Goal: Task Accomplishment & Management: Manage account settings

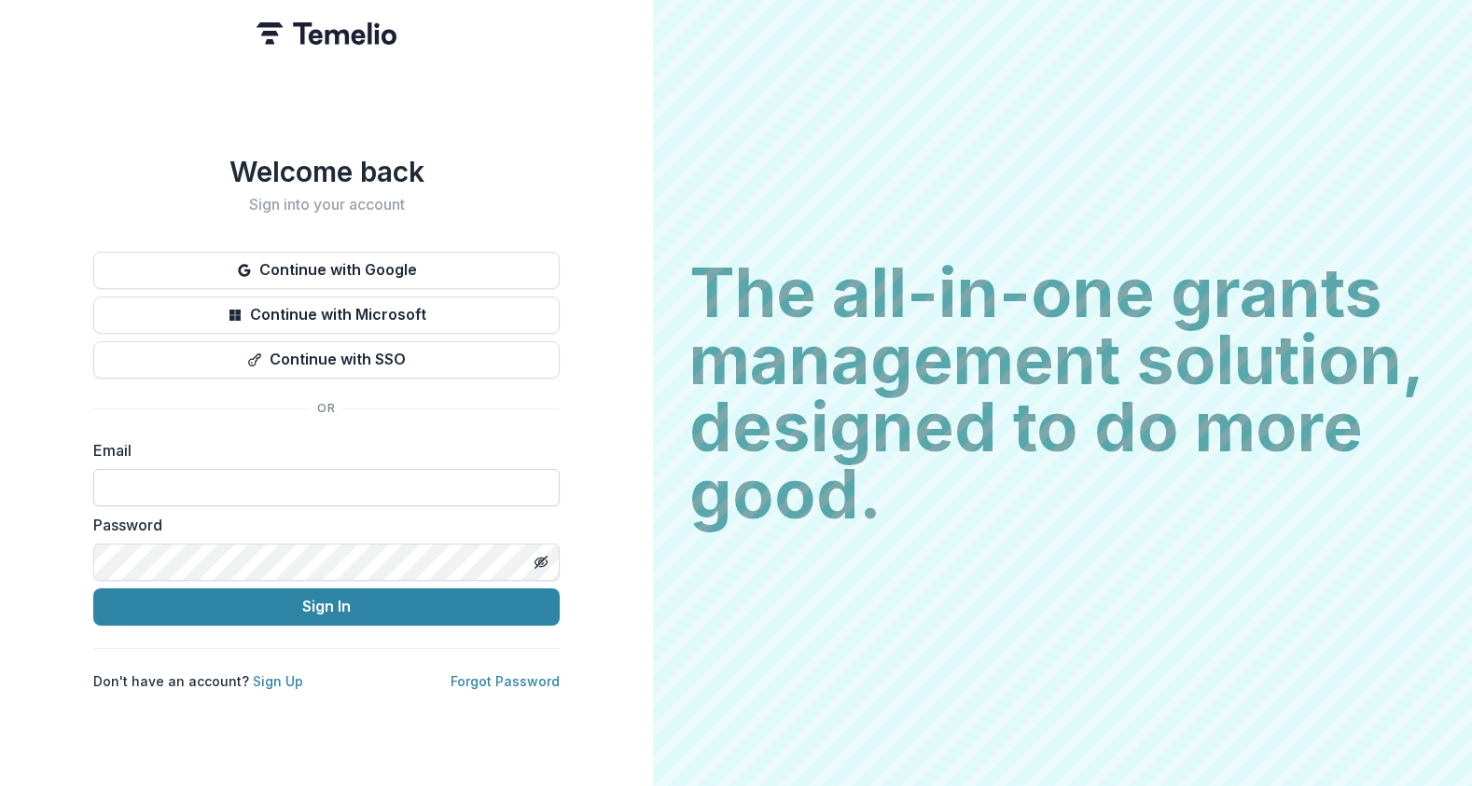
click at [193, 476] on input at bounding box center [326, 487] width 466 height 37
type input "**********"
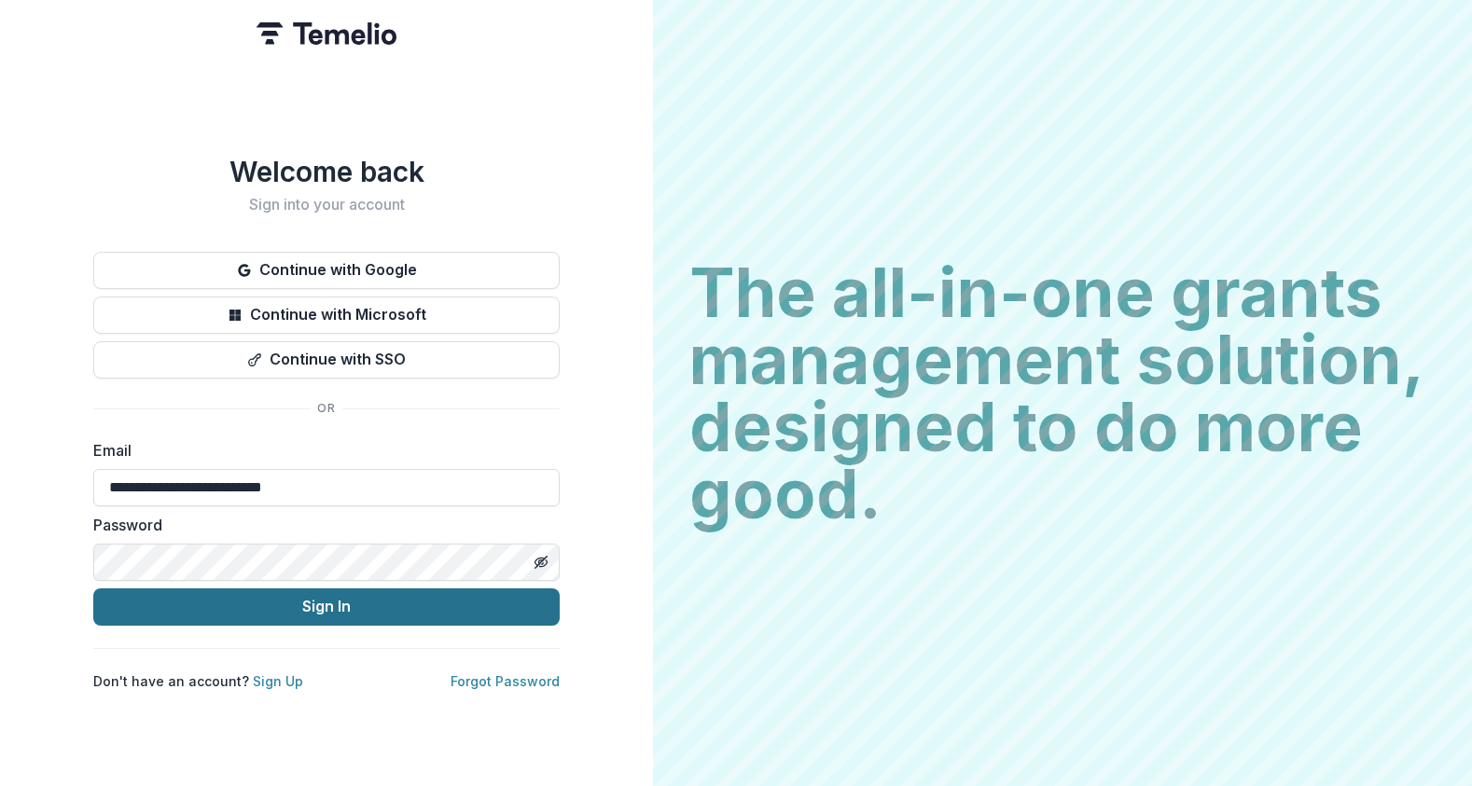
click at [377, 609] on button "Sign In" at bounding box center [326, 607] width 466 height 37
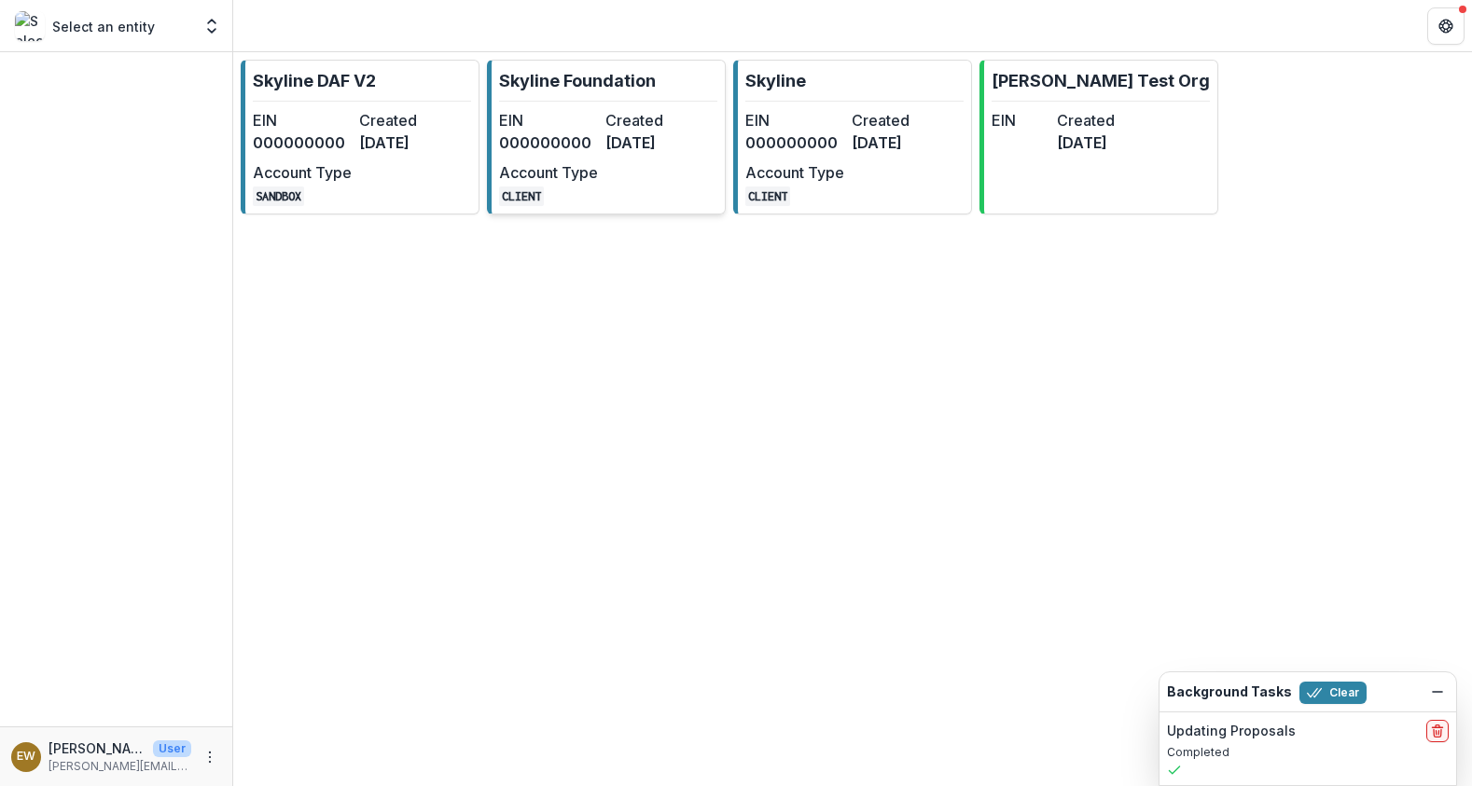
click at [579, 174] on dt "Account Type" at bounding box center [548, 172] width 99 height 22
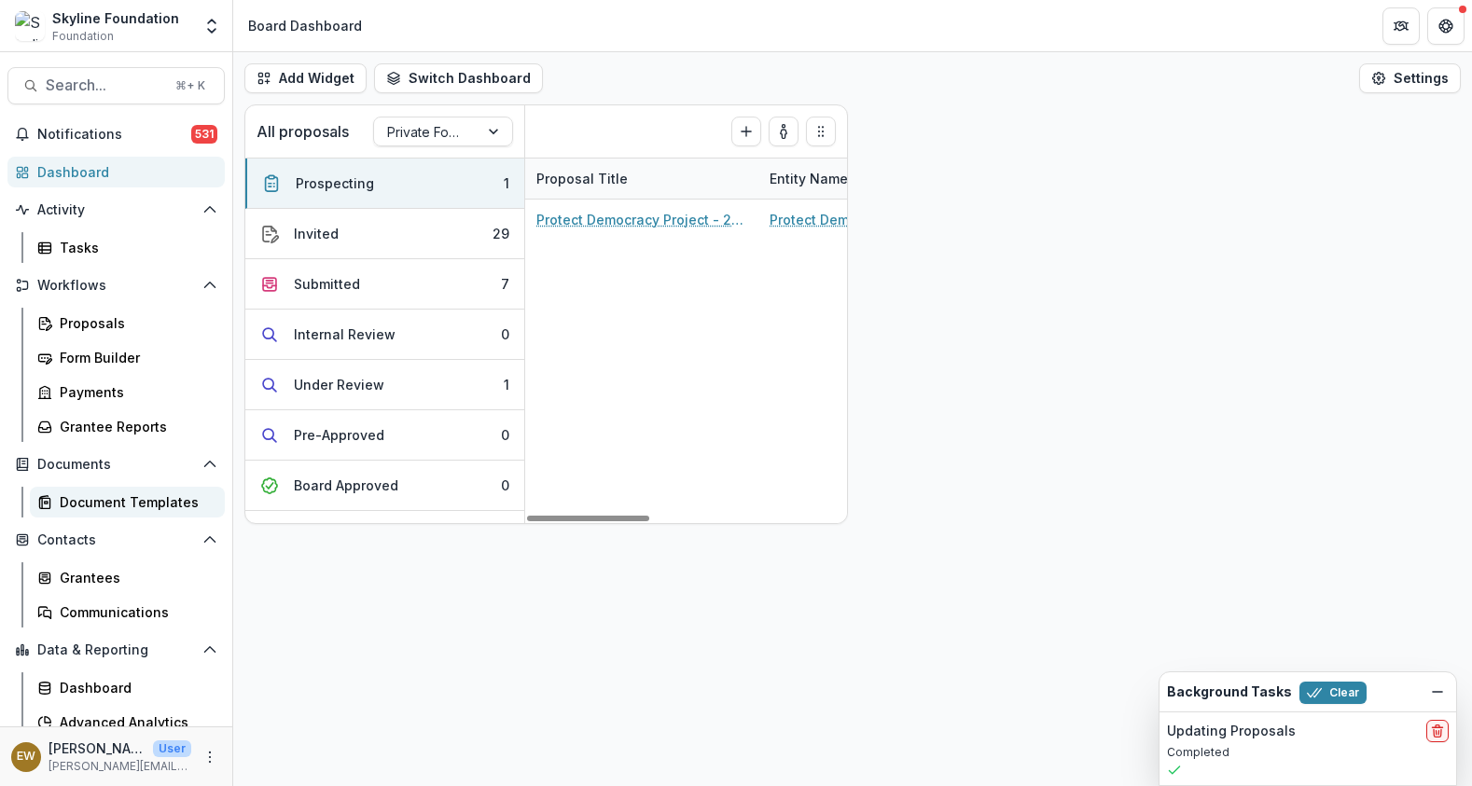
drag, startPoint x: 585, startPoint y: 520, endPoint x: 198, endPoint y: 488, distance: 388.4
click at [207, 490] on main "Search... ⌘ + K Notifications 531 Dashboard Activity Tasks Workflows Proposals …" at bounding box center [736, 419] width 1472 height 734
click at [118, 86] on span "Search..." at bounding box center [105, 85] width 118 height 18
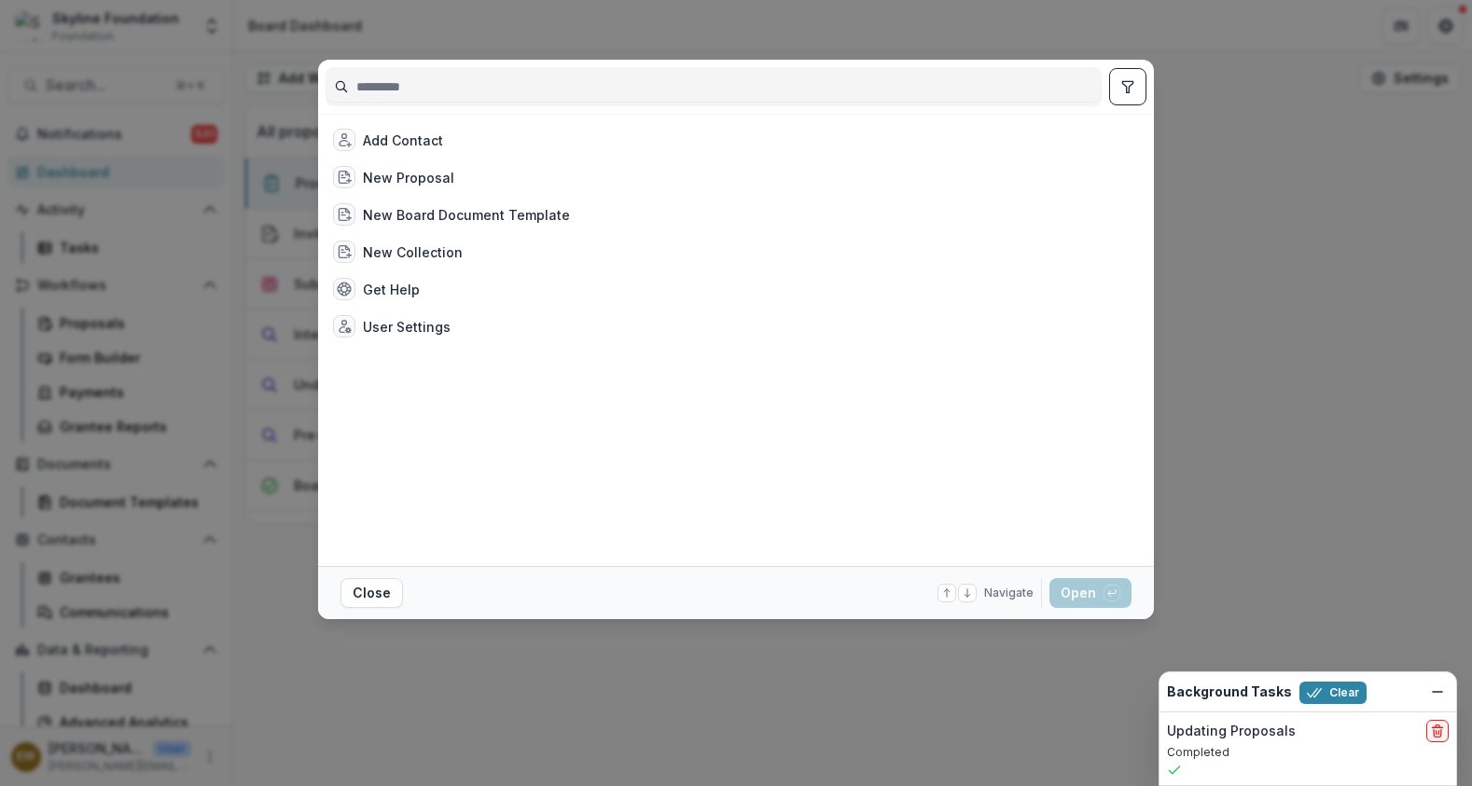
click at [431, 90] on input at bounding box center [713, 87] width 774 height 30
type input "*"
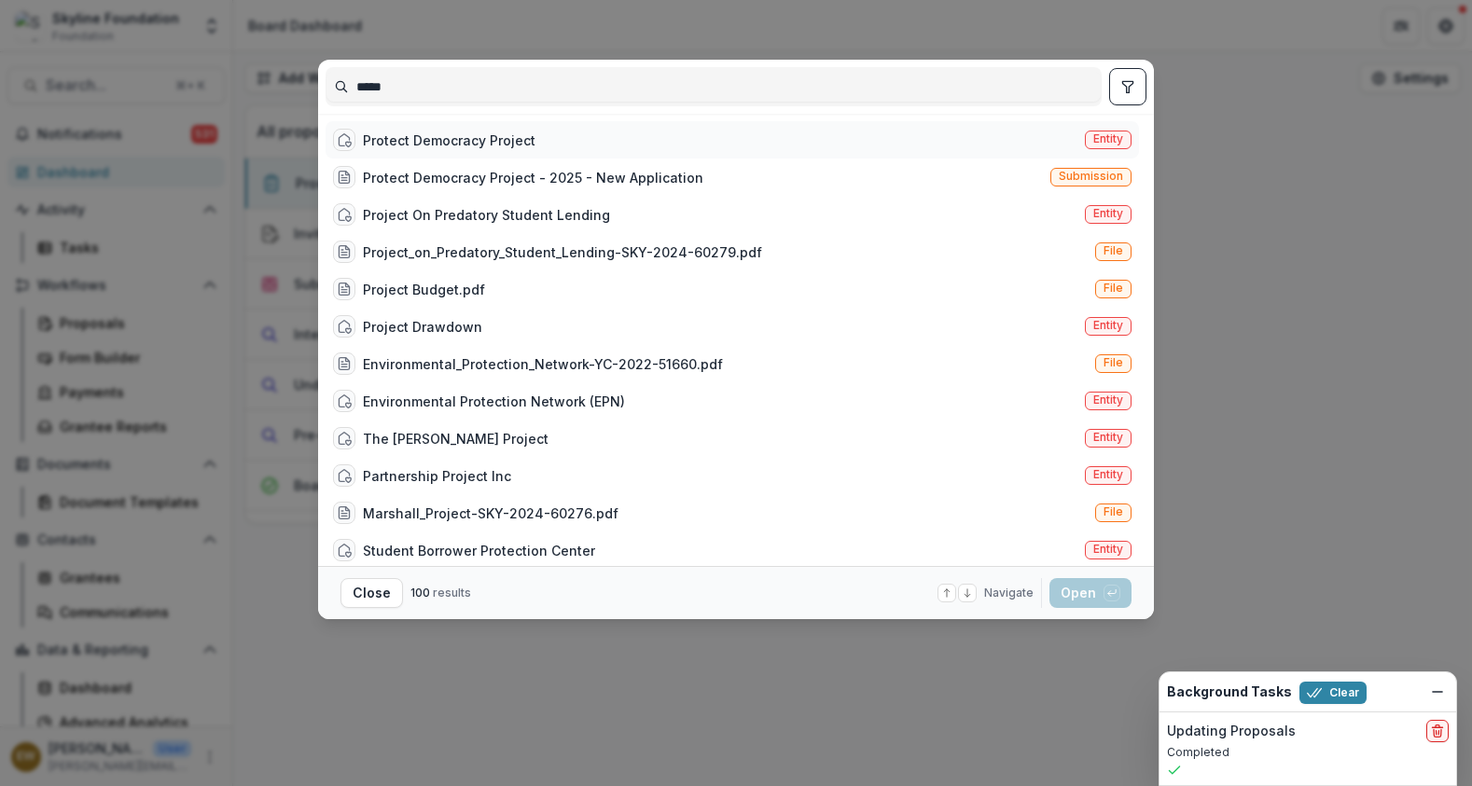
type input "*****"
click at [445, 135] on div "Protect Democracy Project" at bounding box center [449, 141] width 173 height 20
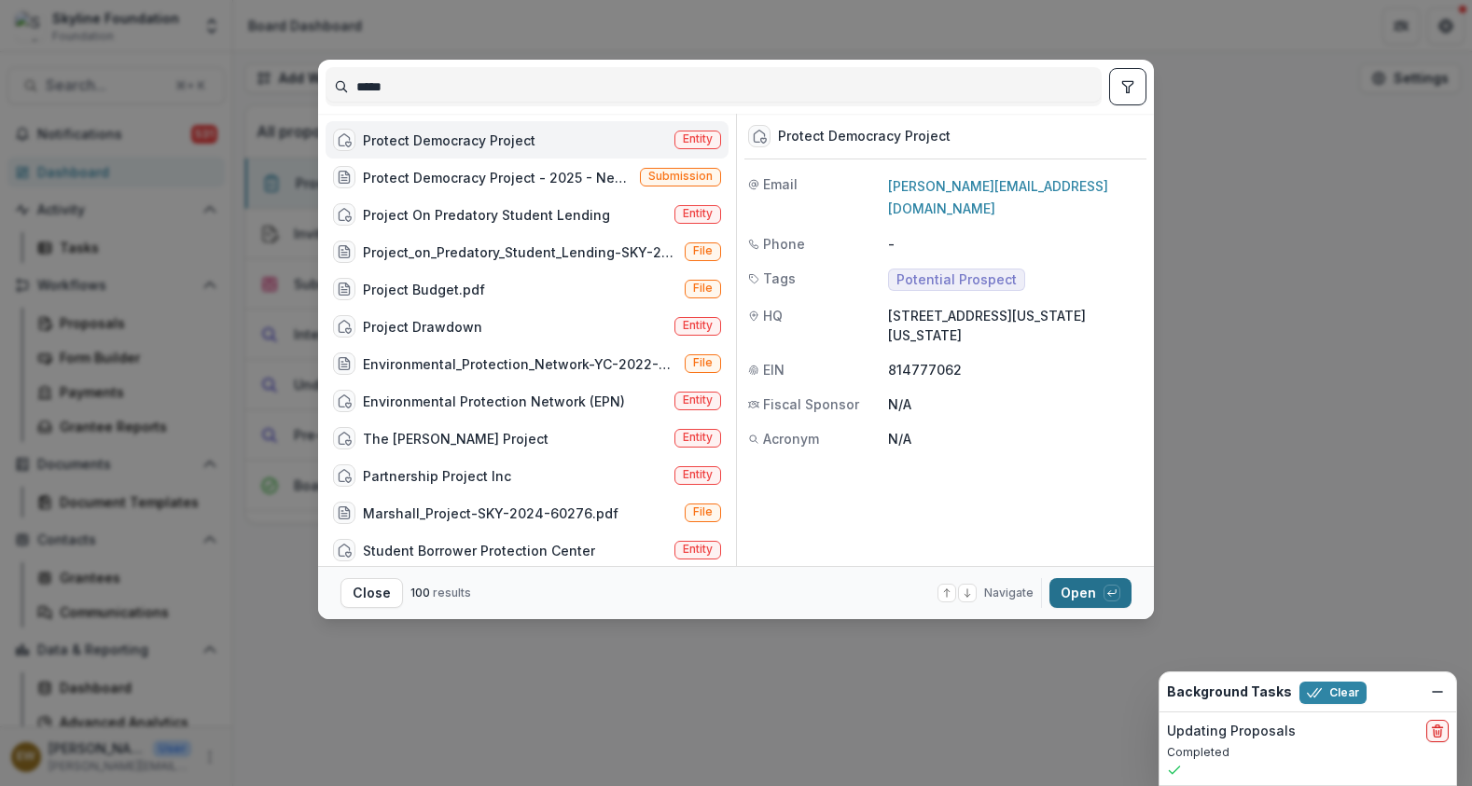
click at [1072, 589] on button "Open with enter key" at bounding box center [1090, 593] width 82 height 30
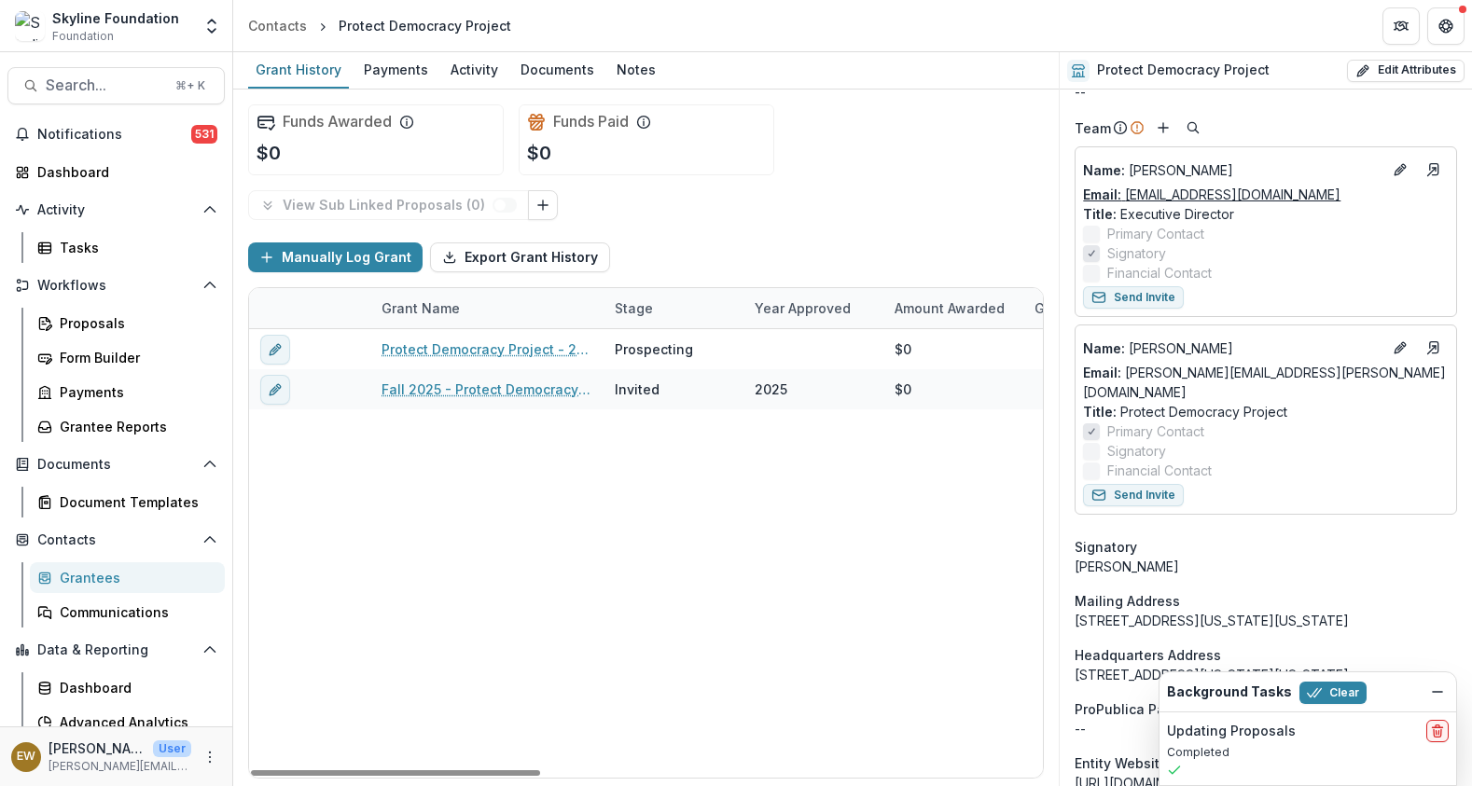
scroll to position [475, 0]
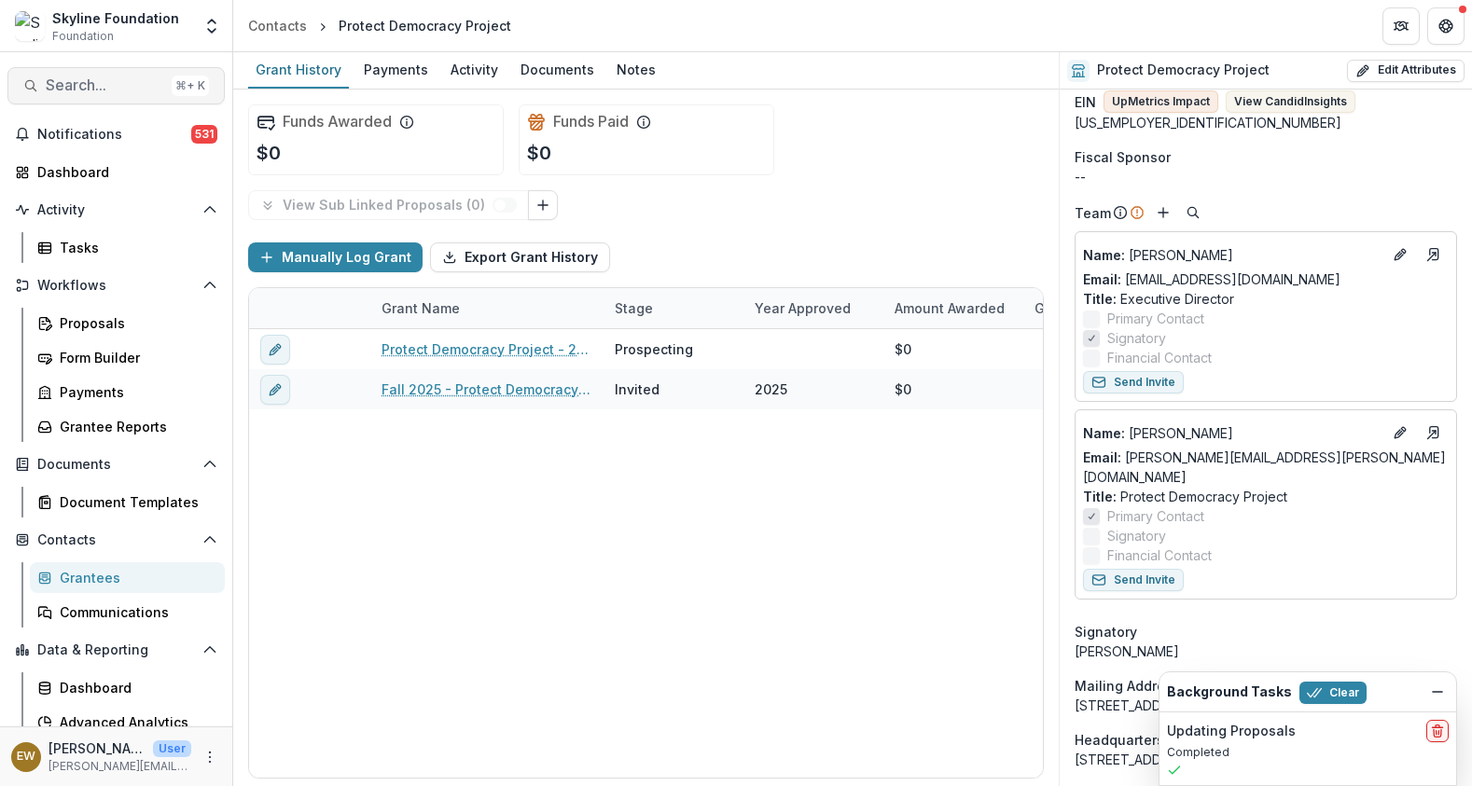
click at [130, 80] on span "Search..." at bounding box center [105, 85] width 118 height 18
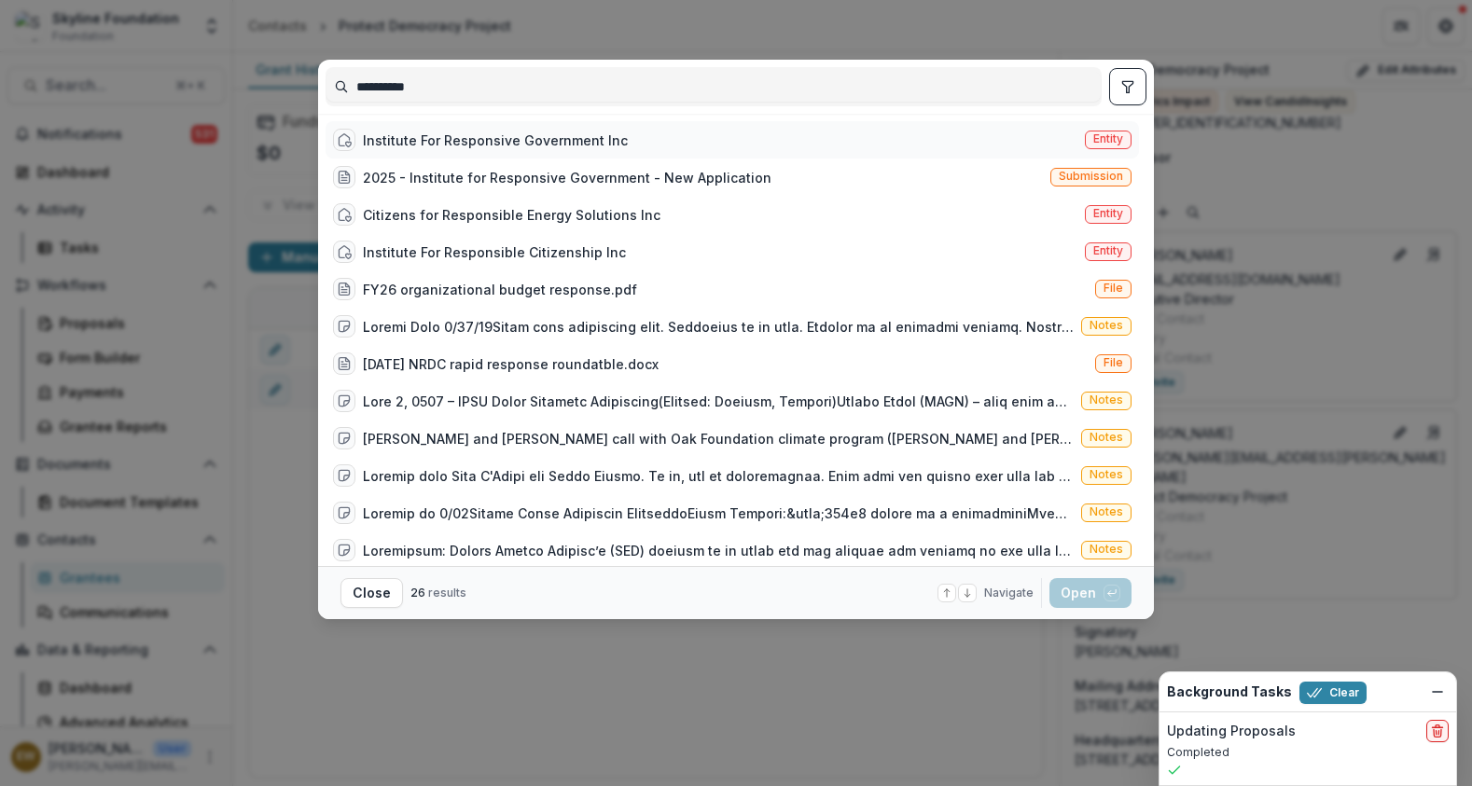
type input "**********"
click at [506, 136] on div "Institute For Responsive Government Inc" at bounding box center [495, 141] width 265 height 20
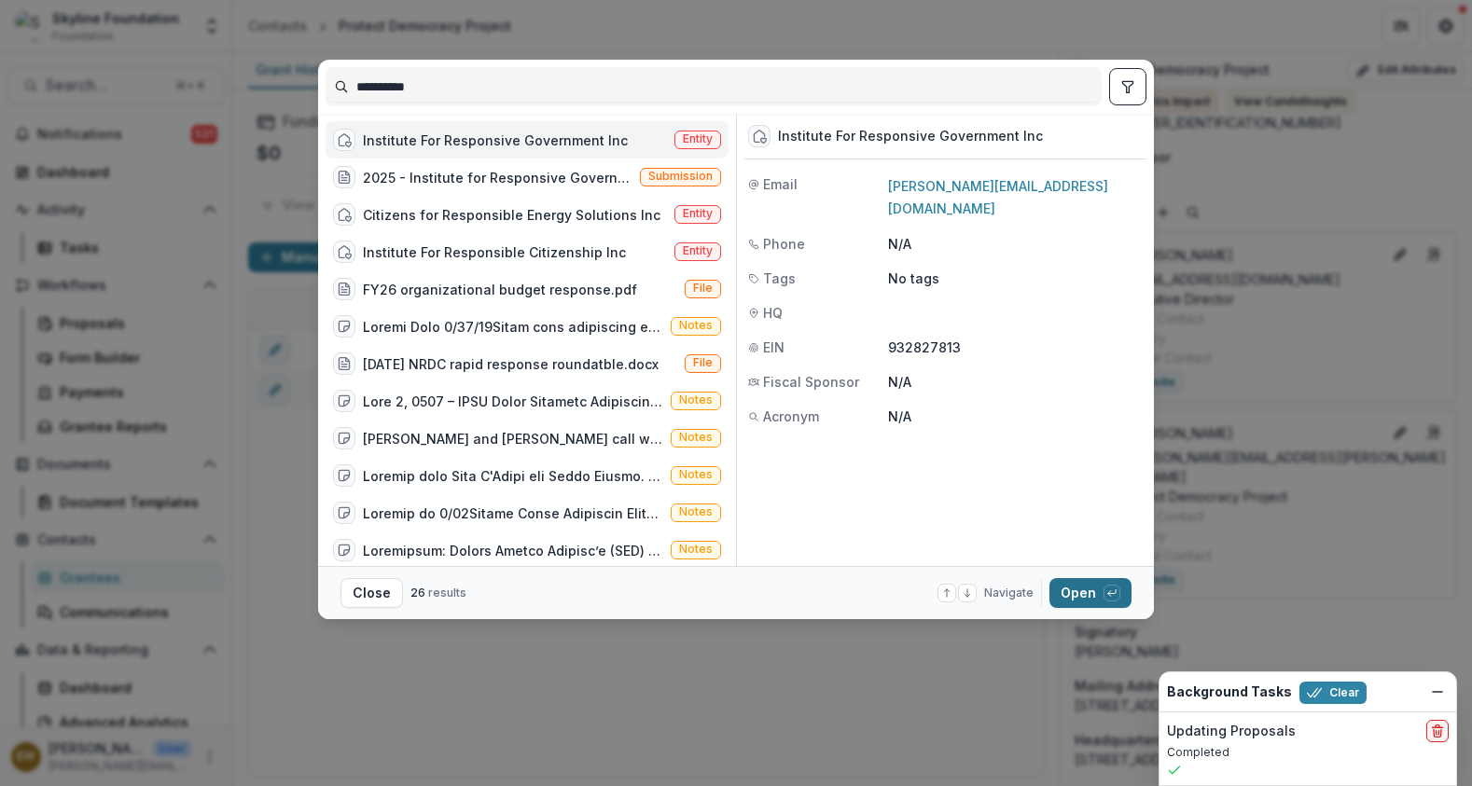
click at [1082, 582] on button "Open with enter key" at bounding box center [1090, 593] width 82 height 30
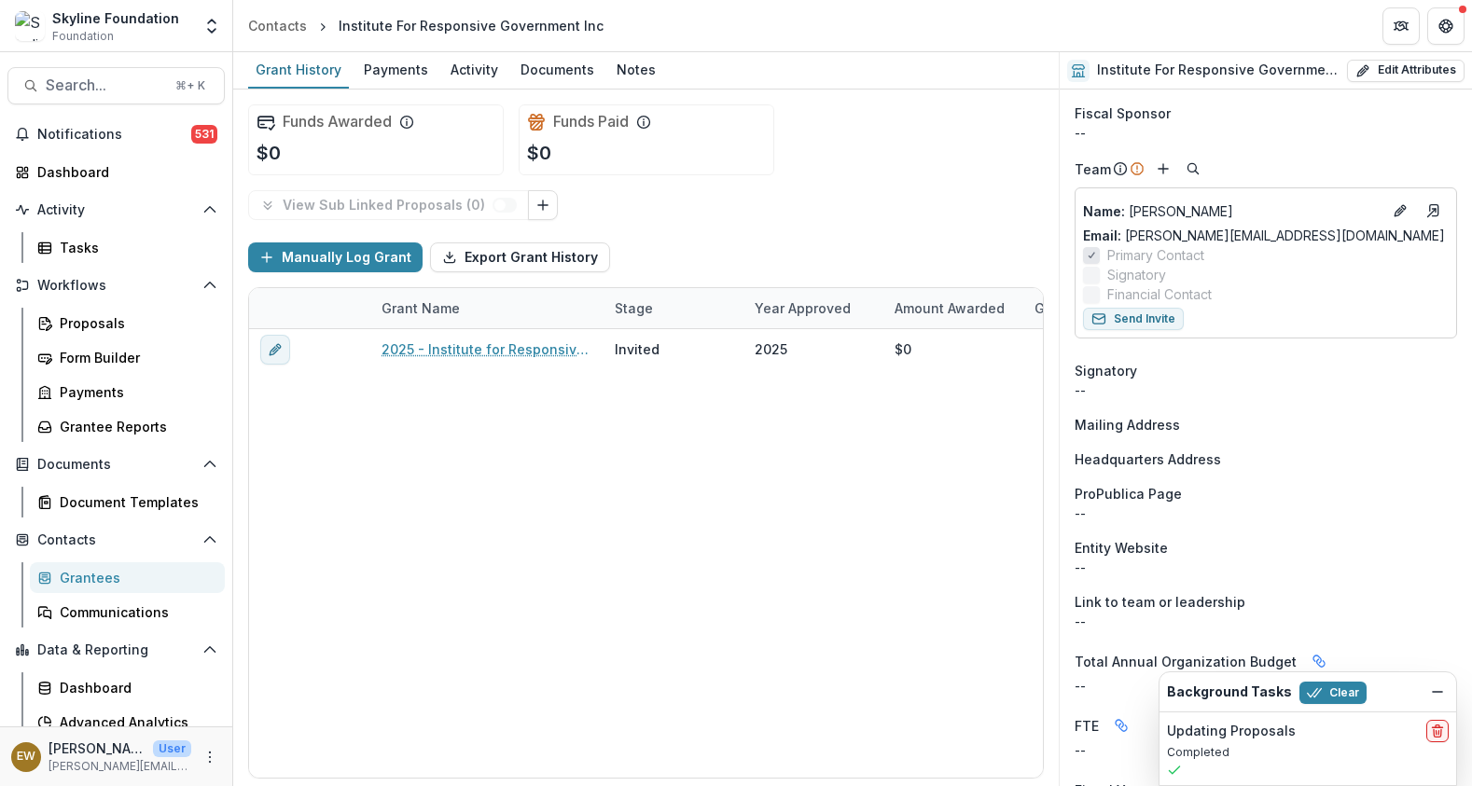
scroll to position [414, 0]
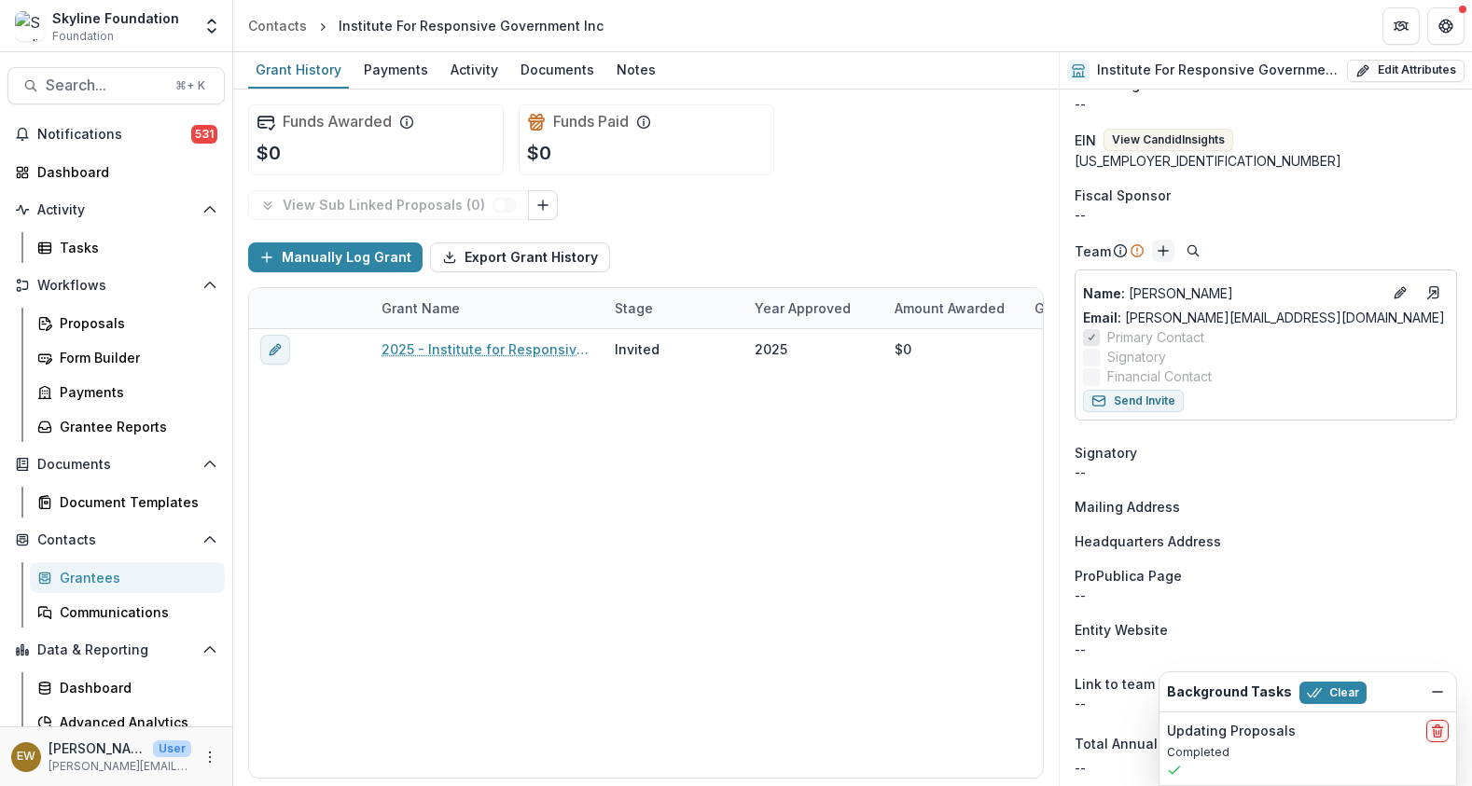
click at [1164, 244] on icon "Add" at bounding box center [1163, 250] width 15 height 15
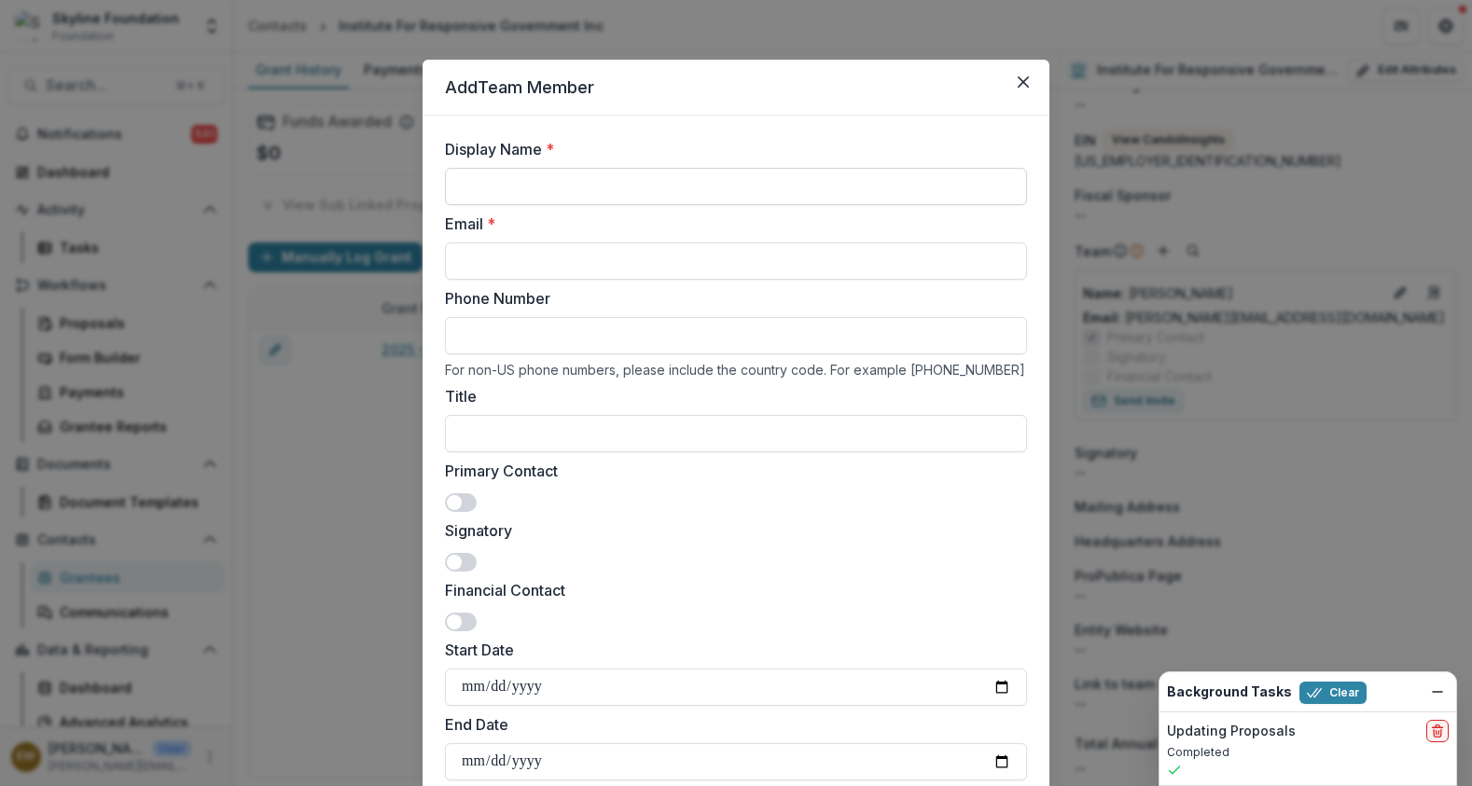
click at [643, 191] on input "Display Name *" at bounding box center [736, 186] width 582 height 37
type input "**********"
click at [531, 250] on input "Email *" at bounding box center [736, 261] width 582 height 37
paste input "**********"
type input "**********"
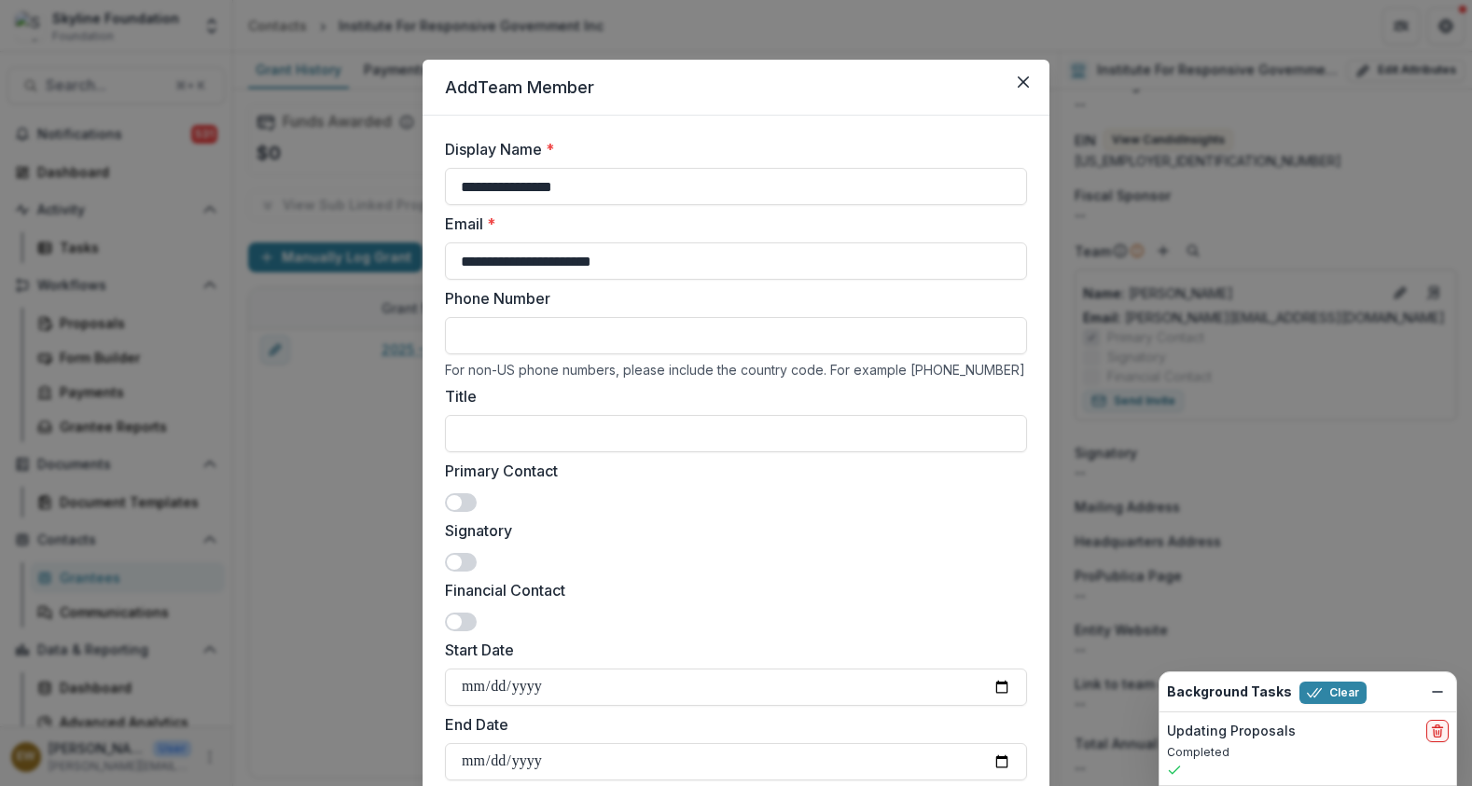
click at [640, 215] on label "Email *" at bounding box center [730, 224] width 571 height 22
click at [640, 243] on input "**********" at bounding box center [736, 261] width 582 height 37
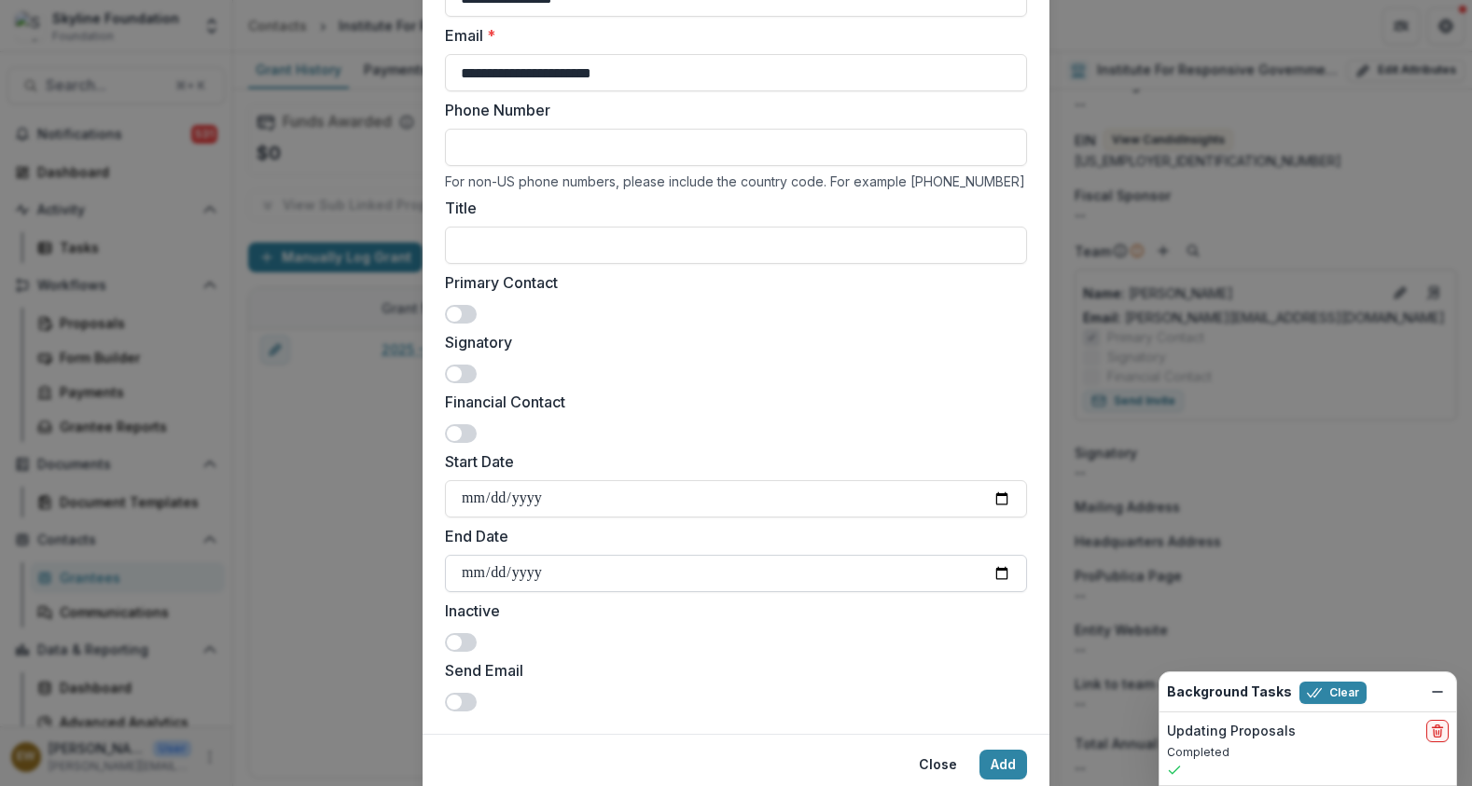
scroll to position [256, 0]
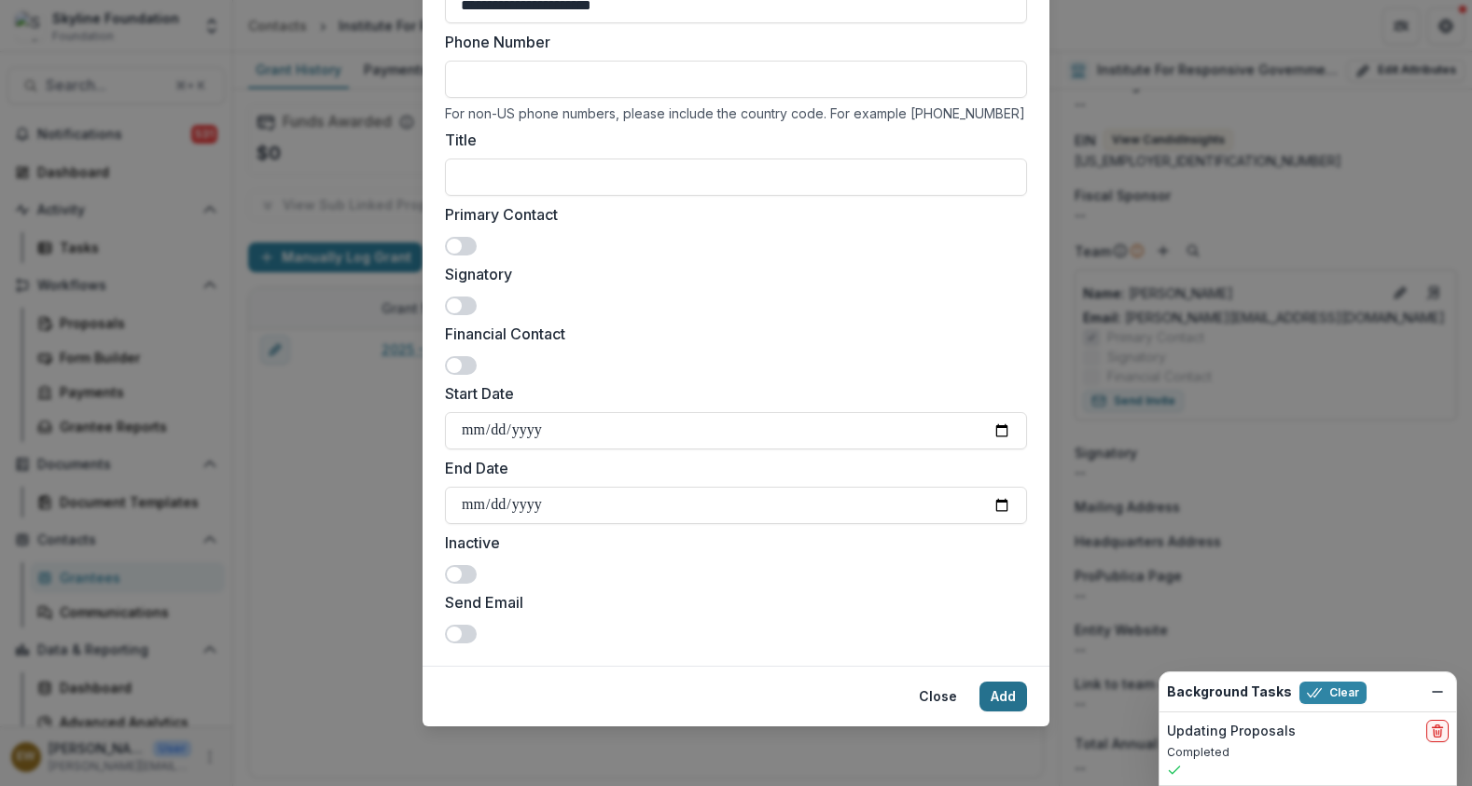
click at [1007, 694] on button "Add" at bounding box center [1003, 697] width 48 height 30
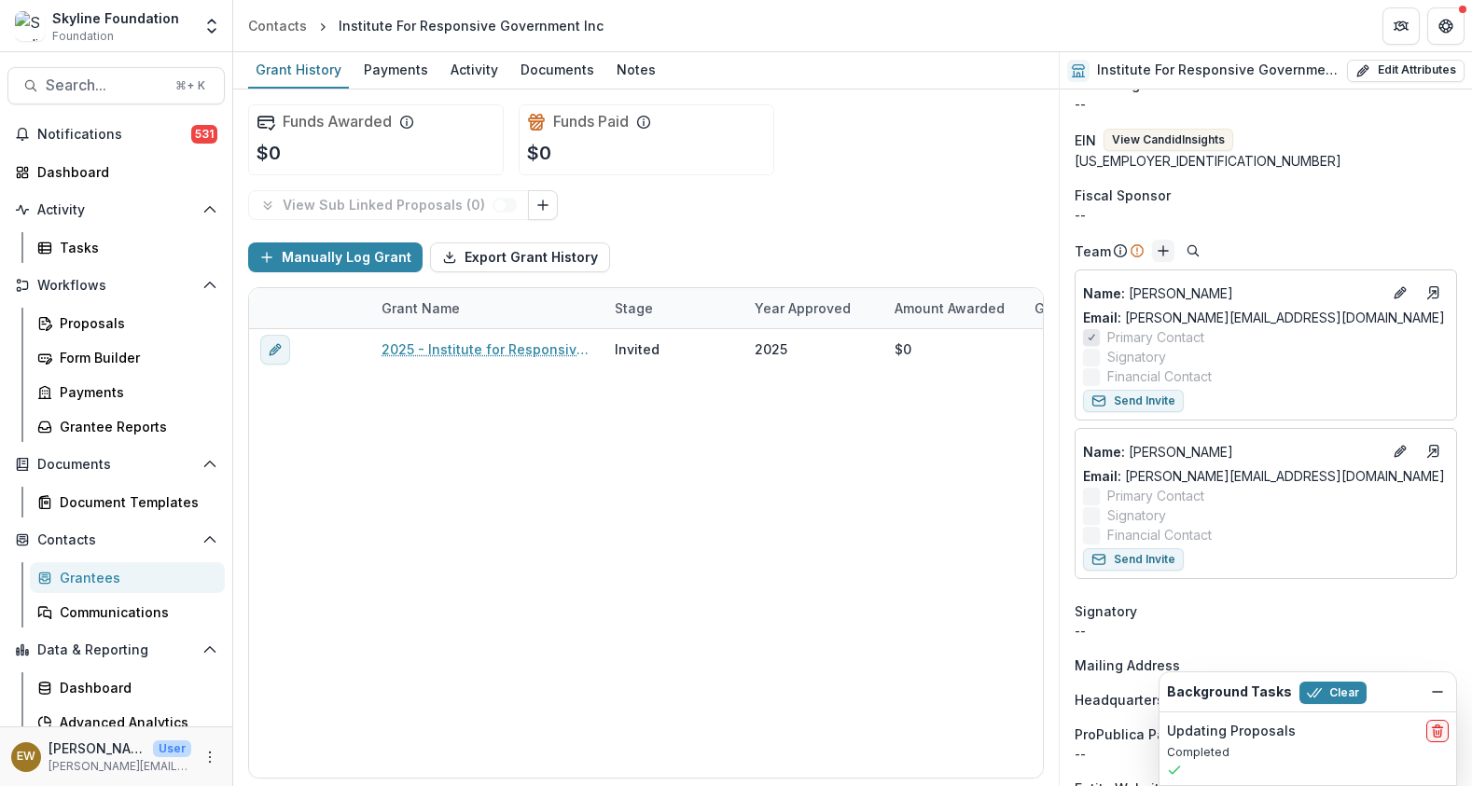
click at [1163, 254] on line "Add" at bounding box center [1163, 250] width 0 height 9
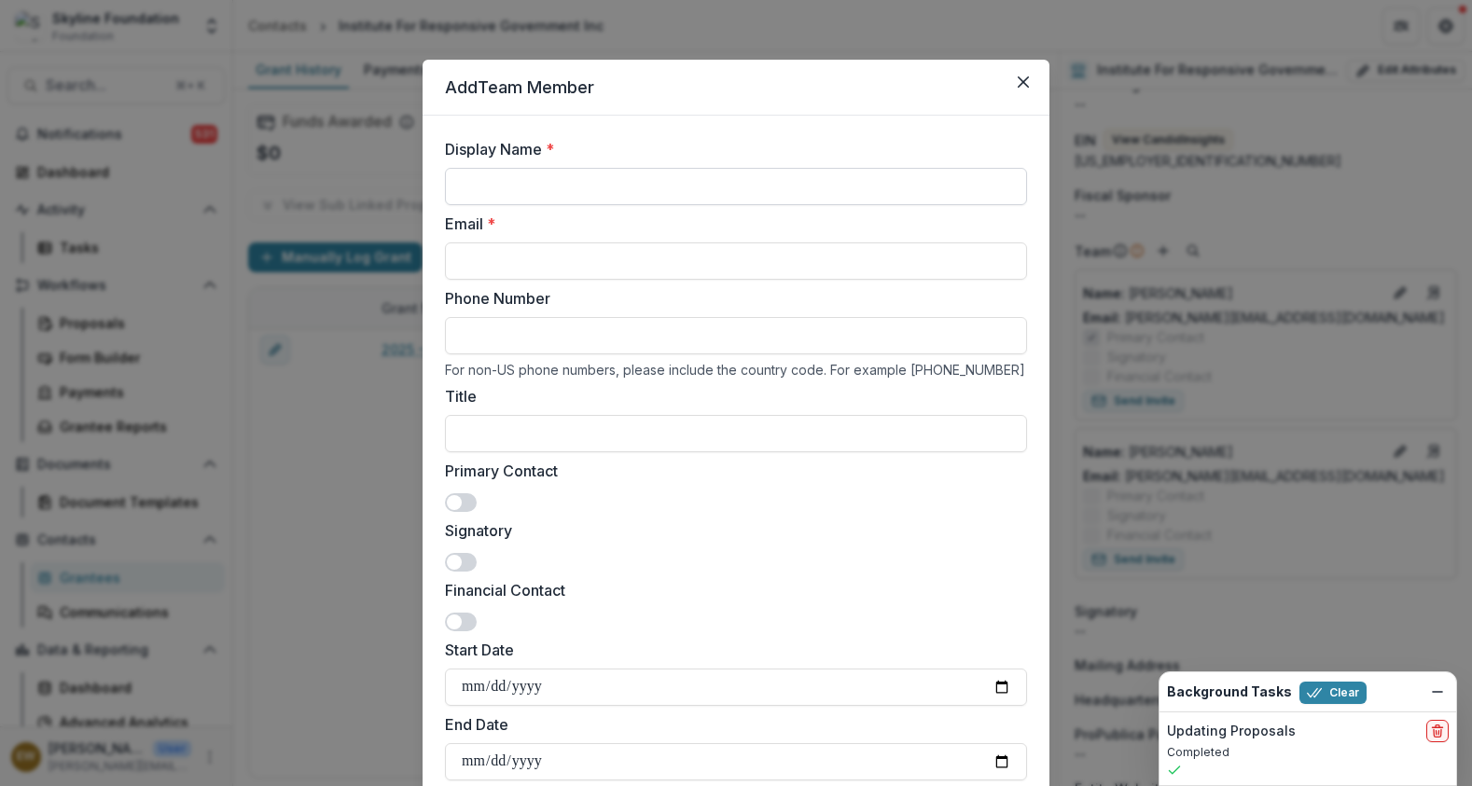
click at [556, 189] on input "Display Name *" at bounding box center [736, 186] width 582 height 37
click at [473, 186] on input "**********" at bounding box center [736, 186] width 582 height 37
click at [485, 189] on input "**********" at bounding box center [736, 186] width 582 height 37
type input "**********"
click at [502, 251] on input "Email *" at bounding box center [736, 261] width 582 height 37
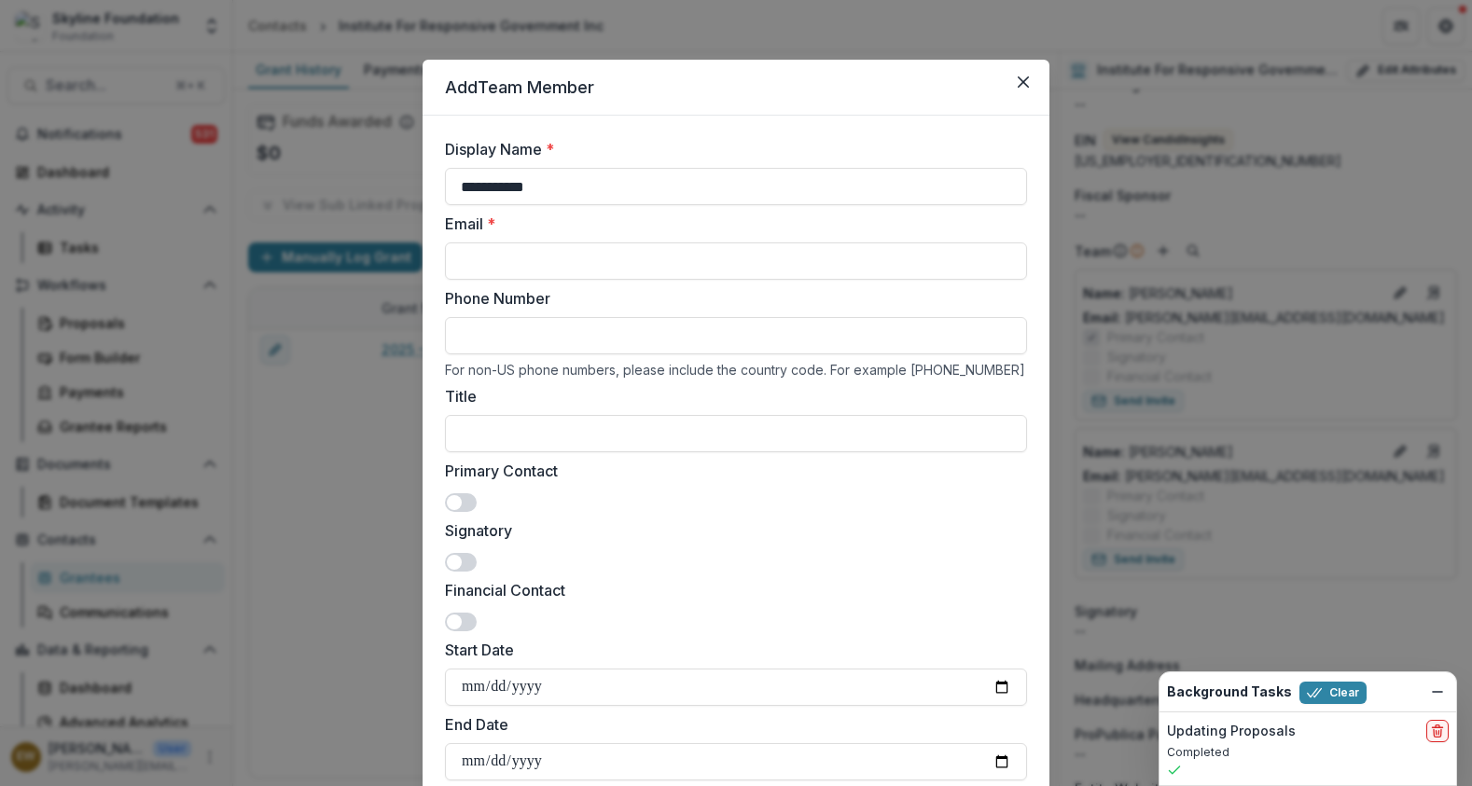
paste input "**********"
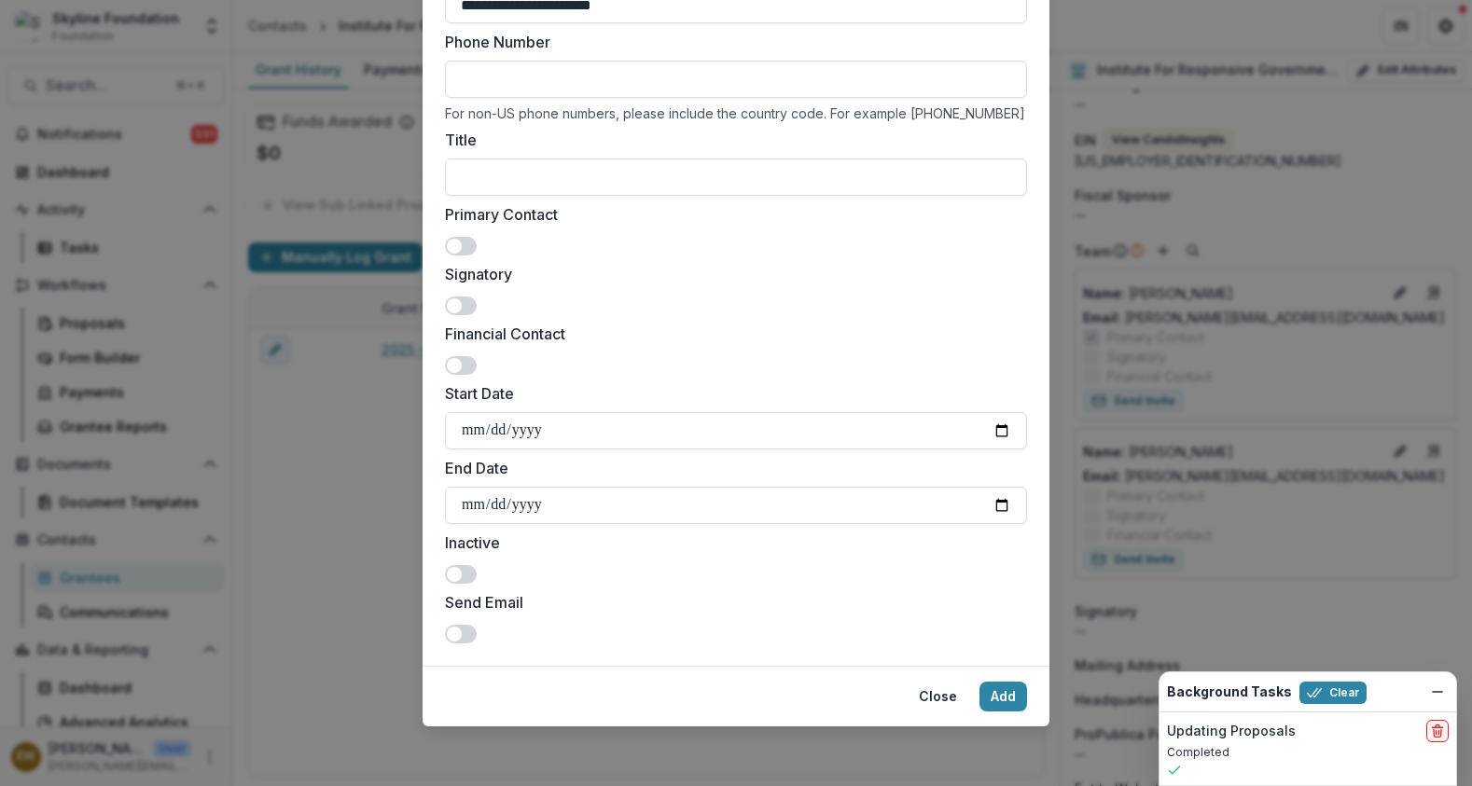
type input "**********"
drag, startPoint x: 1018, startPoint y: 723, endPoint x: 1008, endPoint y: 716, distance: 11.4
click at [1018, 723] on footer "Close Add" at bounding box center [736, 696] width 627 height 61
click at [1005, 697] on button "Add" at bounding box center [1003, 697] width 48 height 30
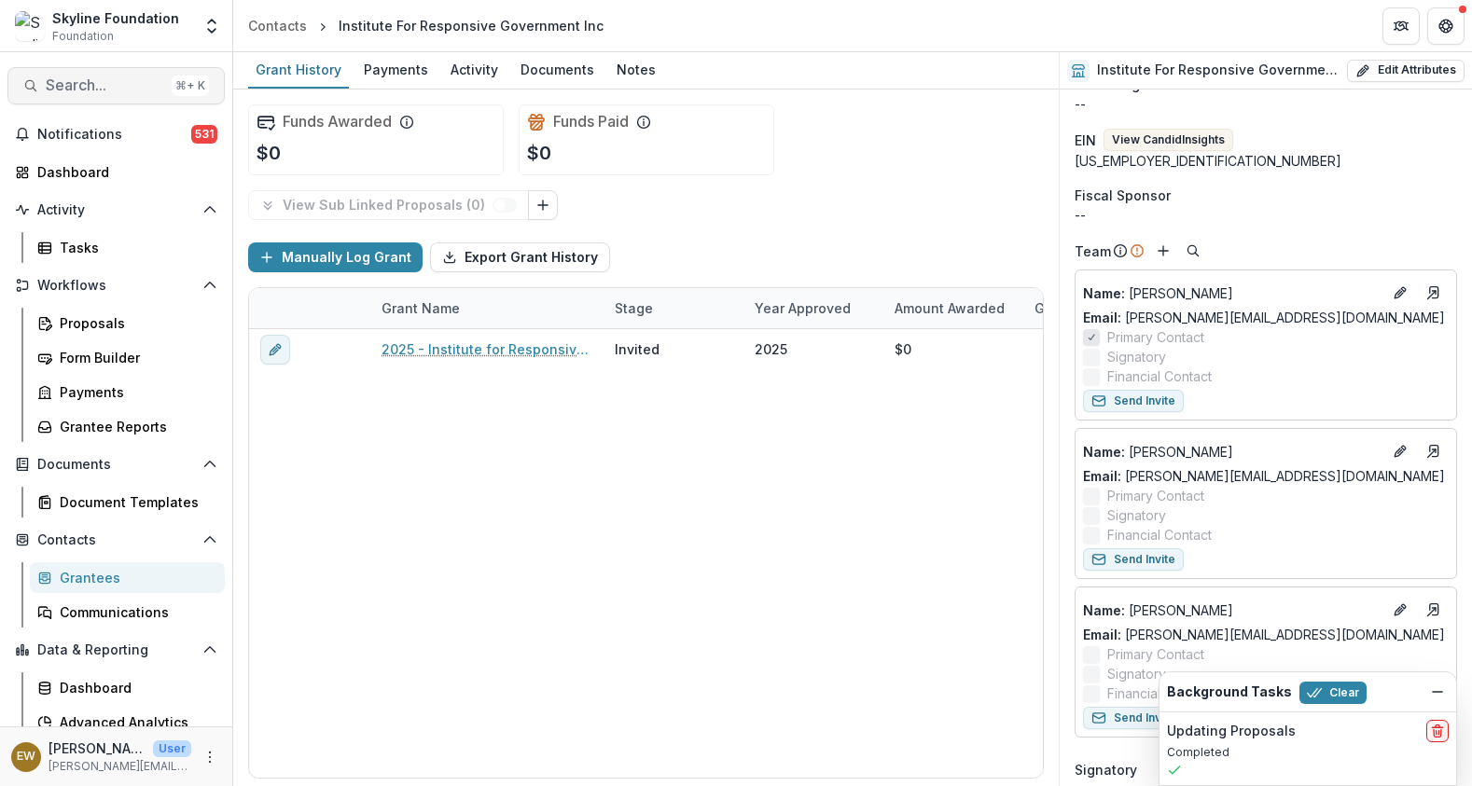
click at [122, 92] on span "Search..." at bounding box center [105, 85] width 118 height 18
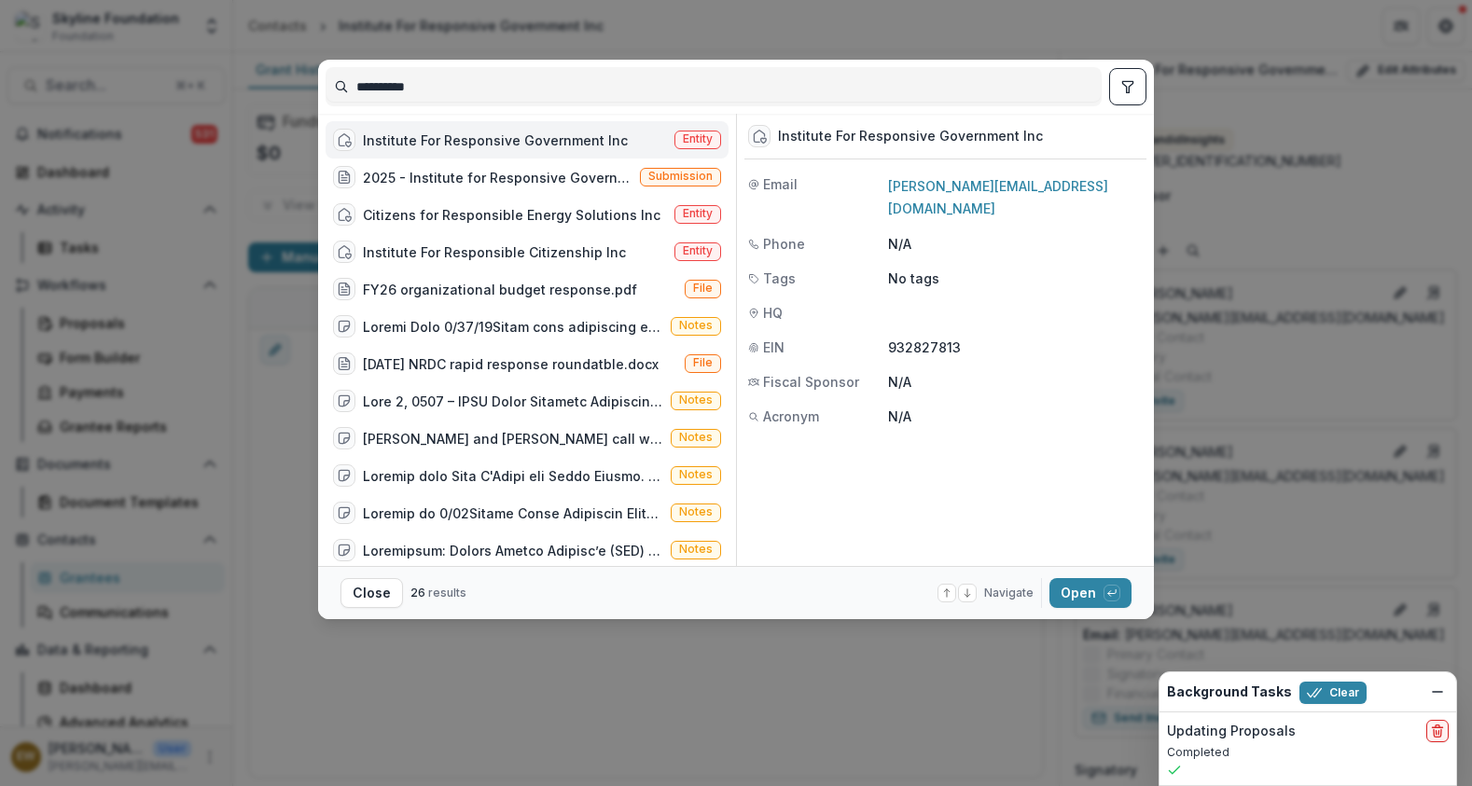
click at [603, 85] on input "**********" at bounding box center [713, 87] width 774 height 30
click at [260, 467] on div "**********" at bounding box center [736, 393] width 1472 height 786
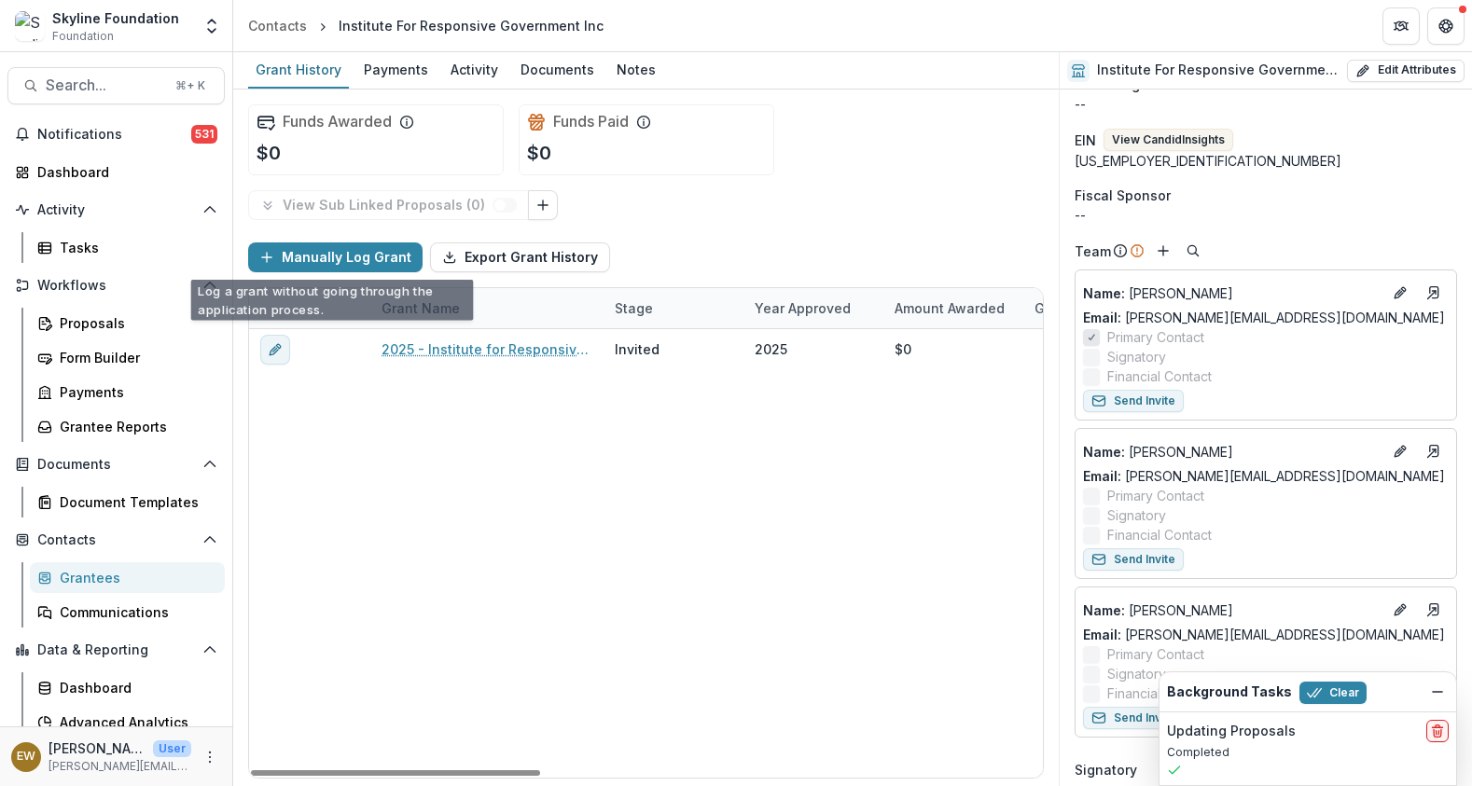
scroll to position [0, 1379]
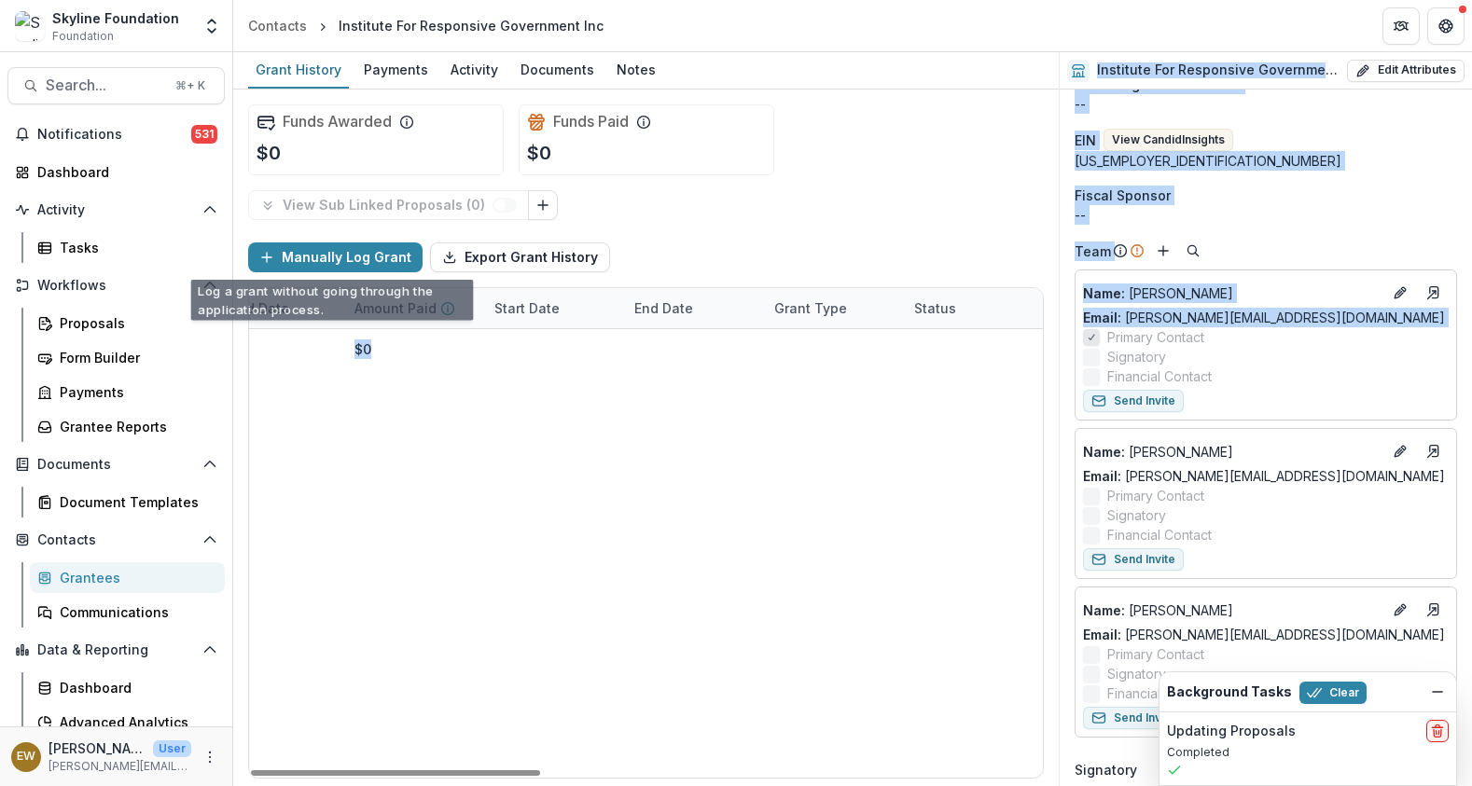
drag, startPoint x: 811, startPoint y: 224, endPoint x: 1570, endPoint y: 346, distance: 768.1
click at [1471, 346] on html "Skip to content Skyline Foundation Foundation Aggregate Analysis Foundations Sk…" at bounding box center [736, 393] width 1472 height 786
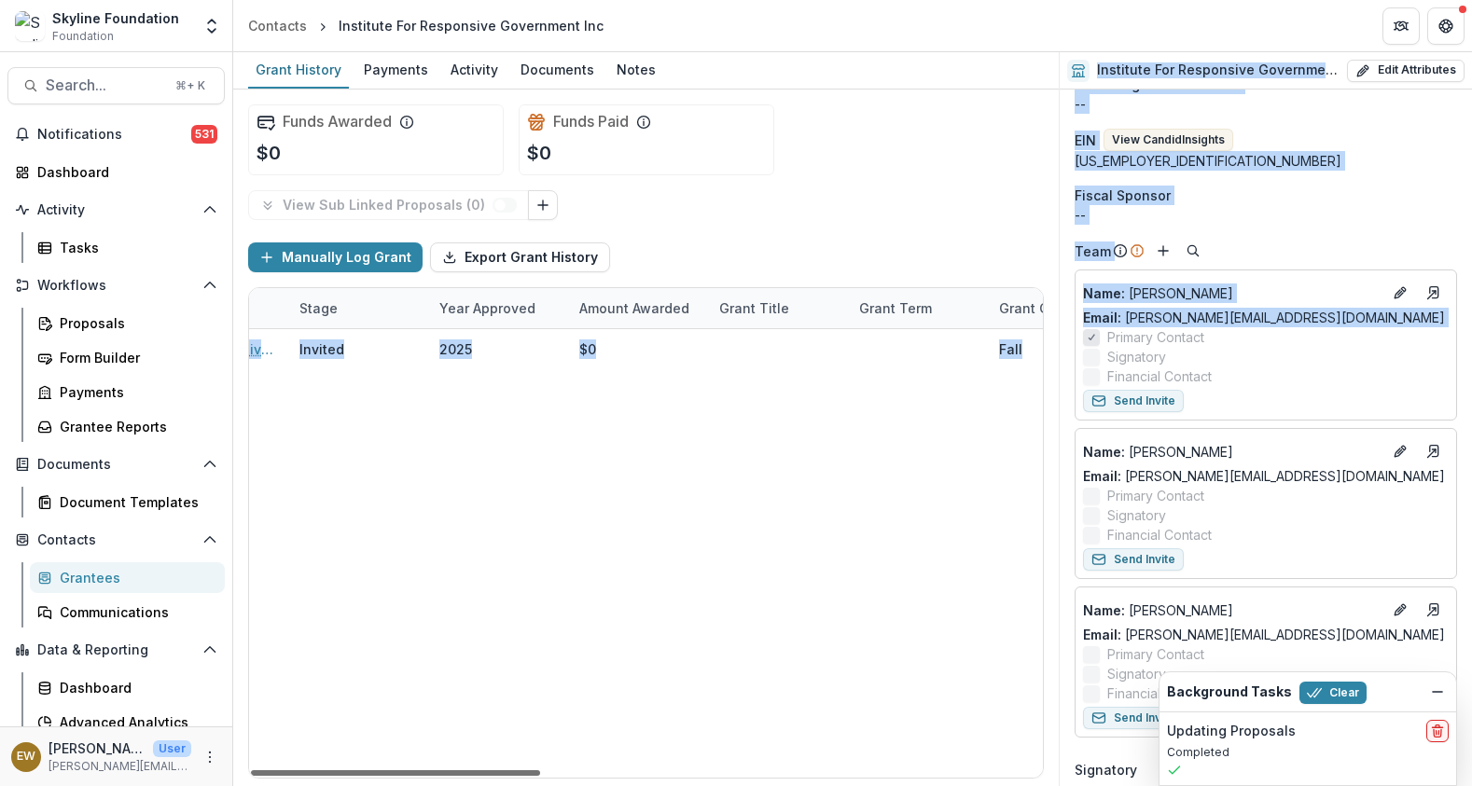
scroll to position [0, 0]
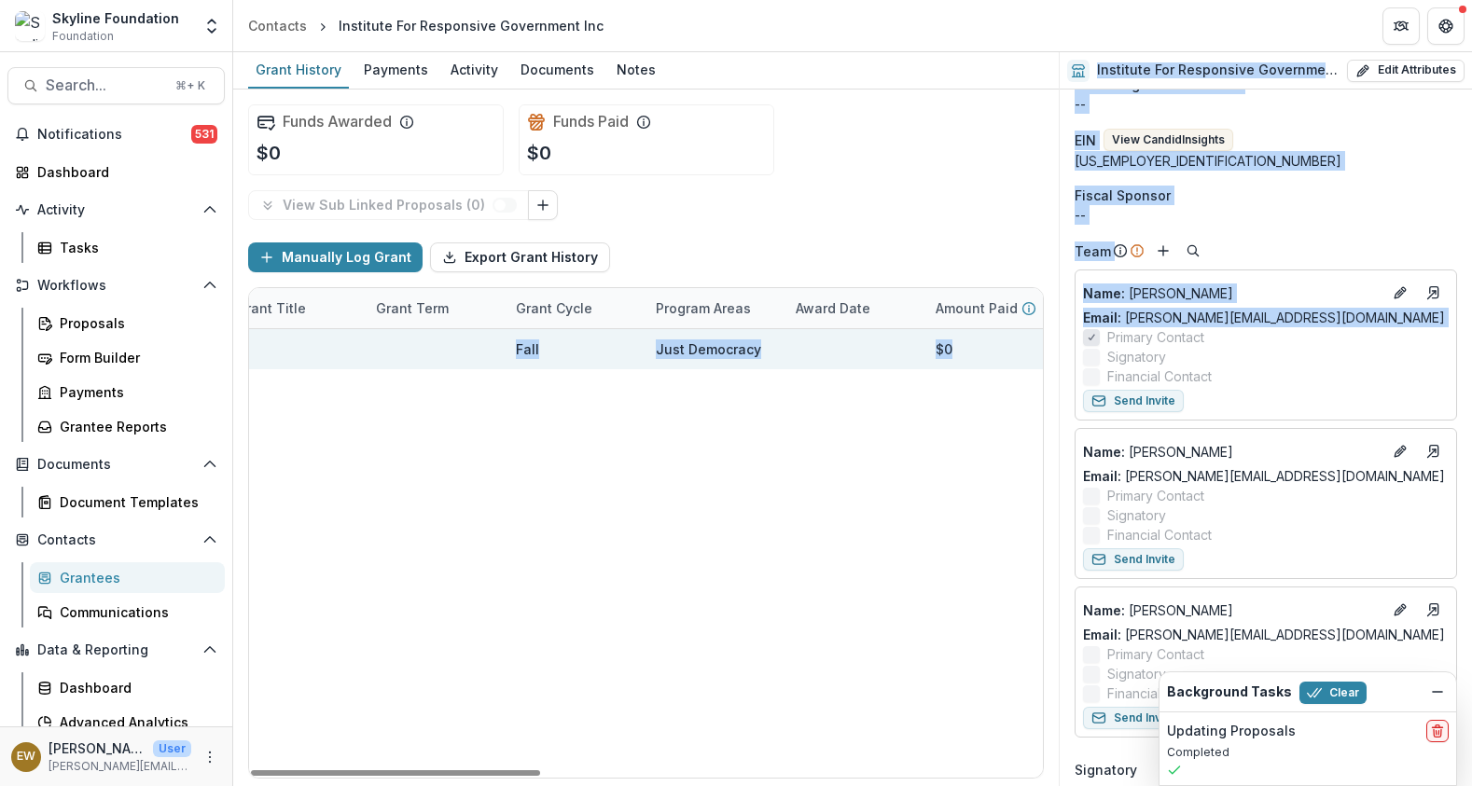
drag, startPoint x: 754, startPoint y: 774, endPoint x: 561, endPoint y: 331, distance: 483.3
click at [562, 335] on div "Grant Name Stage Year approved Amount Awarded Grant Title Grant Term Grant Cycl…" at bounding box center [646, 533] width 794 height 490
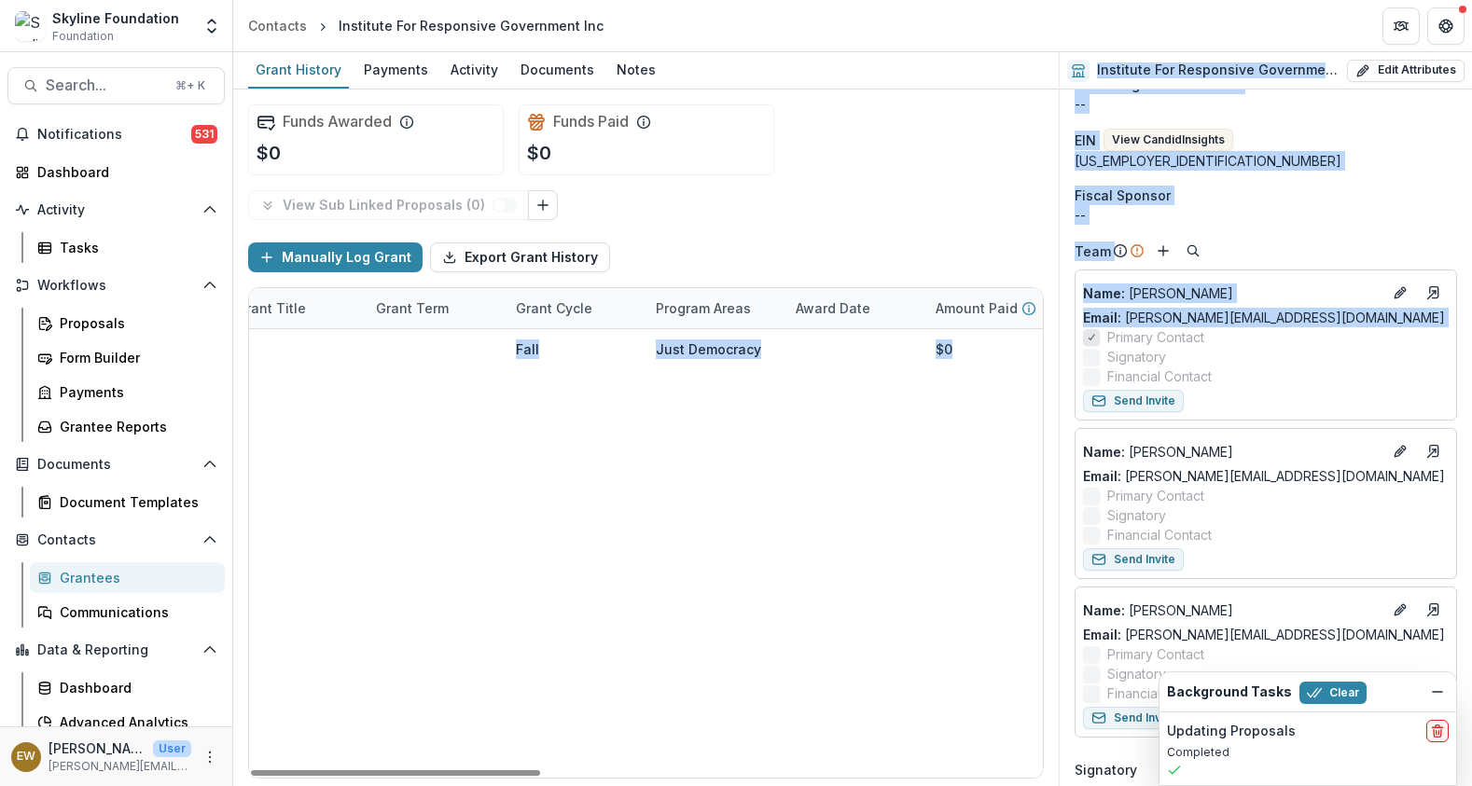
scroll to position [0, 714]
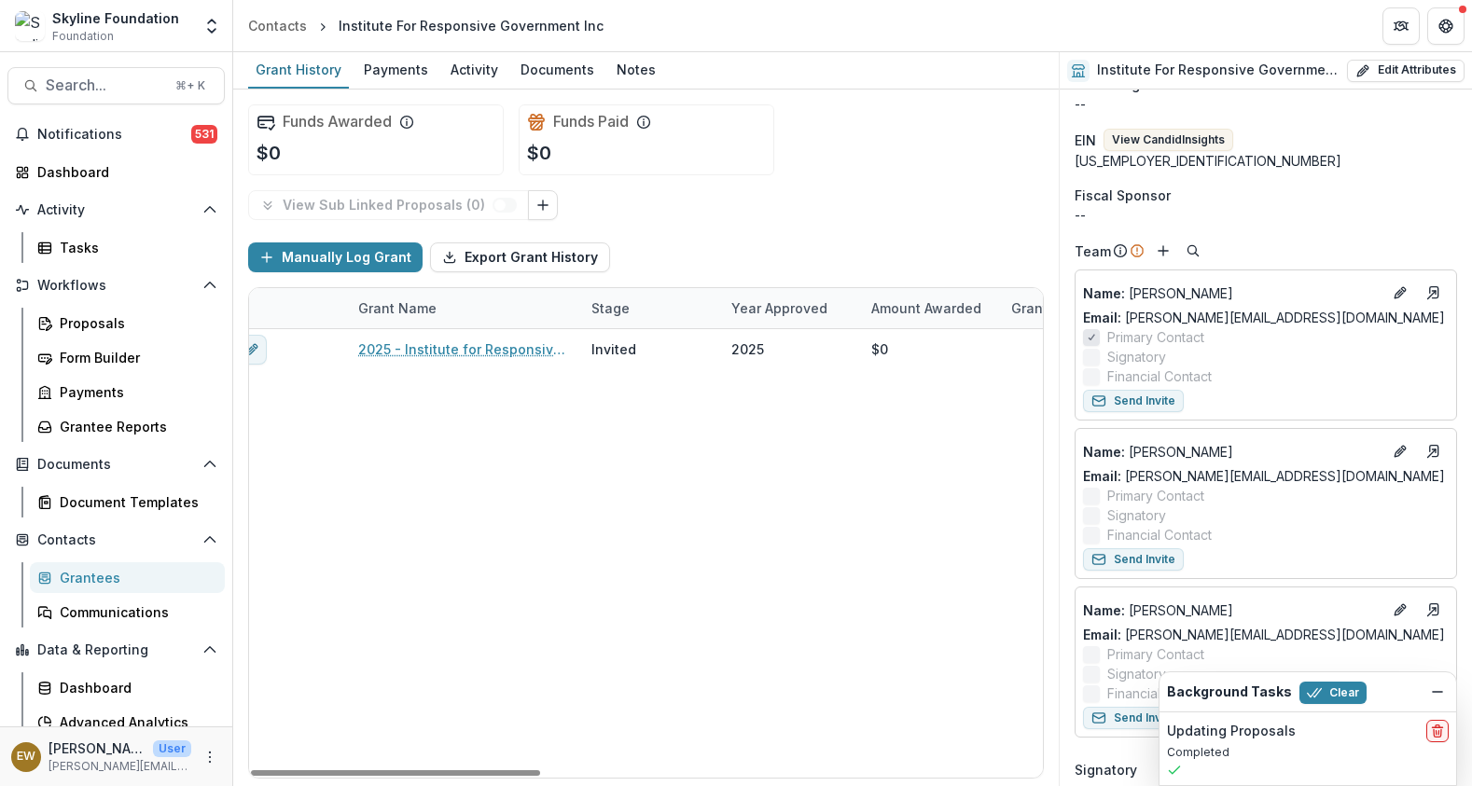
drag, startPoint x: 627, startPoint y: 769, endPoint x: 381, endPoint y: 714, distance: 251.2
click at [376, 744] on div "Grant Name Stage Year approved Amount Awarded Grant Title Grant Term Grant Cycl…" at bounding box center [646, 533] width 794 height 490
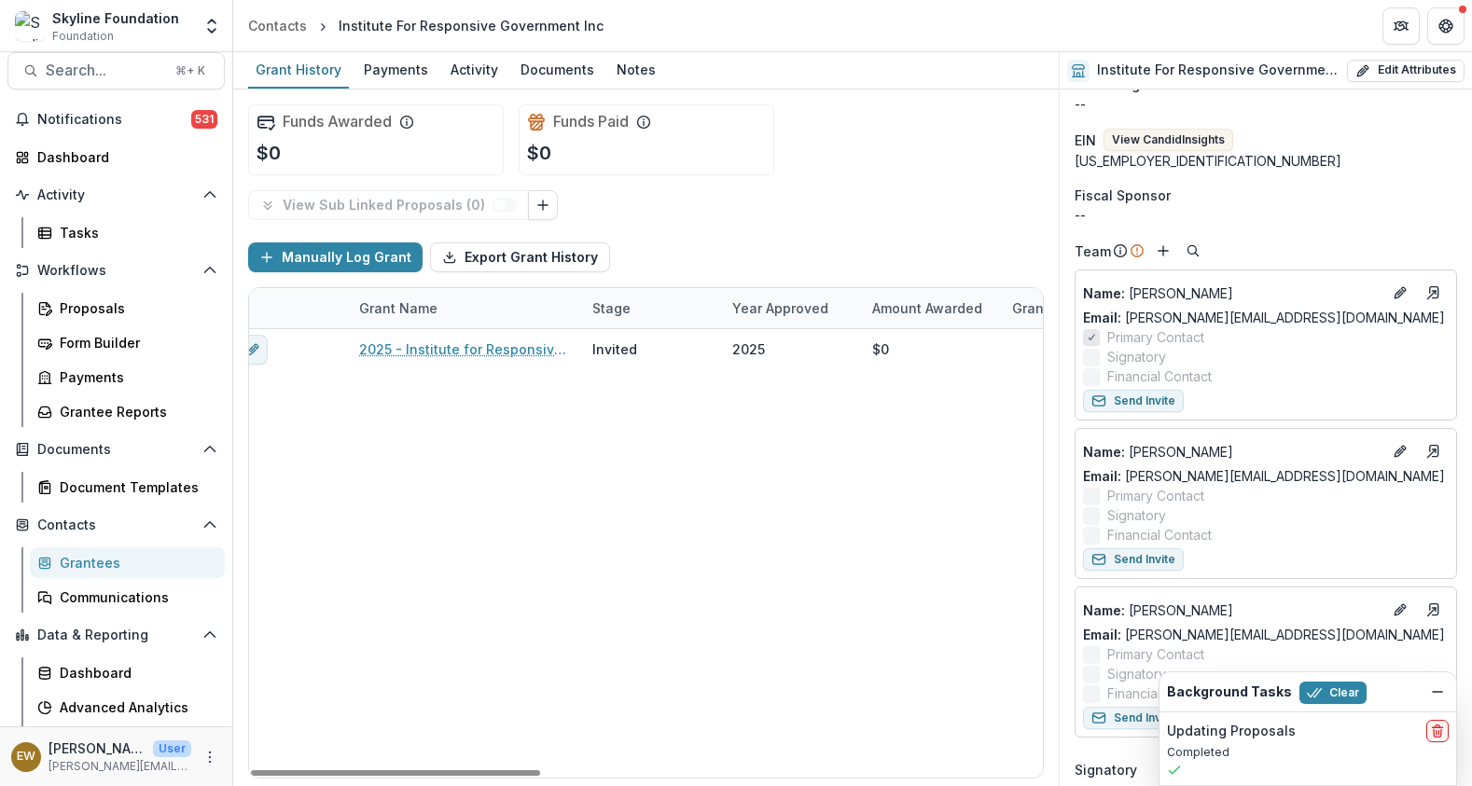
scroll to position [0, 0]
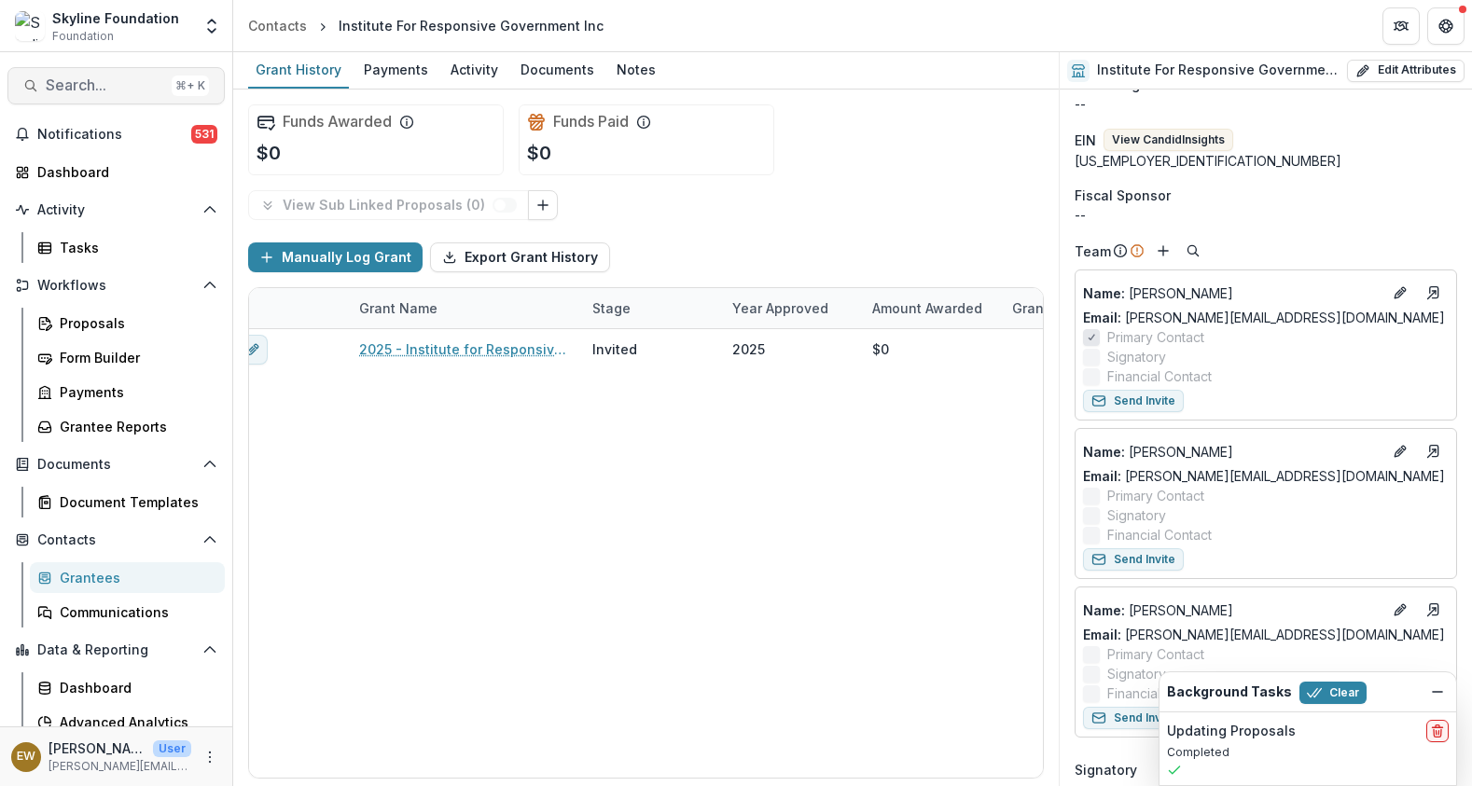
click at [119, 71] on button "Search... ⌘ + K" at bounding box center [115, 85] width 217 height 37
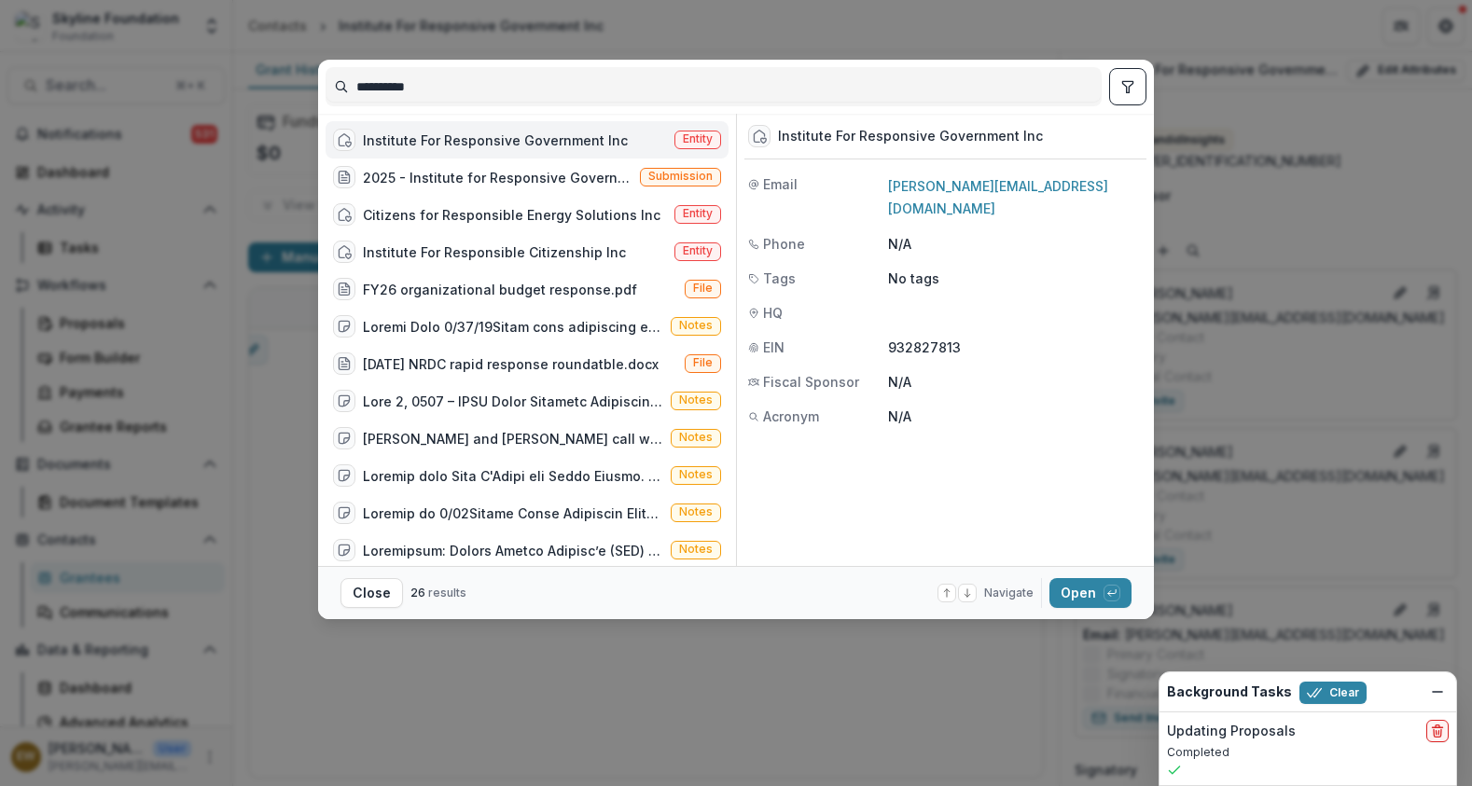
click at [908, 78] on input "**********" at bounding box center [713, 87] width 774 height 30
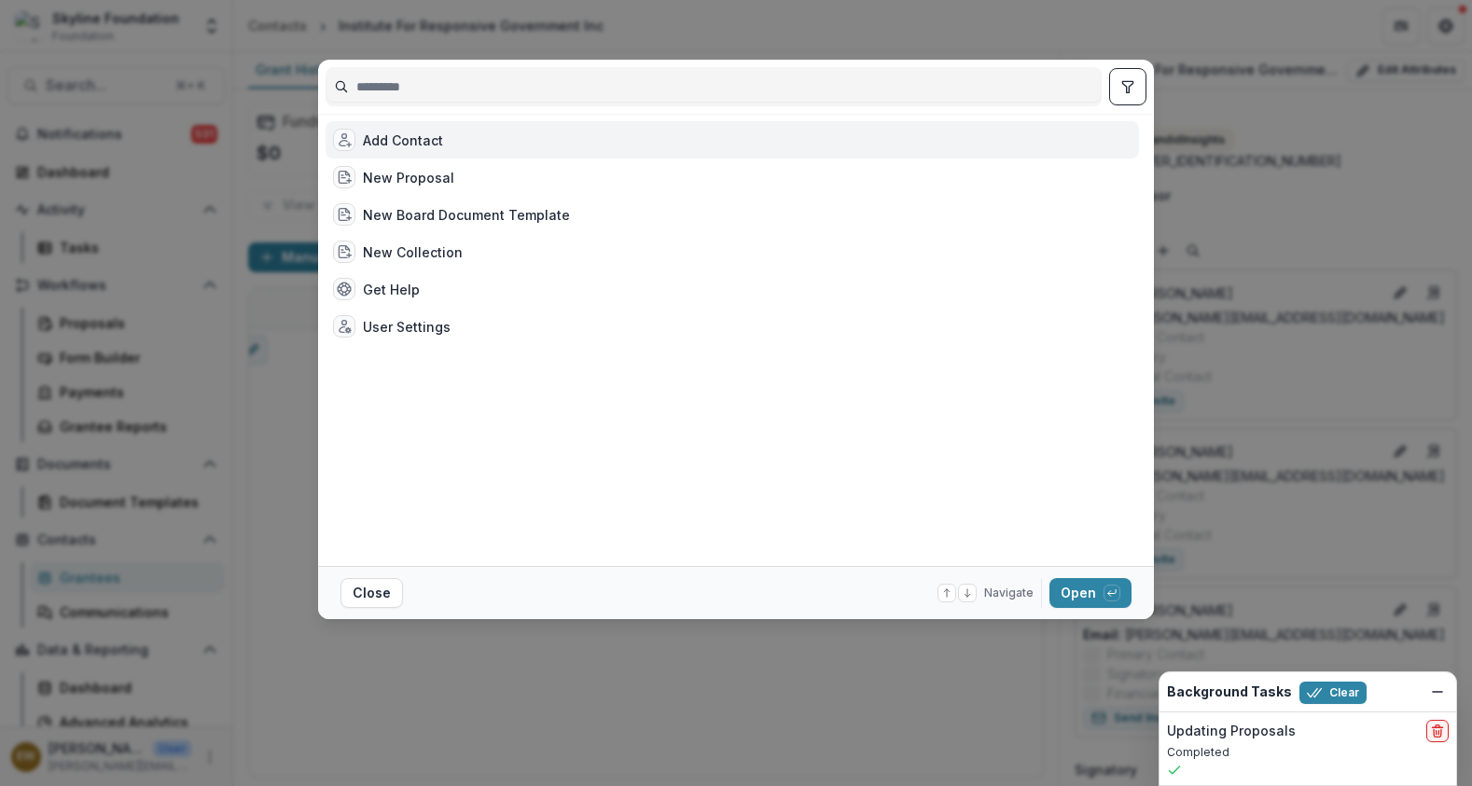
click at [248, 357] on div "Add Contact New Proposal New Board Document Template New Collection Get Help Us…" at bounding box center [736, 393] width 1472 height 786
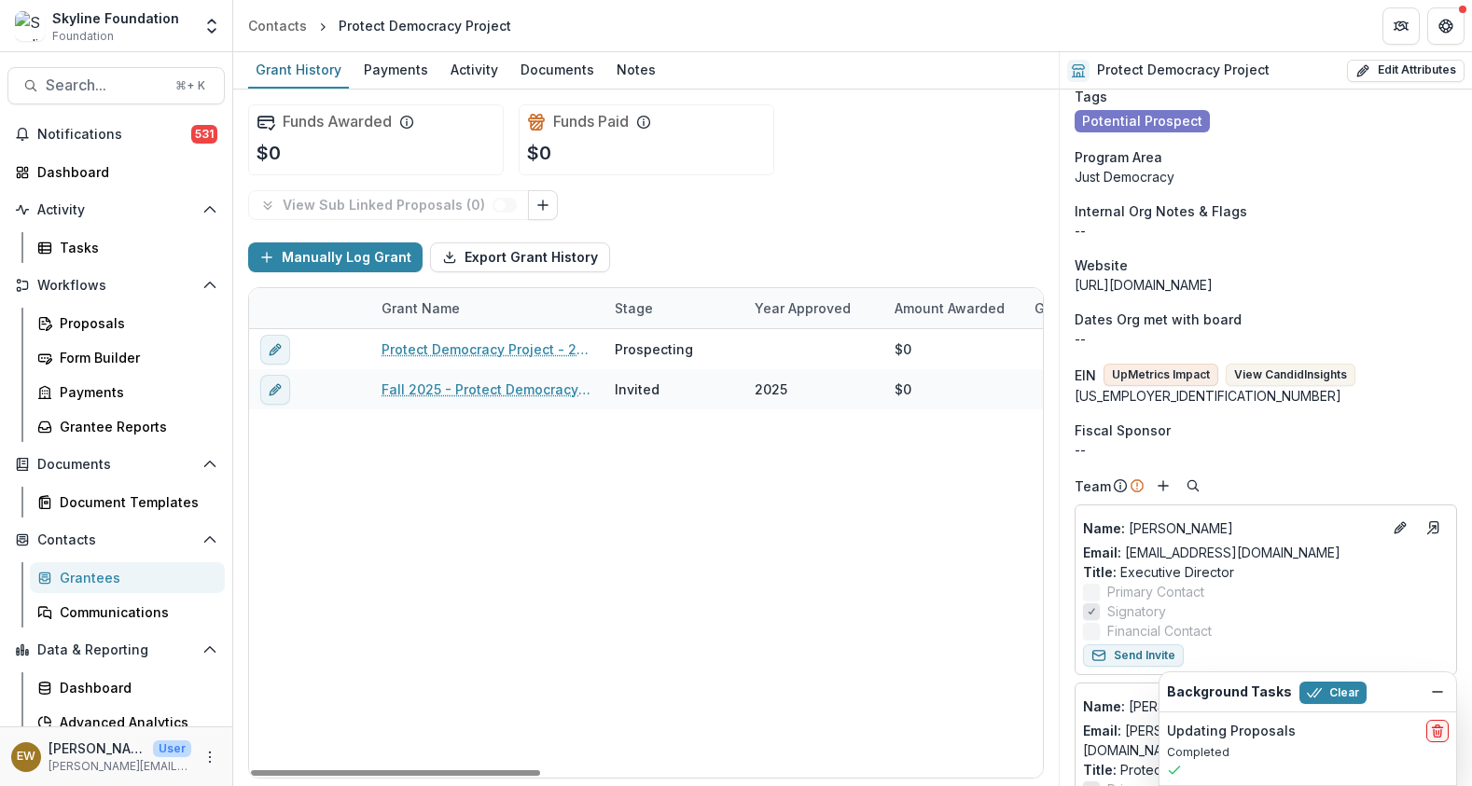
scroll to position [573, 0]
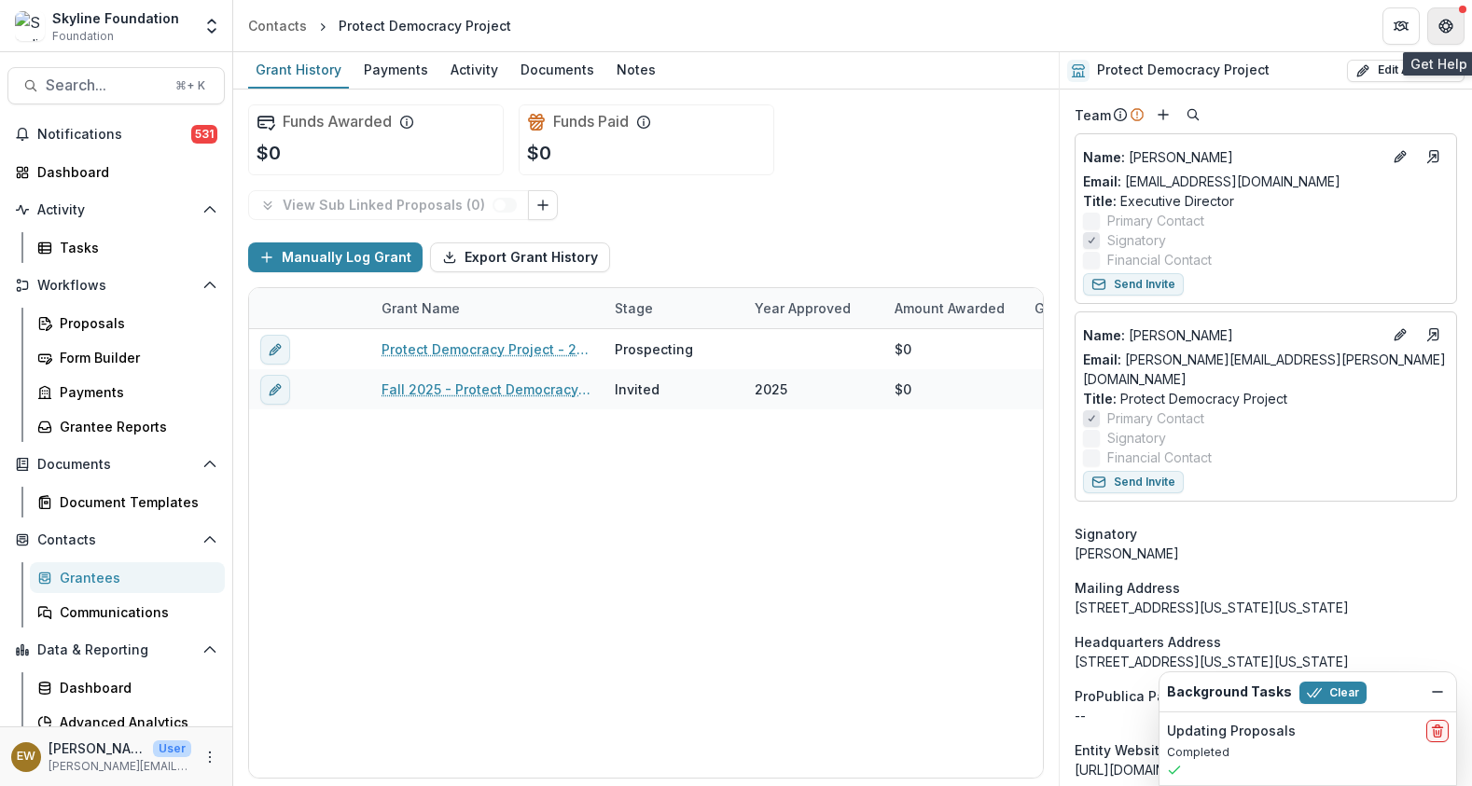
click at [1435, 26] on button "Get Help" at bounding box center [1445, 25] width 37 height 37
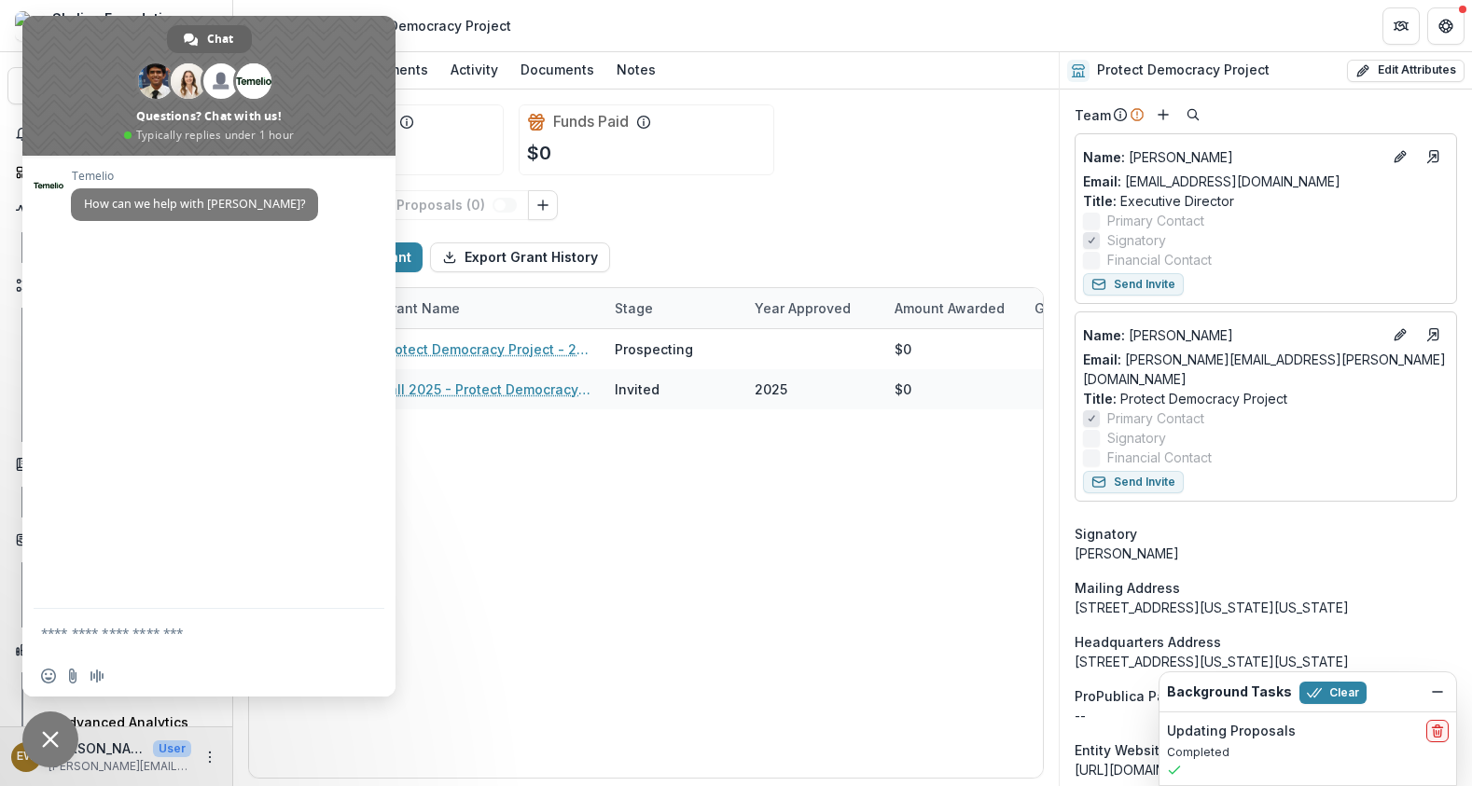
click at [78, 642] on textarea "Compose your message..." at bounding box center [190, 632] width 298 height 47
click at [79, 640] on textarea "Compose your message..." at bounding box center [190, 632] width 298 height 47
type textarea "***"
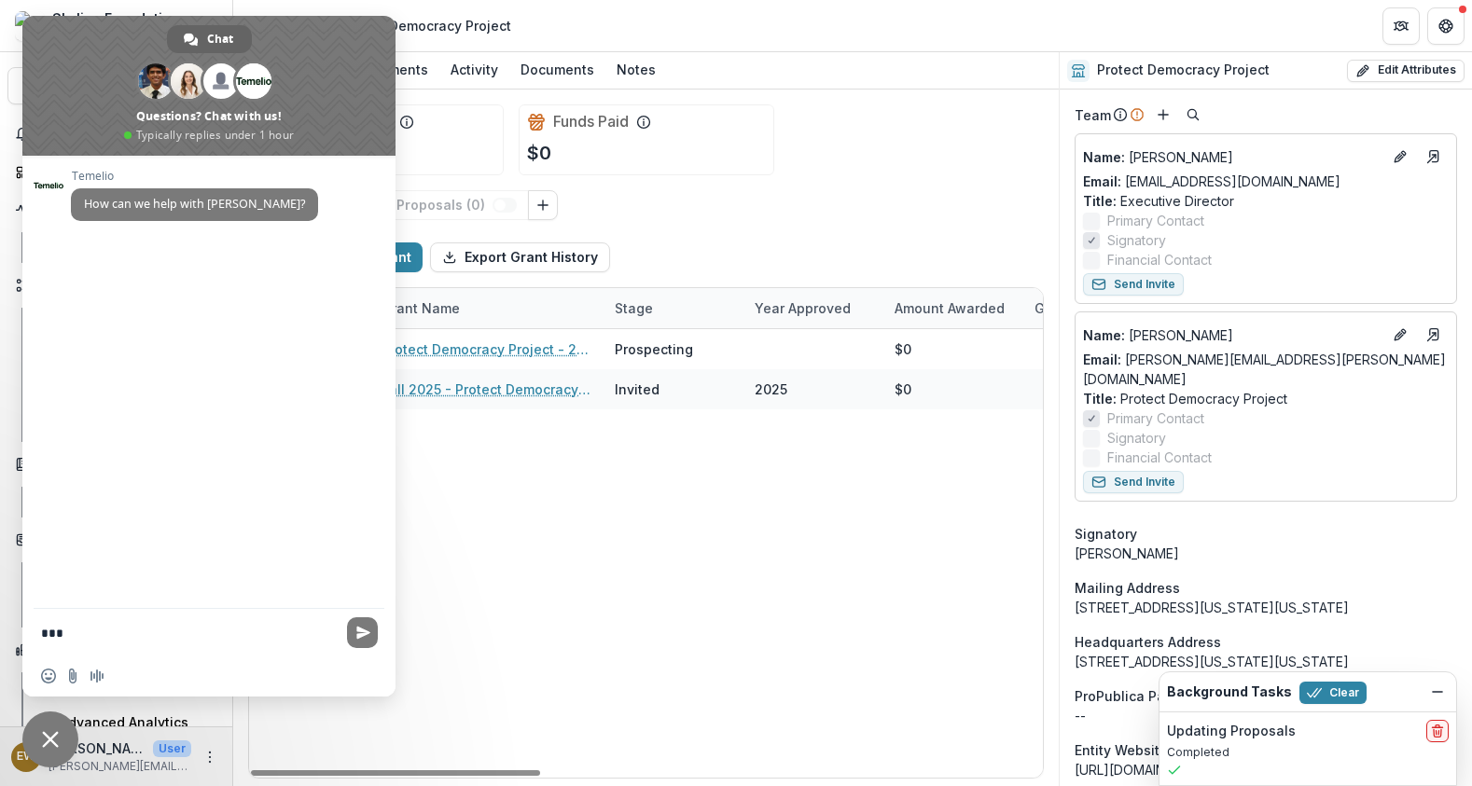
click at [536, 493] on div "Protect Democracy Project - 2025 - New Application Prospecting $0 Just Democrac…" at bounding box center [1335, 553] width 2173 height 449
click at [731, 129] on div "Funds Paid $0" at bounding box center [647, 139] width 256 height 71
drag, startPoint x: 594, startPoint y: 631, endPoint x: 581, endPoint y: 628, distance: 13.4
click at [595, 631] on div "Protect Democracy Project - 2025 - New Application Prospecting $0 Just Democrac…" at bounding box center [1335, 553] width 2173 height 449
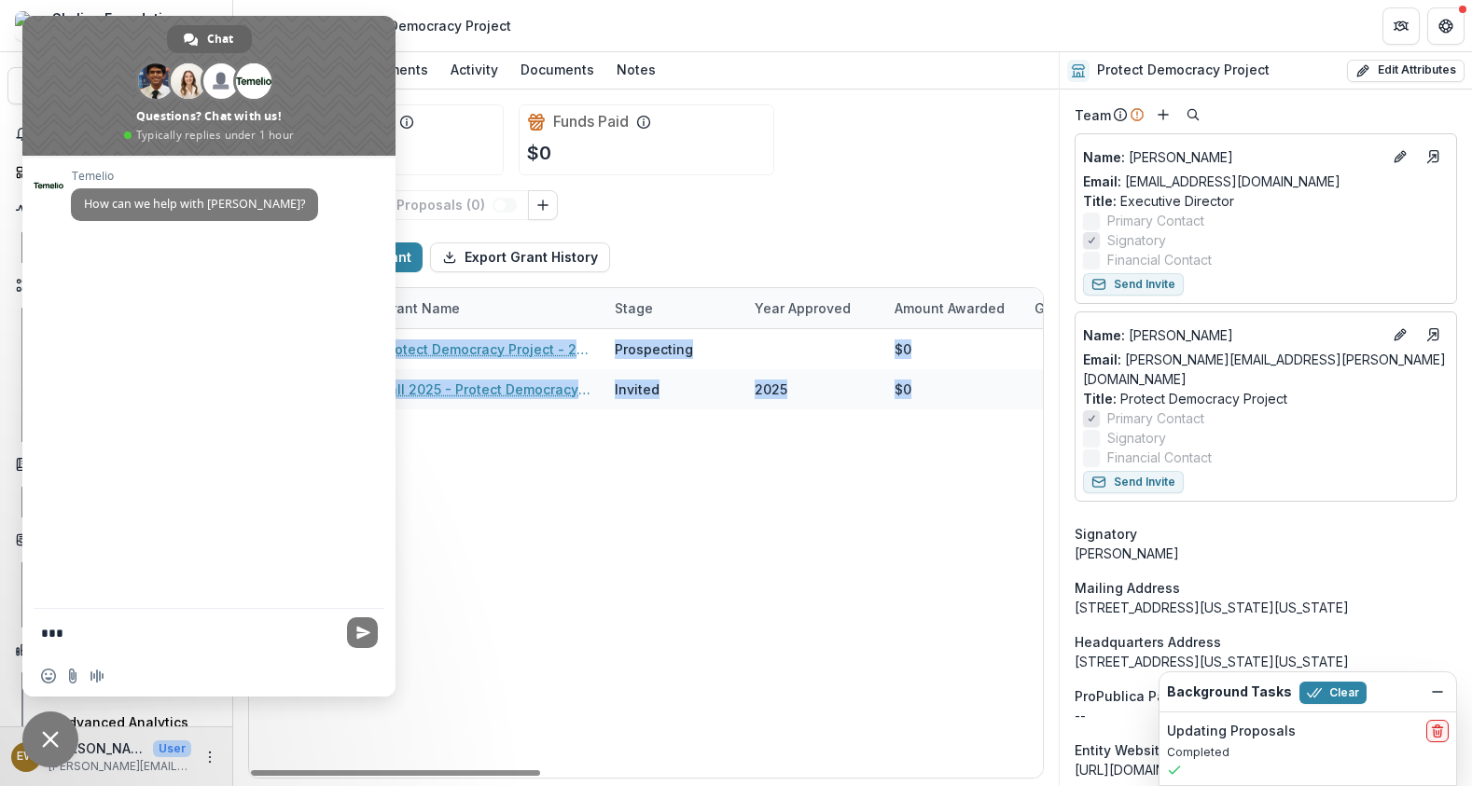
drag, startPoint x: 850, startPoint y: 395, endPoint x: 865, endPoint y: 547, distance: 151.8
click at [564, 412] on div "Protect Democracy Project - 2025 - New Application Prospecting $0 Just Democrac…" at bounding box center [1335, 553] width 2173 height 449
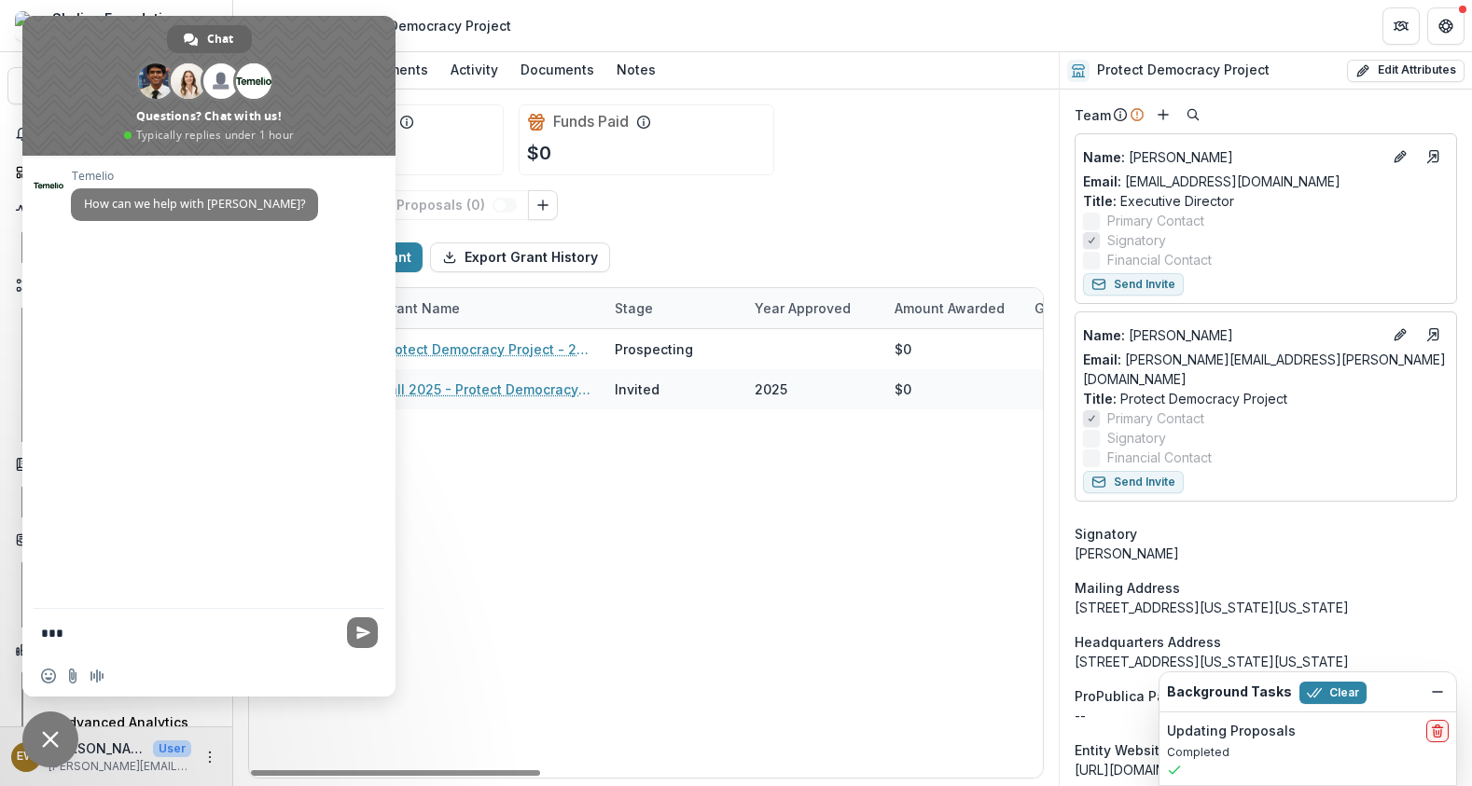
drag, startPoint x: 895, startPoint y: 559, endPoint x: 946, endPoint y: 529, distance: 58.5
click at [896, 560] on div "Protect Democracy Project - 2025 - New Application Prospecting $0 Just Democrac…" at bounding box center [1335, 553] width 2173 height 449
drag, startPoint x: 863, startPoint y: 375, endPoint x: 807, endPoint y: 744, distance: 373.6
click at [807, 744] on div "View Sub Linked Proposals ( 0 ) Manually Log Grant Export Grant History Grant N…" at bounding box center [646, 484] width 796 height 589
drag, startPoint x: 873, startPoint y: 613, endPoint x: 436, endPoint y: 326, distance: 522.8
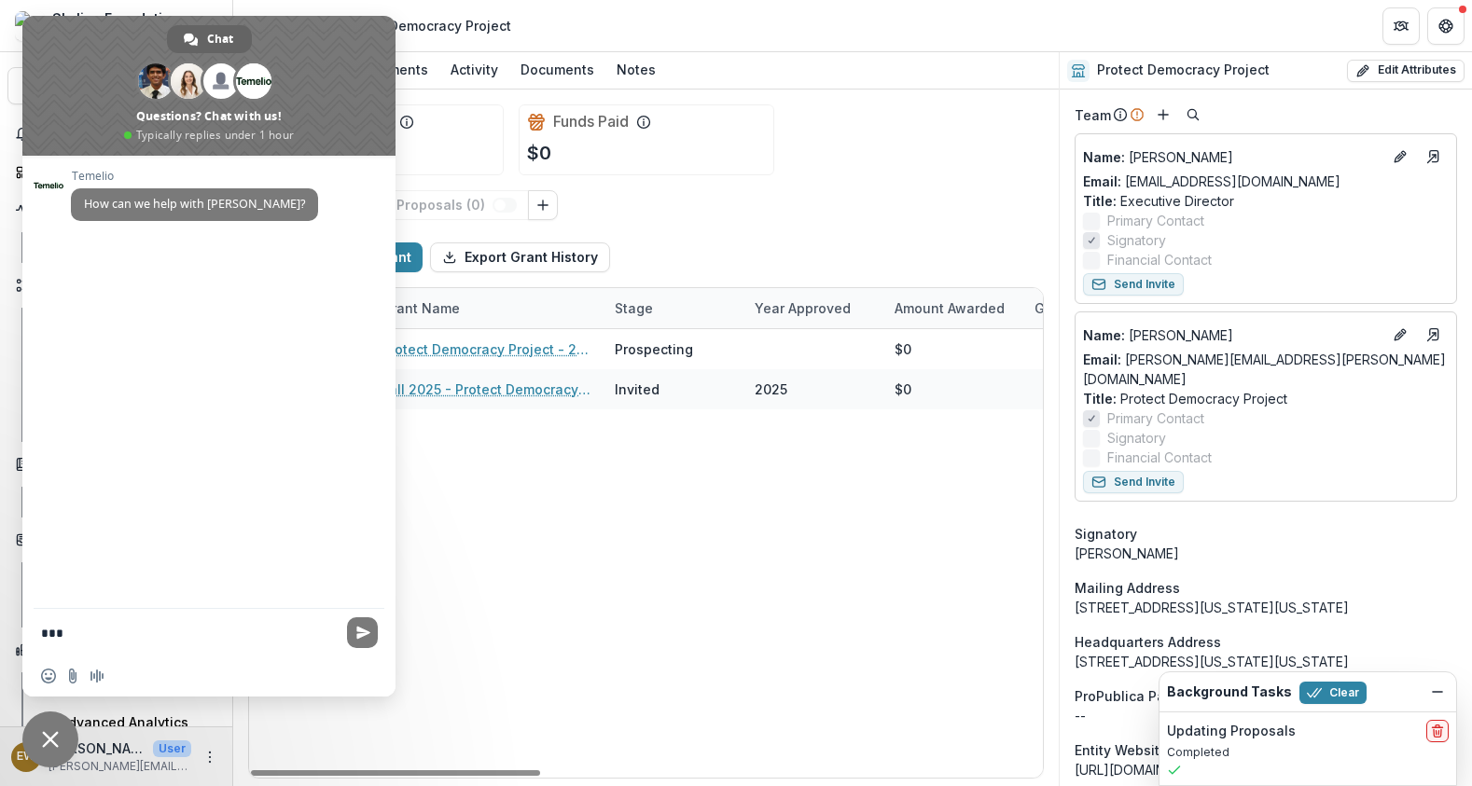
click at [436, 326] on div "Grant Name Stage Year approved Amount Awarded Grant Title Grant Term Grant Cycl…" at bounding box center [646, 533] width 794 height 490
click at [51, 746] on span "Close chat" at bounding box center [50, 739] width 17 height 17
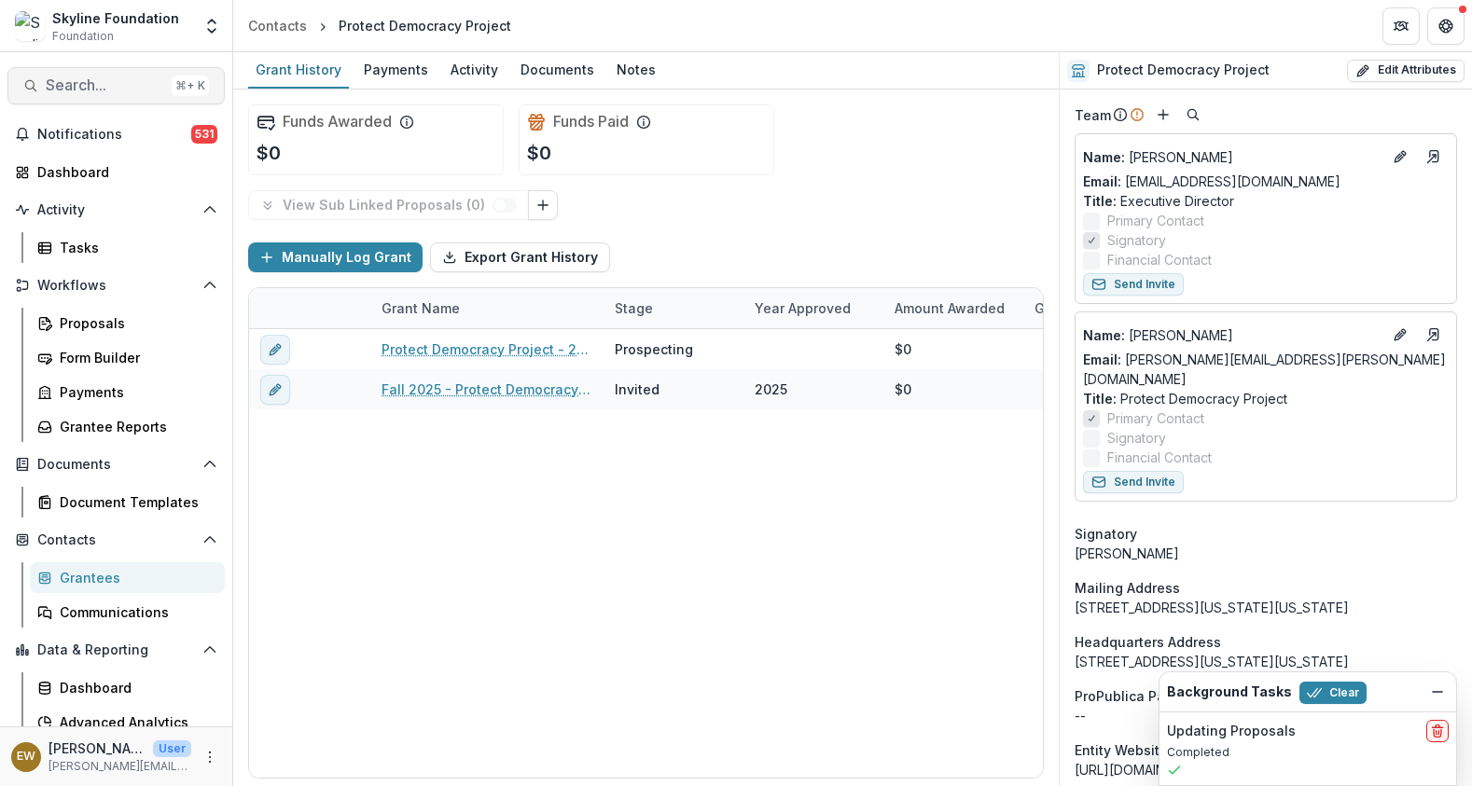
click at [90, 75] on button "Search... ⌘ + K" at bounding box center [115, 85] width 217 height 37
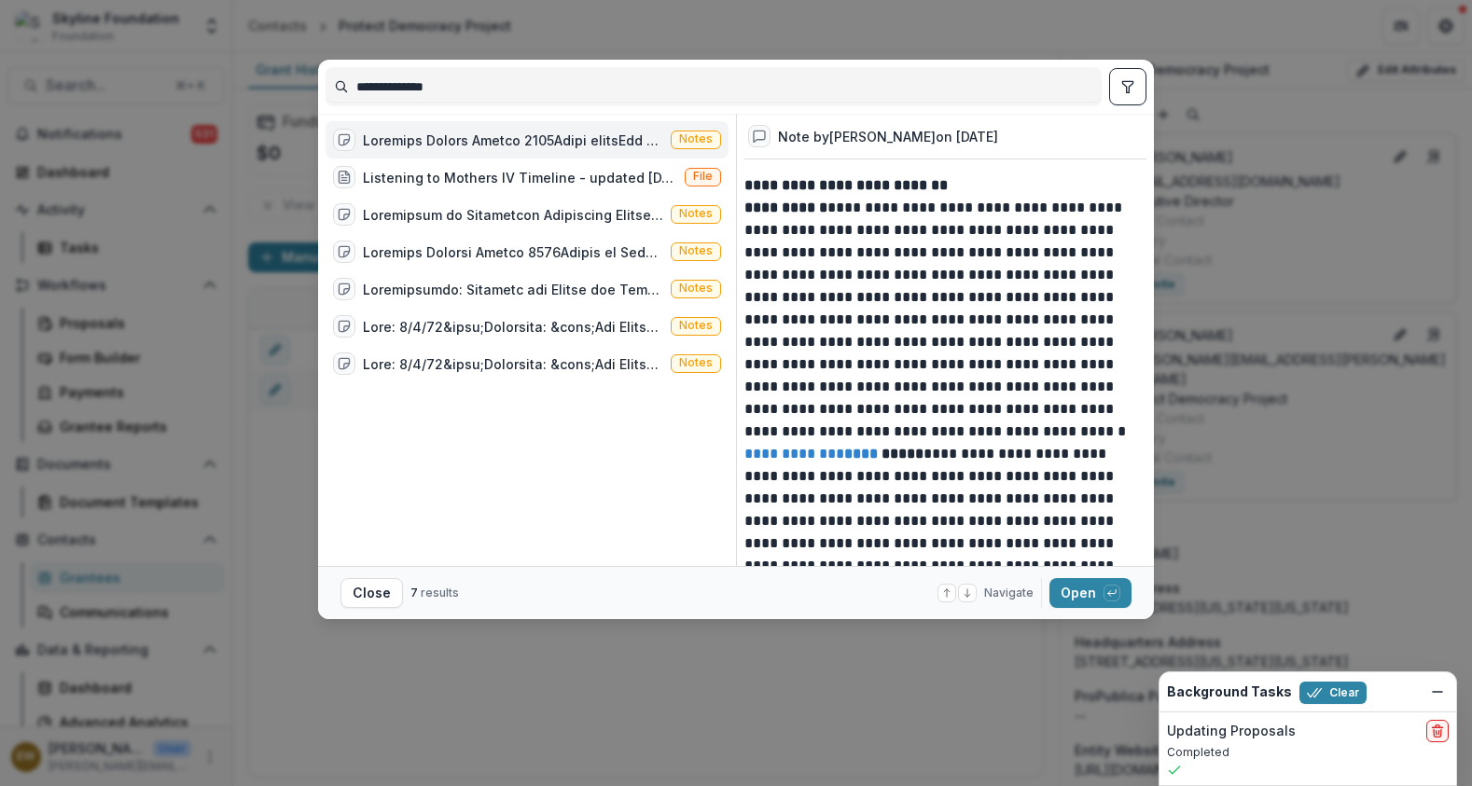
click at [569, 75] on input "**********" at bounding box center [713, 87] width 774 height 30
click at [569, 76] on input "**********" at bounding box center [713, 87] width 774 height 30
click at [499, 84] on input "**********" at bounding box center [713, 87] width 774 height 30
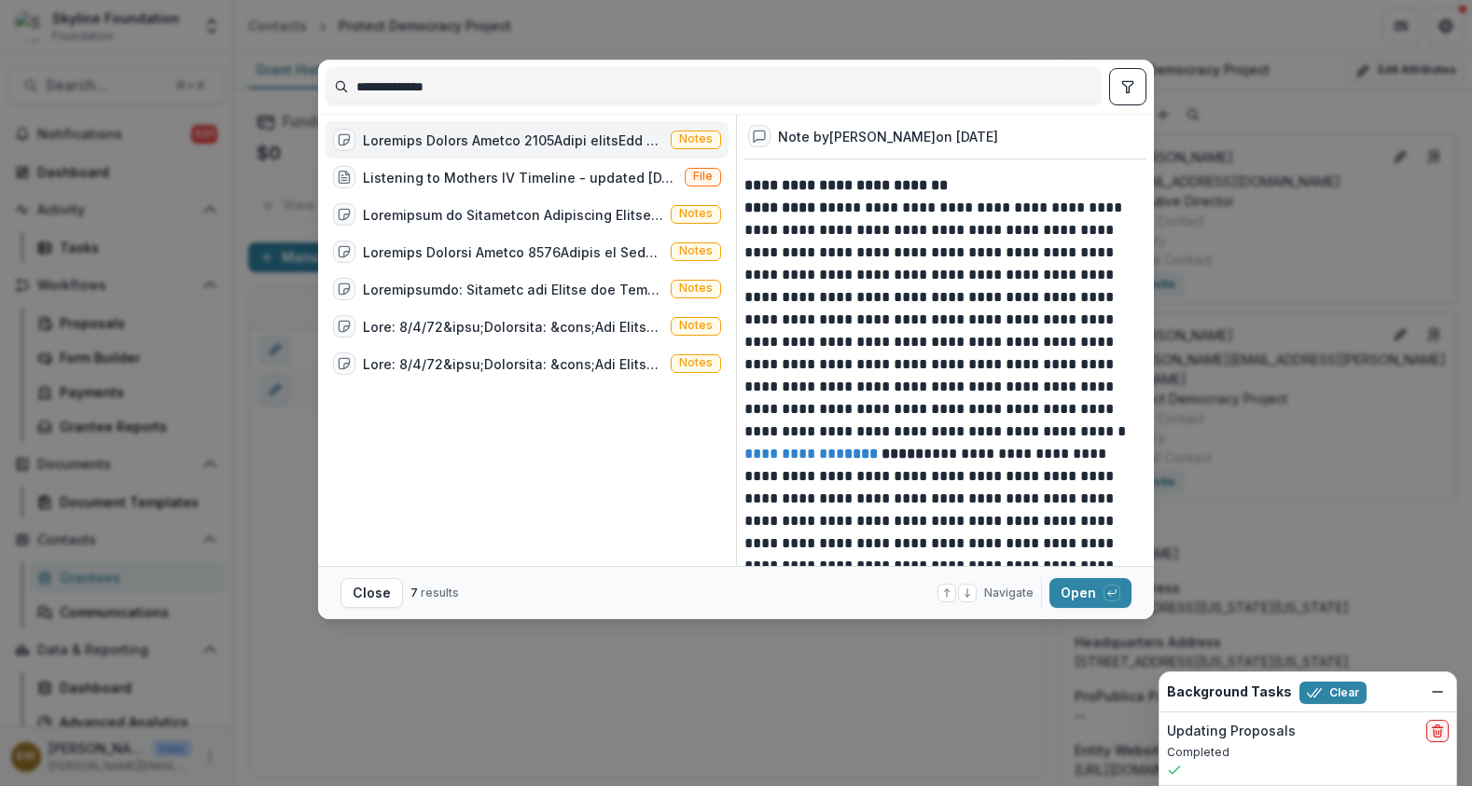
click at [498, 85] on input "**********" at bounding box center [713, 87] width 774 height 30
click at [429, 88] on input "**********" at bounding box center [713, 87] width 774 height 30
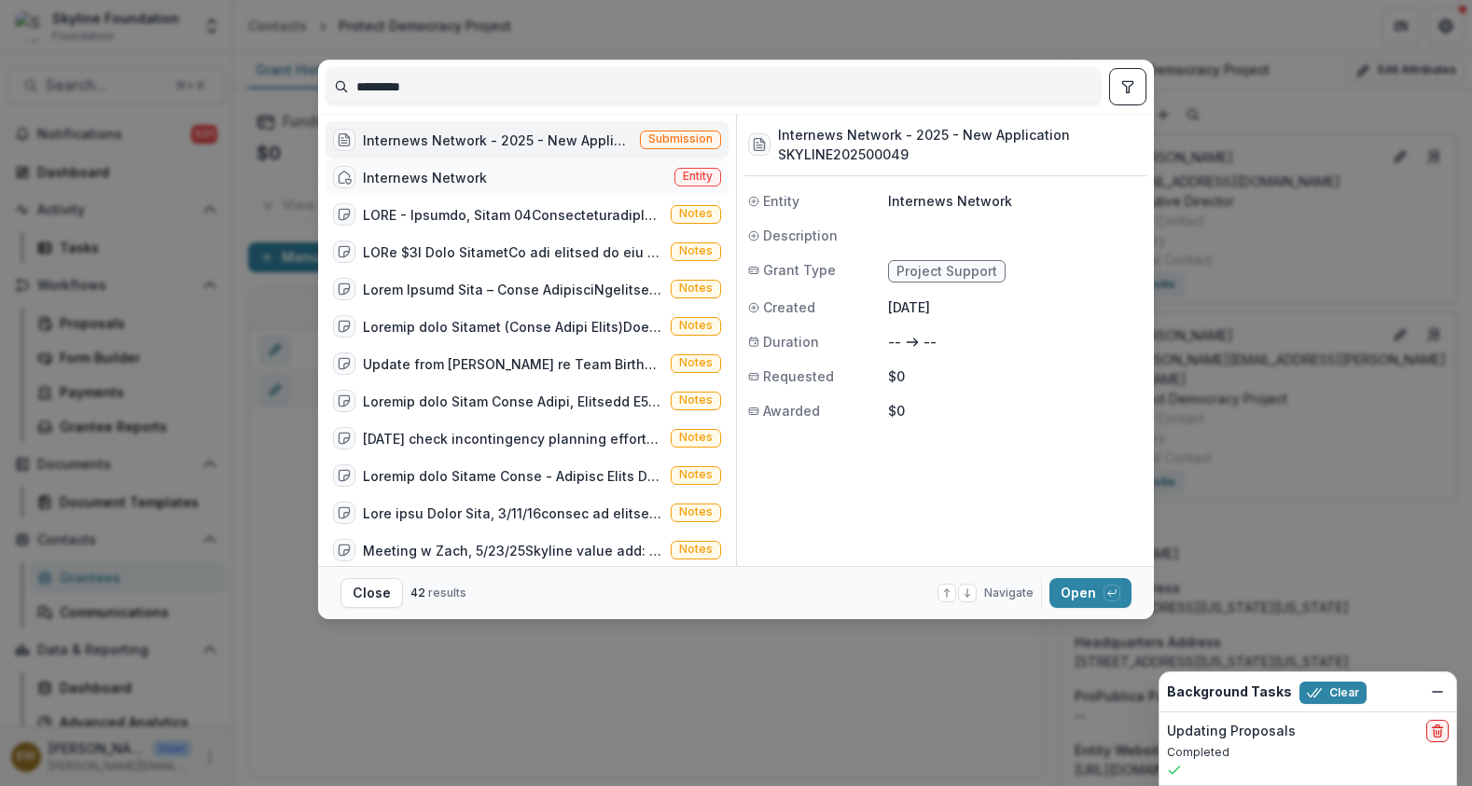
type input "*********"
click at [499, 170] on div "Internews Network Entity" at bounding box center [527, 177] width 403 height 37
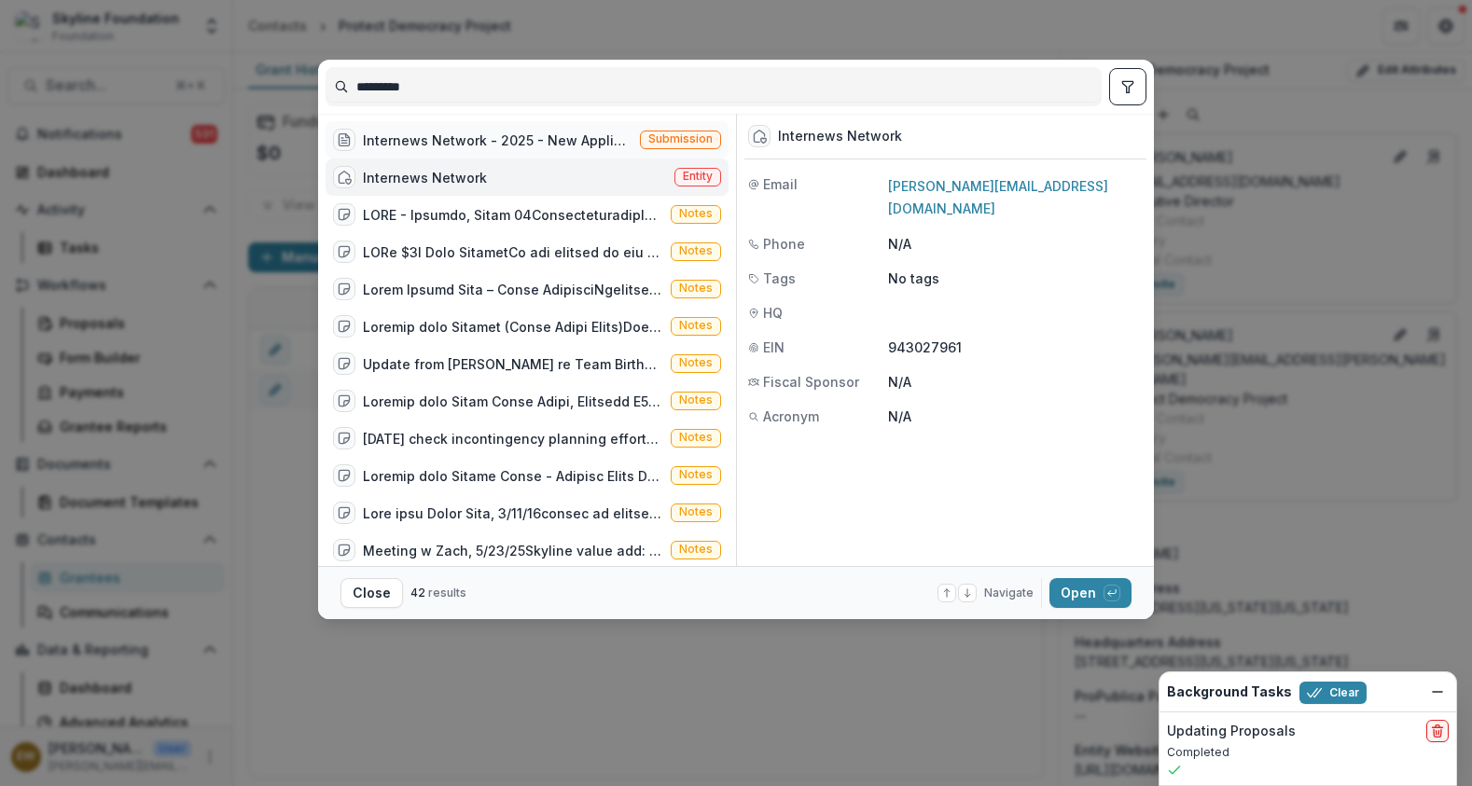
click at [519, 137] on div "Internews Network - 2025 - New Application" at bounding box center [498, 141] width 270 height 20
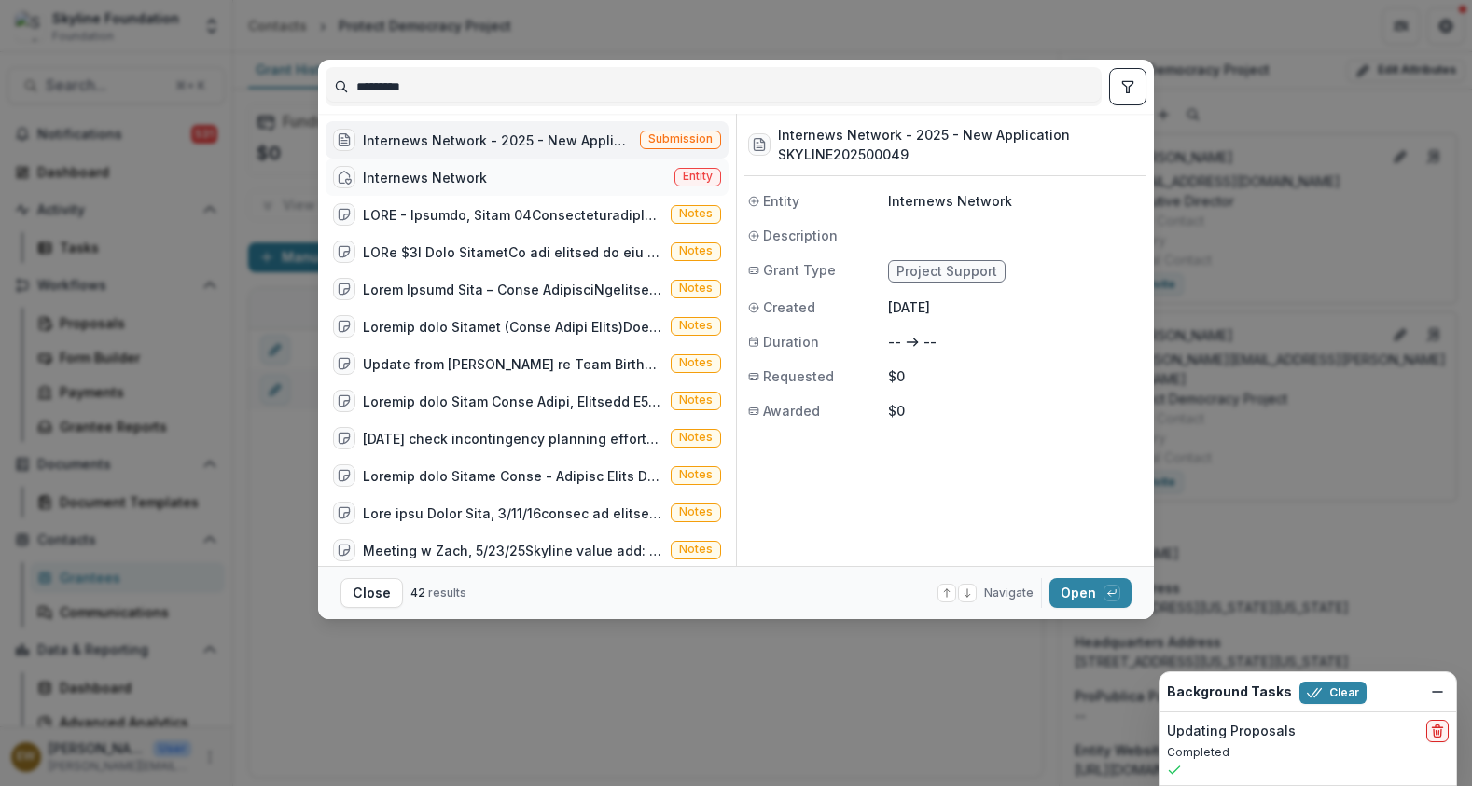
click at [415, 181] on div "Internews Network" at bounding box center [425, 178] width 124 height 20
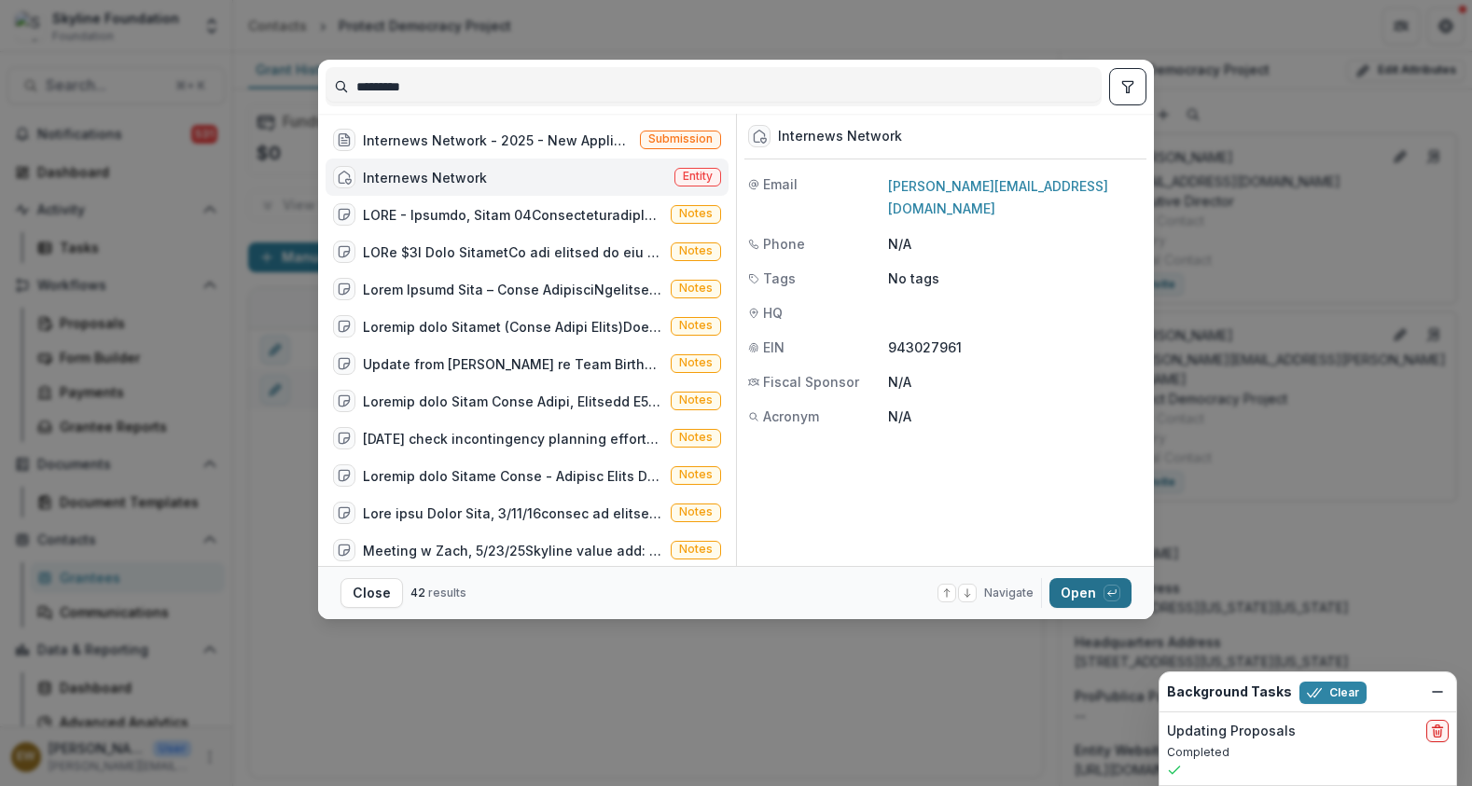
click at [1086, 593] on button "Open with enter key" at bounding box center [1090, 593] width 82 height 30
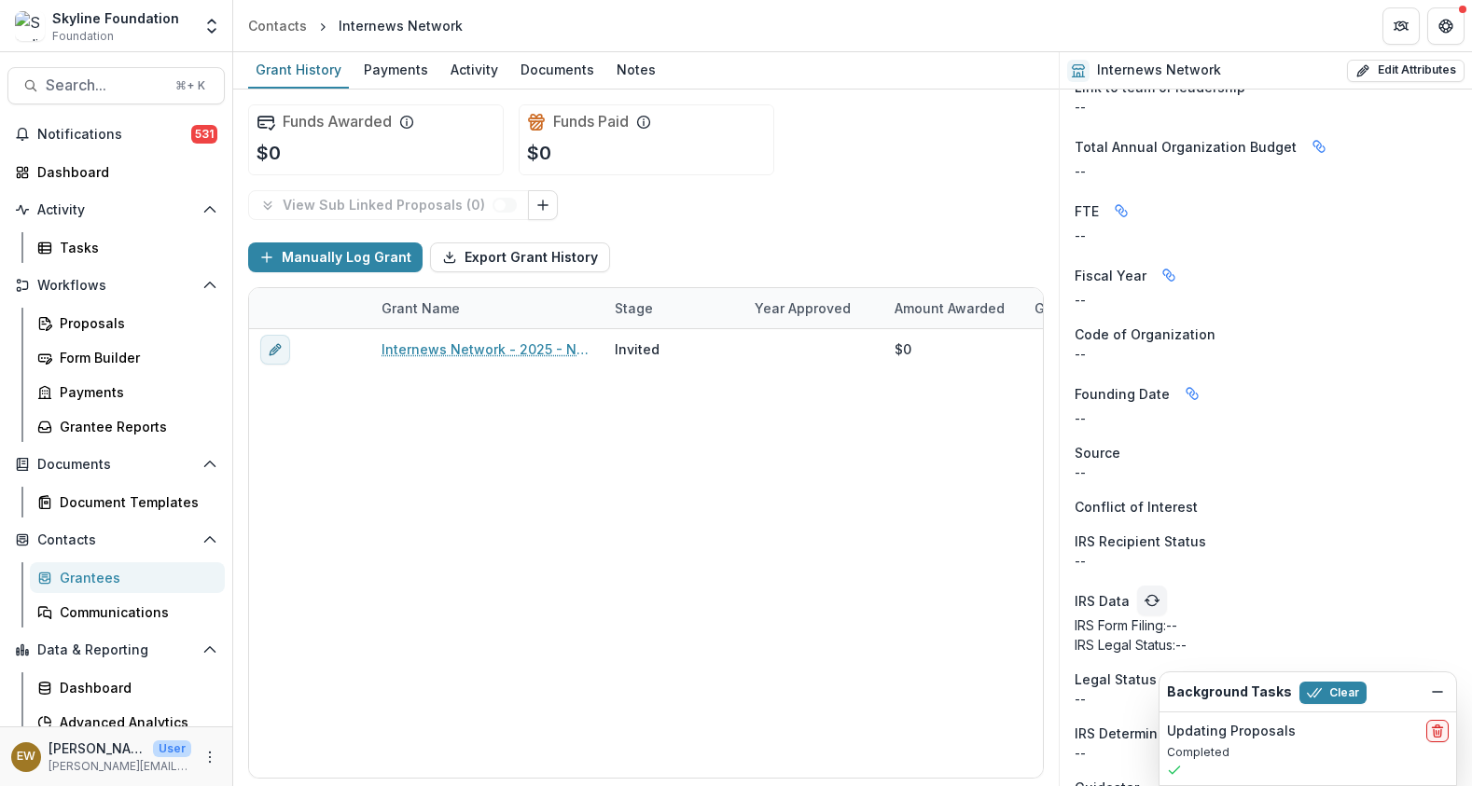
scroll to position [1178, 0]
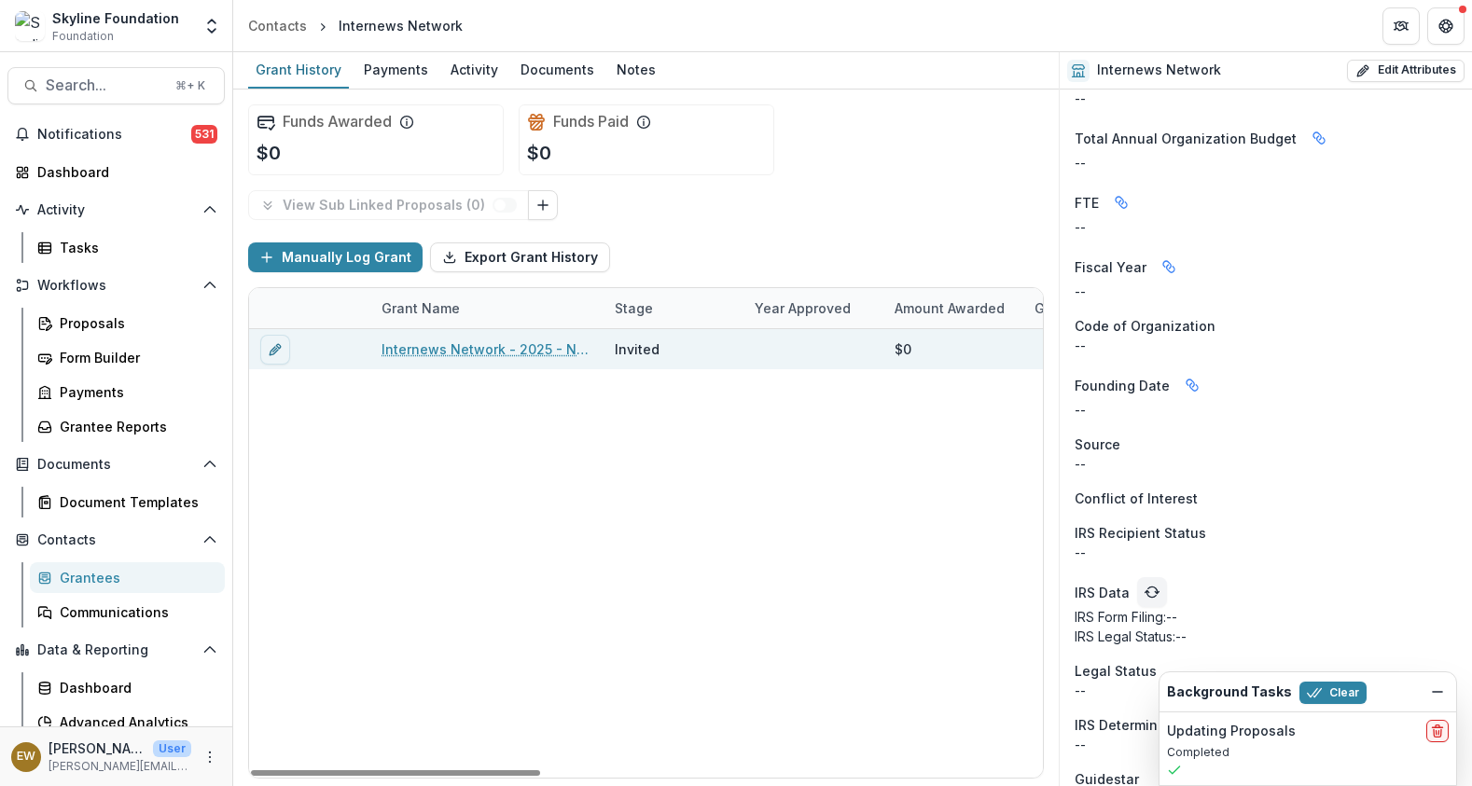
click at [523, 351] on link "Internews Network - 2025 - New Application" at bounding box center [486, 350] width 211 height 20
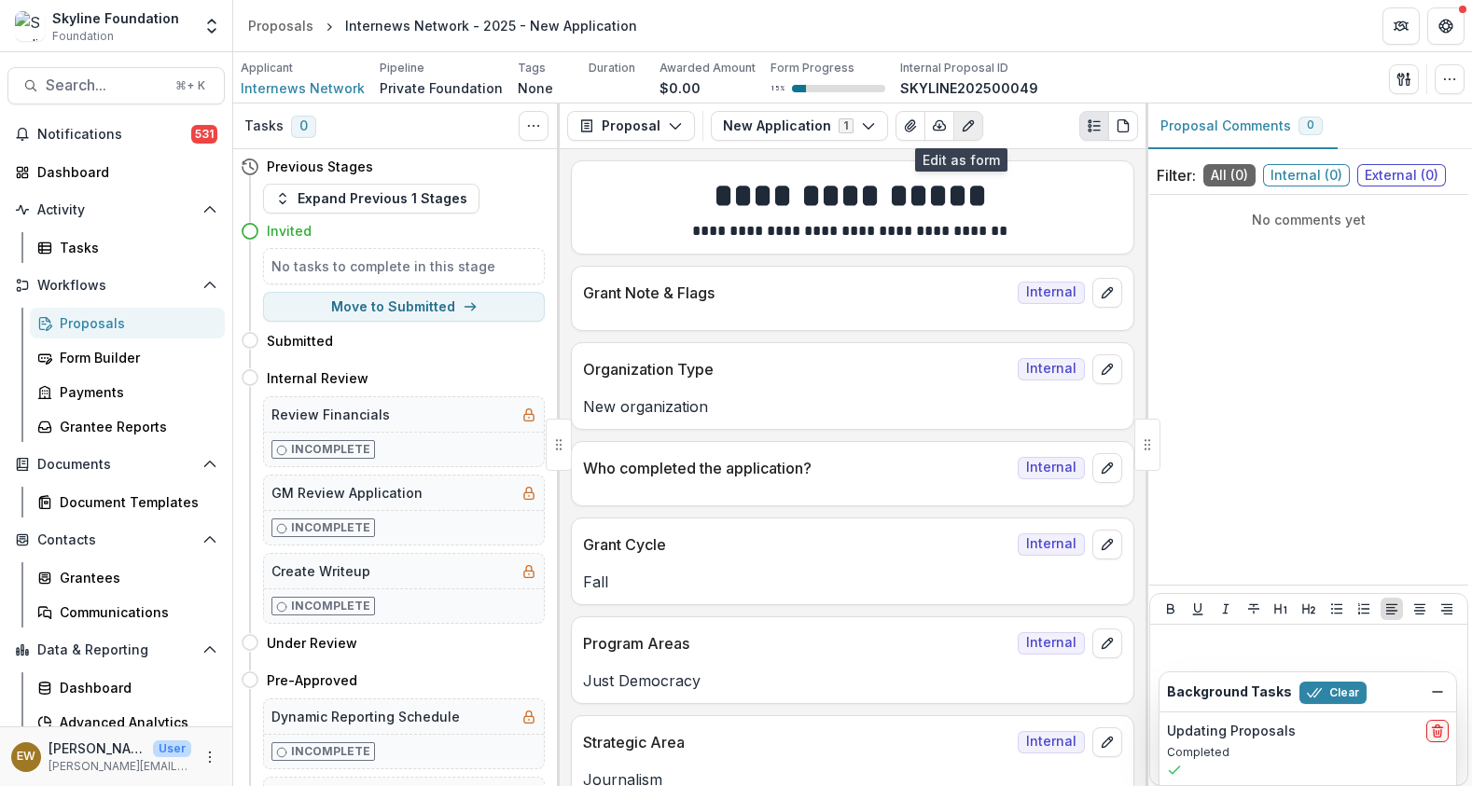
click at [962, 124] on icon "Edit as form" at bounding box center [968, 125] width 15 height 15
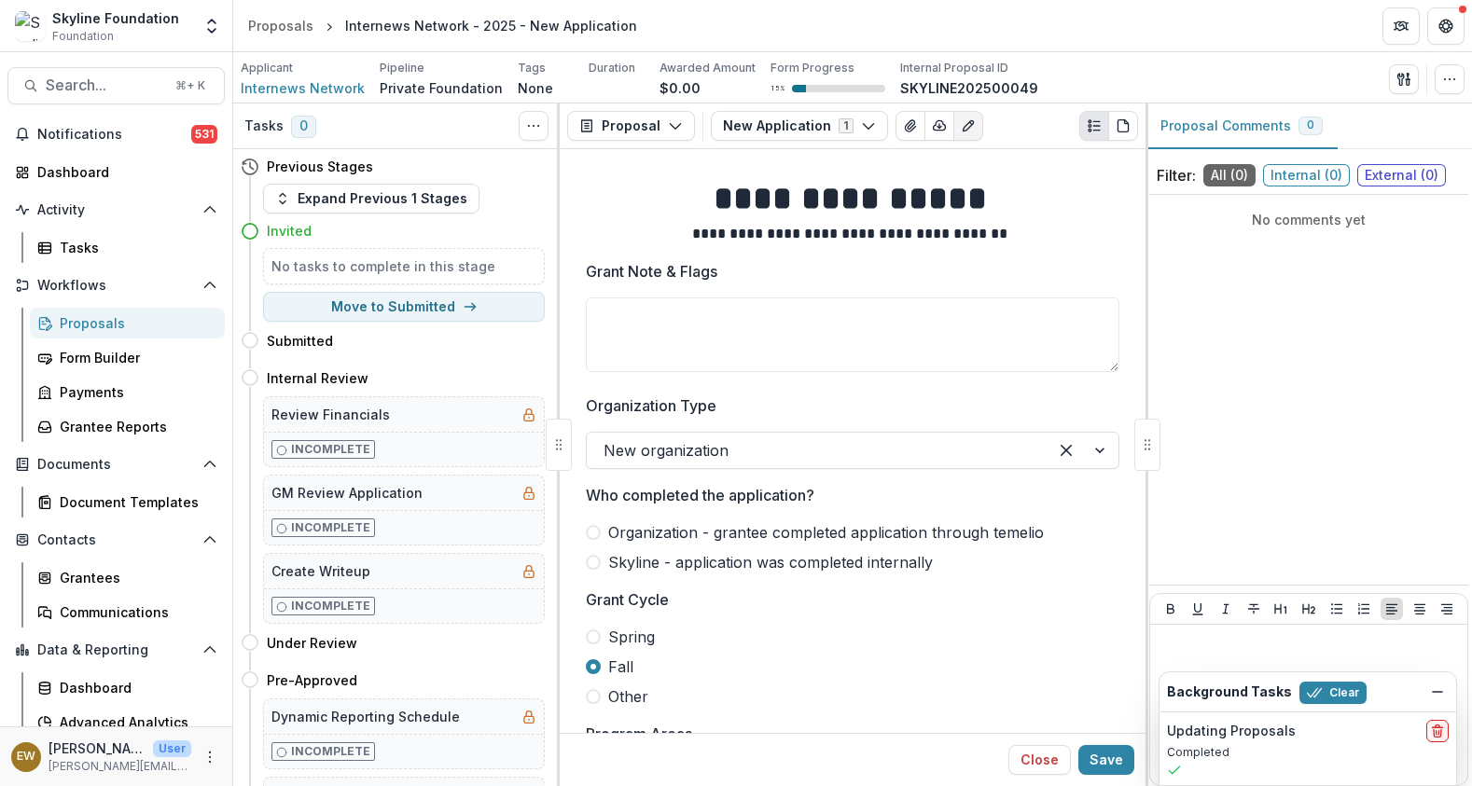
click at [447, 18] on div "Internews Network - 2025 - New Application" at bounding box center [491, 26] width 292 height 20
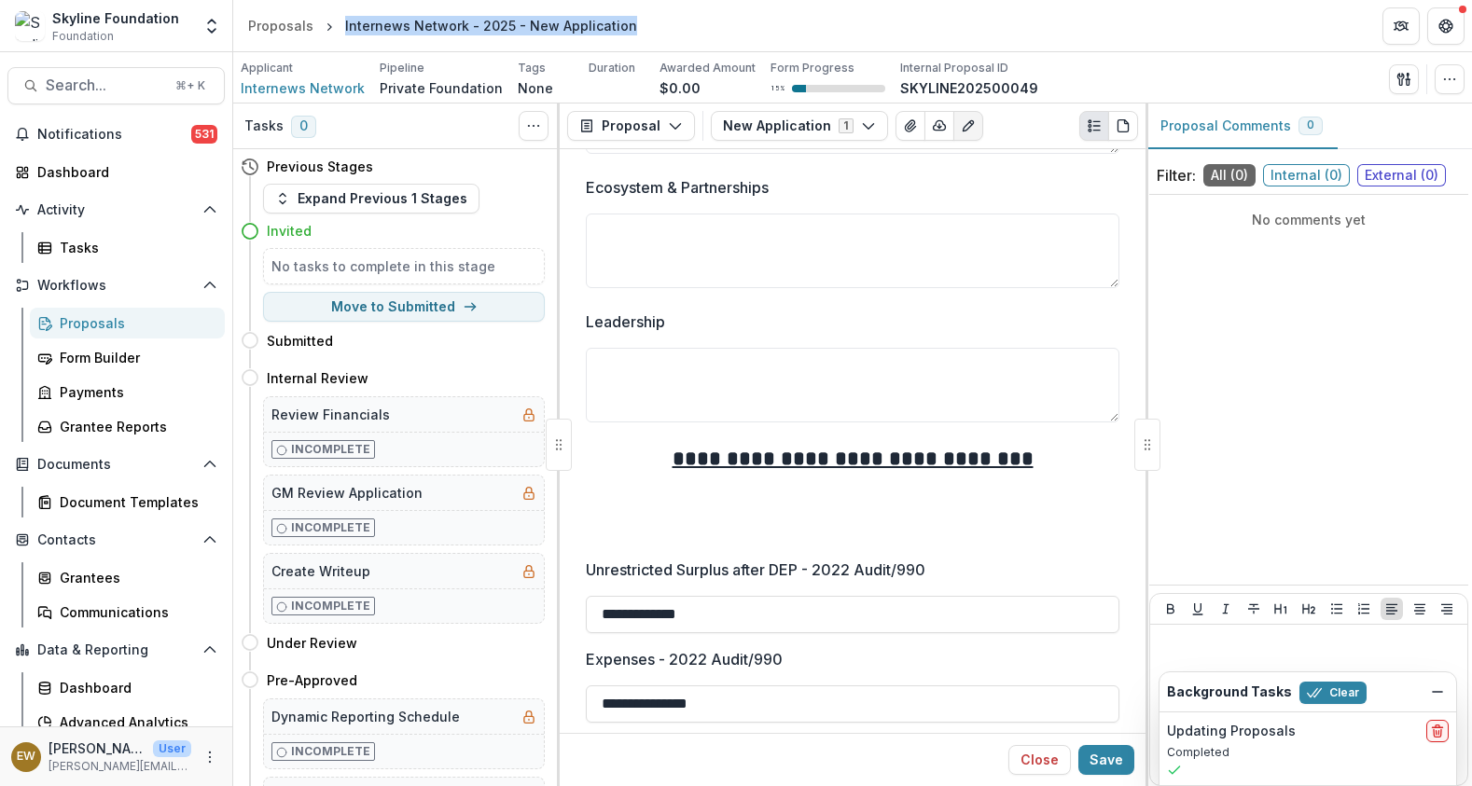
scroll to position [1517, 0]
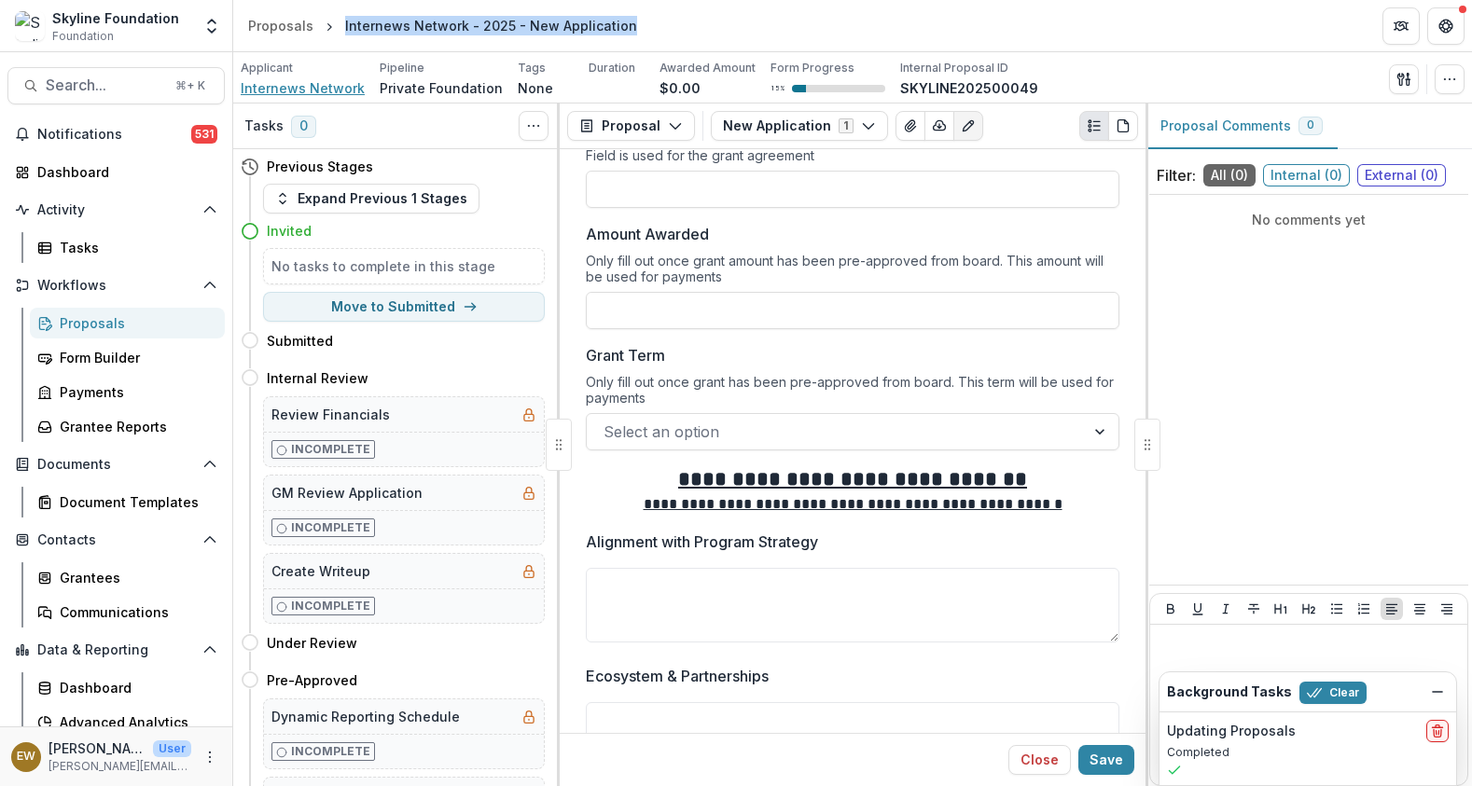
click at [330, 85] on span "Internews Network" at bounding box center [303, 88] width 124 height 20
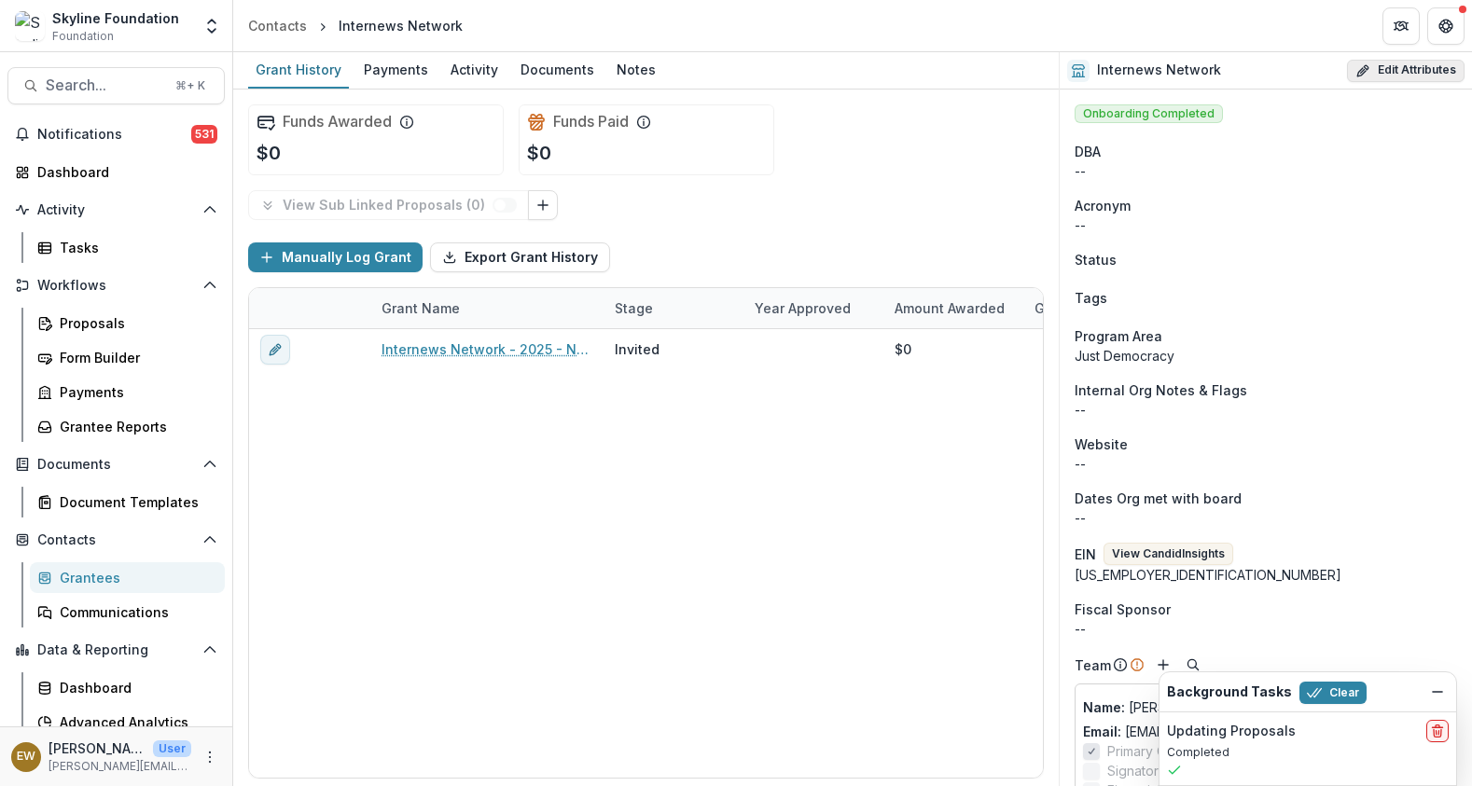
click at [1369, 76] on button "Edit Attributes" at bounding box center [1406, 71] width 118 height 22
select select
select select "**********"
select select
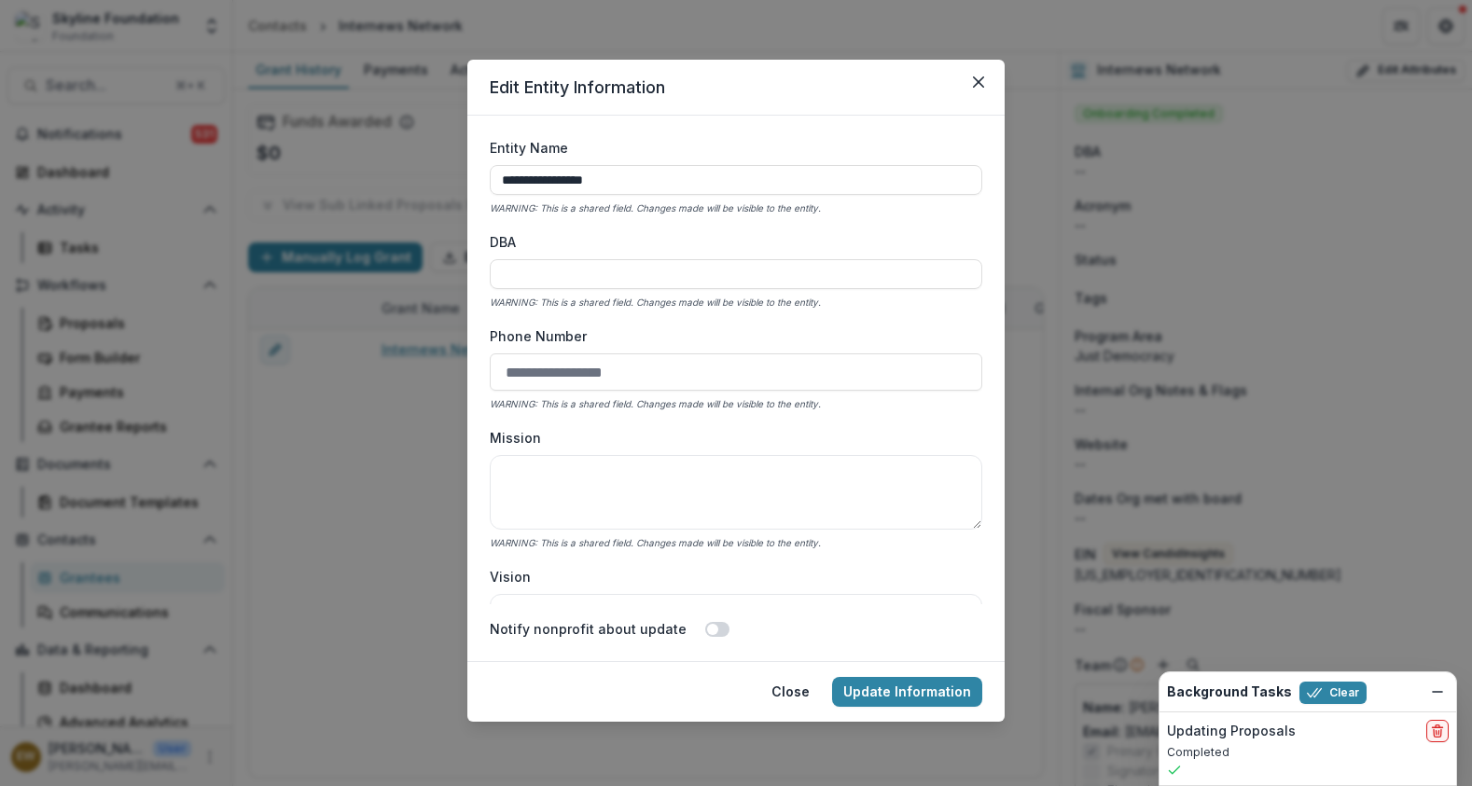
click at [1235, 102] on div "**********" at bounding box center [736, 393] width 1472 height 786
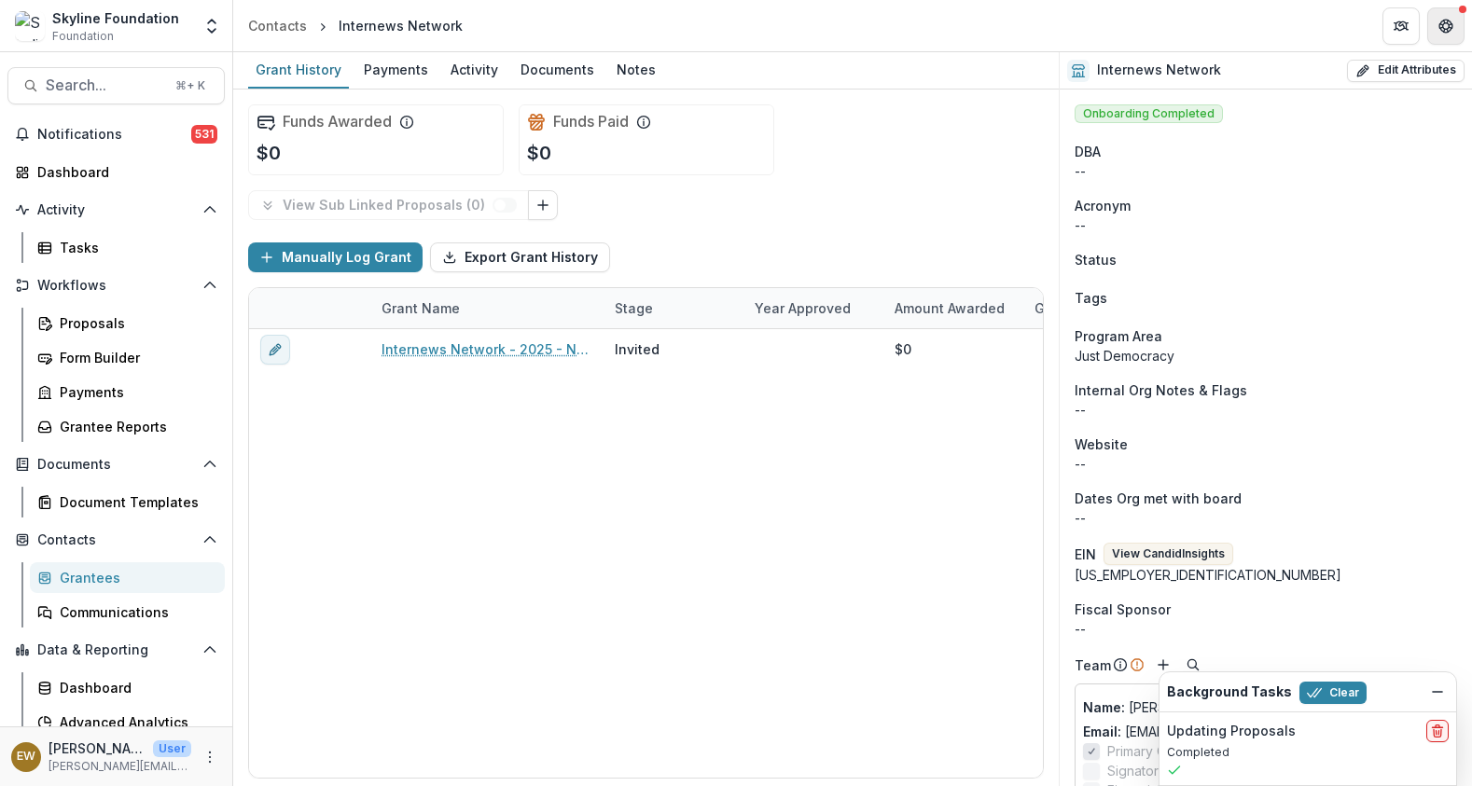
click at [1438, 24] on icon "Get Help" at bounding box center [1445, 26] width 15 height 15
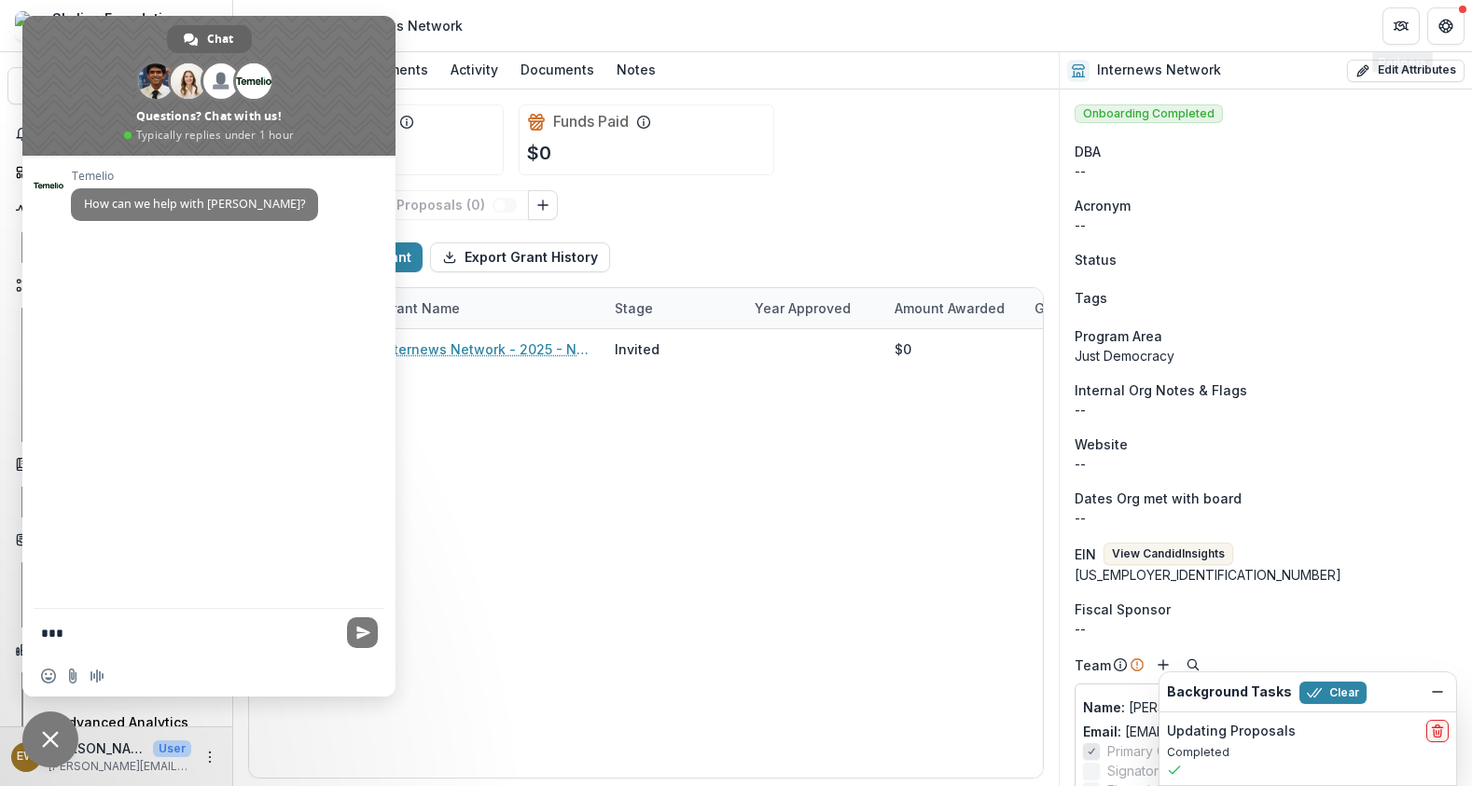
click at [637, 46] on header "Contacts Internews Network" at bounding box center [852, 25] width 1239 height 51
click at [546, 621] on div "Internews Network - 2025 - New Application Invited $0 Fall Just Democracy $0" at bounding box center [1335, 553] width 2173 height 449
click at [45, 747] on span "Close chat" at bounding box center [50, 739] width 17 height 17
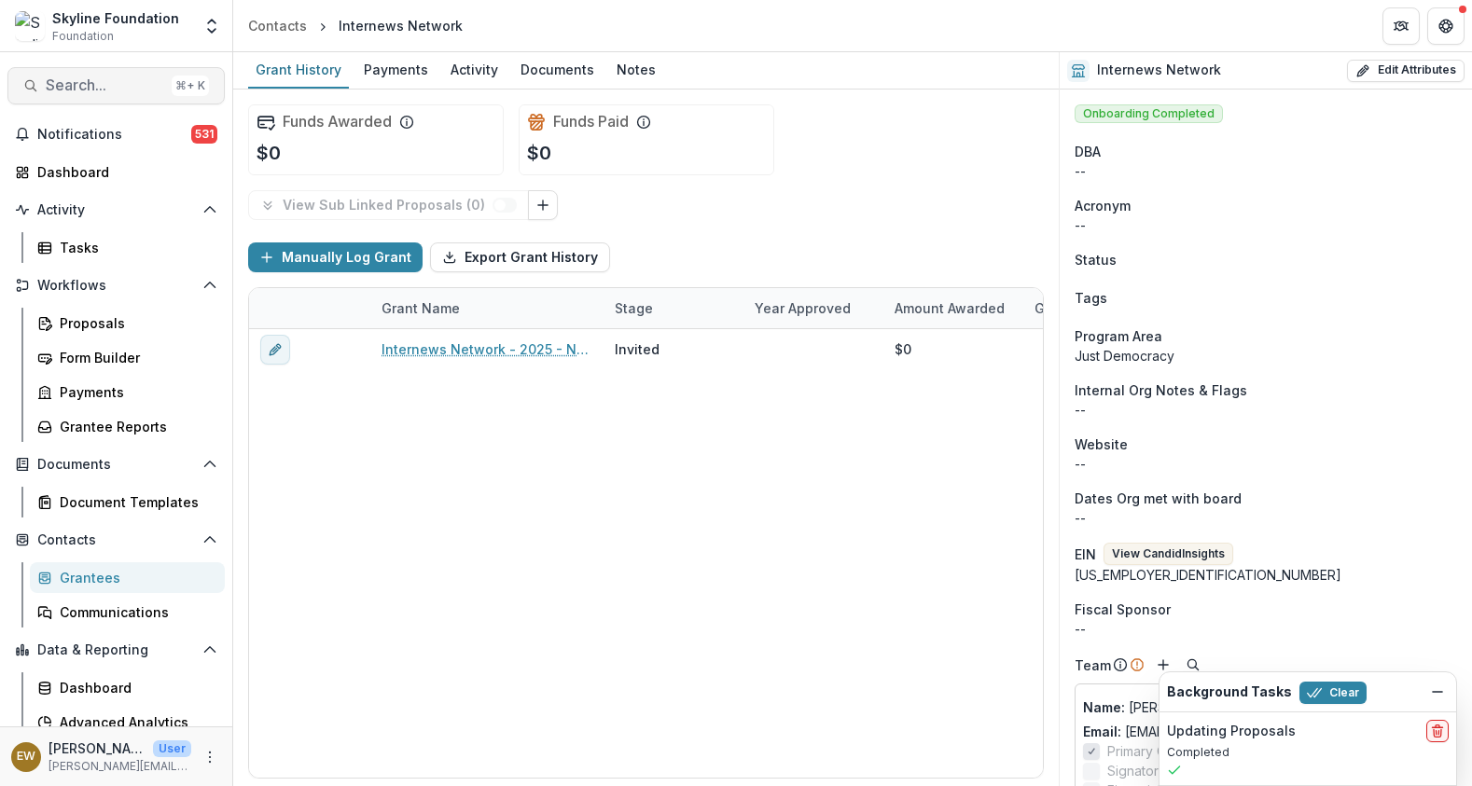
click at [115, 90] on span "Search..." at bounding box center [105, 85] width 118 height 18
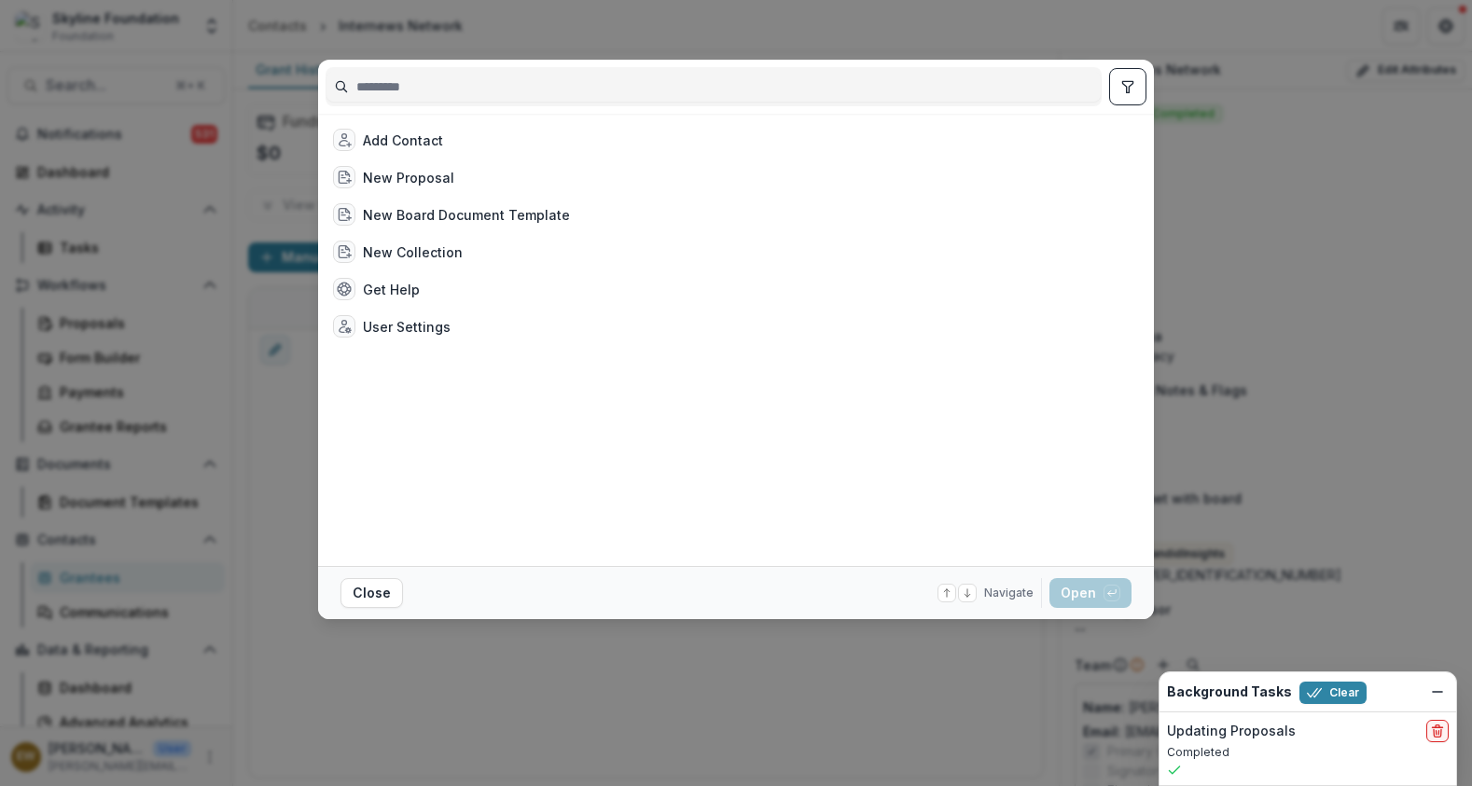
click at [301, 420] on div "Add Contact New Proposal New Board Document Template New Collection Get Help Us…" at bounding box center [736, 393] width 1472 height 786
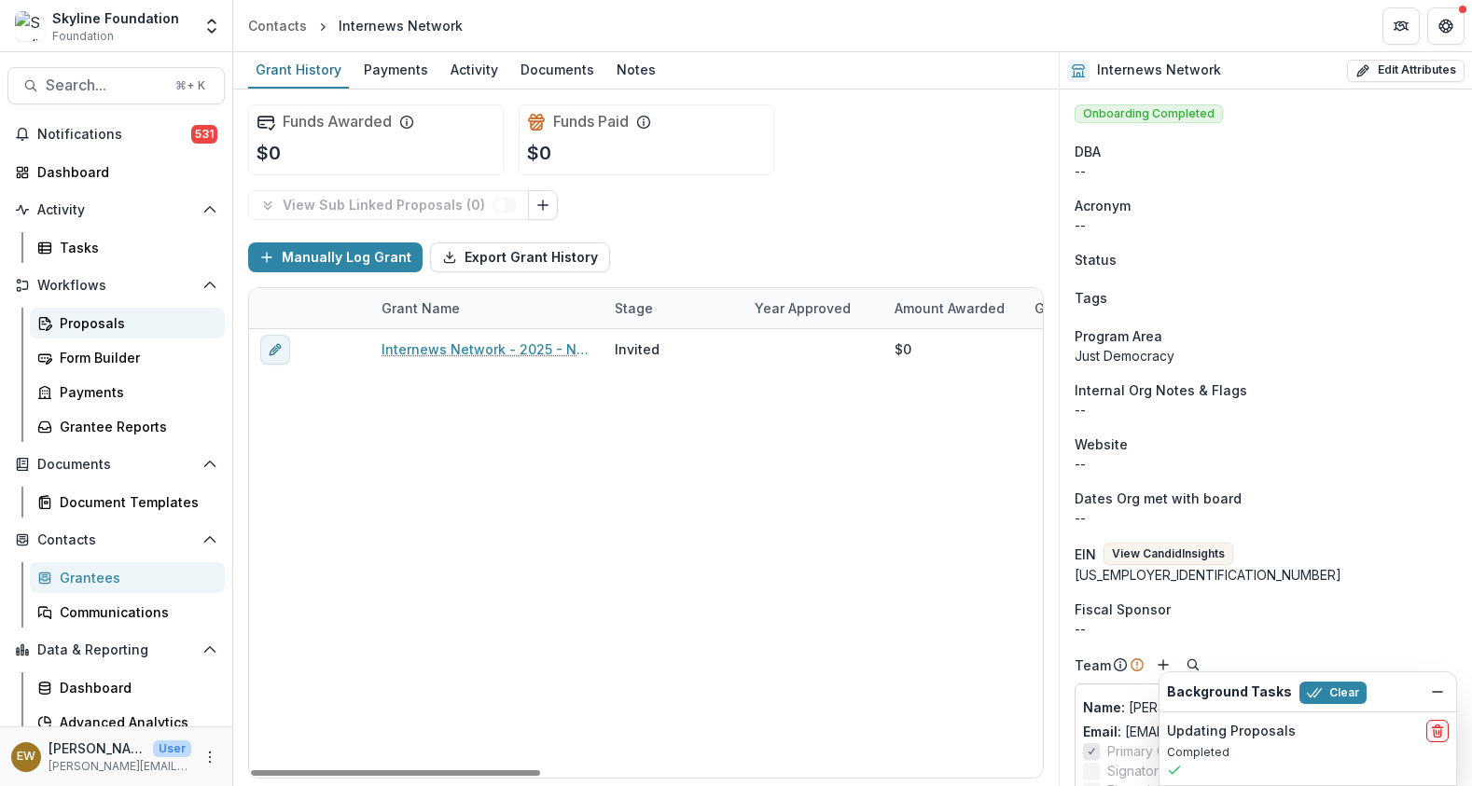
click at [136, 314] on div "Proposals" at bounding box center [135, 323] width 150 height 20
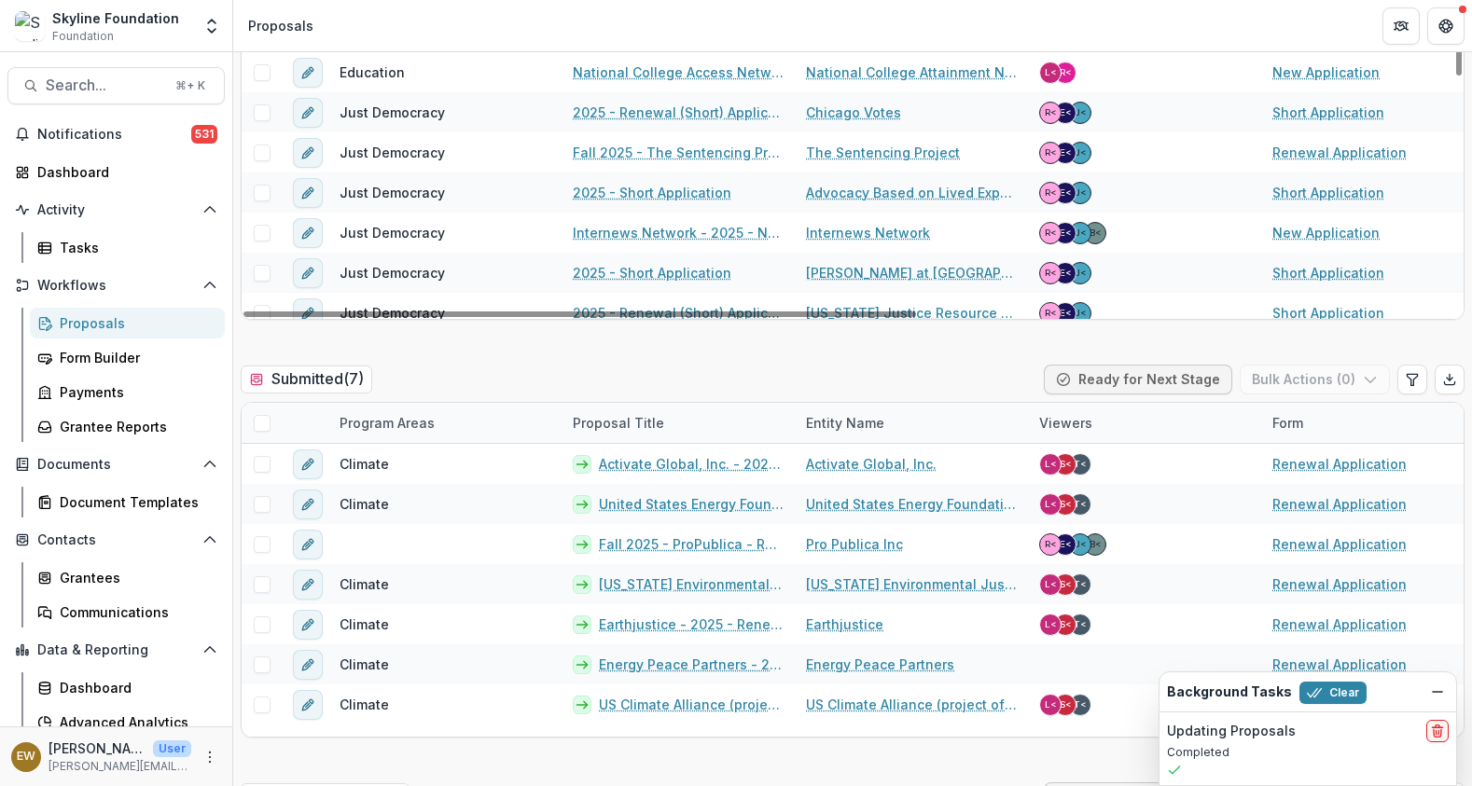
scroll to position [870, 0]
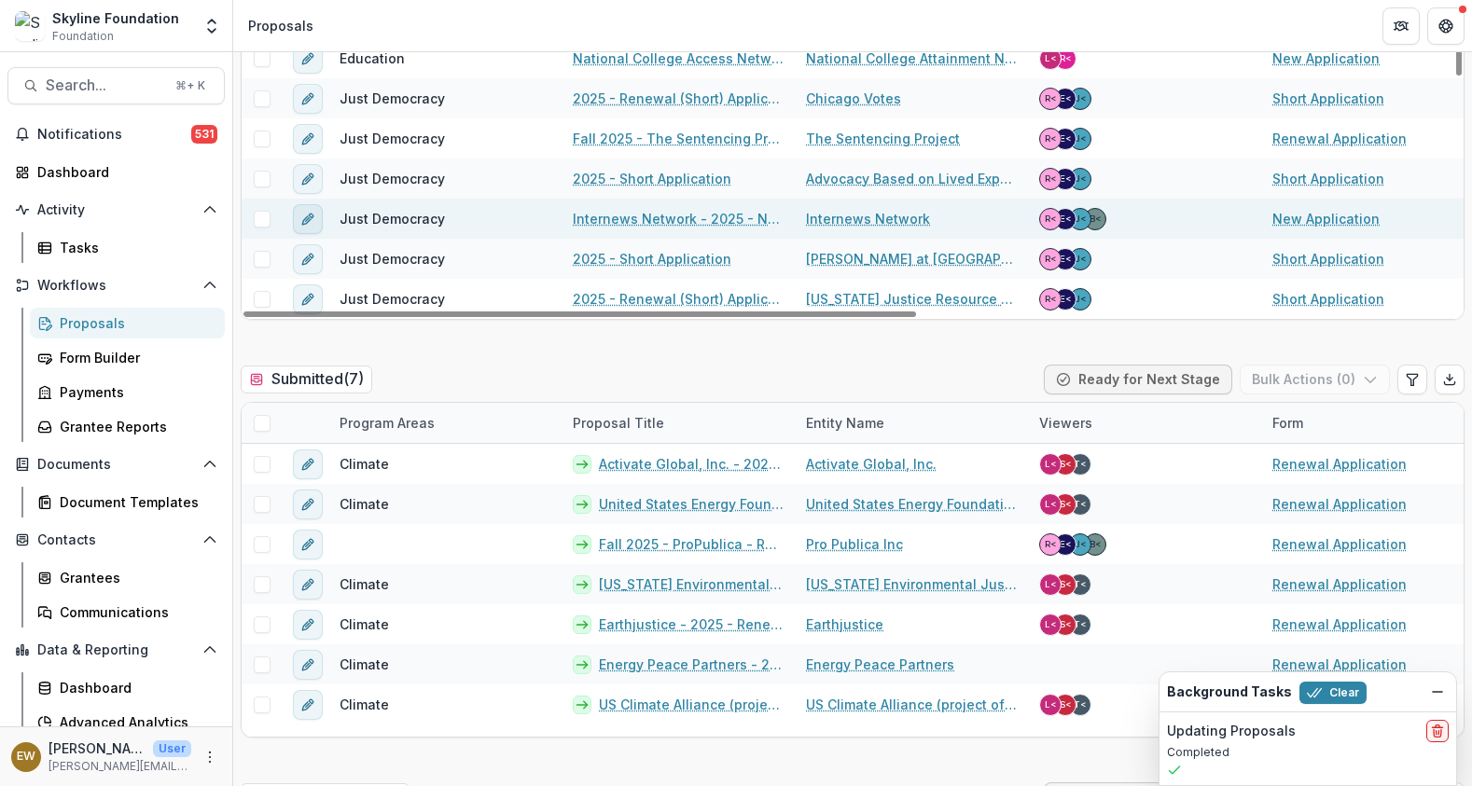
click at [312, 219] on icon "edit" at bounding box center [307, 219] width 15 height 15
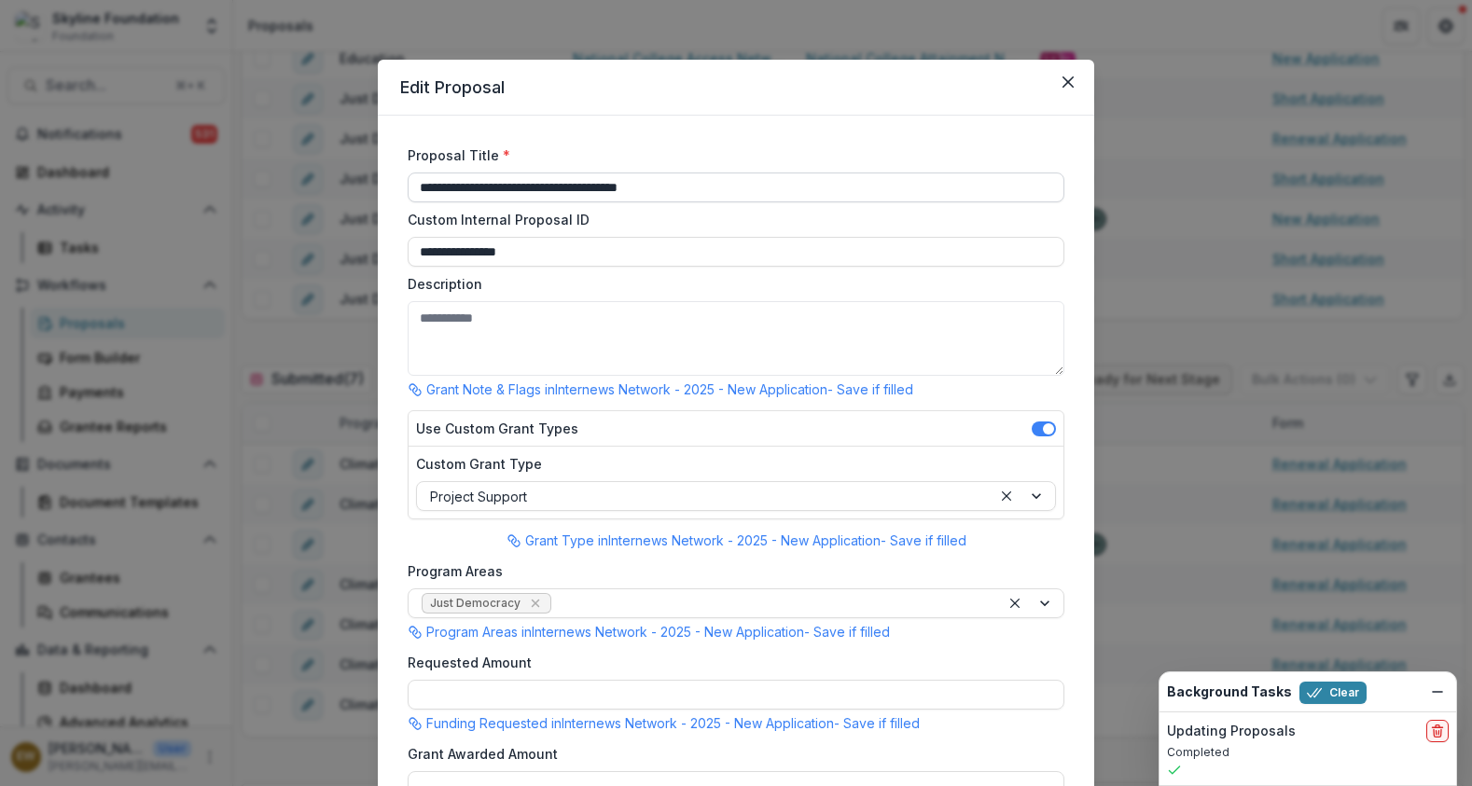
click at [514, 188] on input "**********" at bounding box center [736, 188] width 657 height 30
drag, startPoint x: 514, startPoint y: 188, endPoint x: 412, endPoint y: 182, distance: 101.9
click at [412, 182] on input "**********" at bounding box center [736, 188] width 657 height 30
type input "**********"
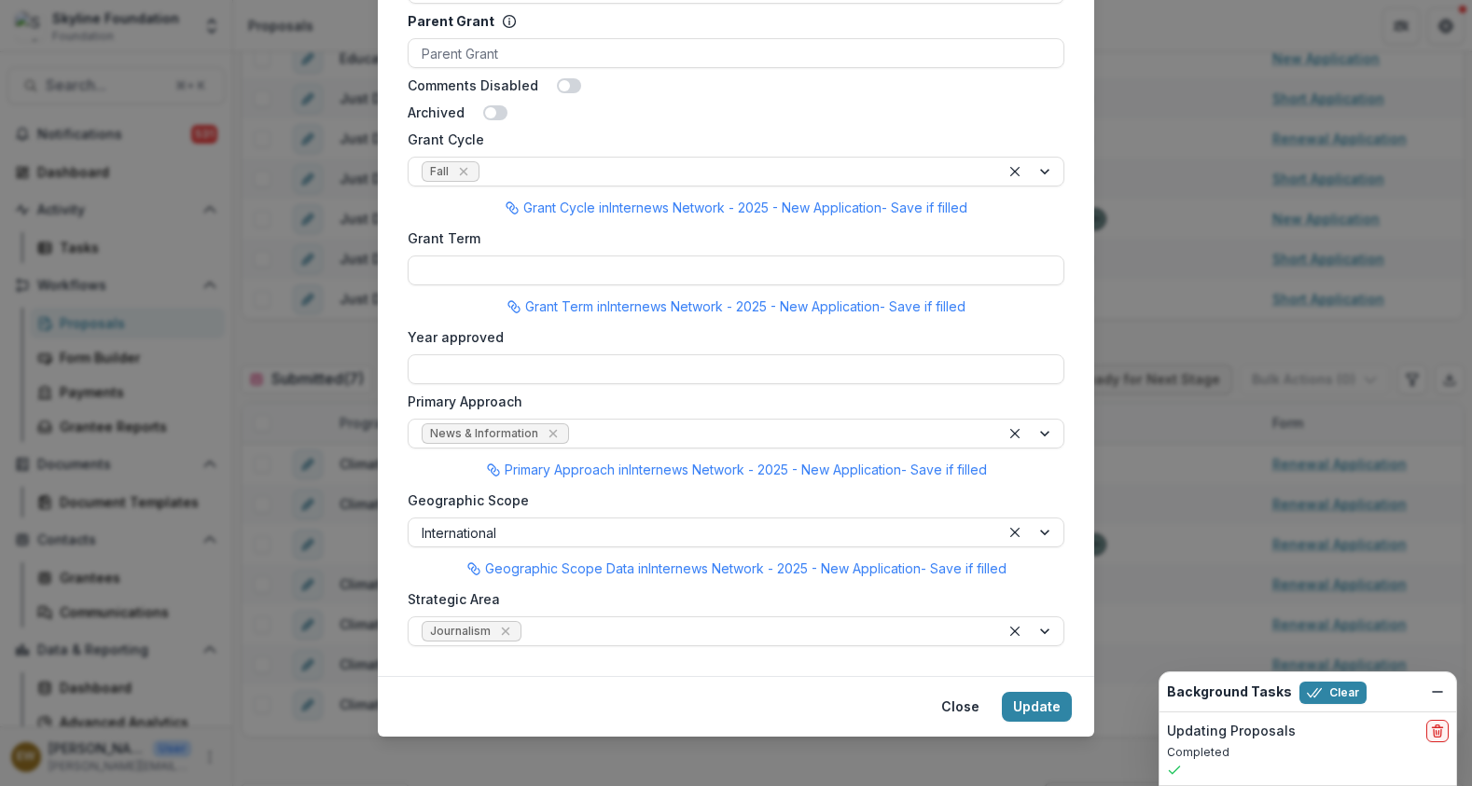
scroll to position [1385, 0]
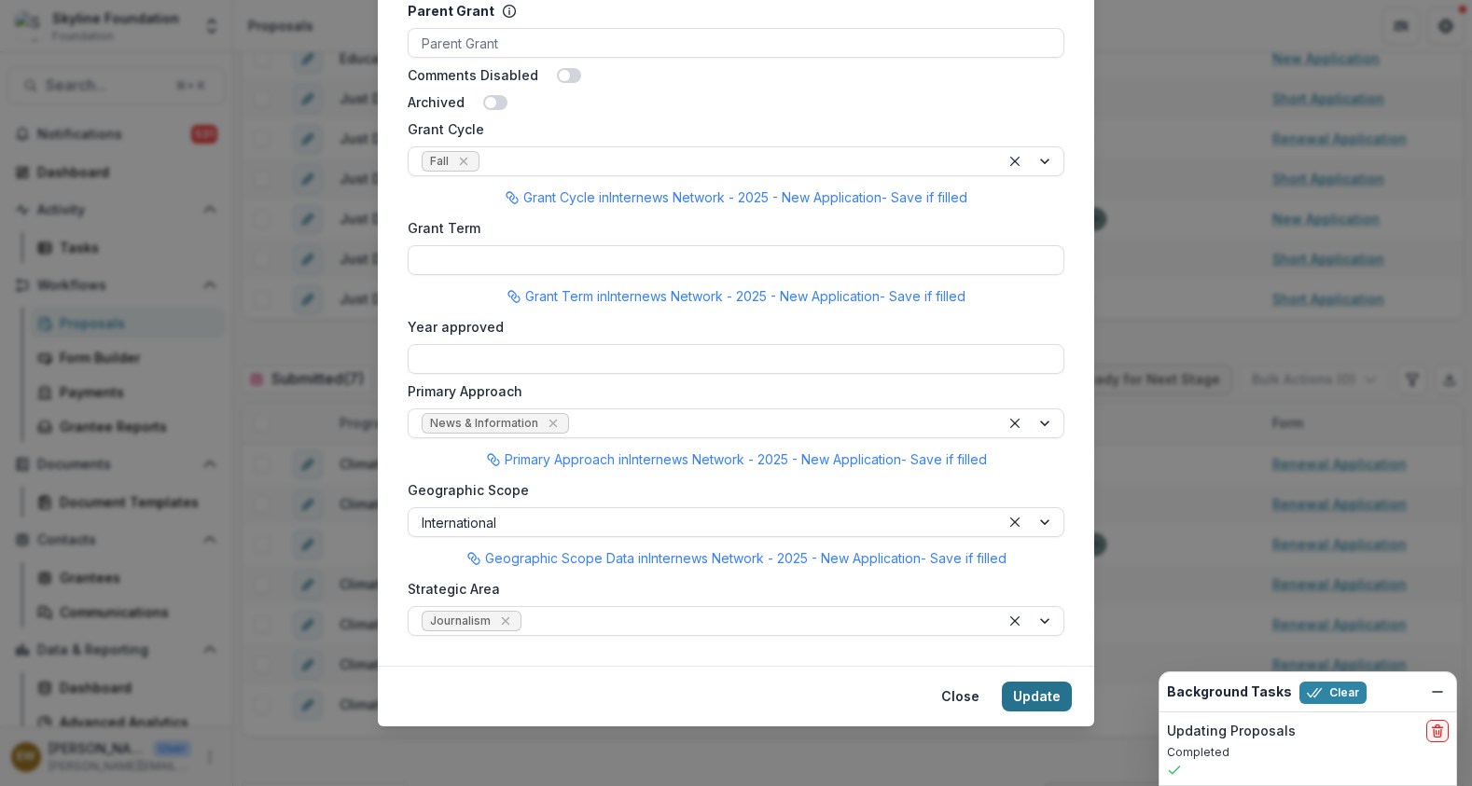
click at [1042, 707] on button "Update" at bounding box center [1037, 697] width 70 height 30
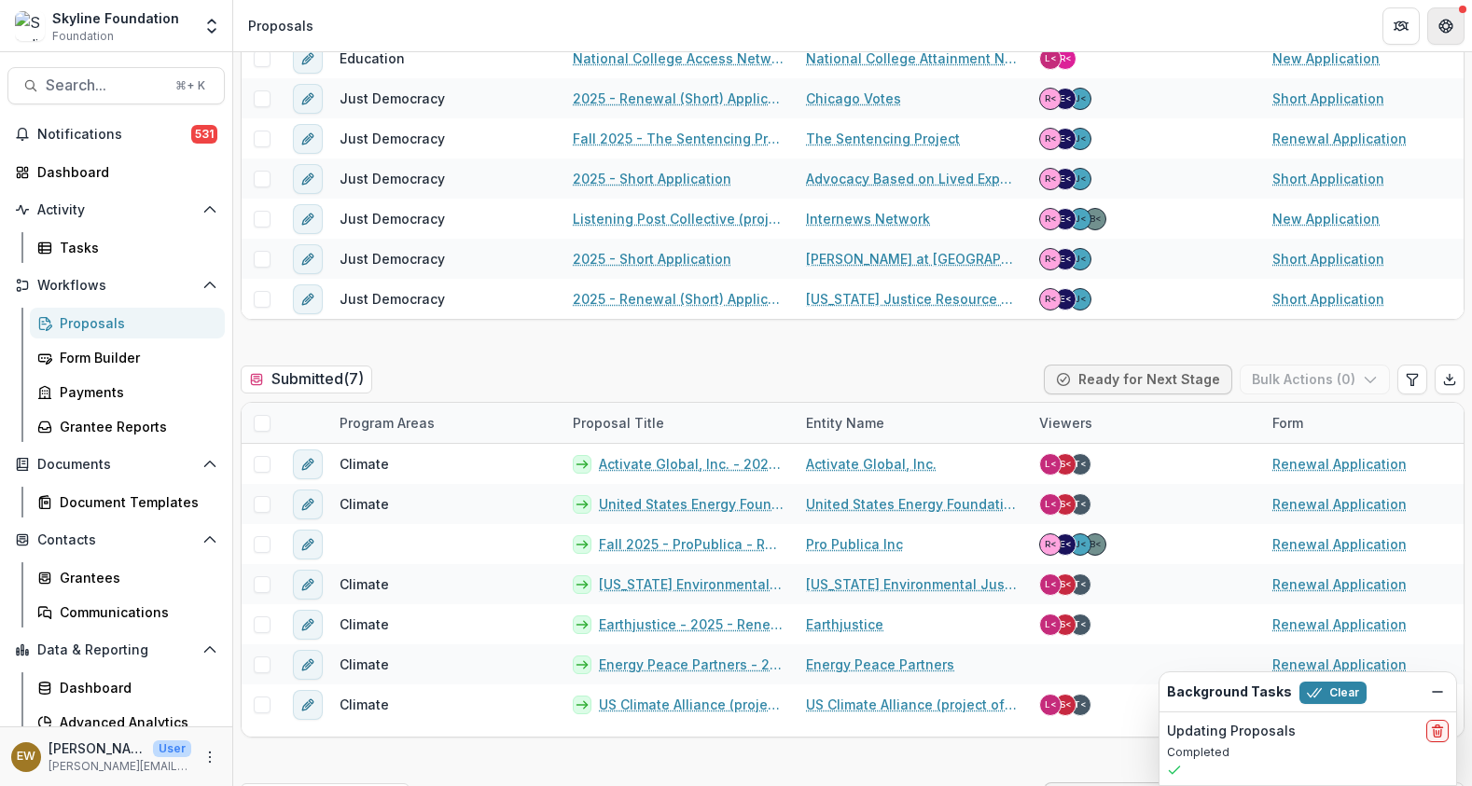
click at [1448, 28] on icon "Get Help" at bounding box center [1445, 26] width 15 height 15
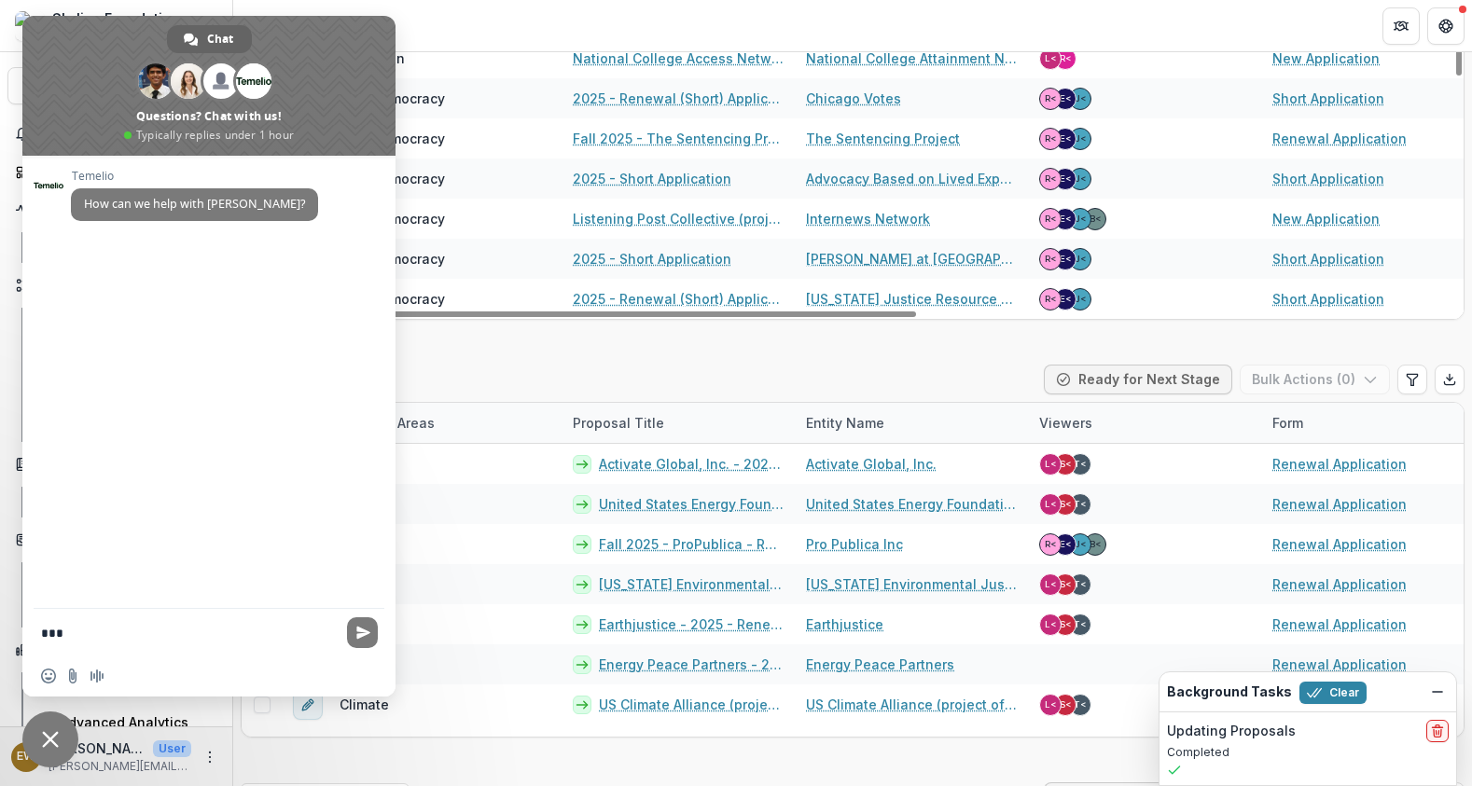
click at [134, 642] on textarea "***" at bounding box center [190, 632] width 298 height 47
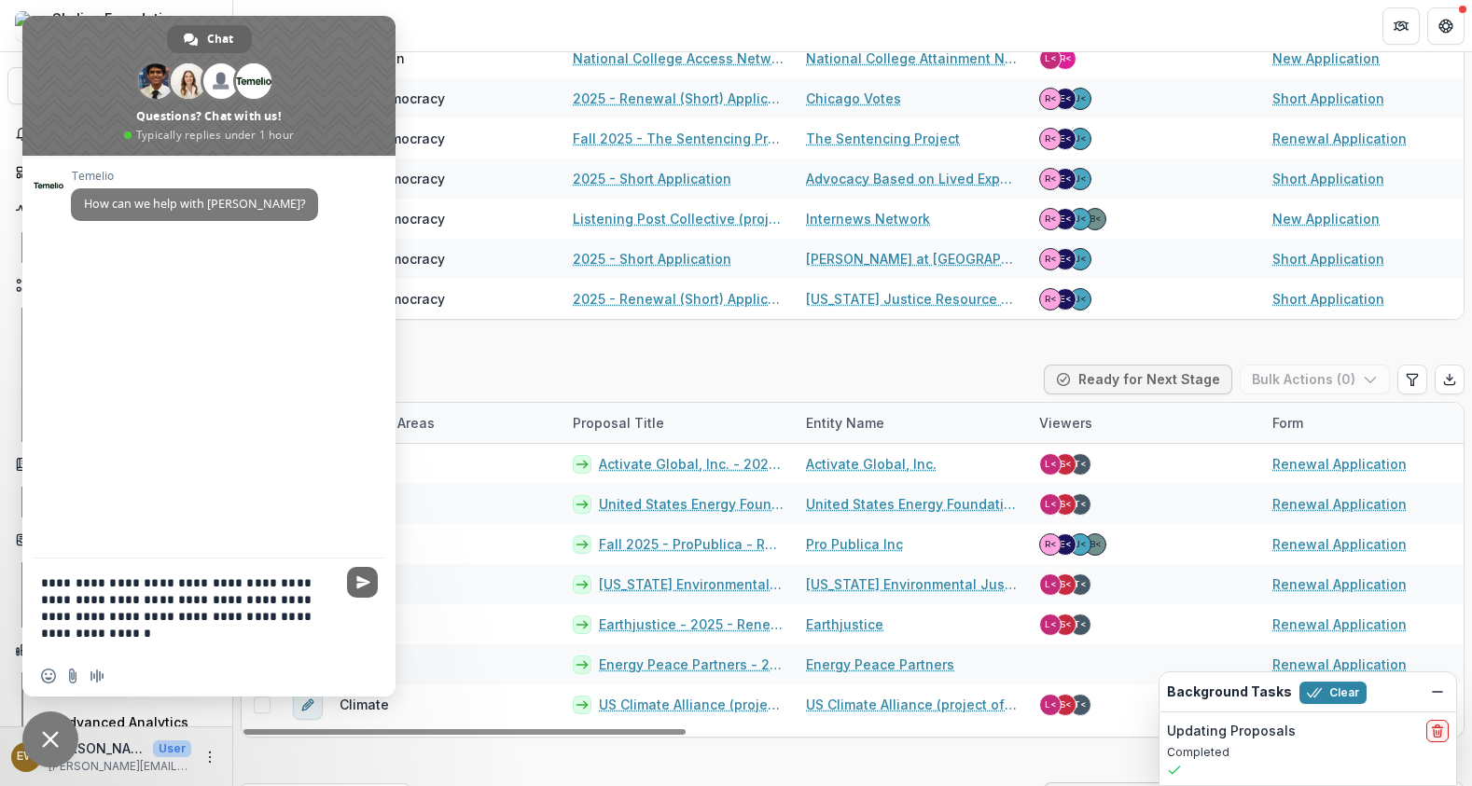
type textarea "**********"
click at [351, 578] on span "Send" at bounding box center [362, 582] width 31 height 31
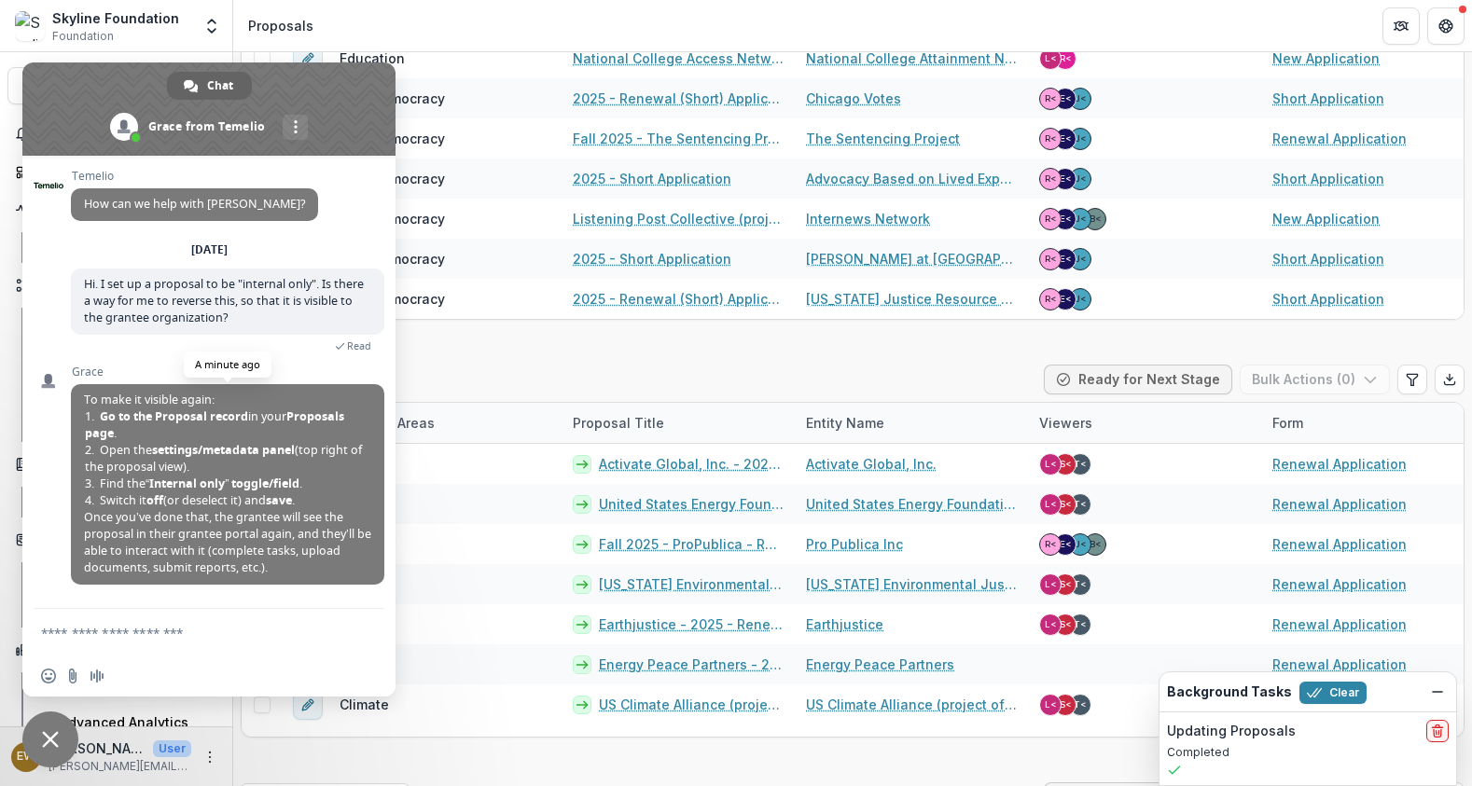
click at [139, 447] on span "Open the settings/metadata panel (top right of the proposal view)." at bounding box center [227, 459] width 285 height 34
click at [140, 448] on span "Open the settings/metadata panel (top right of the proposal view)." at bounding box center [227, 459] width 285 height 34
click at [142, 461] on span "Open the settings/metadata panel (top right of the proposal view)." at bounding box center [227, 459] width 285 height 34
click at [144, 484] on span "Find the “Internal only” toggle/field ." at bounding box center [193, 484] width 217 height 17
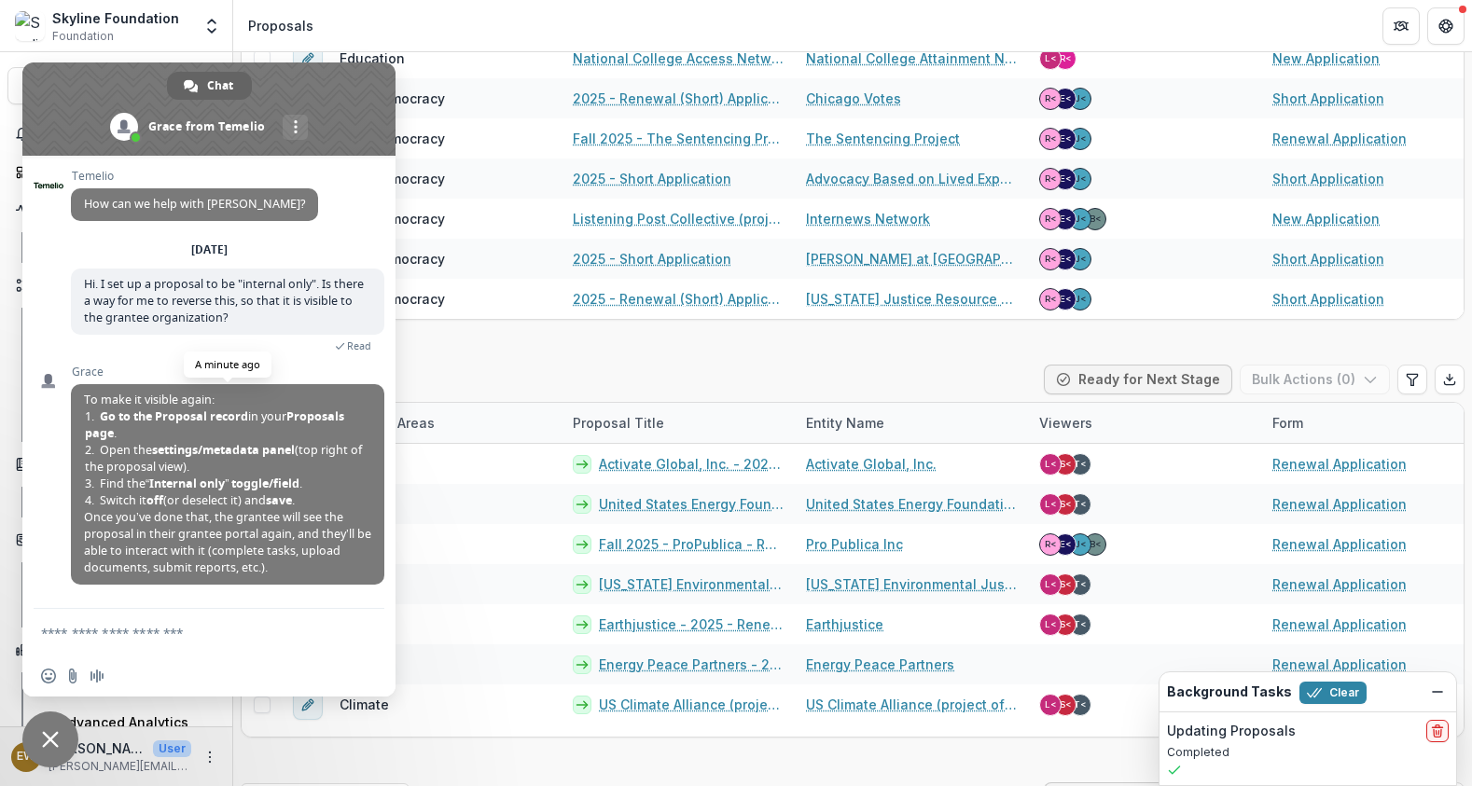
click at [144, 484] on span "Find the “Internal only” toggle/field ." at bounding box center [193, 484] width 217 height 17
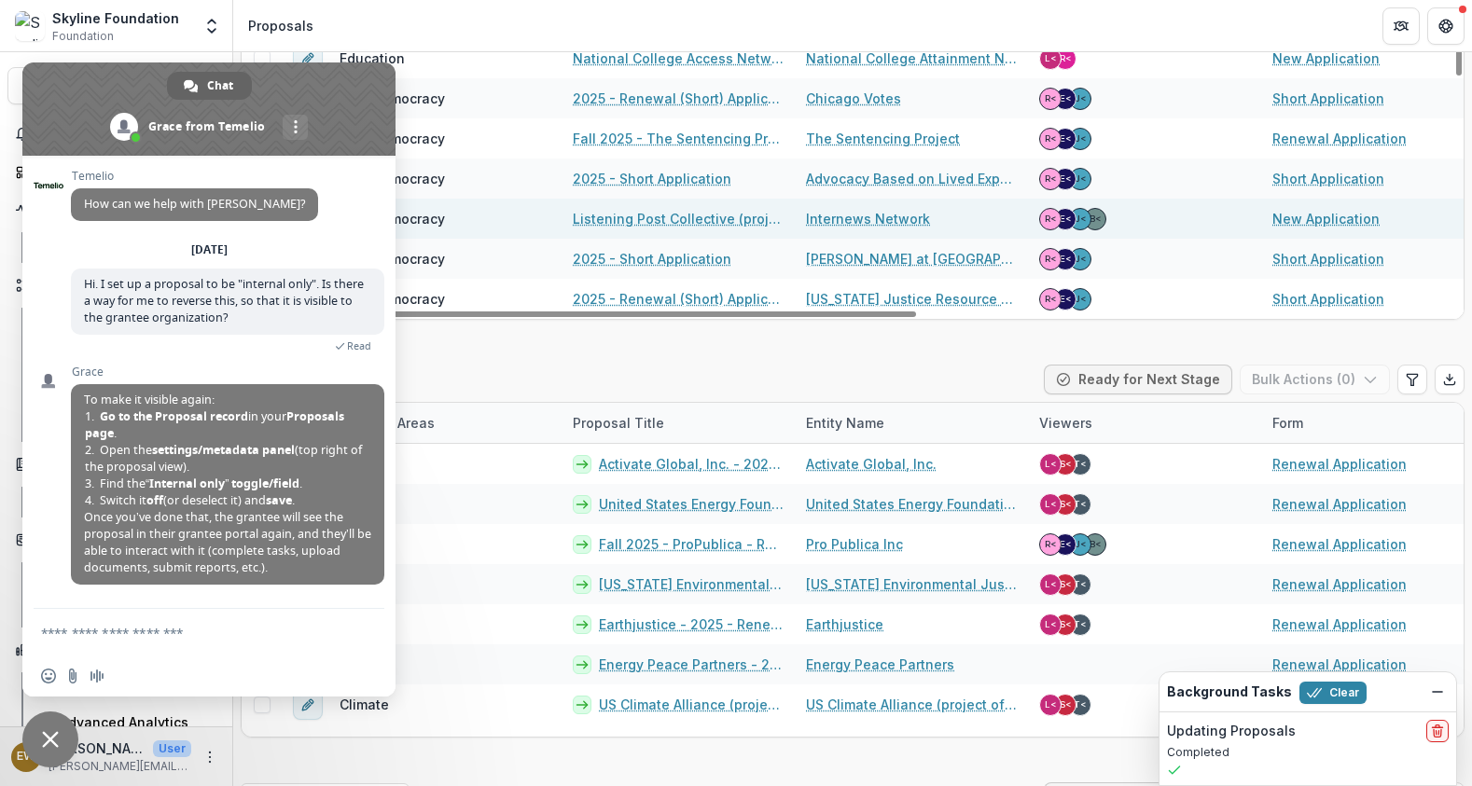
click at [720, 219] on link "Listening Post Collective (project of Internews) - 2025 - New Application" at bounding box center [678, 219] width 211 height 20
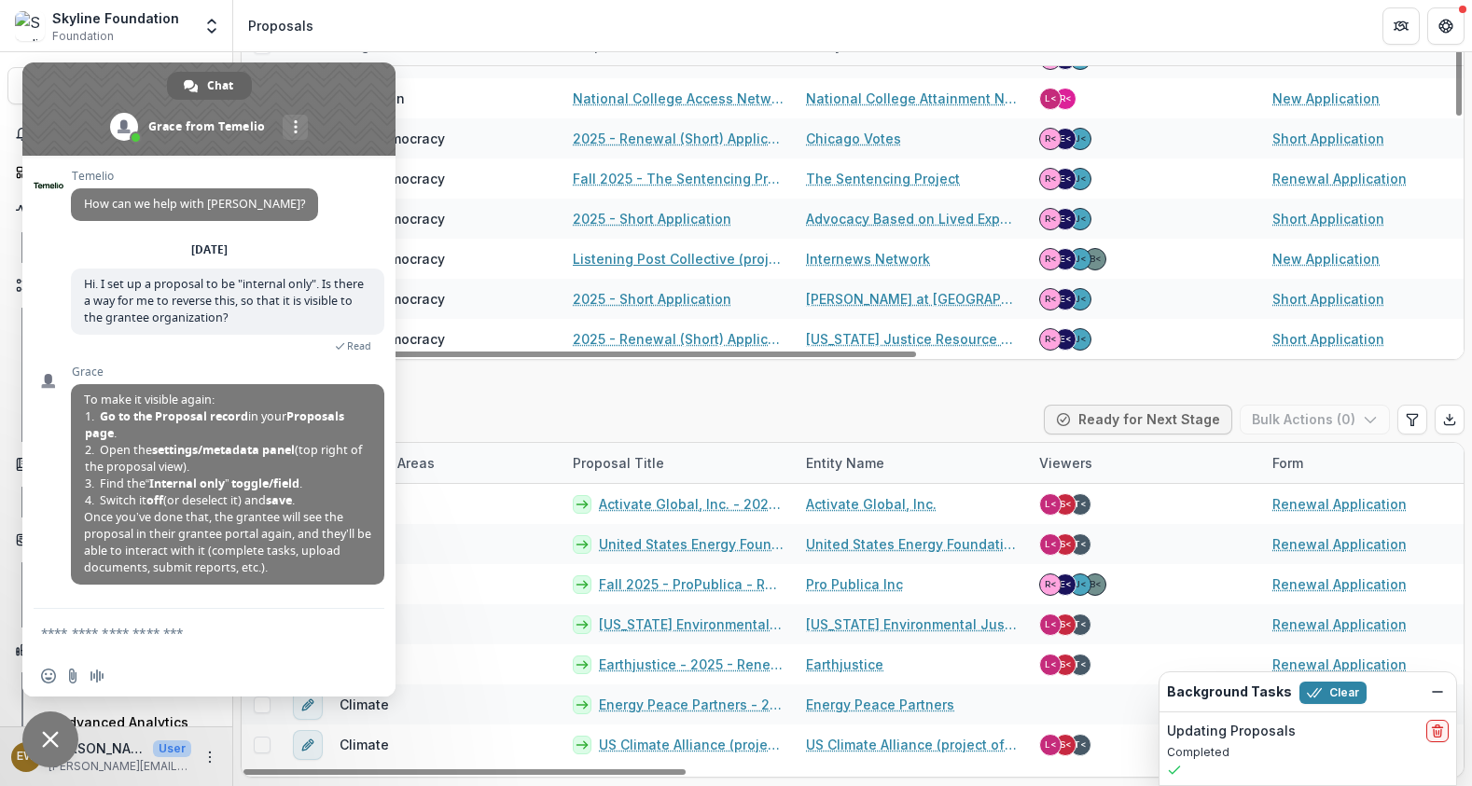
scroll to position [485, 0]
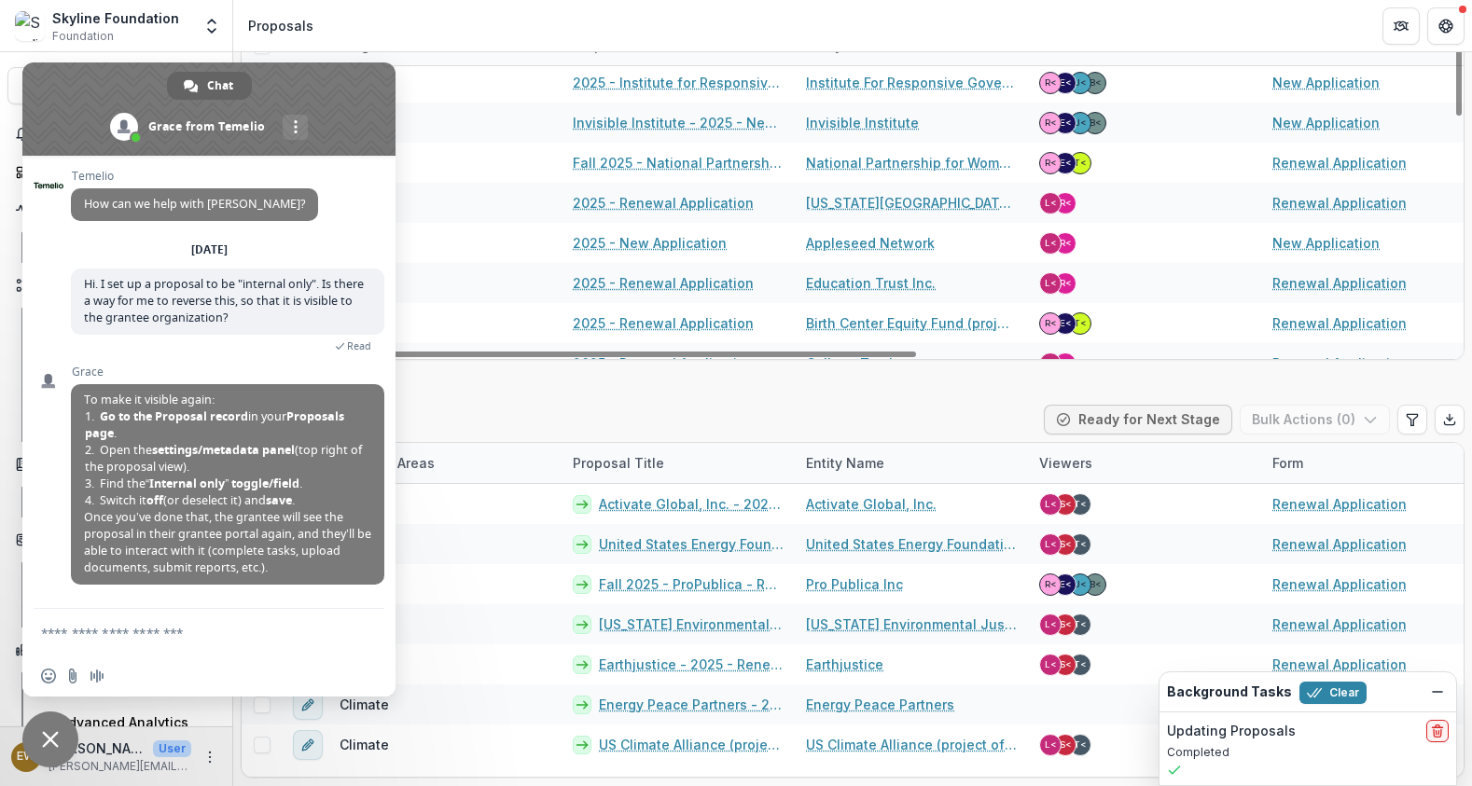
click at [324, 94] on span at bounding box center [208, 108] width 373 height 93
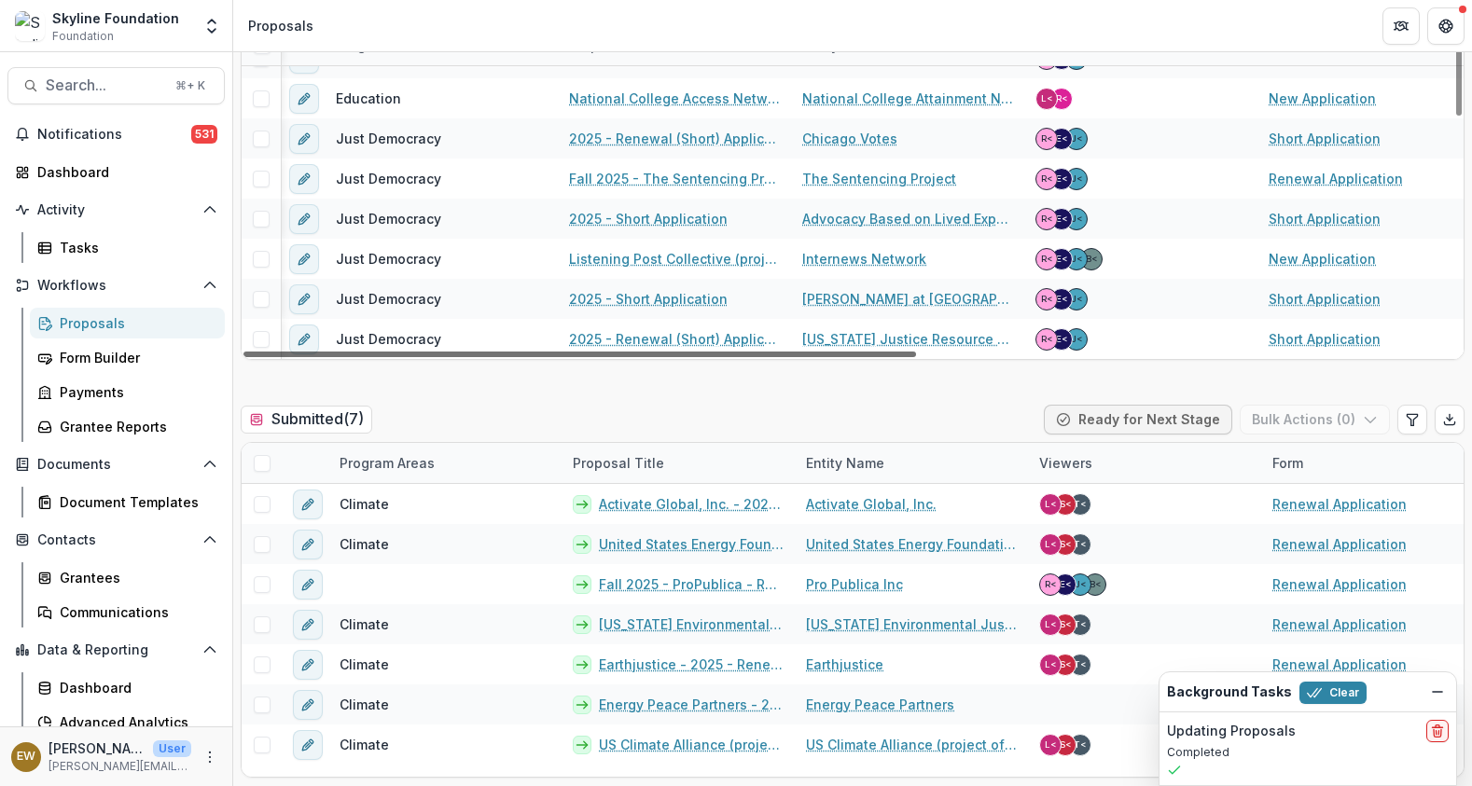
scroll to position [870, 0]
drag, startPoint x: 658, startPoint y: 354, endPoint x: 600, endPoint y: 362, distance: 58.3
click at [600, 357] on div at bounding box center [579, 355] width 672 height 6
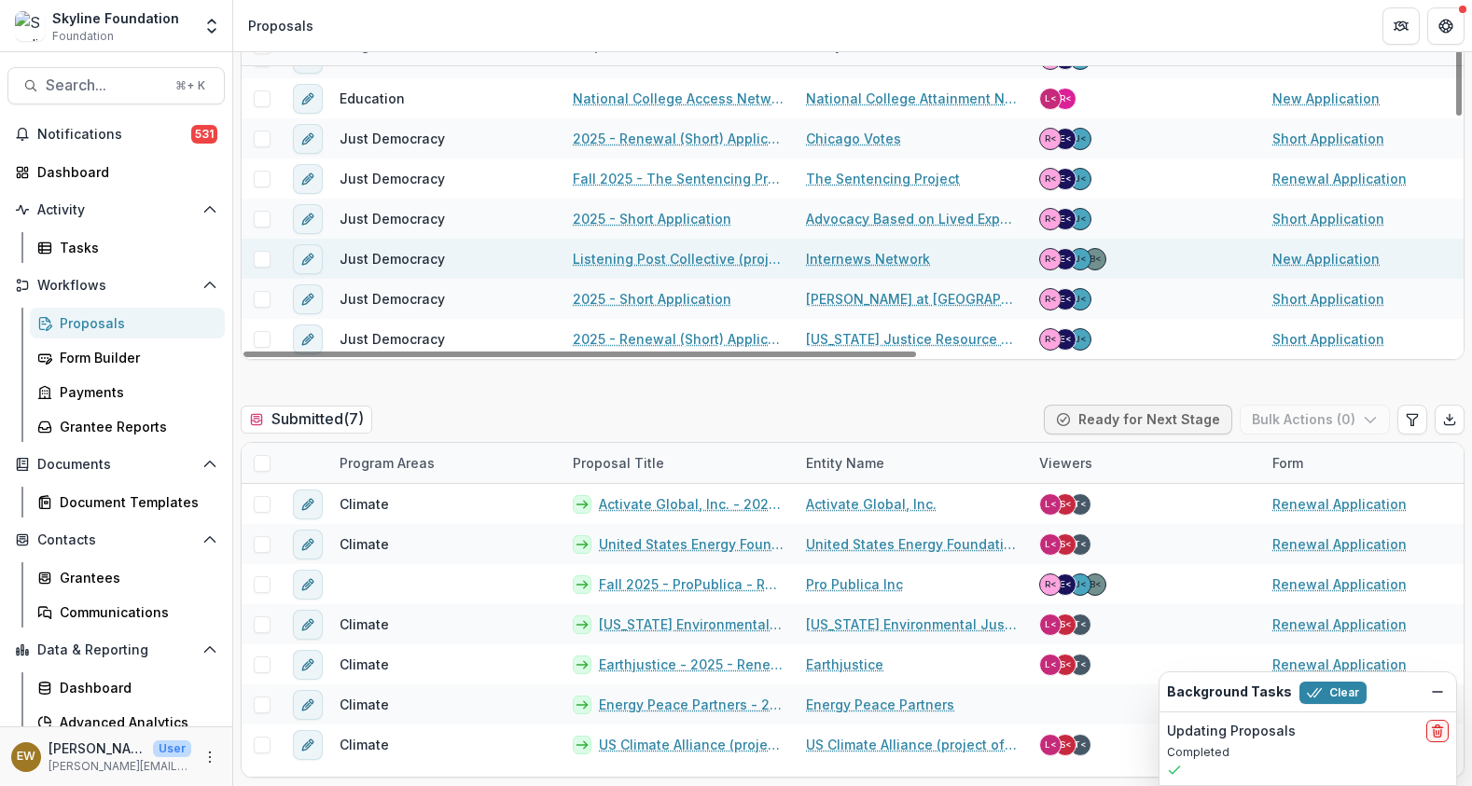
click at [424, 256] on span "Just Democracy" at bounding box center [392, 259] width 105 height 20
click at [424, 256] on input "**********" at bounding box center [736, 258] width 652 height 30
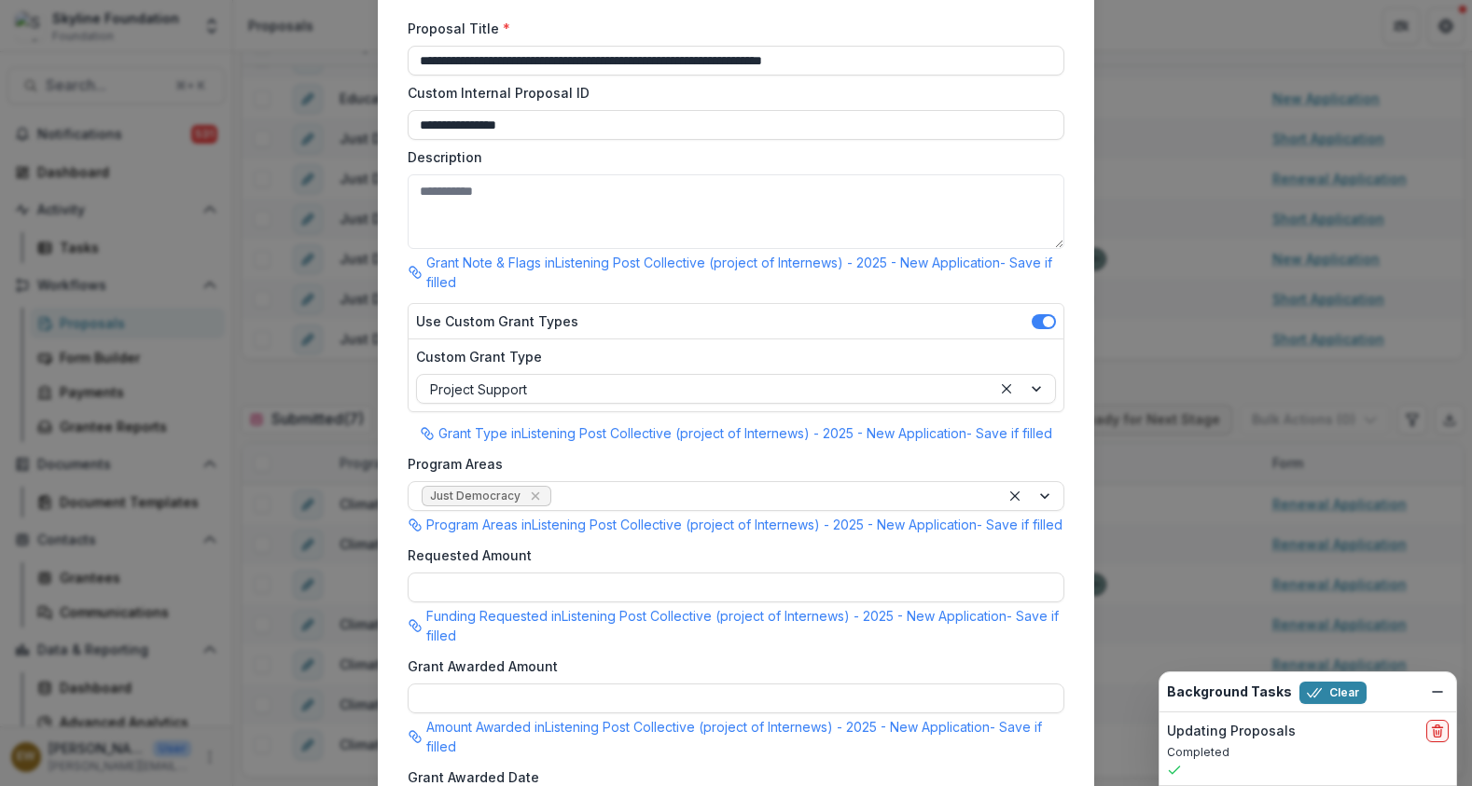
scroll to position [150, 0]
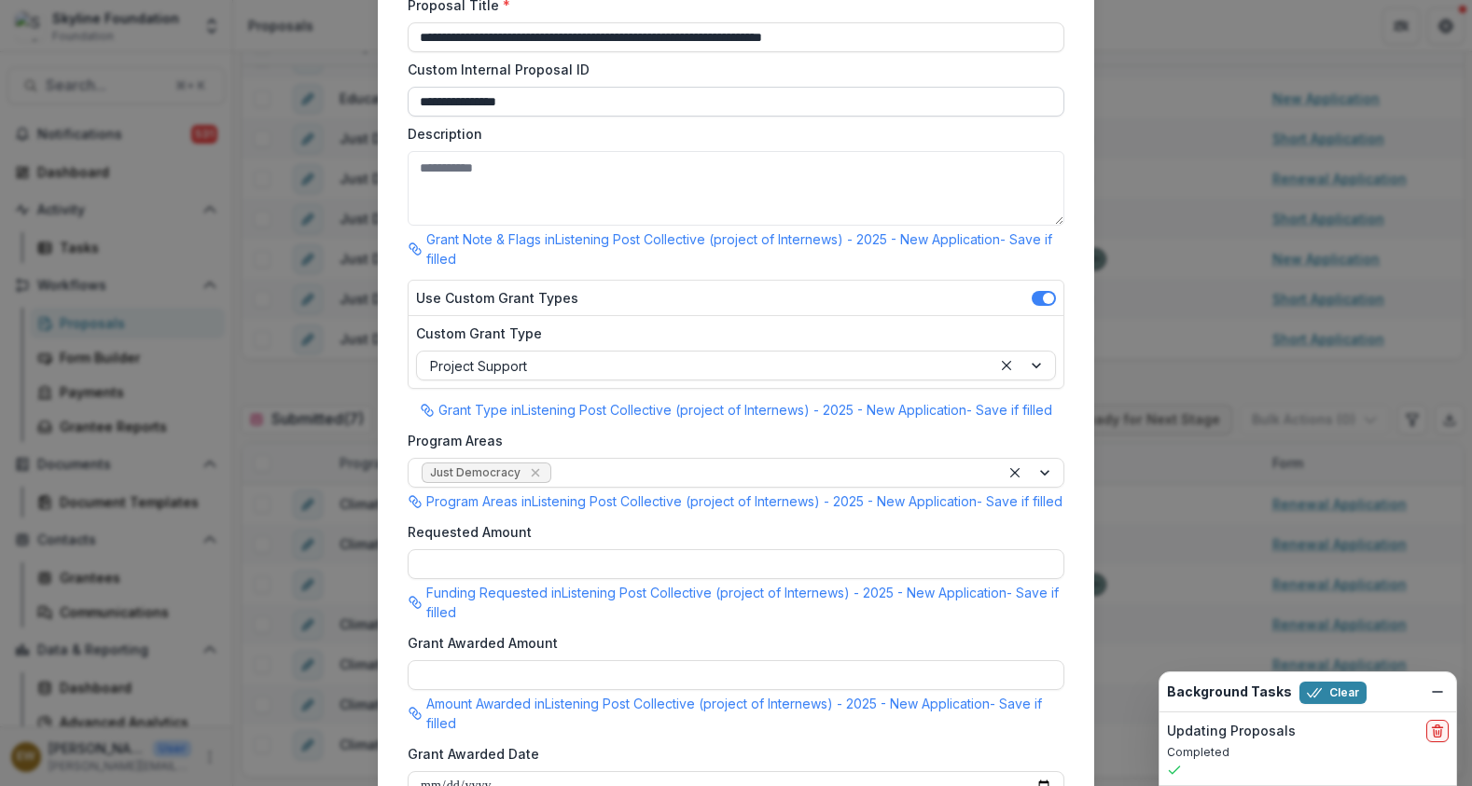
click at [631, 116] on input "**********" at bounding box center [736, 102] width 657 height 30
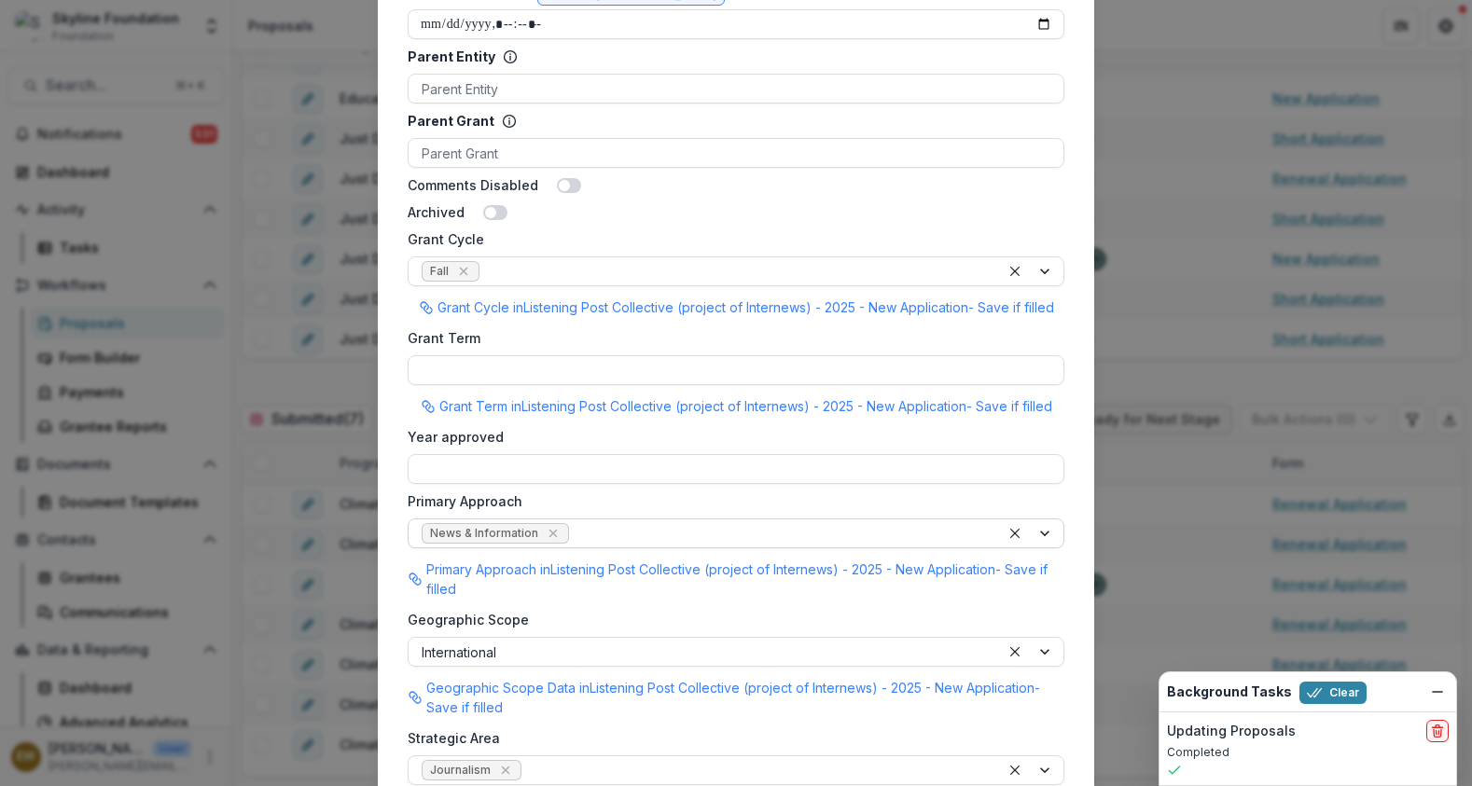
scroll to position [1399, 0]
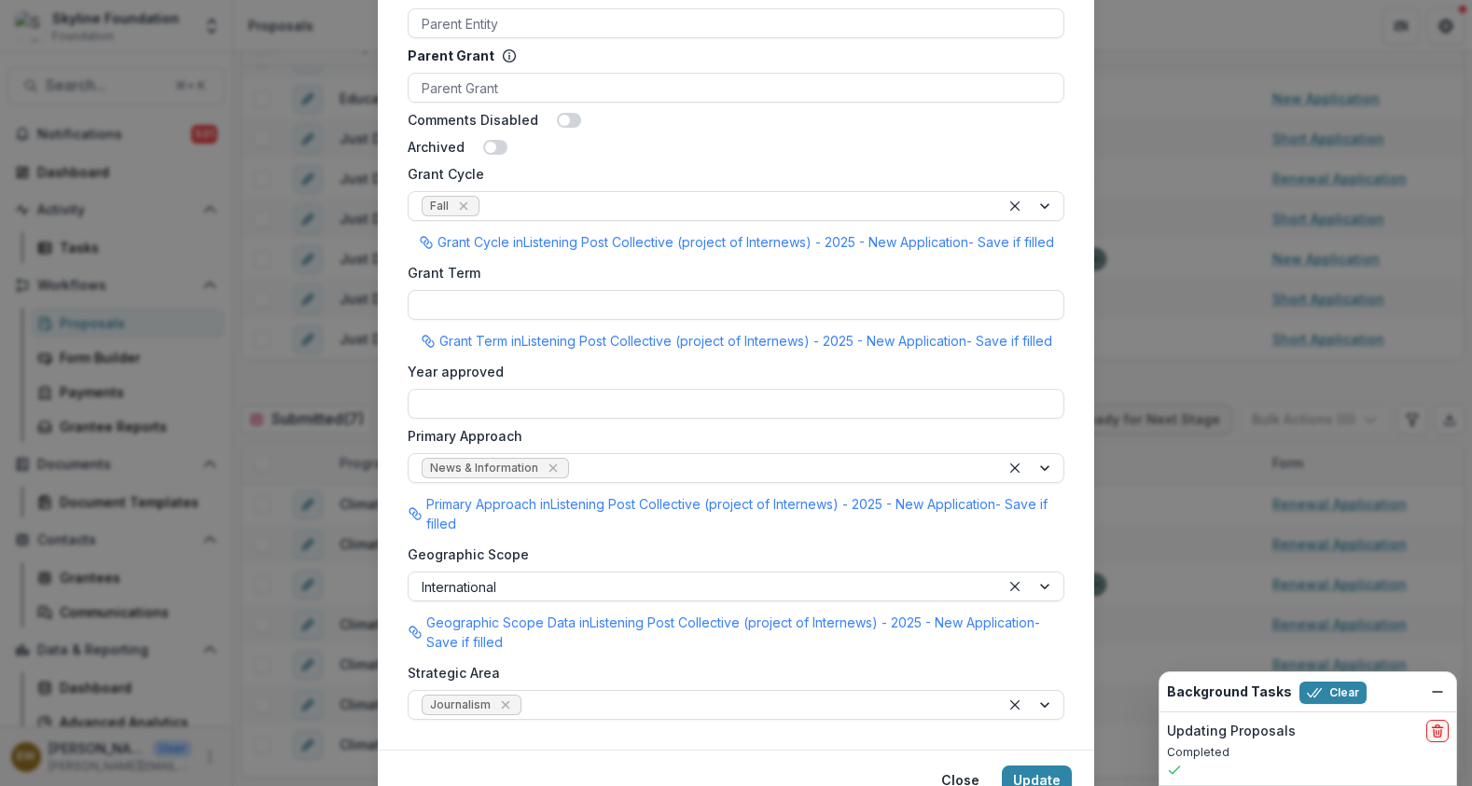
click at [314, 493] on div "**********" at bounding box center [736, 393] width 1472 height 786
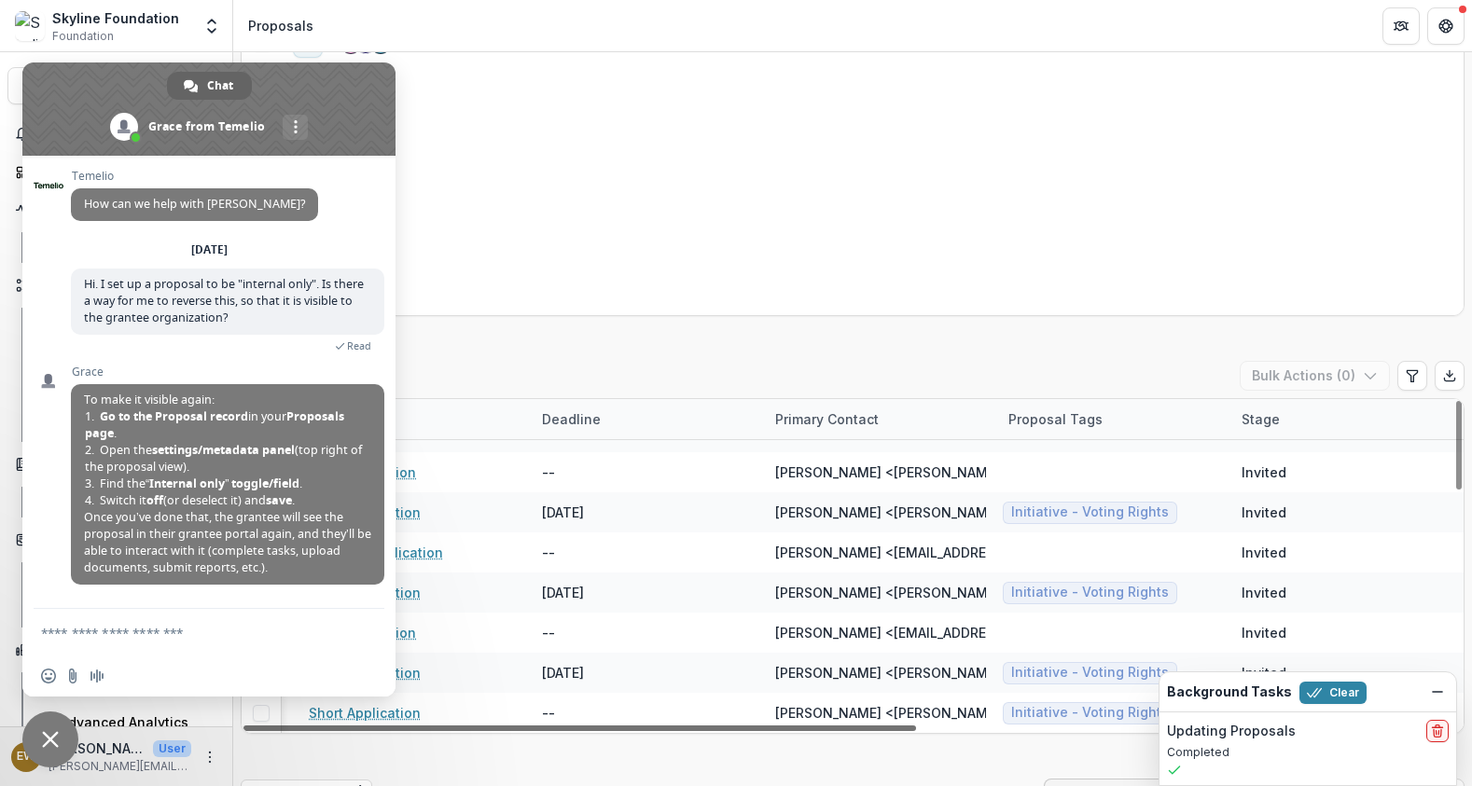
scroll to position [870, 0]
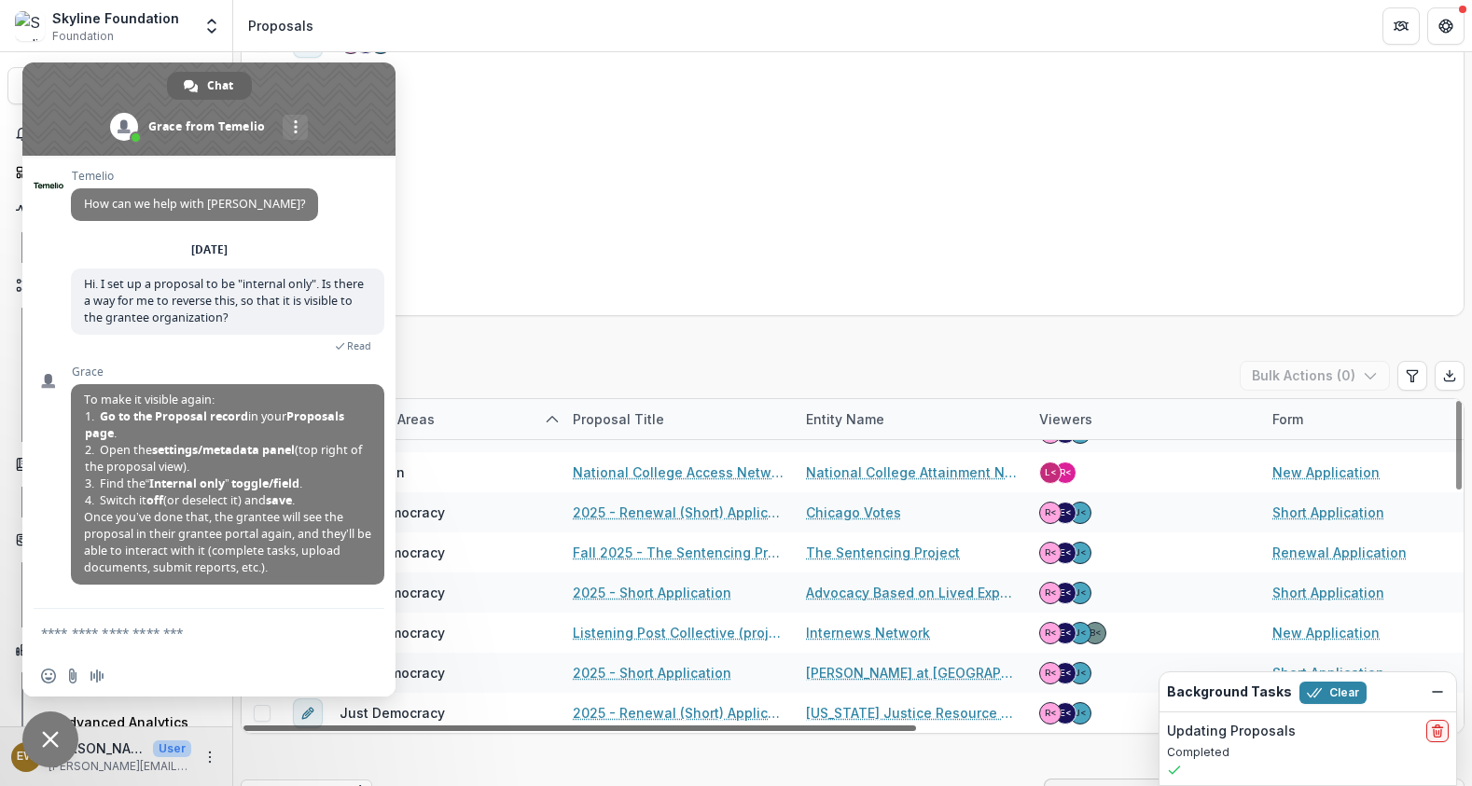
drag, startPoint x: 878, startPoint y: 729, endPoint x: 215, endPoint y: 728, distance: 663.2
click at [243, 728] on div at bounding box center [579, 729] width 672 height 6
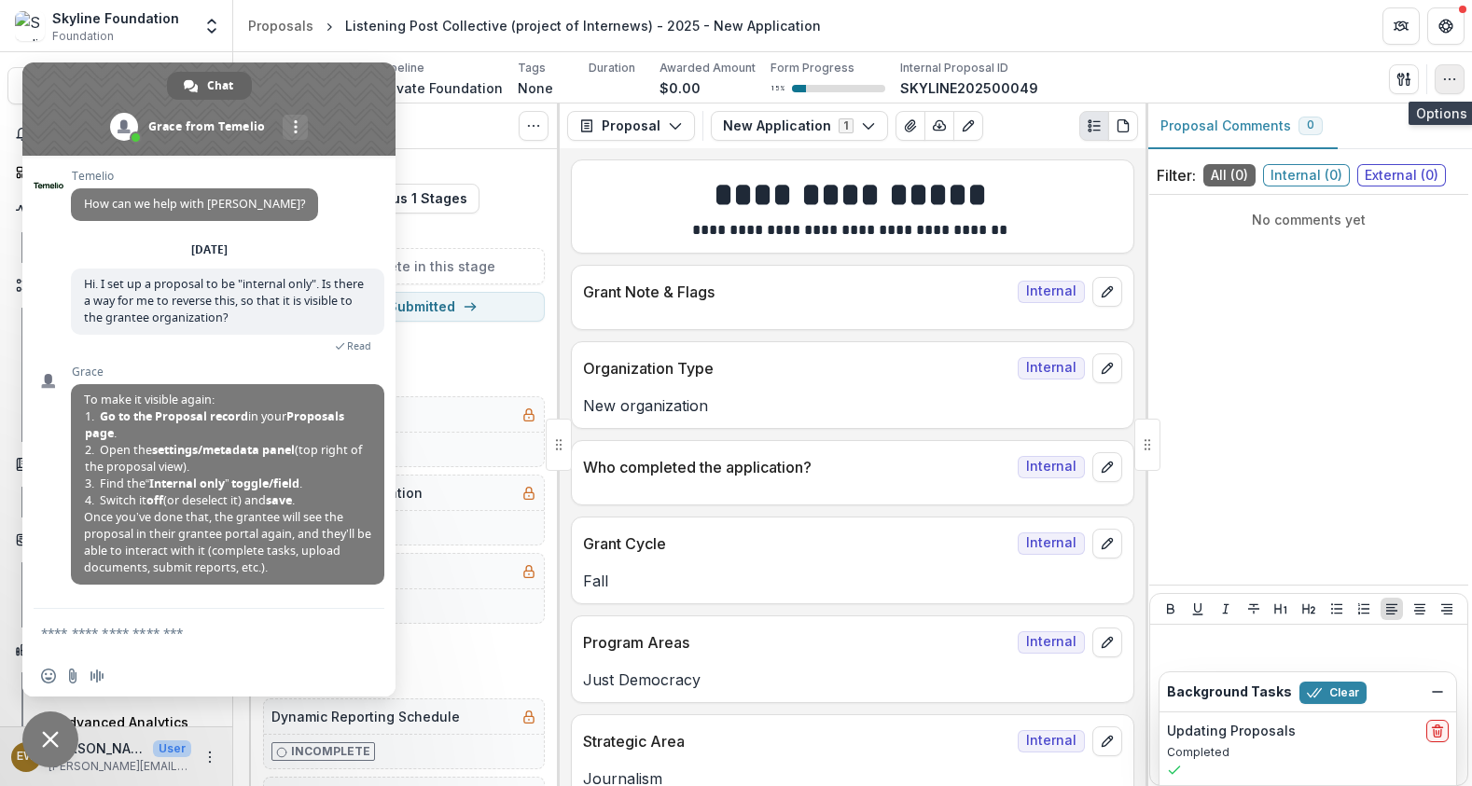
click at [1444, 85] on icon "button" at bounding box center [1449, 79] width 15 height 15
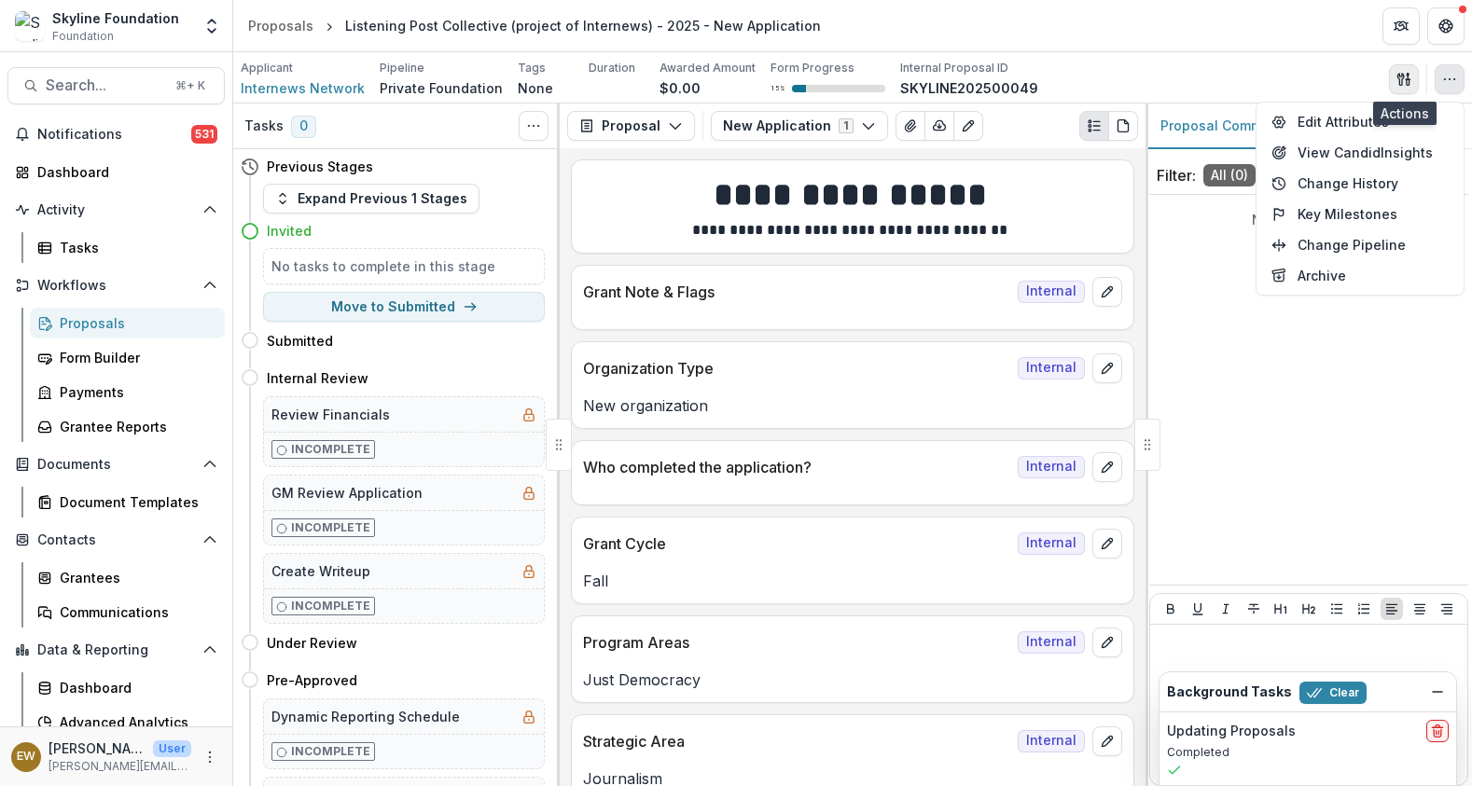
click at [1406, 72] on icon "button" at bounding box center [1403, 79] width 15 height 15
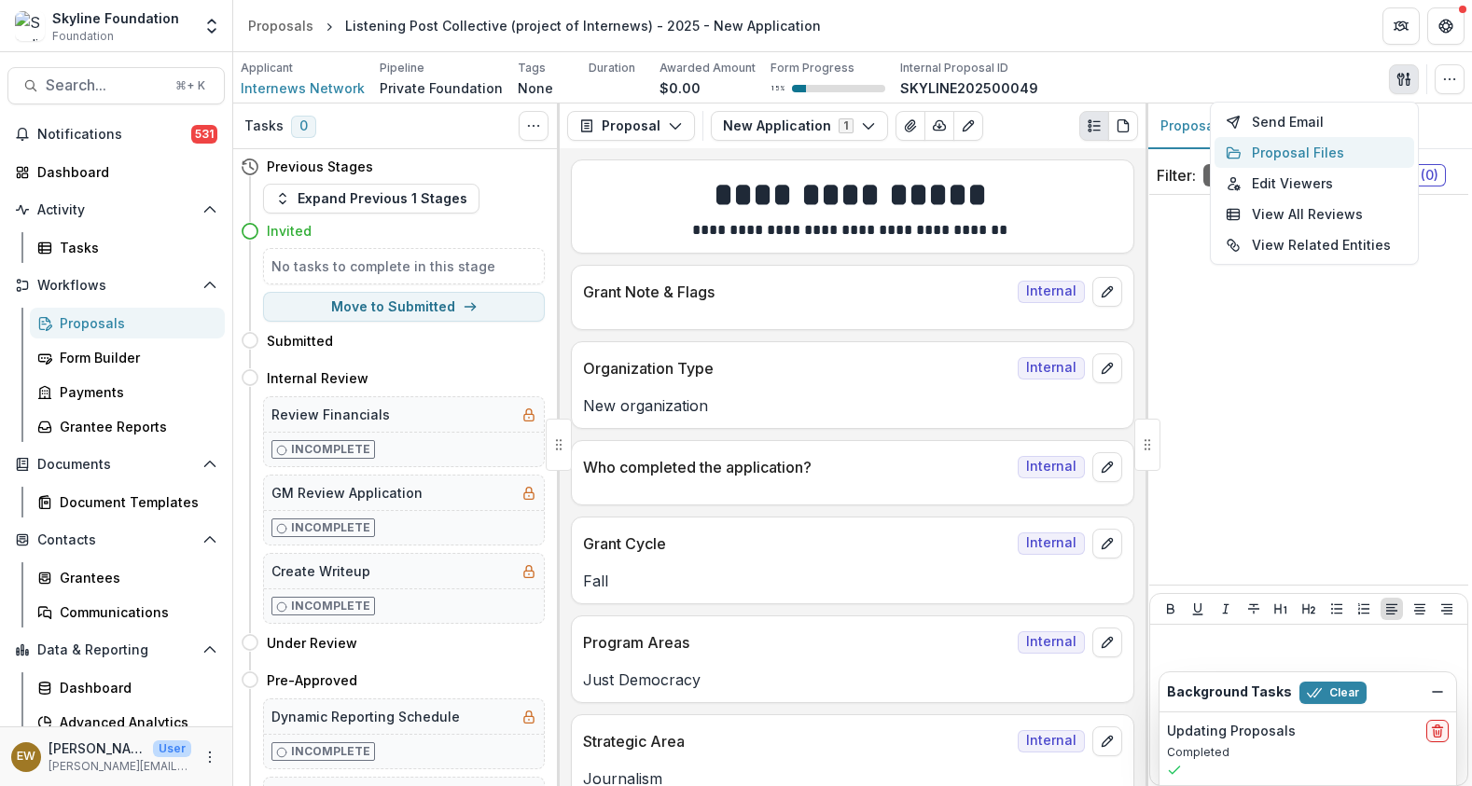
click at [1362, 147] on button "Proposal Files" at bounding box center [1314, 152] width 200 height 31
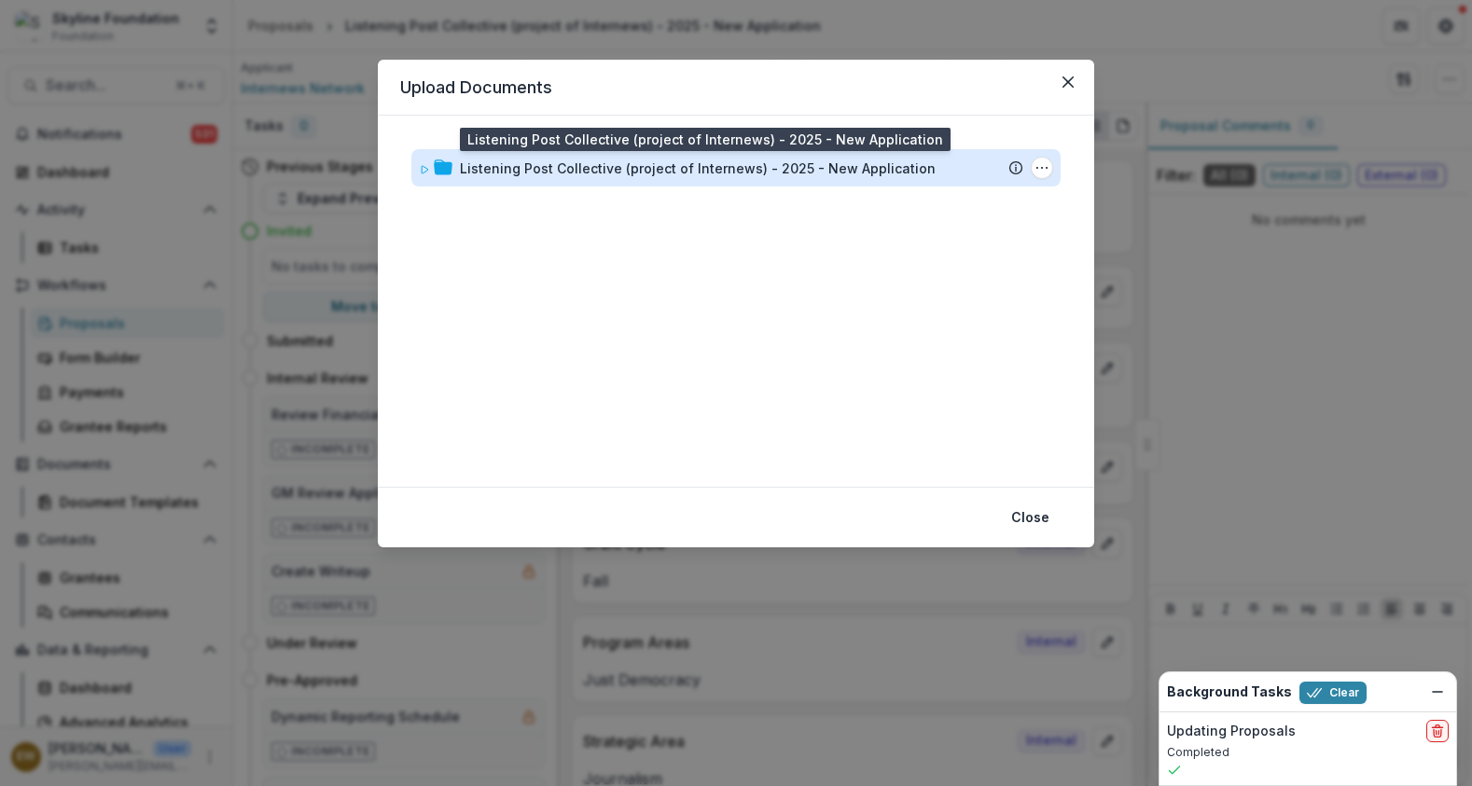
click at [761, 166] on div "Listening Post Collective (project of Internews) - 2025 - New Application" at bounding box center [698, 169] width 476 height 20
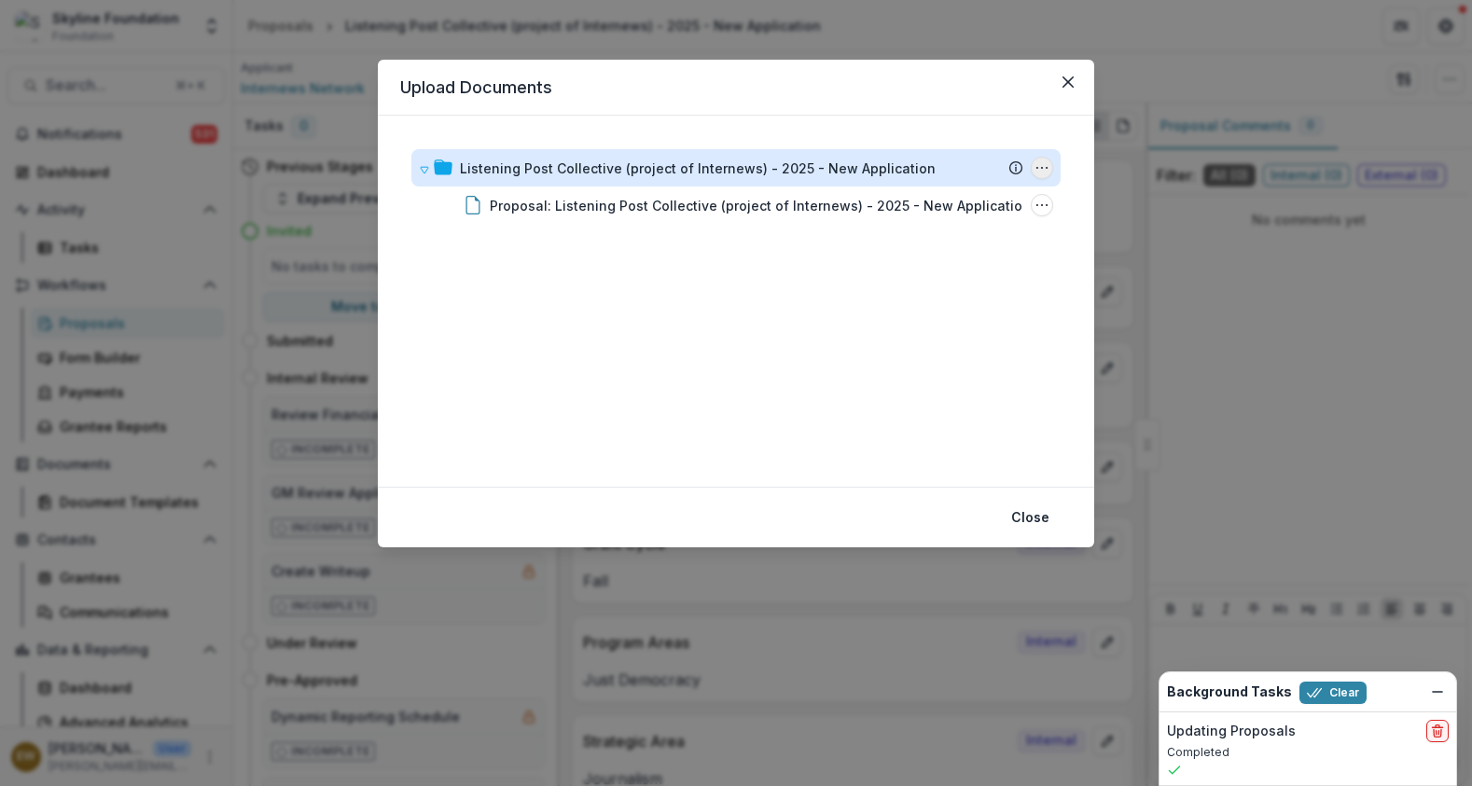
click at [1033, 164] on button "Listening Post Collective (project of Internews) - 2025 - New Application Optio…" at bounding box center [1042, 168] width 22 height 22
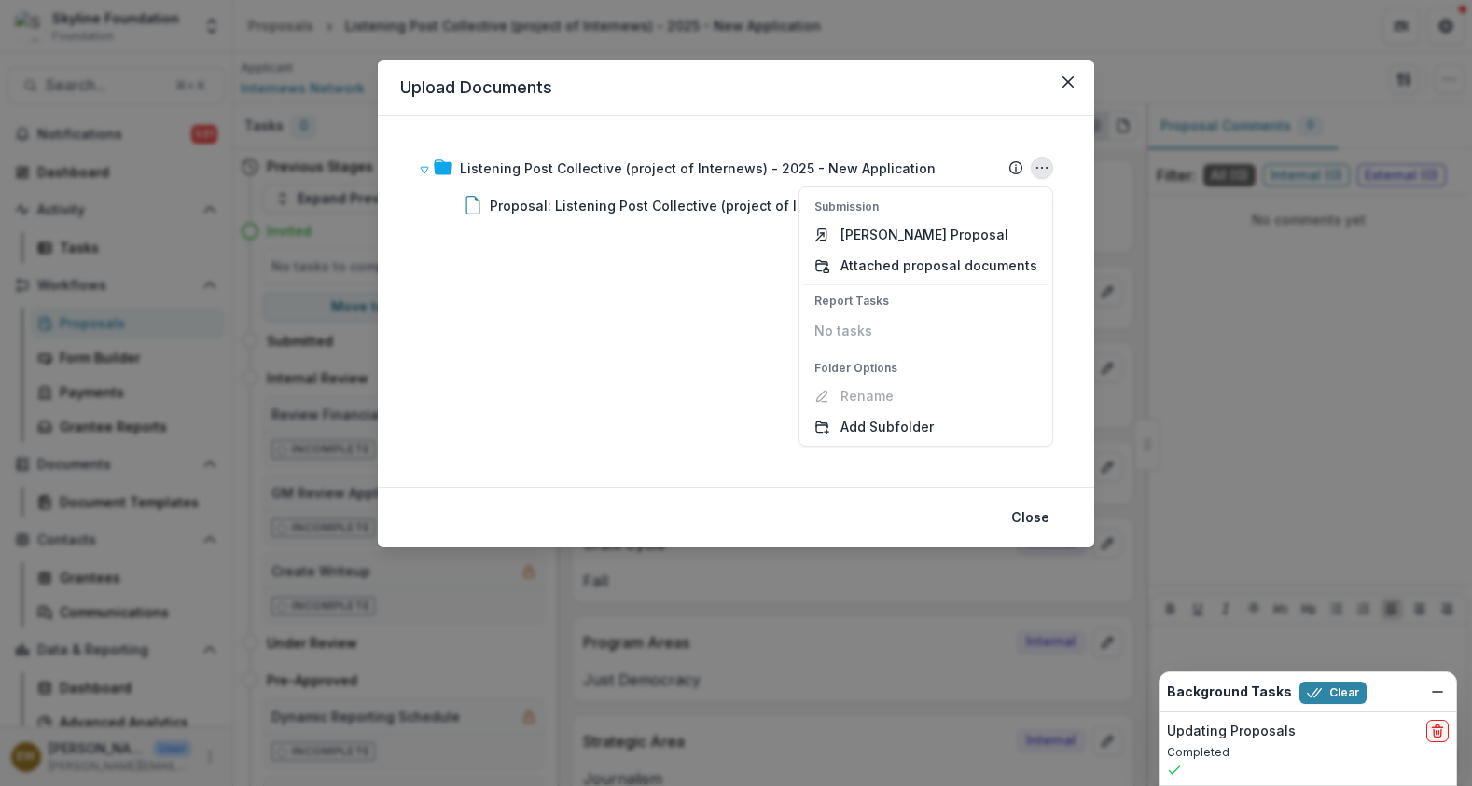
click at [1221, 100] on div "Upload Documents Listening Post Collective (project of Internews) - 2025 - New …" at bounding box center [736, 393] width 1472 height 786
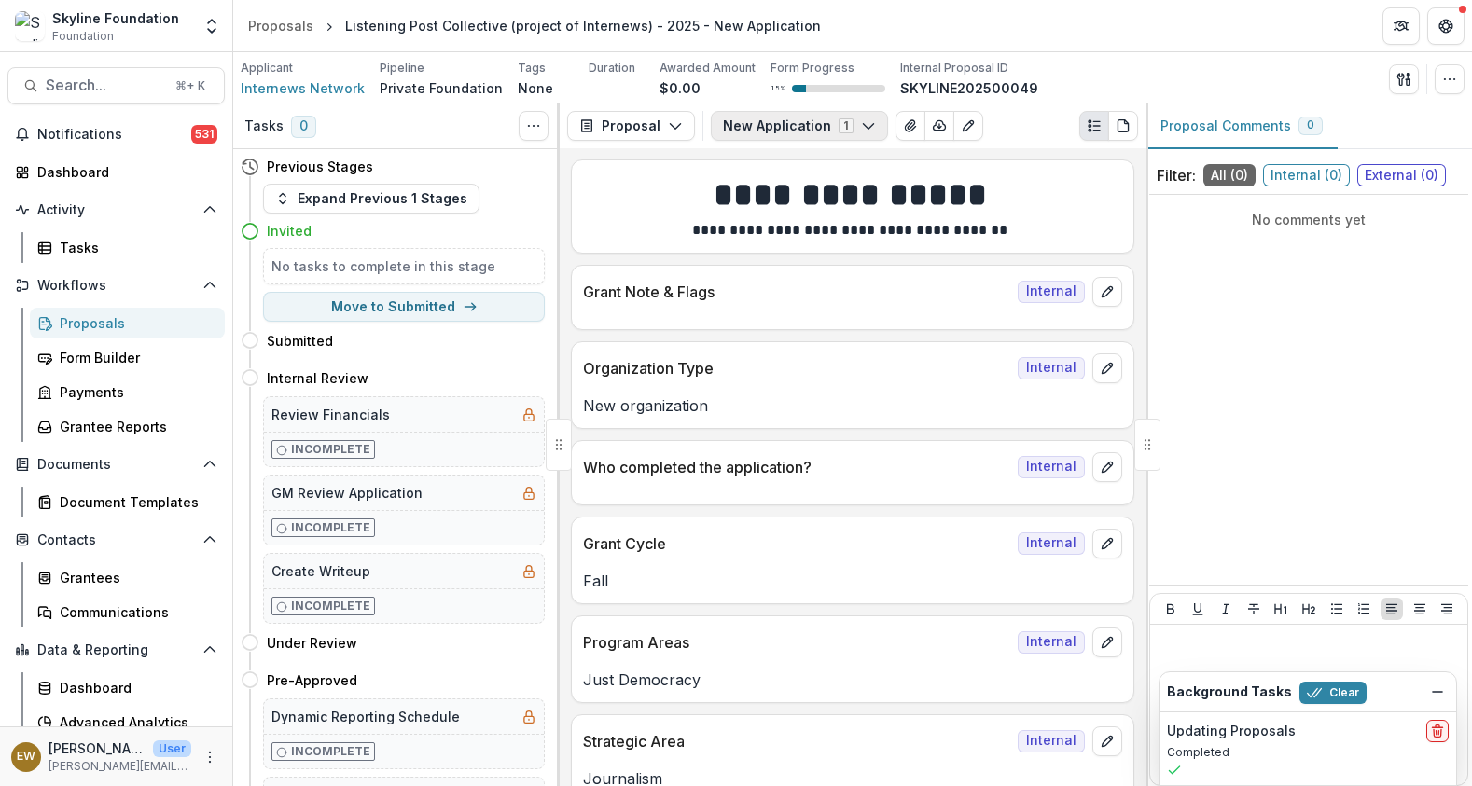
click at [871, 114] on button "New Application 1" at bounding box center [799, 126] width 177 height 30
click at [1115, 78] on div "Applicant Internews Network Pipeline Private Foundation Tags None All tags Dura…" at bounding box center [853, 79] width 1224 height 38
click at [542, 138] on button "Toggle View Cancelled Tasks" at bounding box center [534, 126] width 30 height 30
click at [432, 134] on div "Tasks 0 Show Cancelled Tasks" at bounding box center [396, 127] width 326 height 46
click at [445, 263] on h5 "No tasks to complete in this stage" at bounding box center [403, 266] width 265 height 20
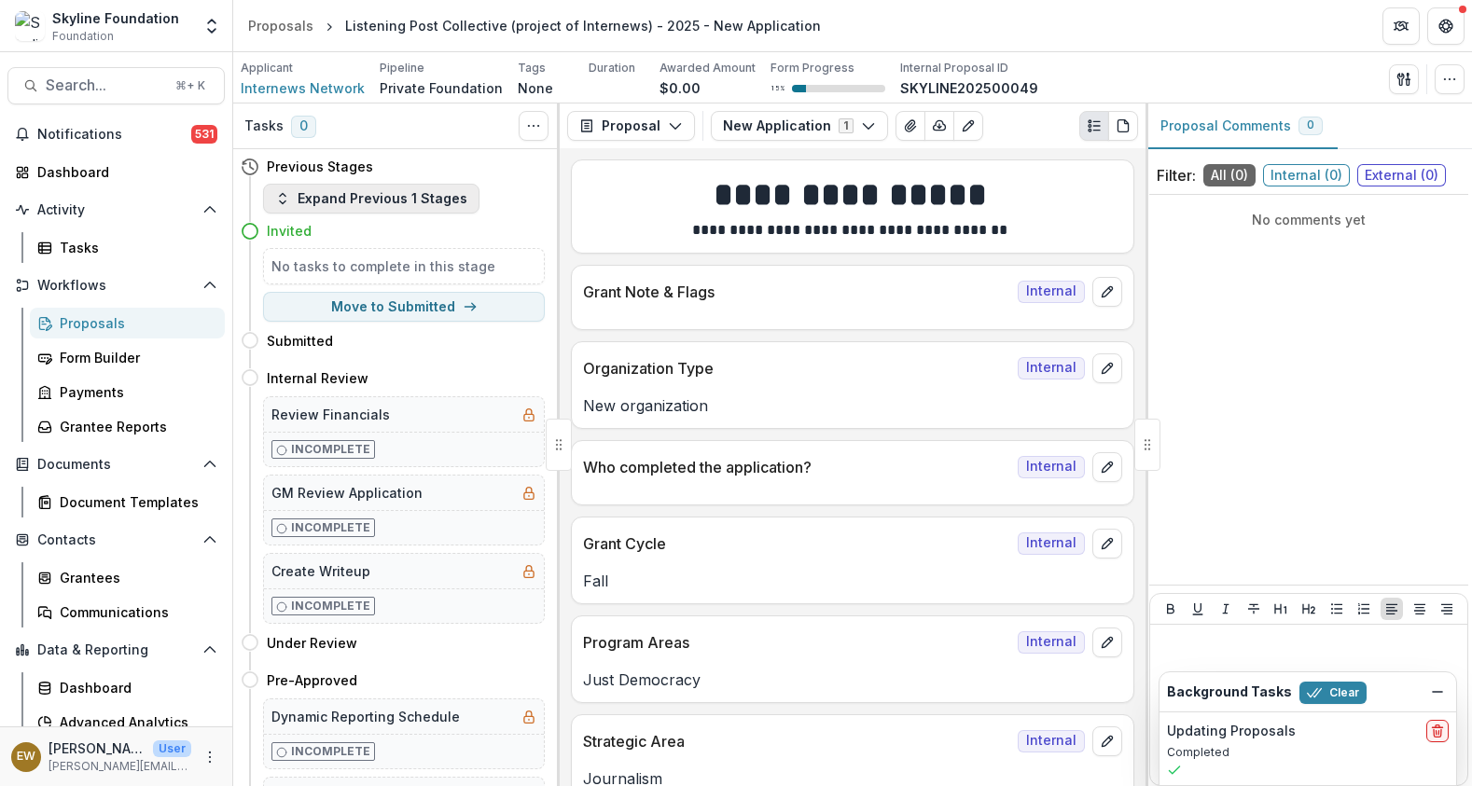
drag, startPoint x: 375, startPoint y: 181, endPoint x: 366, endPoint y: 187, distance: 10.9
click at [374, 182] on div "Previous Stages" at bounding box center [393, 166] width 304 height 35
click at [362, 190] on button "Expand Previous 1 Stages" at bounding box center [371, 199] width 216 height 30
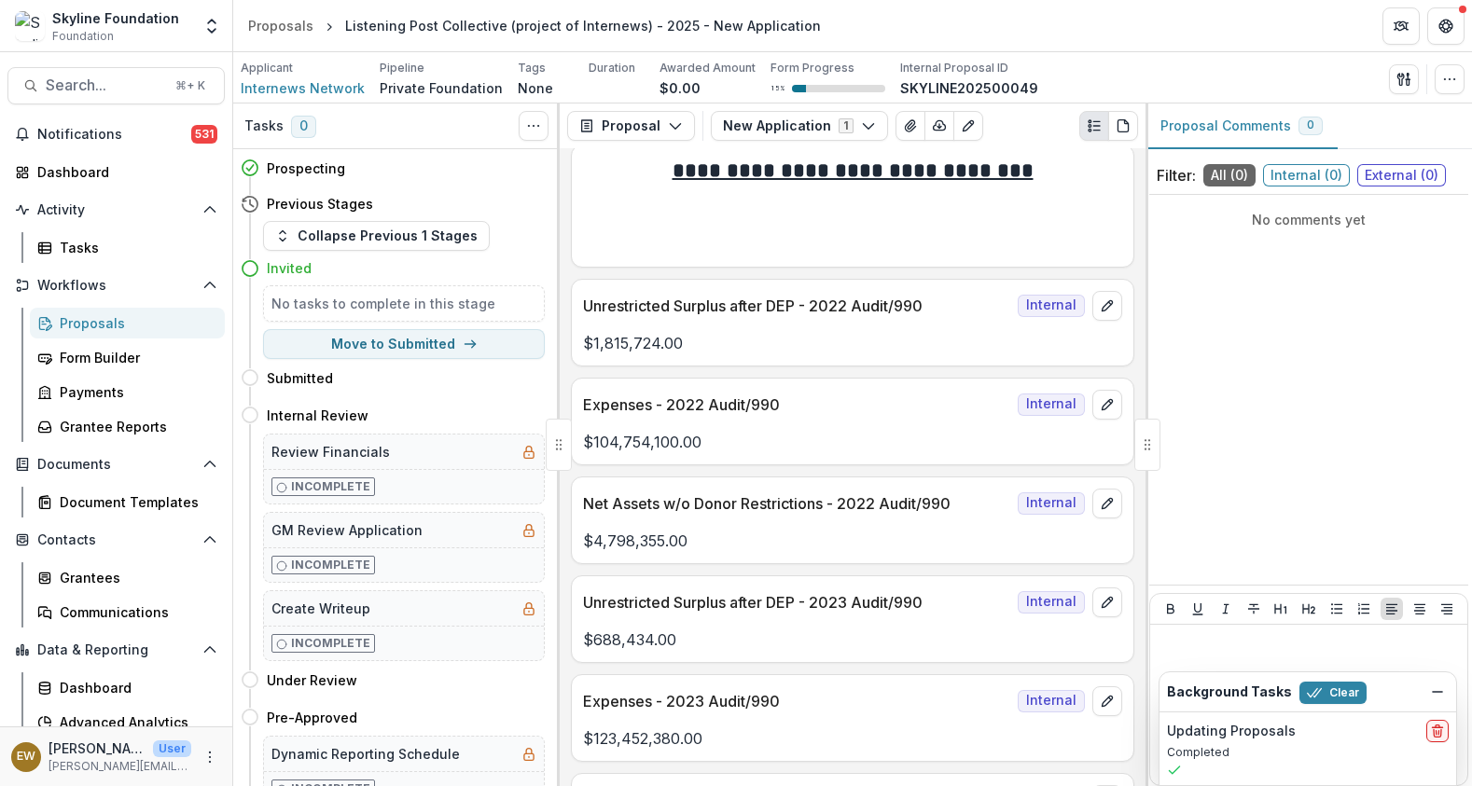
scroll to position [2018, 0]
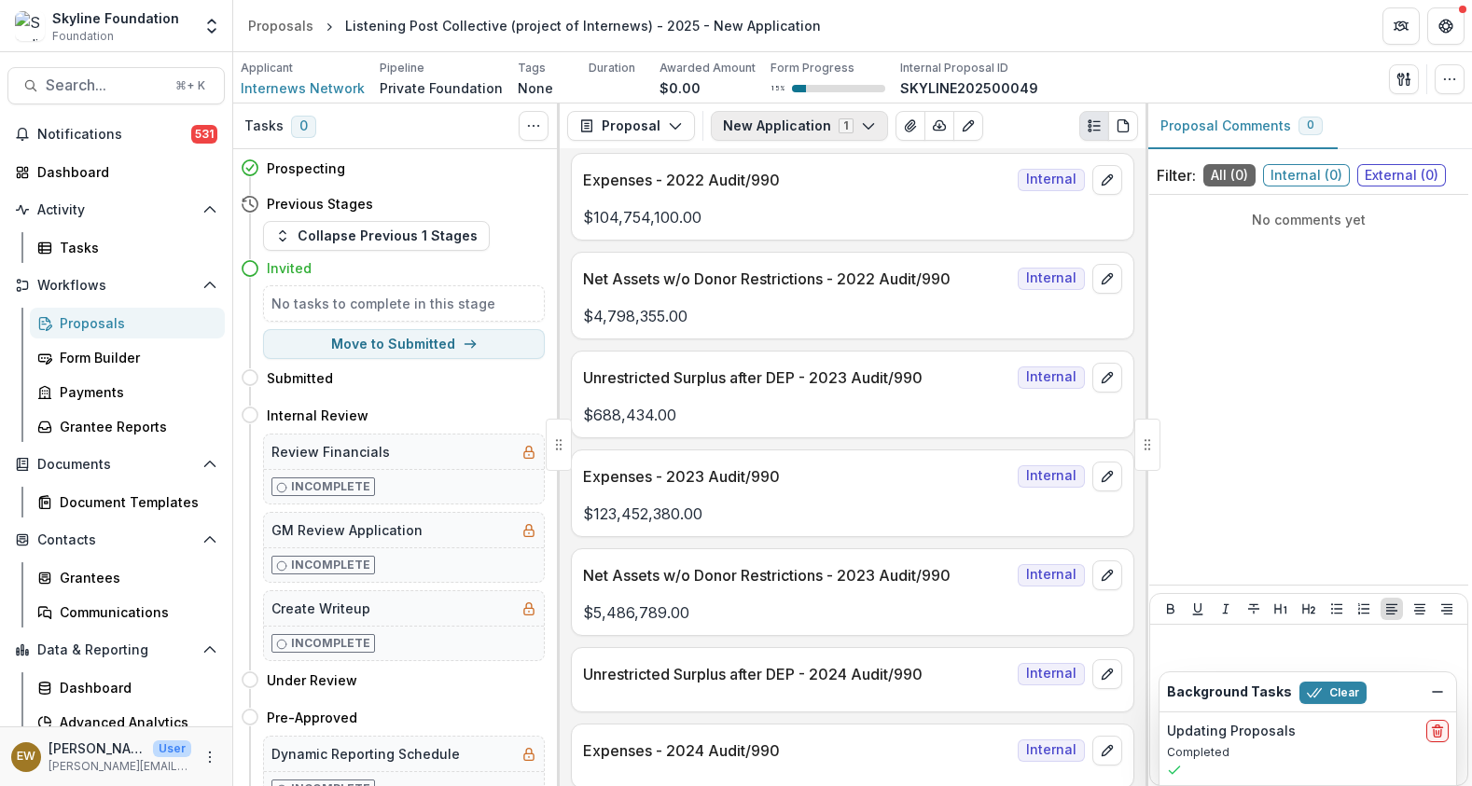
click at [835, 119] on button "New Application 1" at bounding box center [799, 126] width 177 height 30
click at [856, 231] on button "Configure forms" at bounding box center [819, 235] width 215 height 31
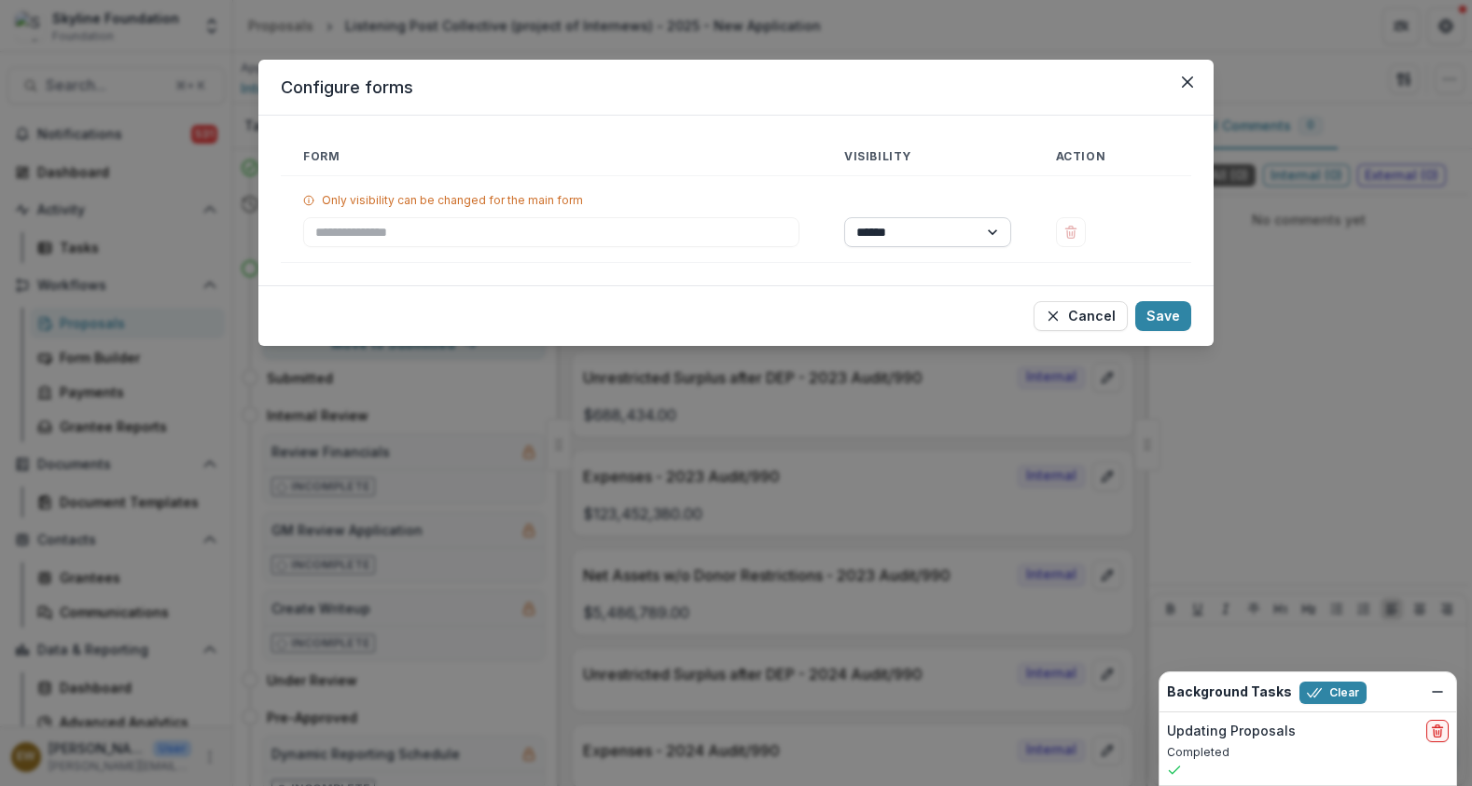
click at [931, 236] on select "****** ********" at bounding box center [927, 232] width 167 height 30
click at [941, 242] on select "****** ********" at bounding box center [927, 232] width 167 height 30
click at [914, 225] on select "****** ********" at bounding box center [927, 232] width 167 height 30
click at [1184, 324] on button "Save" at bounding box center [1163, 316] width 56 height 30
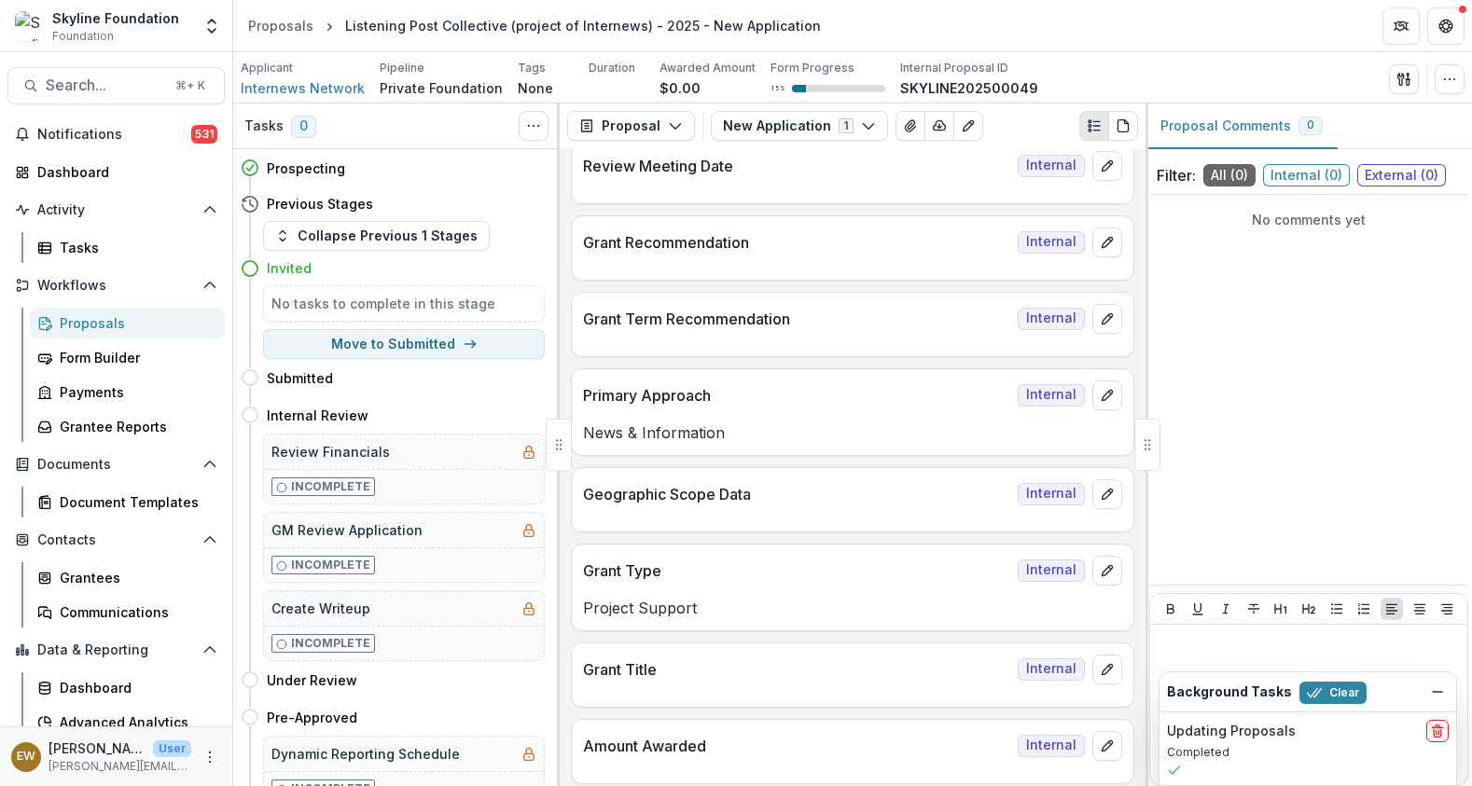
scroll to position [359, 0]
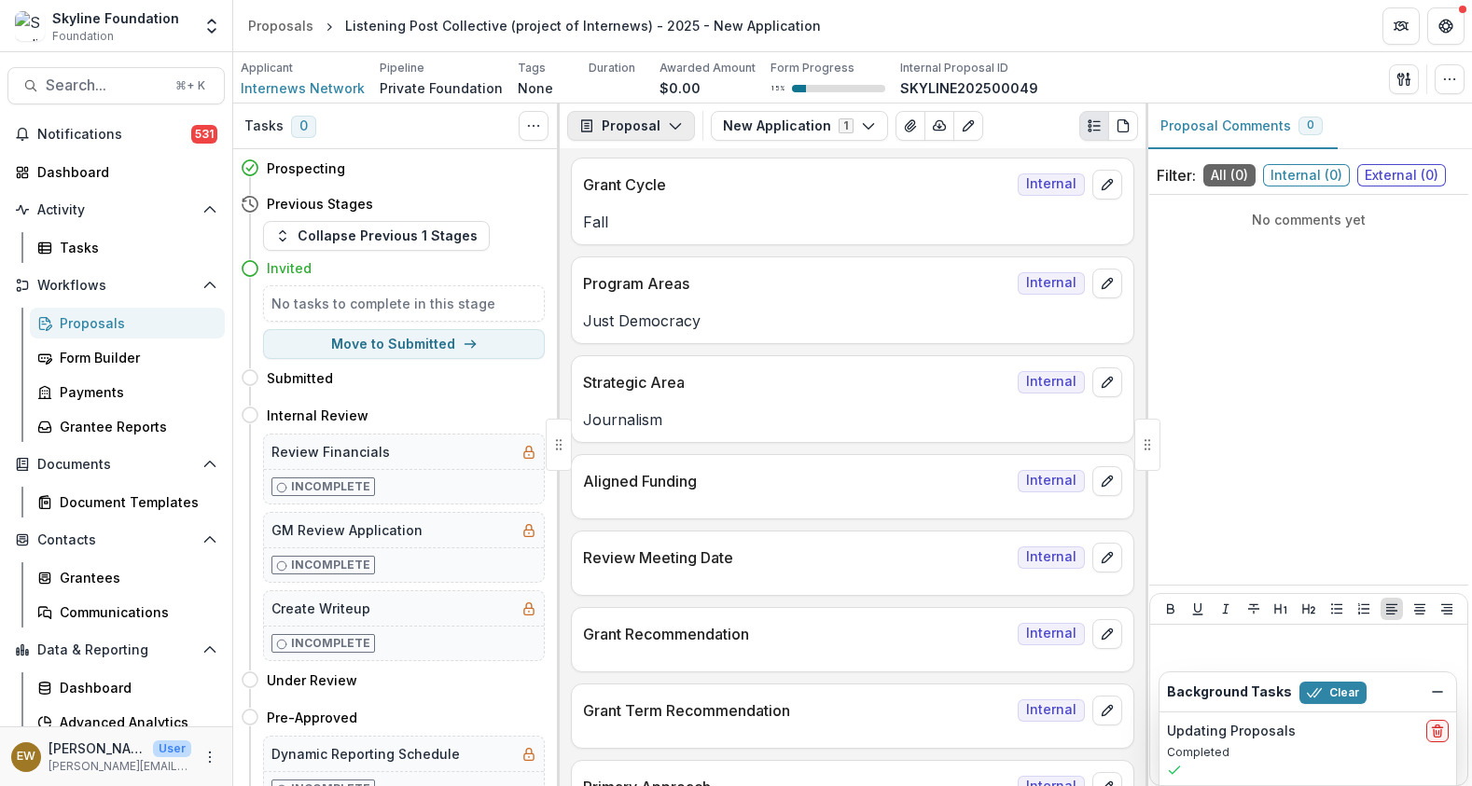
click at [635, 125] on button "Proposal" at bounding box center [631, 126] width 128 height 30
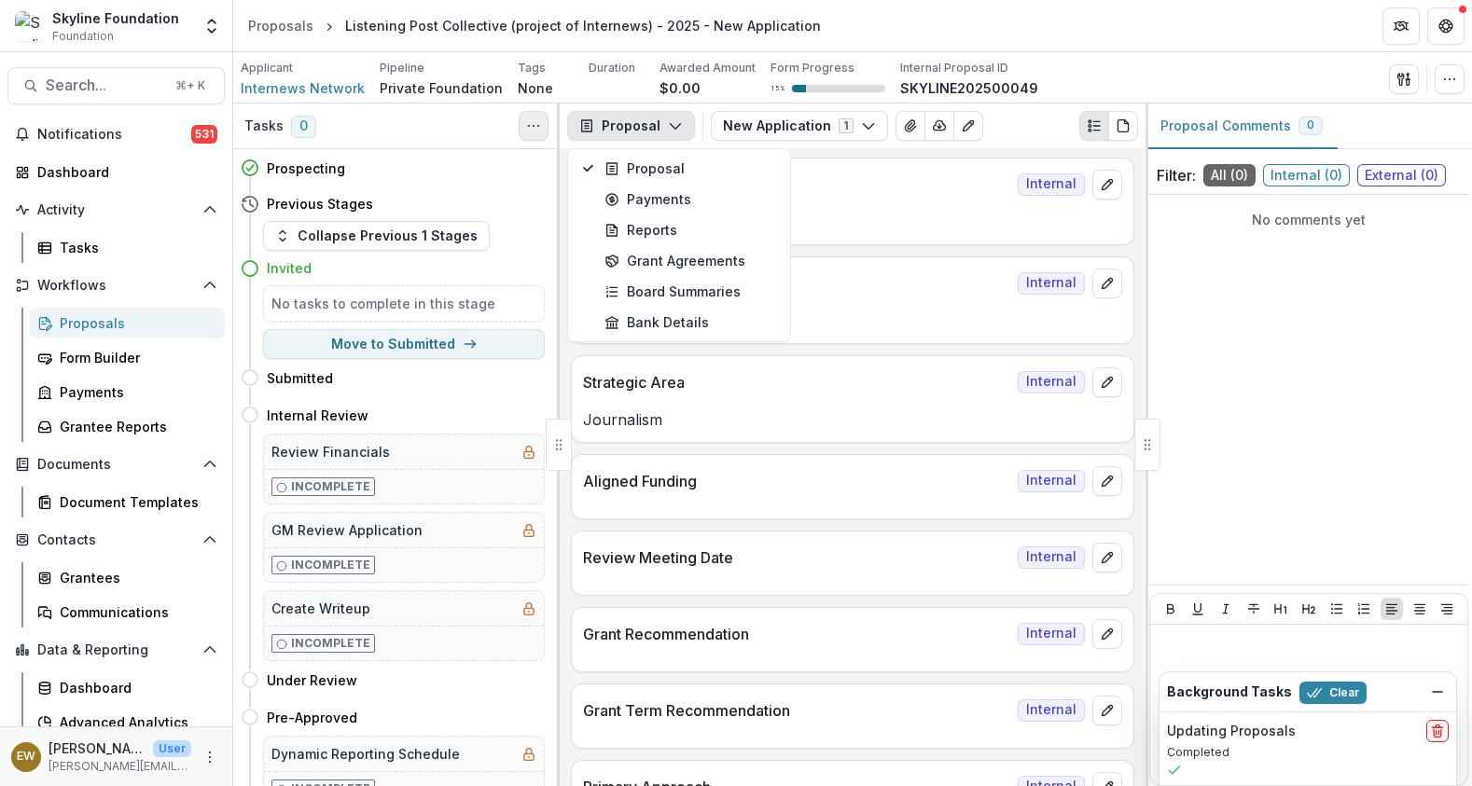
click at [530, 127] on icon "Toggle View Cancelled Tasks" at bounding box center [533, 125] width 15 height 15
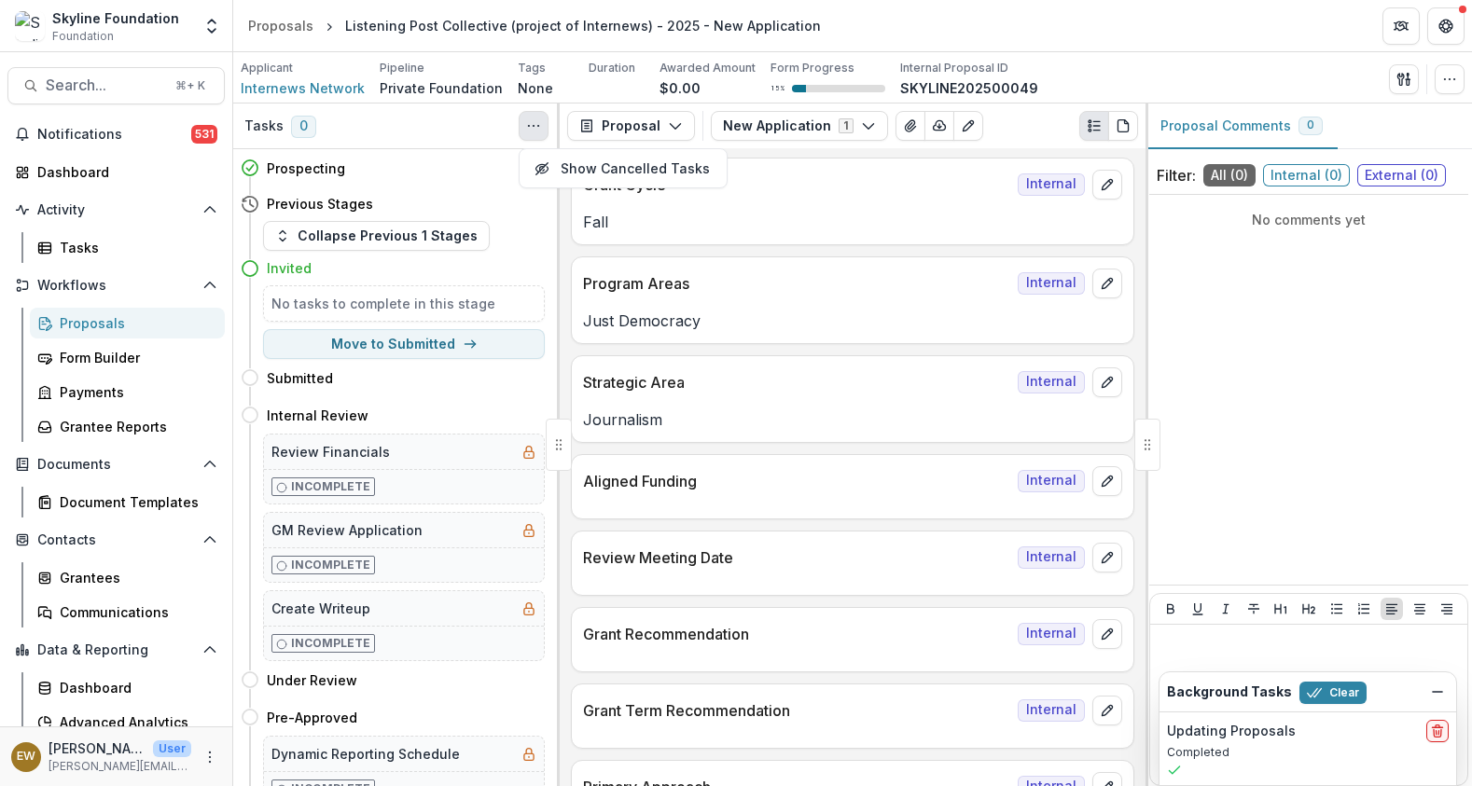
click at [458, 120] on div "Tasks 0 Show Cancelled Tasks" at bounding box center [396, 127] width 326 height 46
click at [1385, 88] on div "Applicant Internews Network Pipeline Private Foundation Tags None All tags Dura…" at bounding box center [853, 79] width 1224 height 38
click at [1394, 89] on button "button" at bounding box center [1404, 79] width 30 height 30
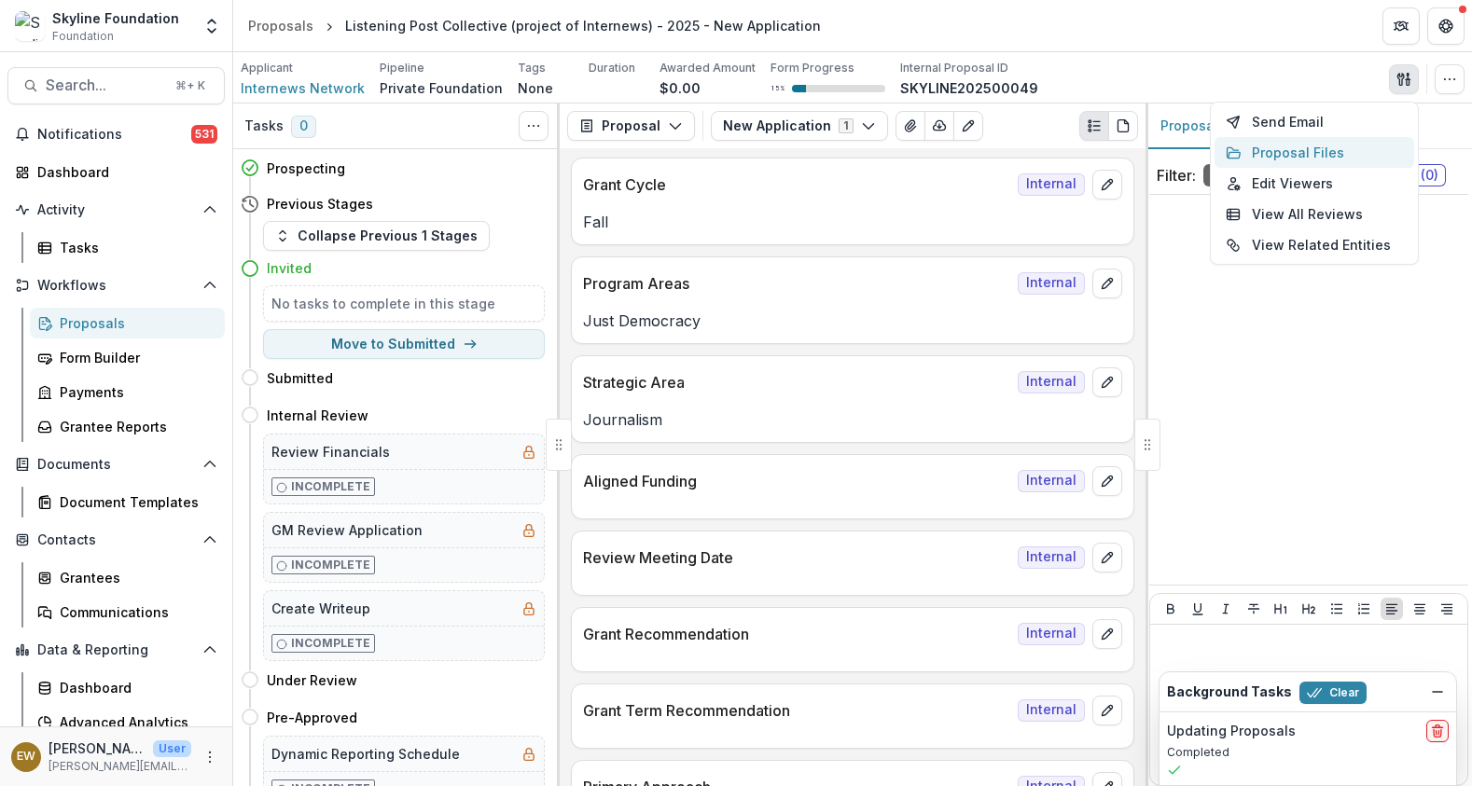
click at [1323, 146] on button "Proposal Files" at bounding box center [1314, 152] width 200 height 31
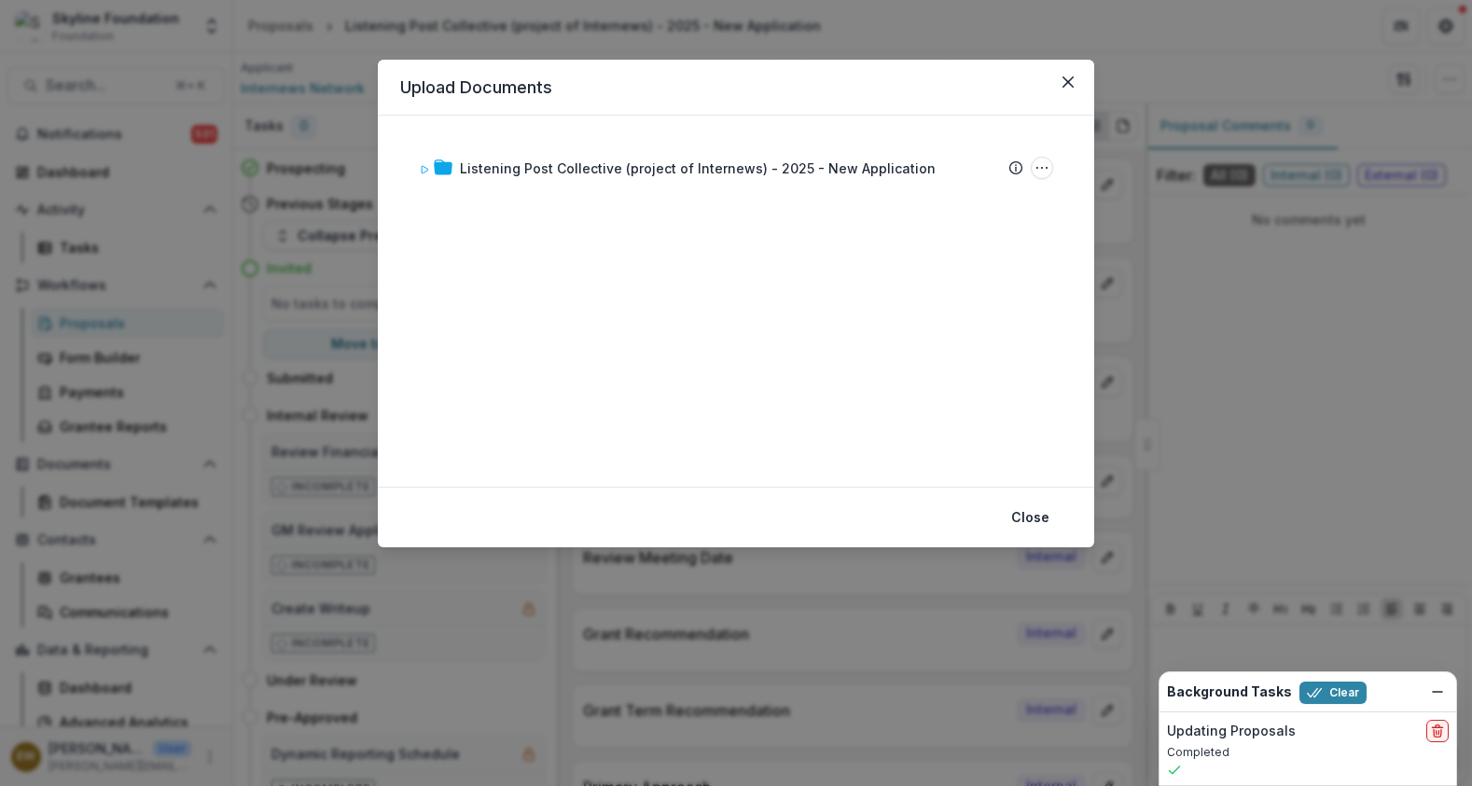
click at [230, 134] on div "Upload Documents Listening Post Collective (project of Internews) - 2025 - New …" at bounding box center [736, 393] width 1472 height 786
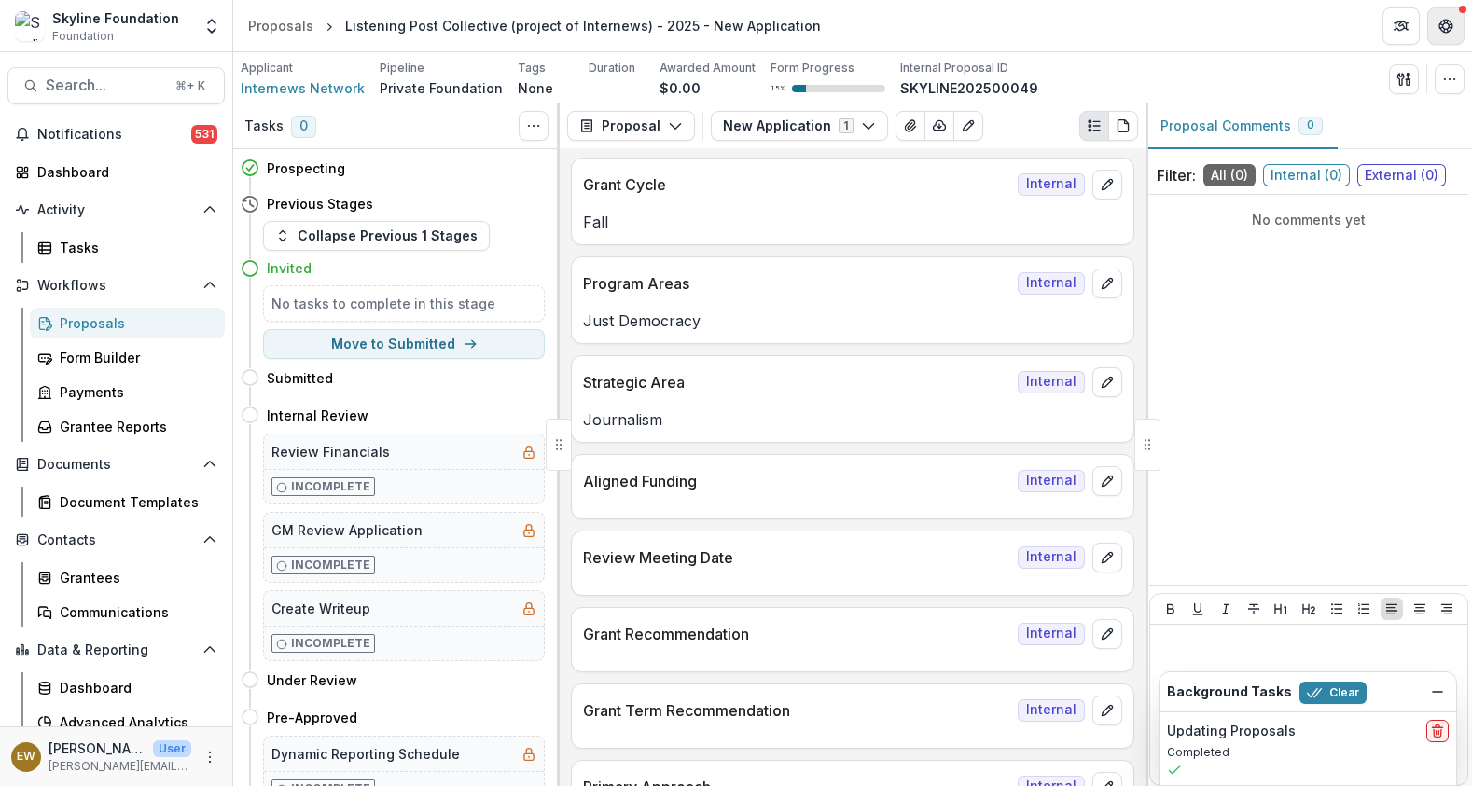
click at [1431, 22] on button "Get Help" at bounding box center [1445, 25] width 37 height 37
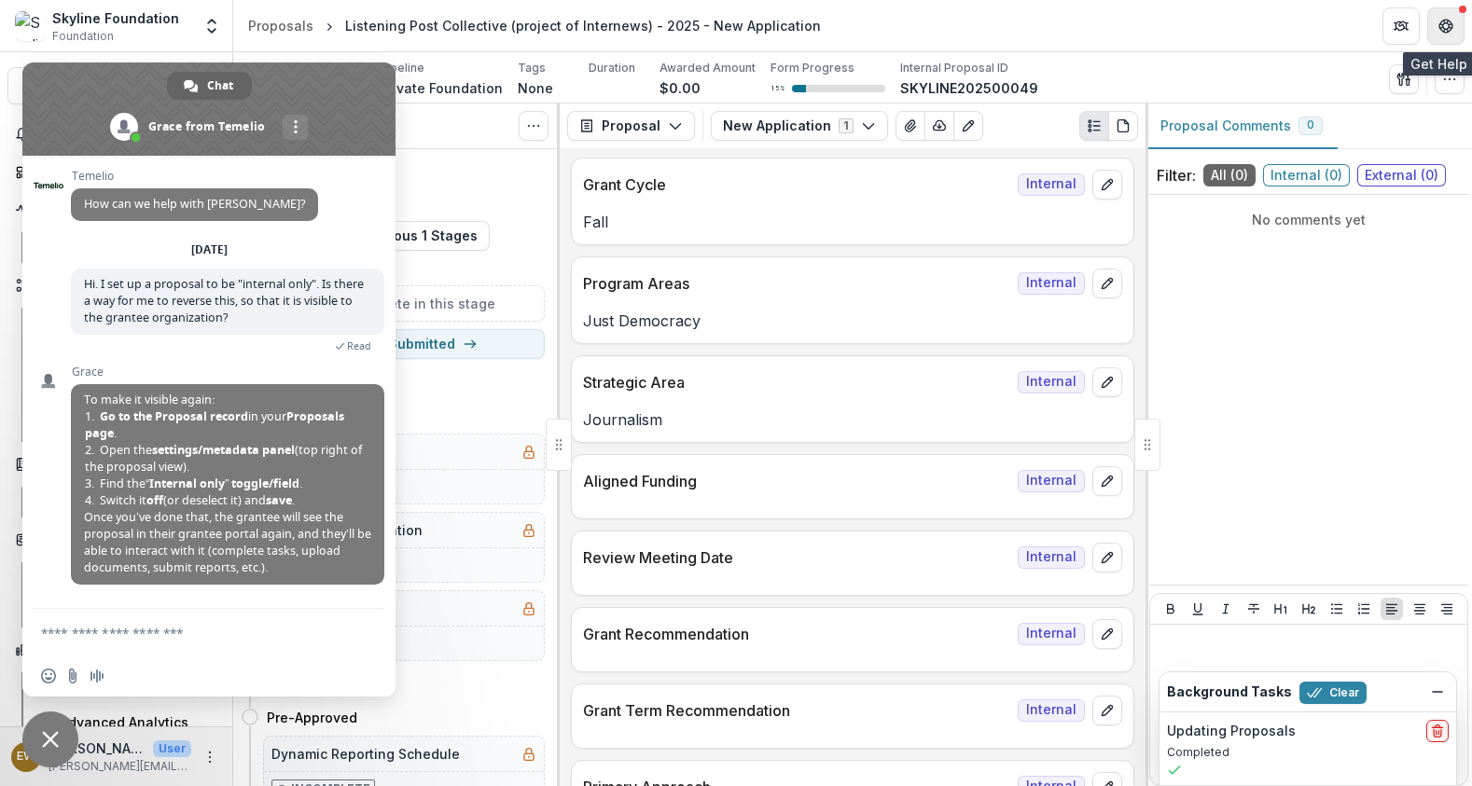
click at [1457, 35] on button "Get Help" at bounding box center [1445, 25] width 37 height 37
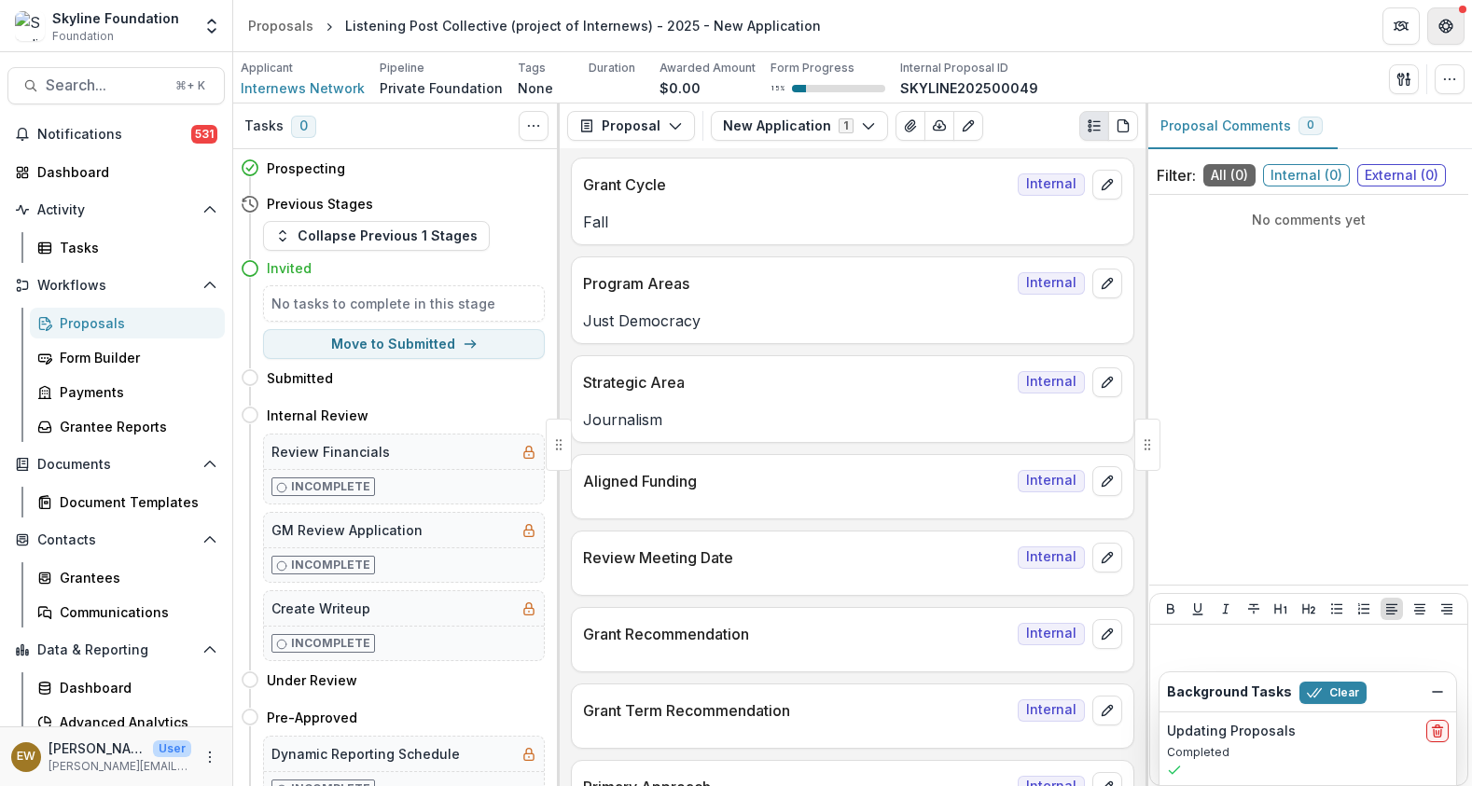
click at [1457, 35] on button "Get Help" at bounding box center [1445, 25] width 37 height 37
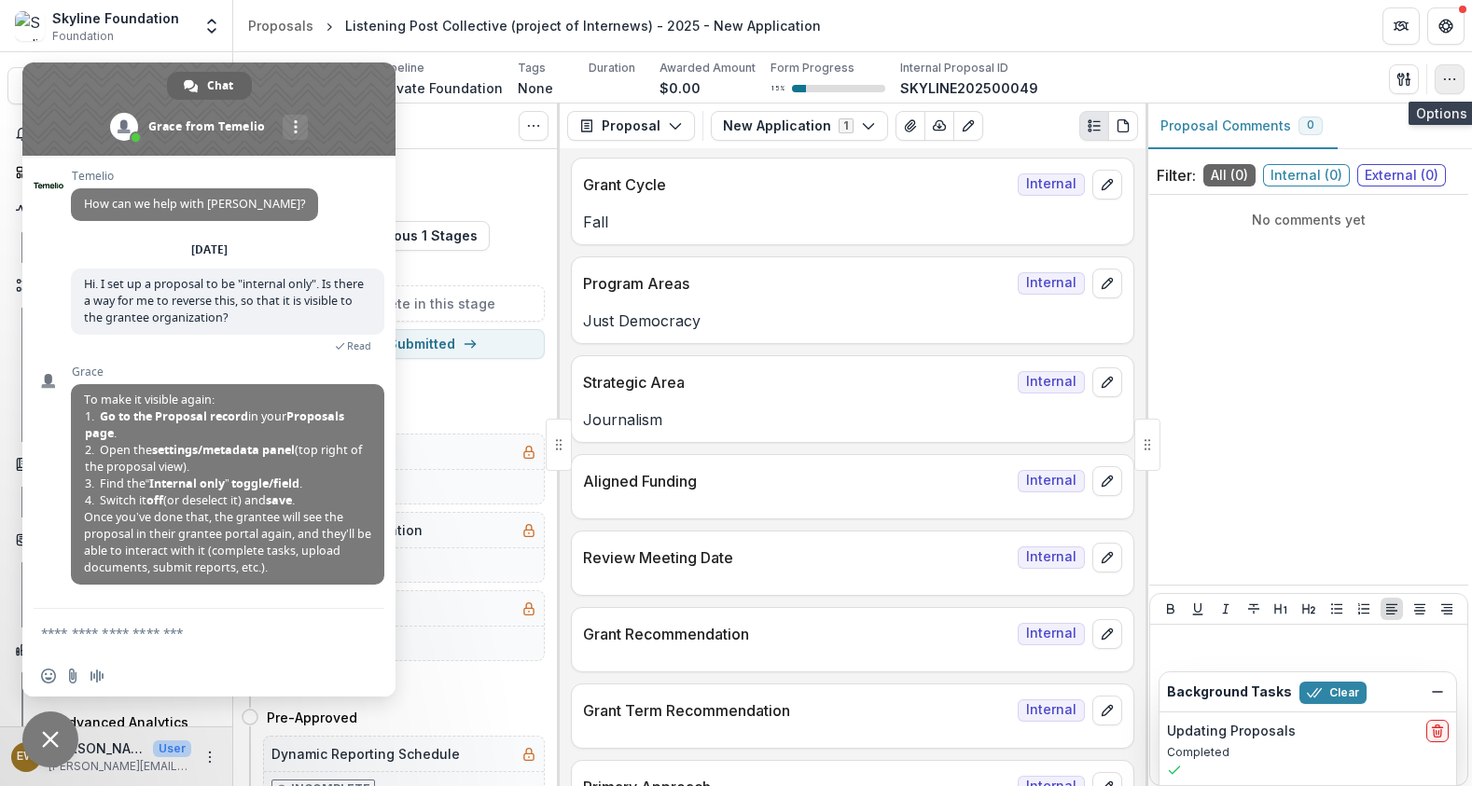
click at [1441, 66] on button "button" at bounding box center [1450, 79] width 30 height 30
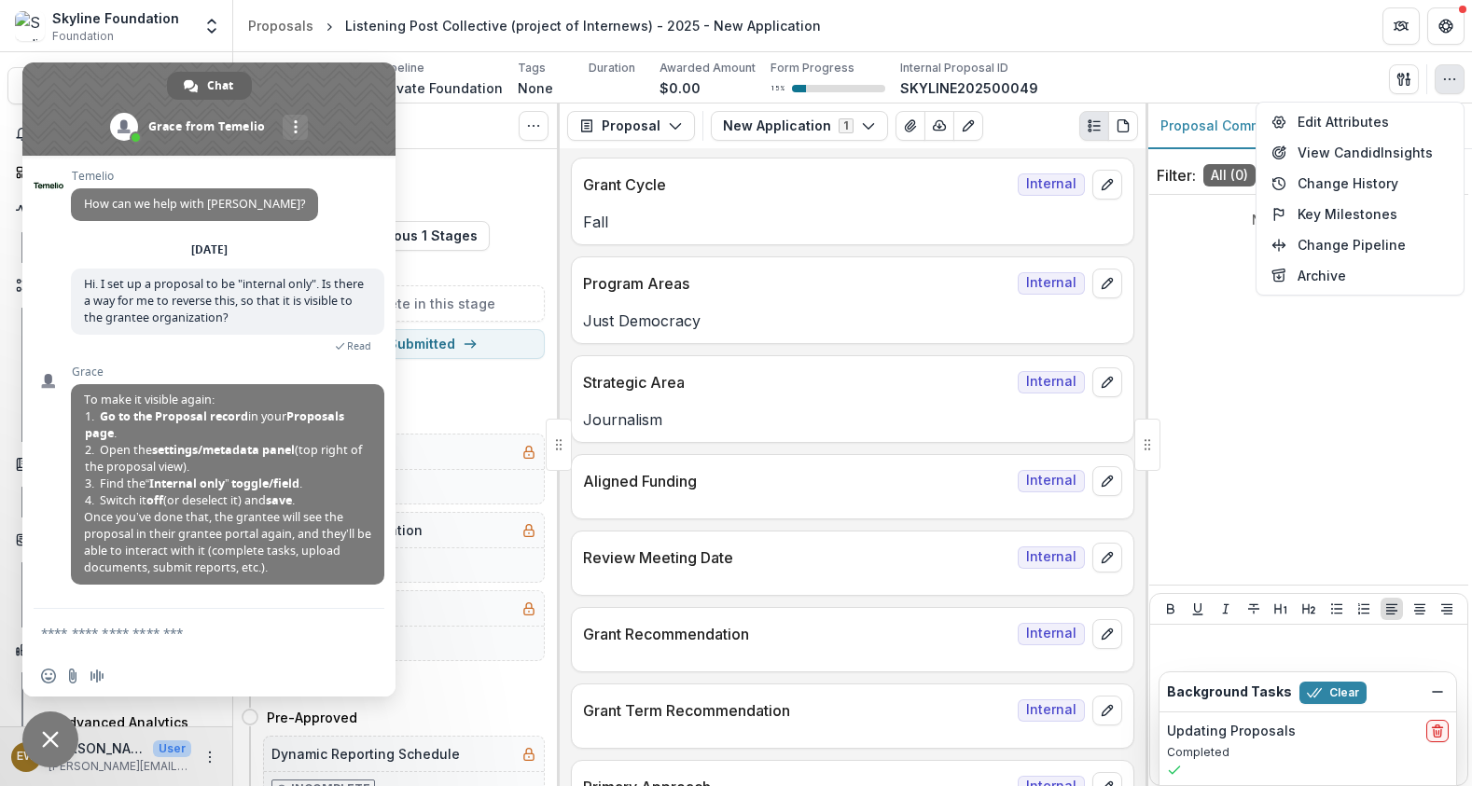
click at [1249, 85] on div "Applicant Internews Network Pipeline Private Foundation Tags None All tags Dura…" at bounding box center [853, 79] width 1224 height 38
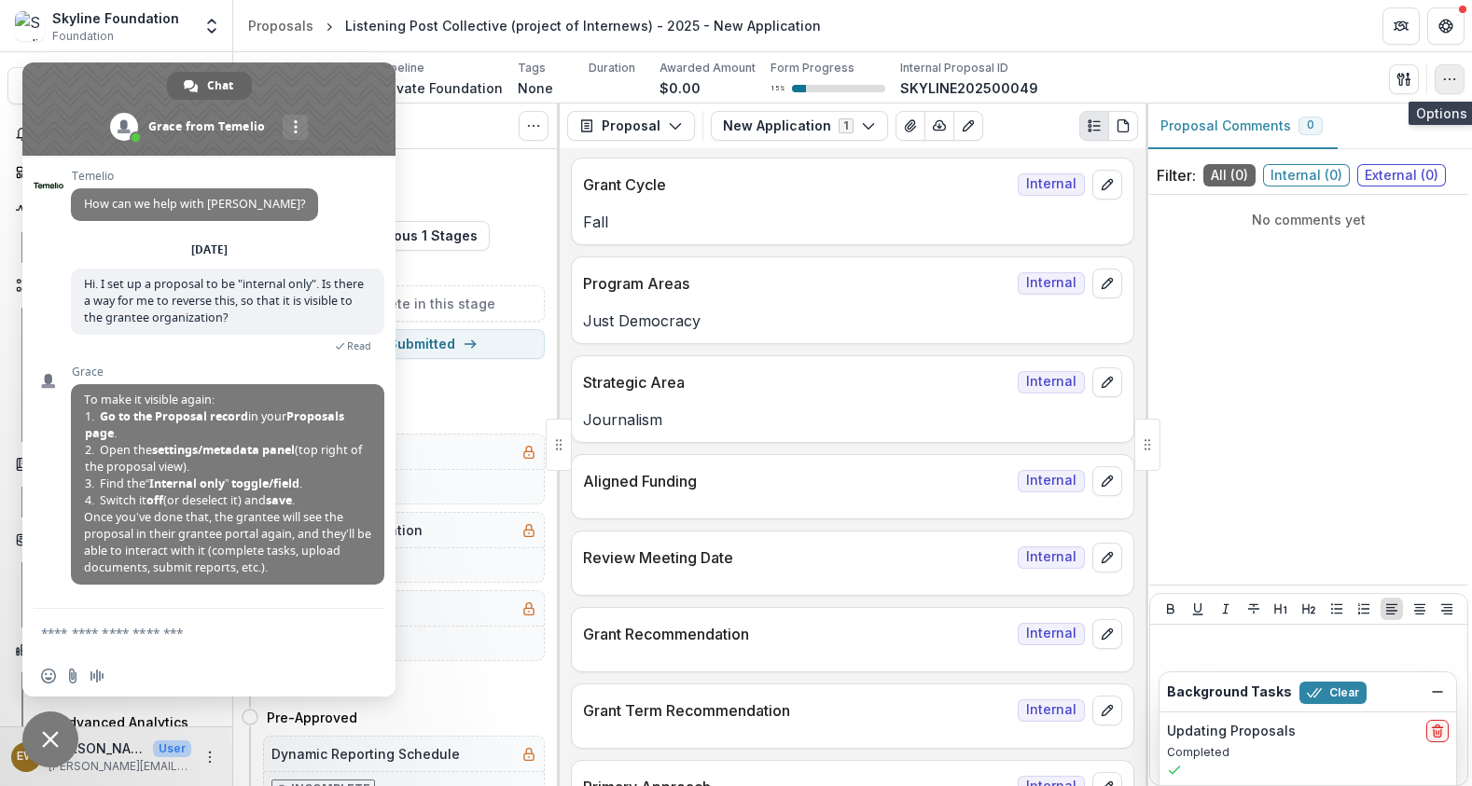
click at [1444, 84] on icon "button" at bounding box center [1449, 79] width 15 height 15
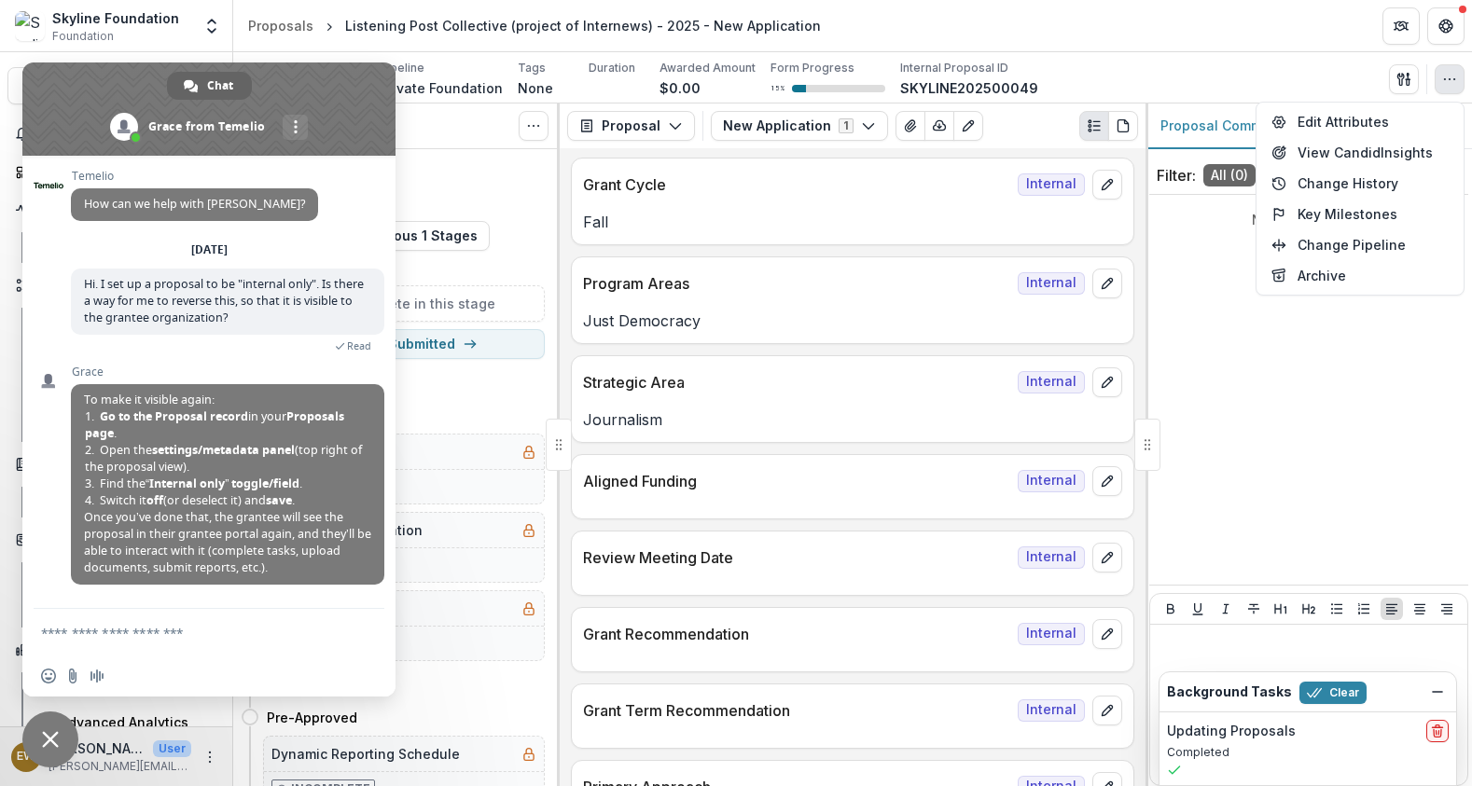
click at [1282, 83] on div "Applicant Internews Network Pipeline Private Foundation Tags None All tags Dura…" at bounding box center [853, 79] width 1224 height 38
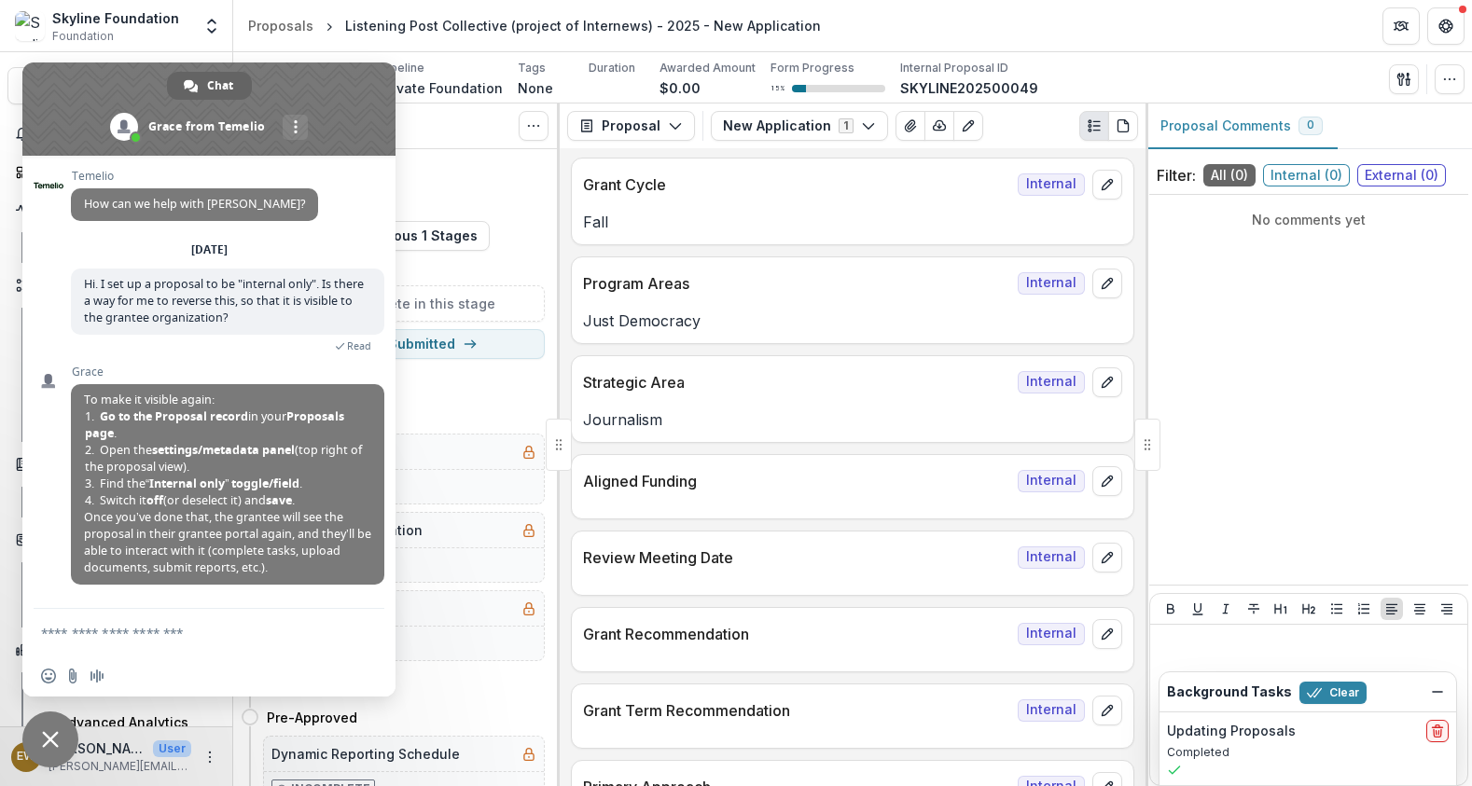
click at [1345, 130] on div "Proposal Comments 0" at bounding box center [1308, 127] width 326 height 46
click at [1450, 88] on button "button" at bounding box center [1450, 79] width 30 height 30
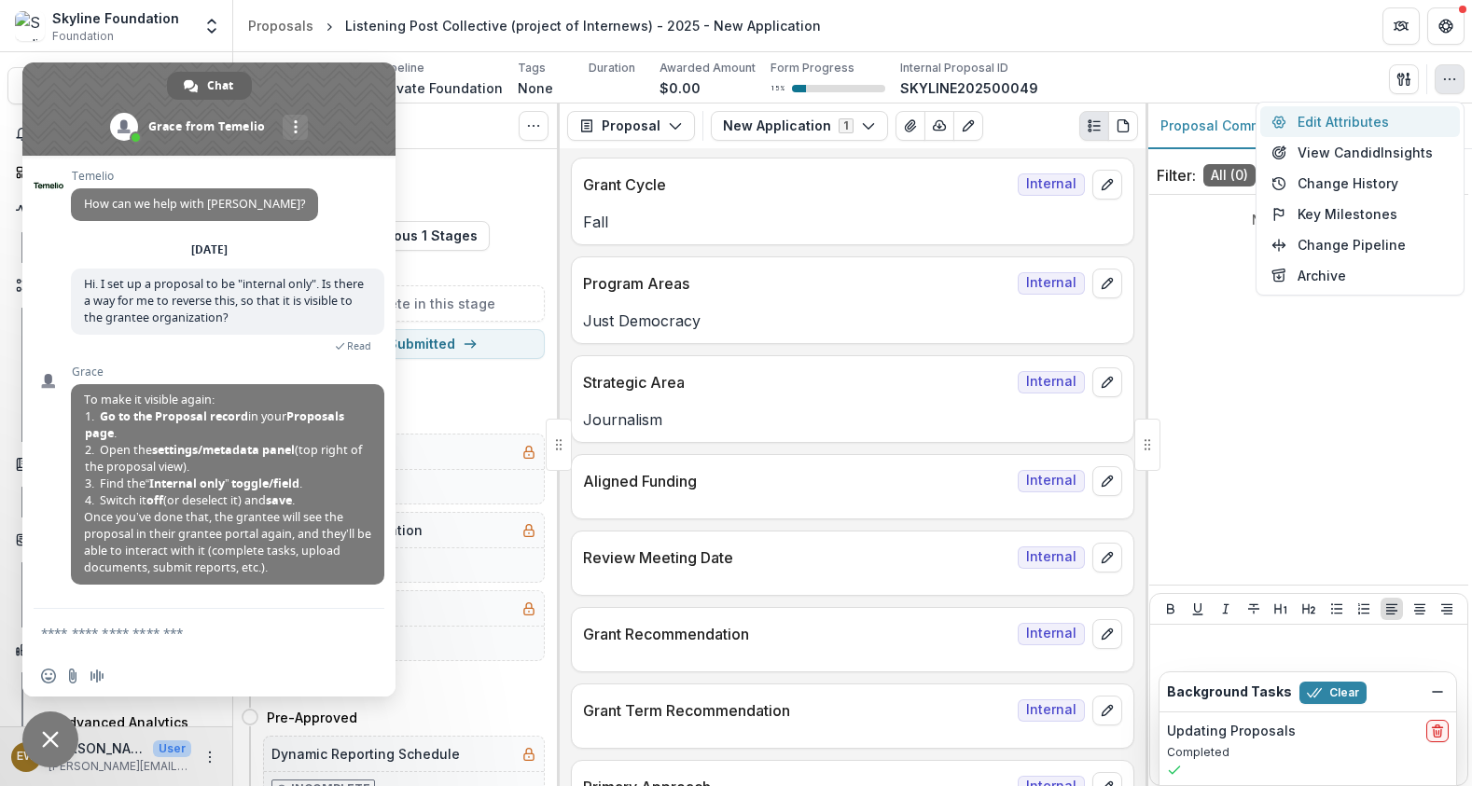
click at [1377, 121] on button "Edit Attributes" at bounding box center [1360, 121] width 200 height 31
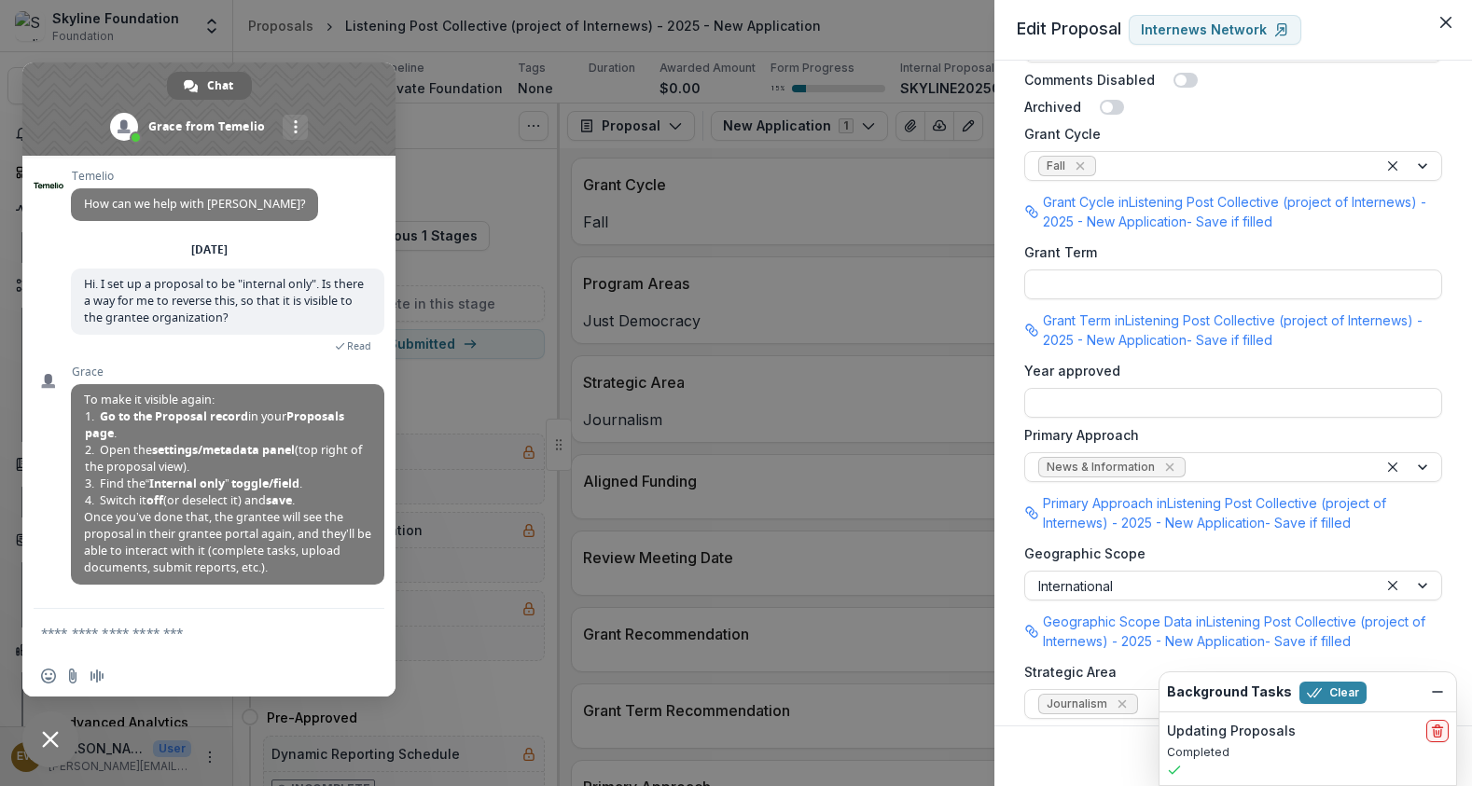
scroll to position [0, 0]
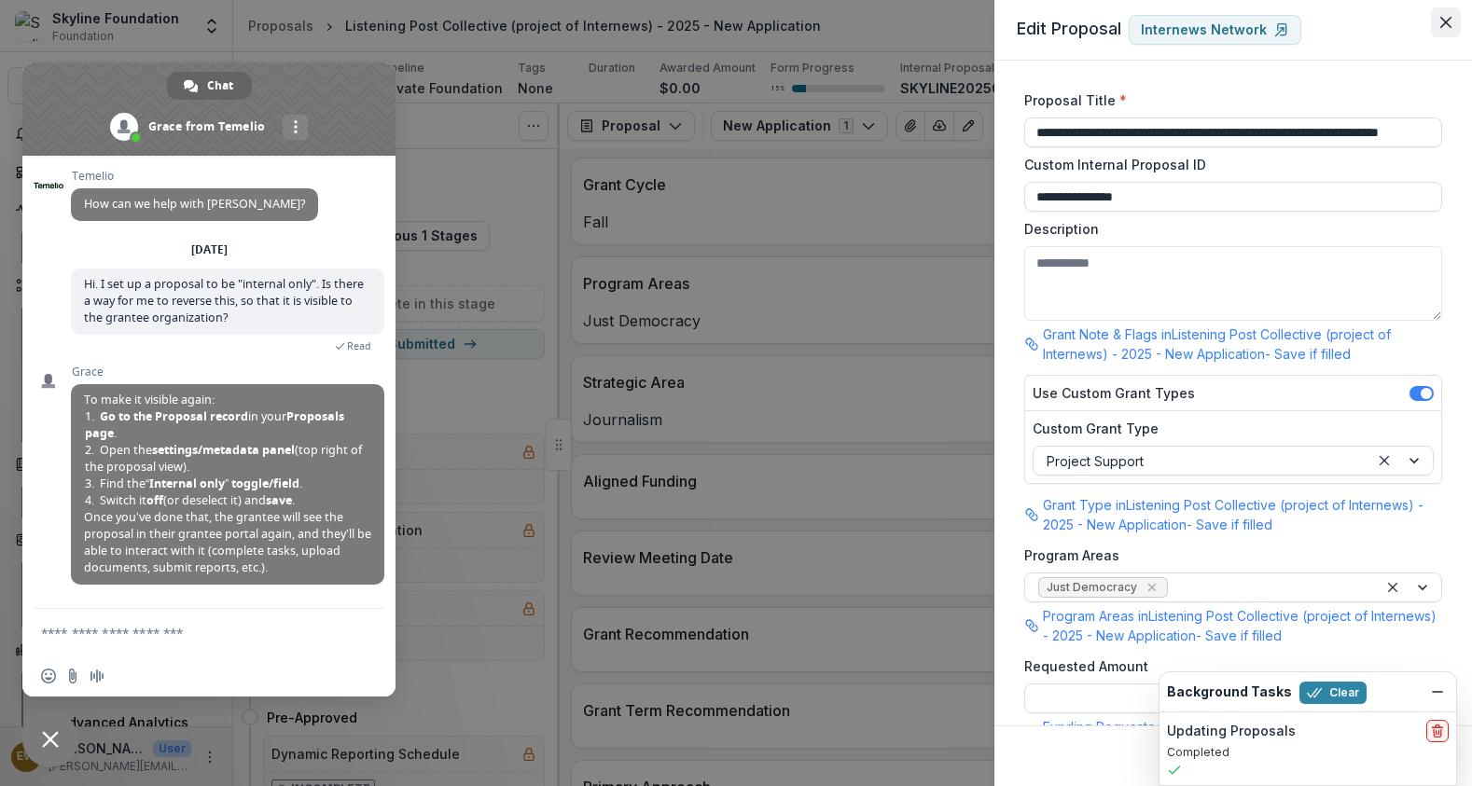
click at [1431, 23] on div "**********" at bounding box center [1233, 393] width 478 height 786
click at [1438, 25] on button "Close" at bounding box center [1446, 22] width 30 height 30
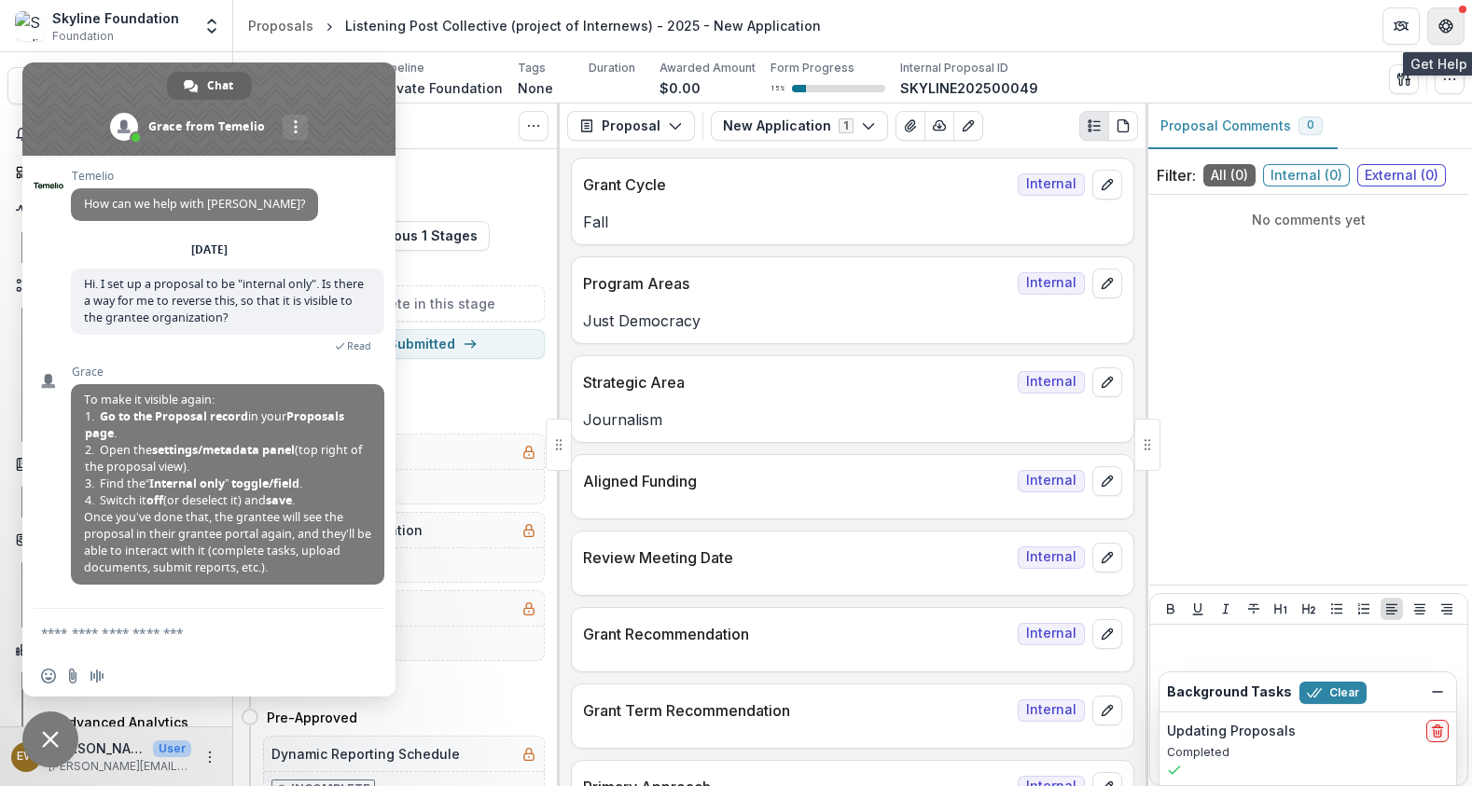
click at [1445, 25] on icon "Get Help" at bounding box center [1445, 26] width 15 height 15
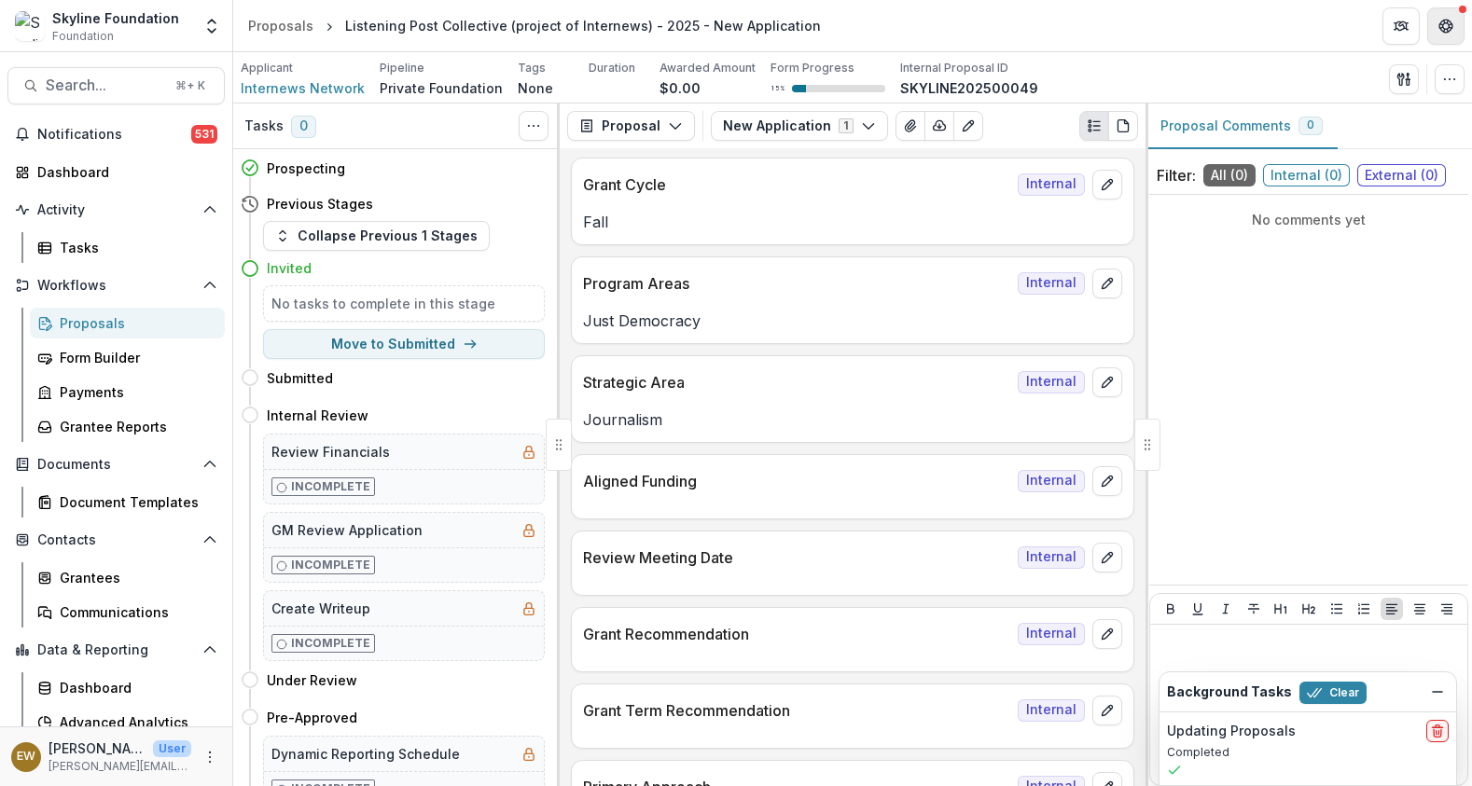
click at [1445, 25] on icon "Get Help" at bounding box center [1445, 26] width 15 height 15
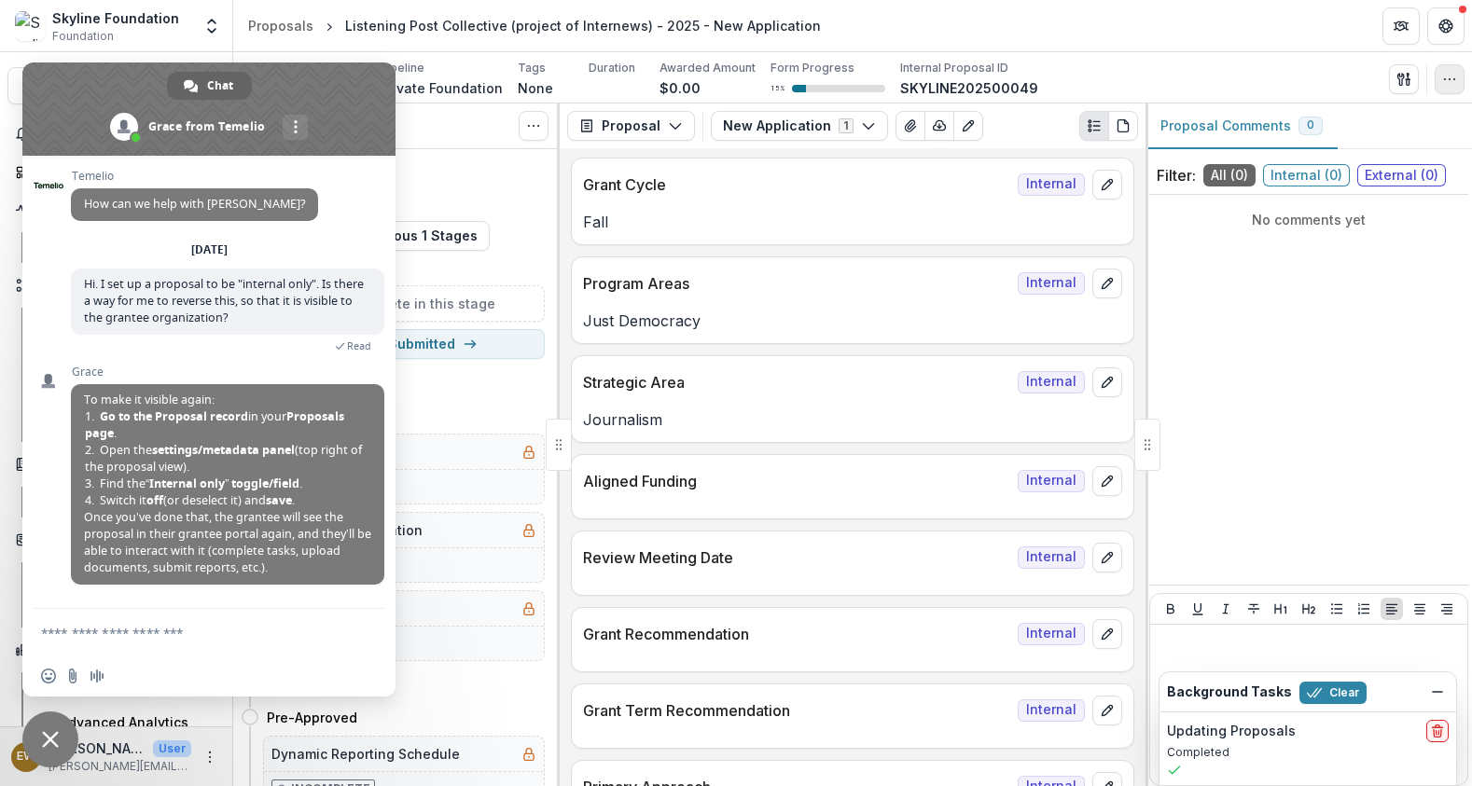
click at [1448, 77] on icon "button" at bounding box center [1449, 79] width 15 height 15
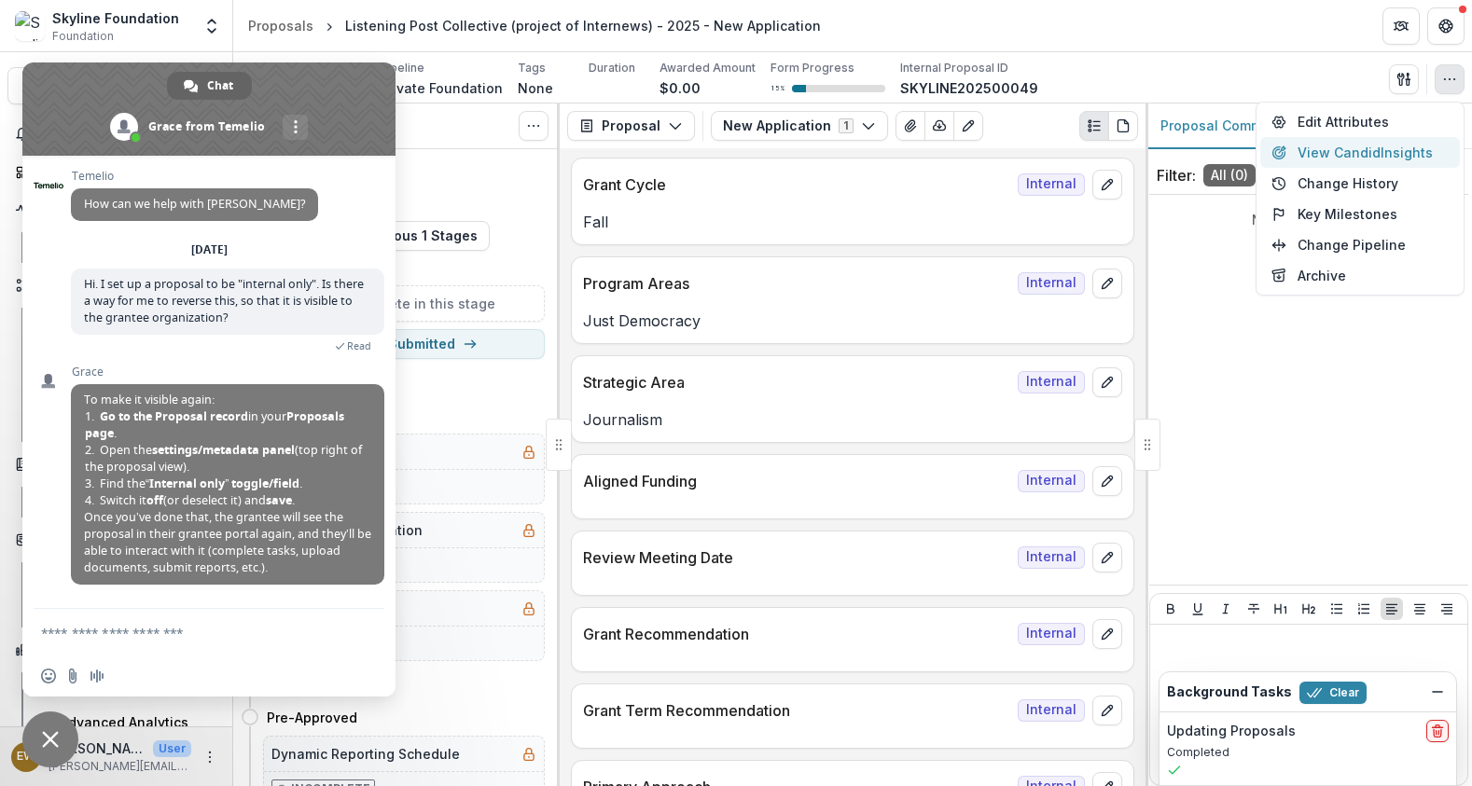
click at [1416, 149] on button "View Candid Insights" at bounding box center [1360, 152] width 200 height 31
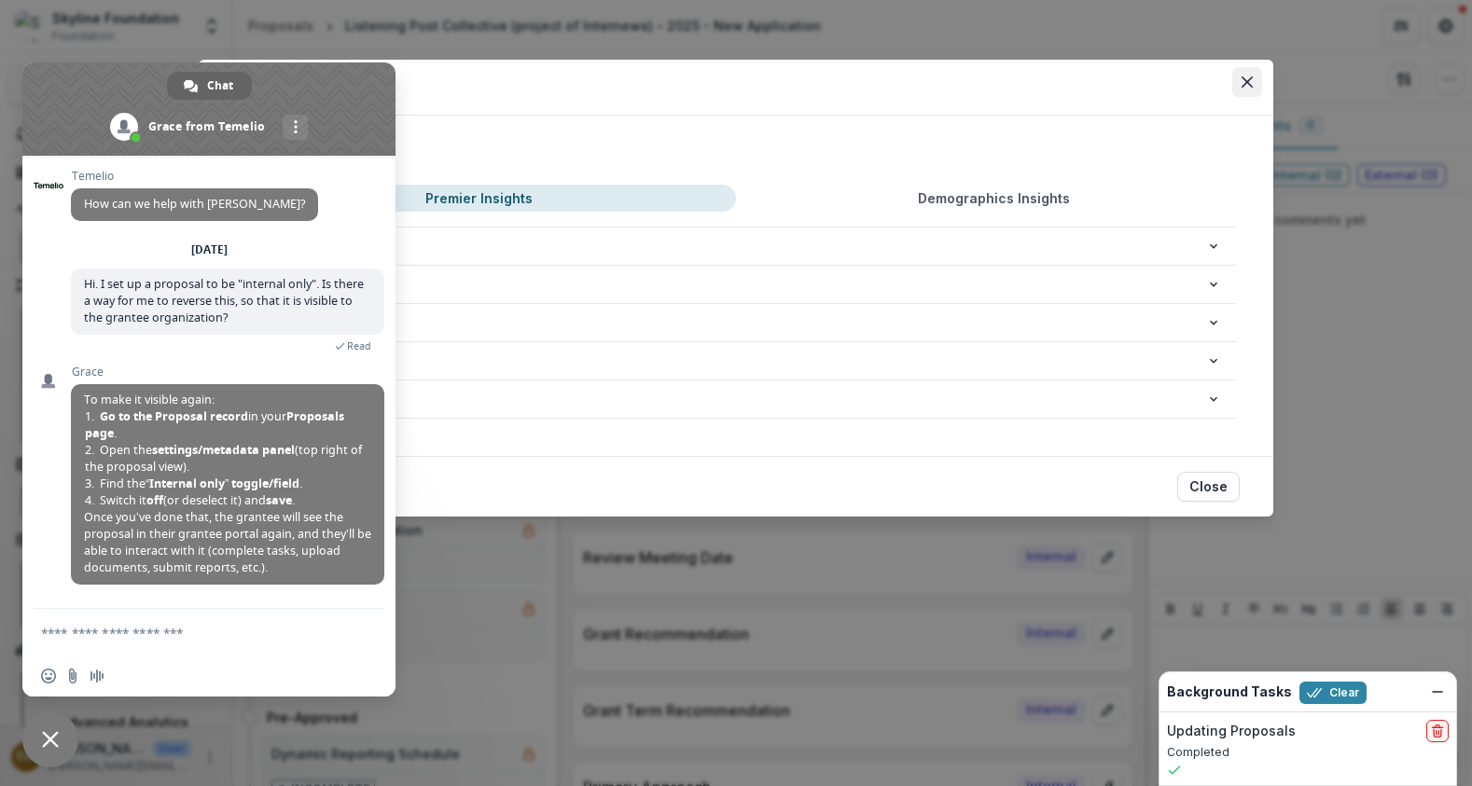
click at [1260, 83] on button "Close" at bounding box center [1247, 82] width 30 height 30
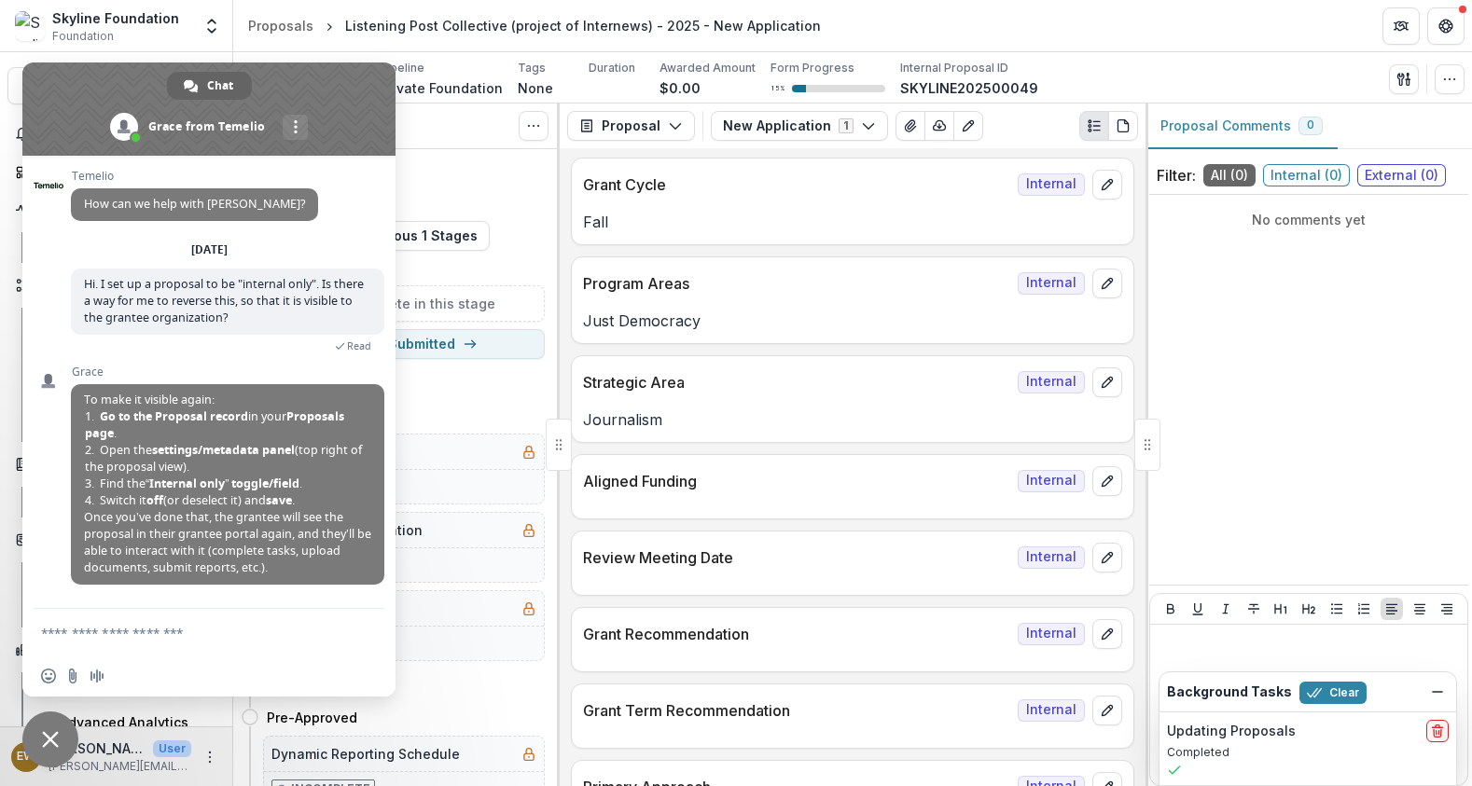
click at [1421, 78] on div "Send Email Proposal Files Edit Viewers View All Reviews View Related Entities E…" at bounding box center [1427, 79] width 76 height 30
click at [1452, 76] on icon "button" at bounding box center [1449, 79] width 15 height 15
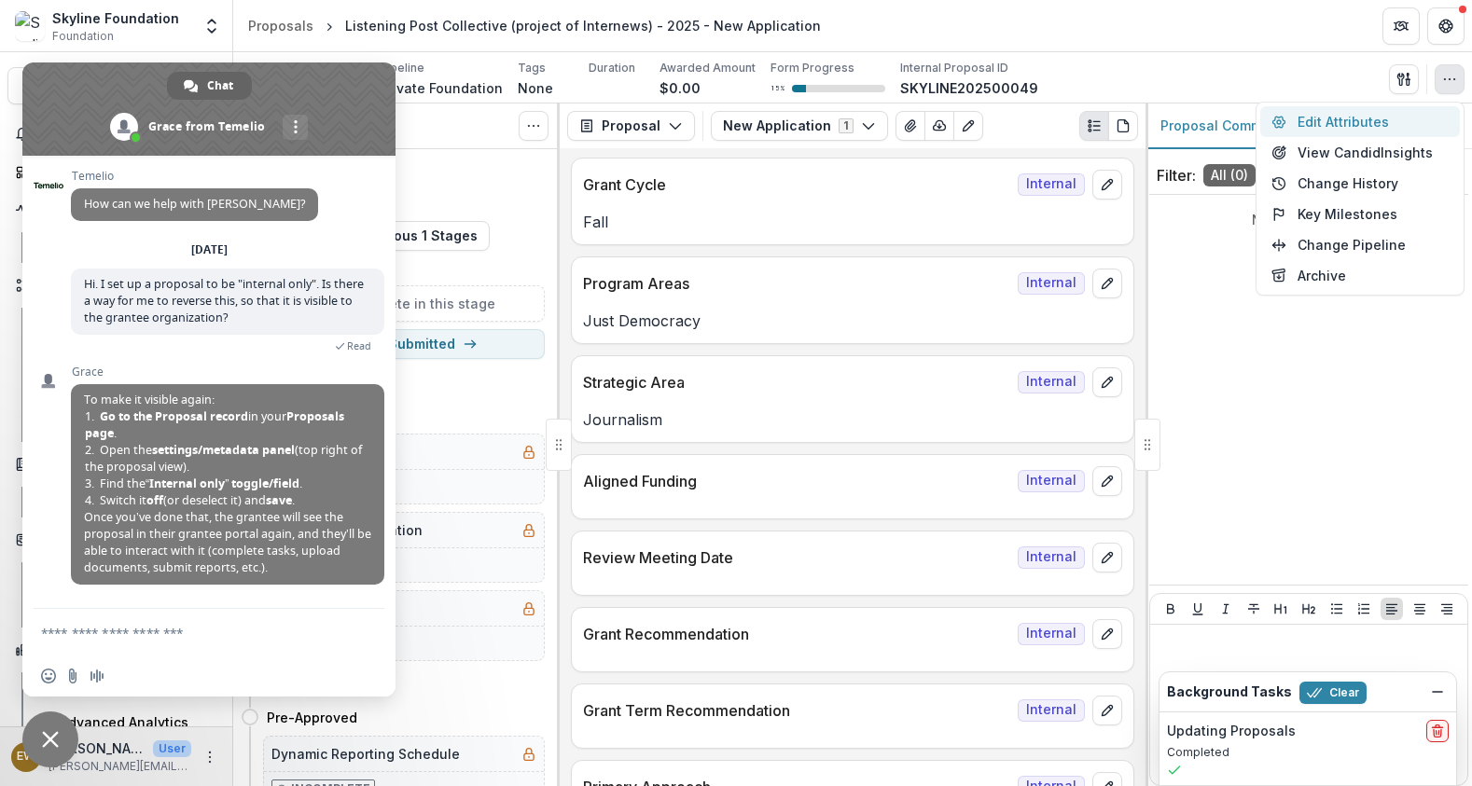
click at [1374, 125] on button "Edit Attributes" at bounding box center [1360, 121] width 200 height 31
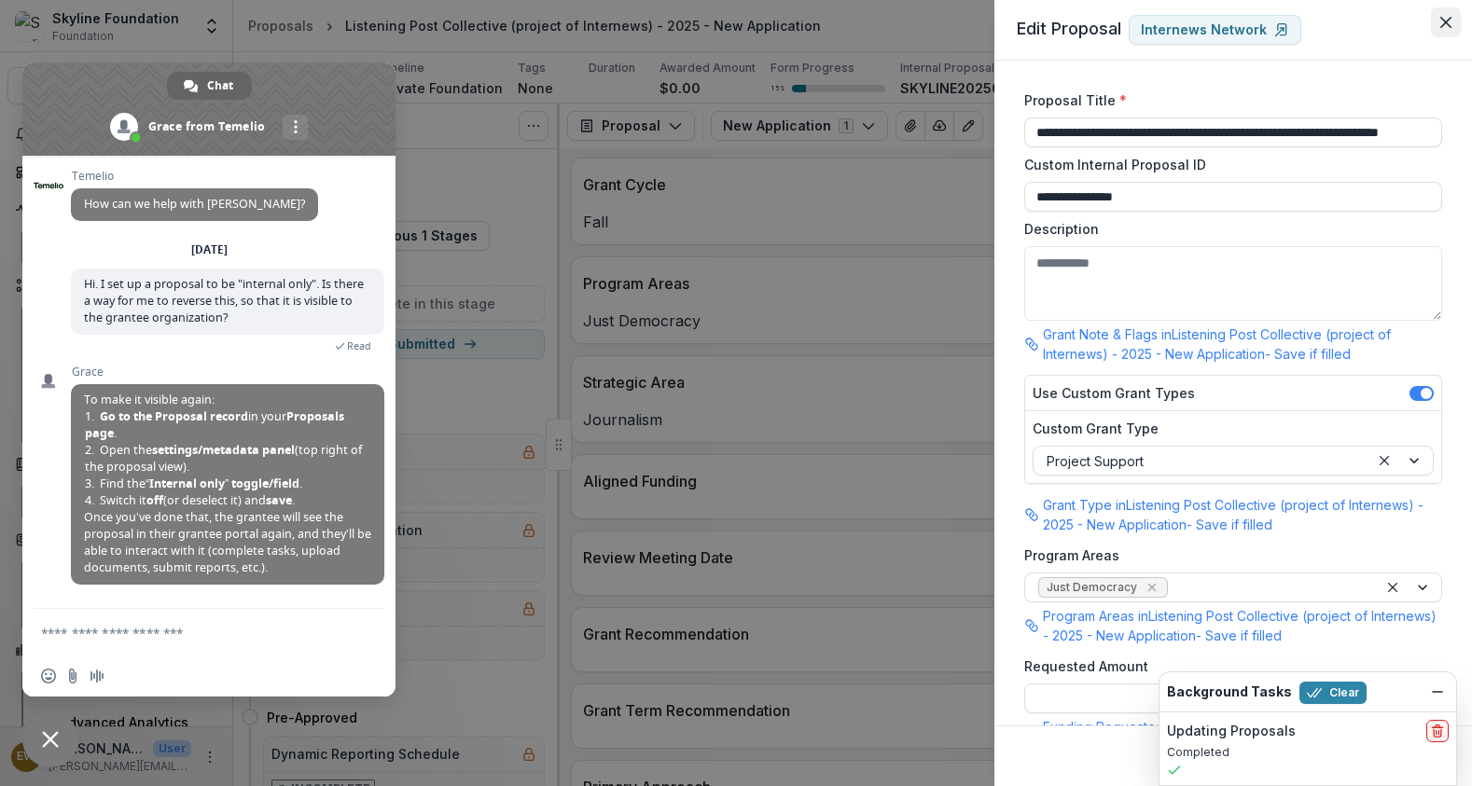
click at [1450, 27] on icon "Close" at bounding box center [1445, 22] width 11 height 11
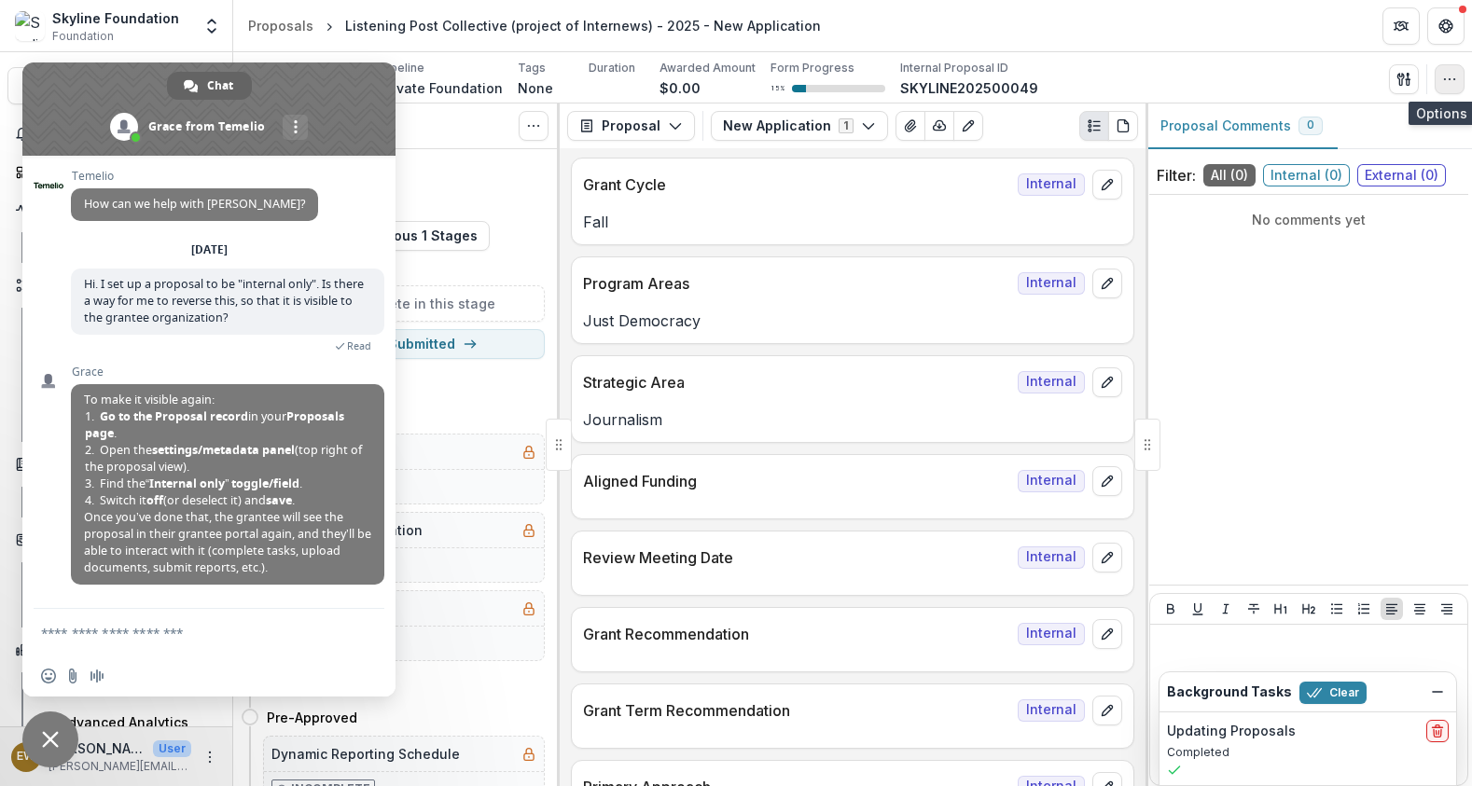
click at [1444, 76] on icon "button" at bounding box center [1449, 79] width 15 height 15
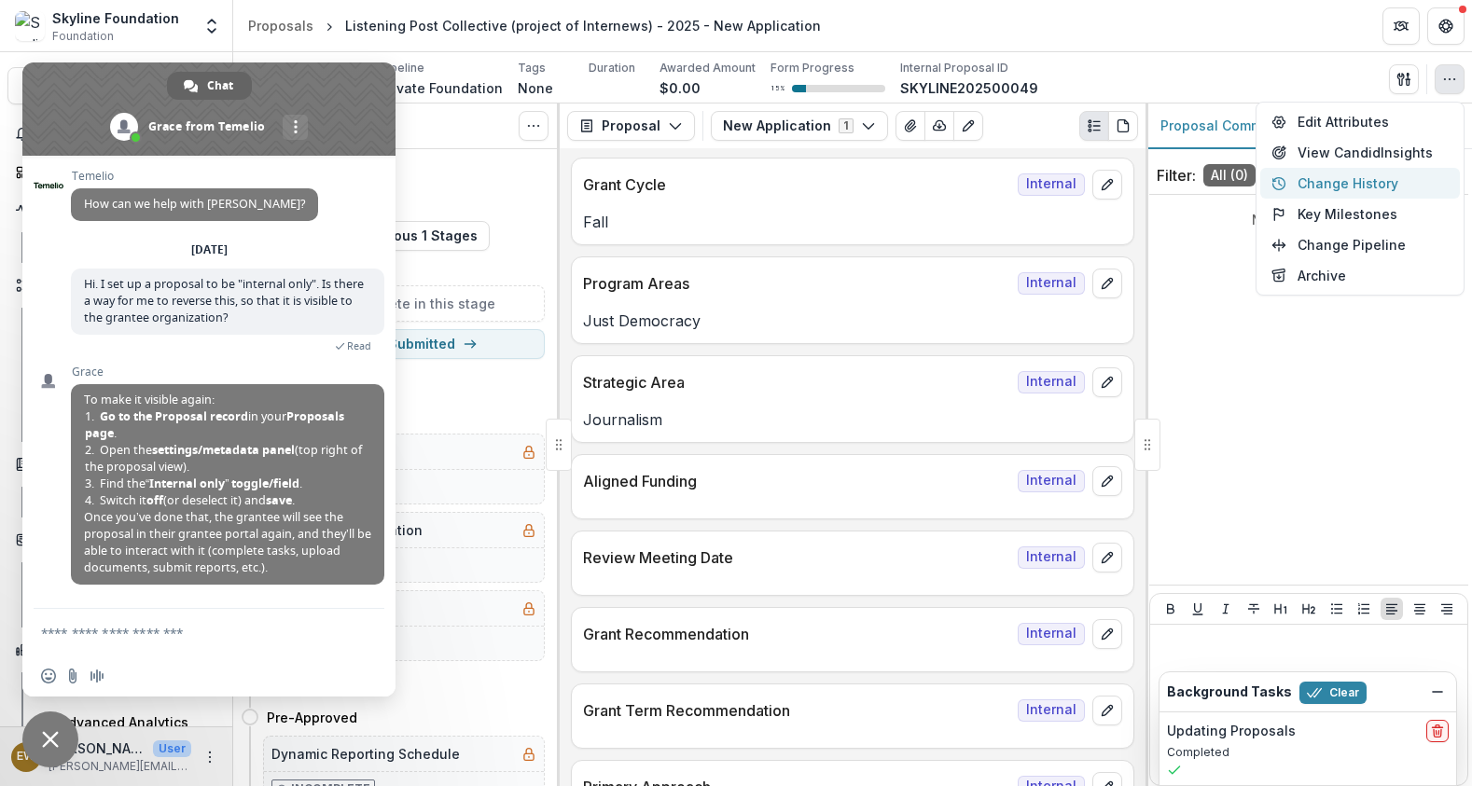
click at [1368, 184] on button "Change History" at bounding box center [1360, 183] width 200 height 31
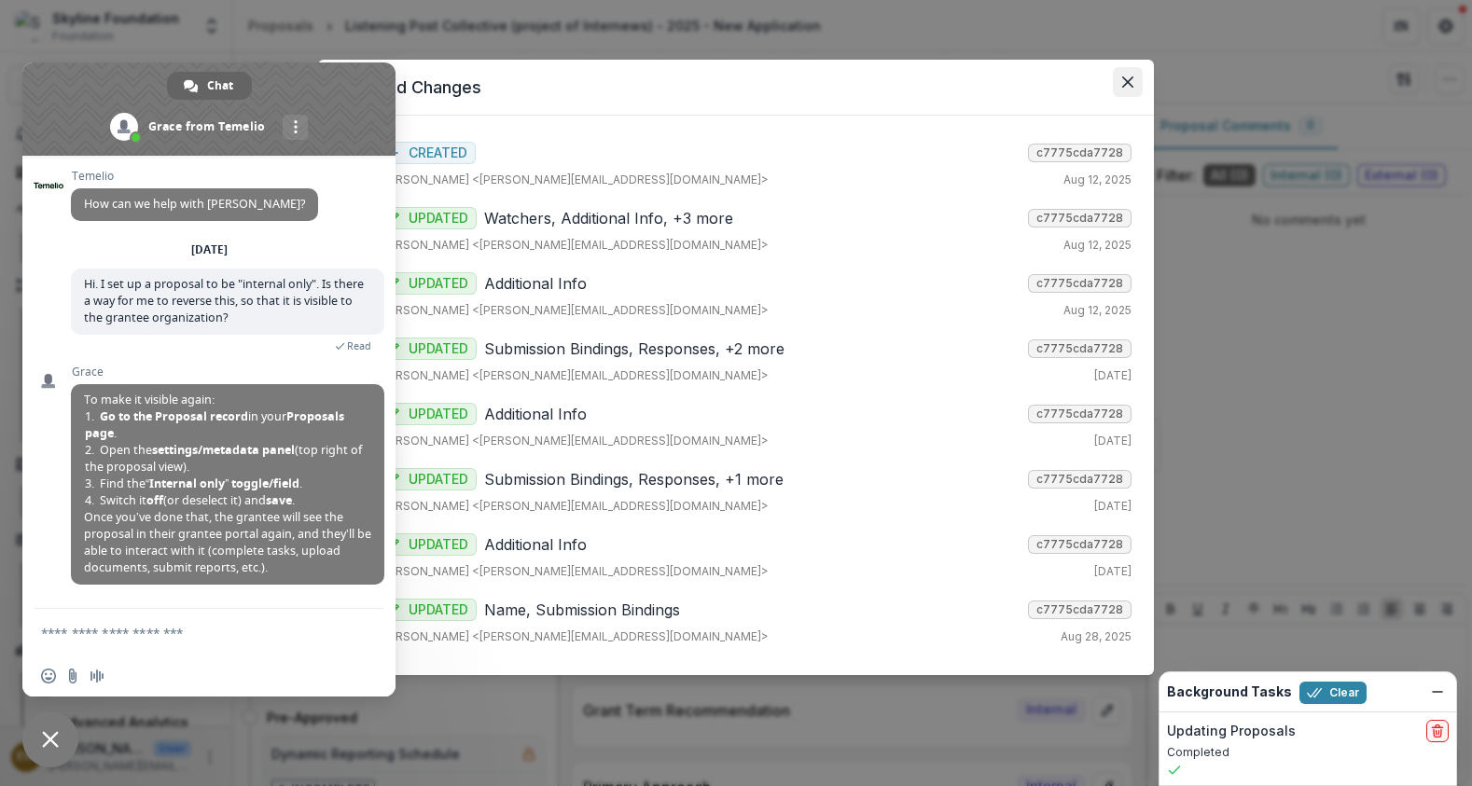
click at [1136, 89] on button "Close" at bounding box center [1128, 82] width 30 height 30
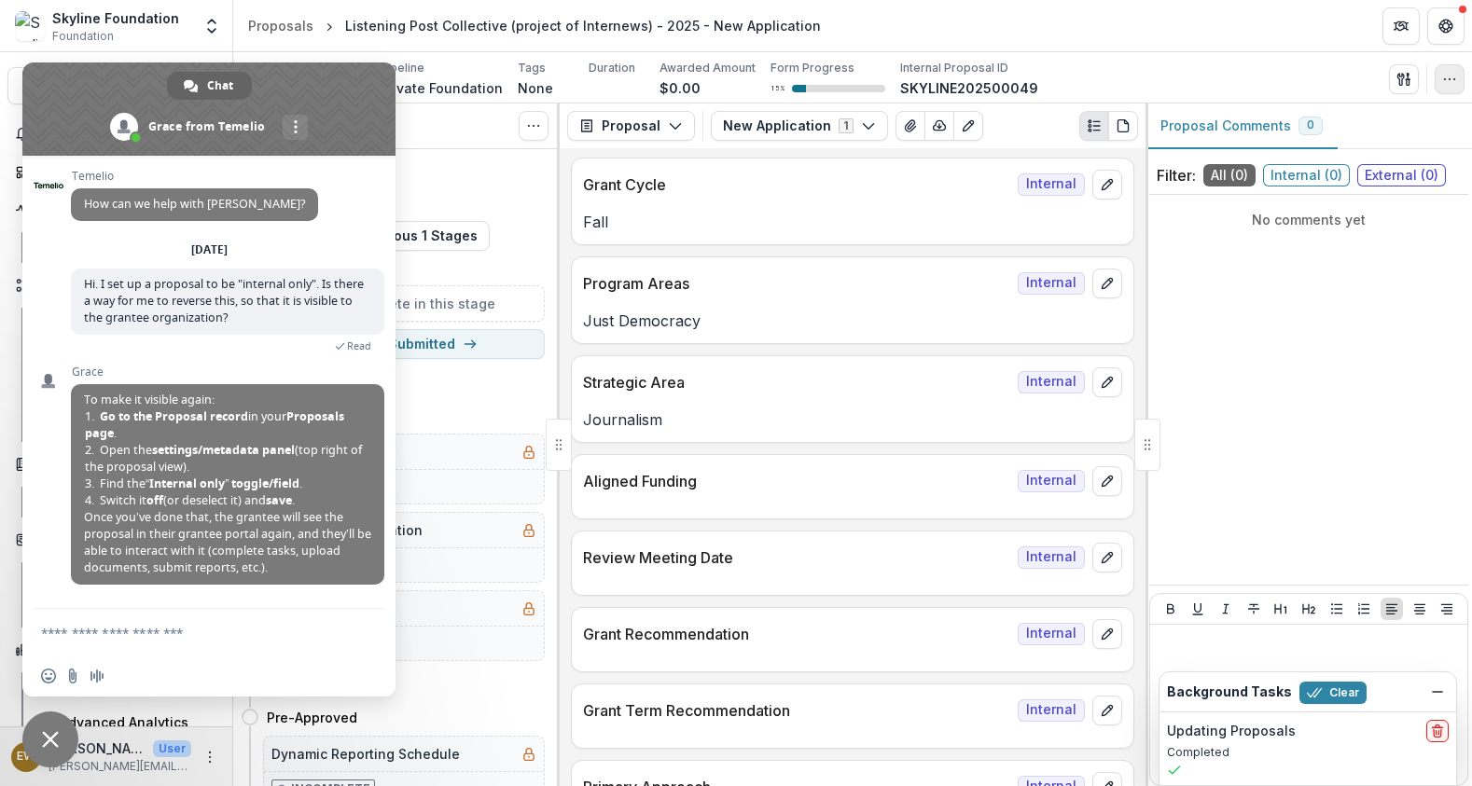
click at [1436, 72] on button "button" at bounding box center [1450, 79] width 30 height 30
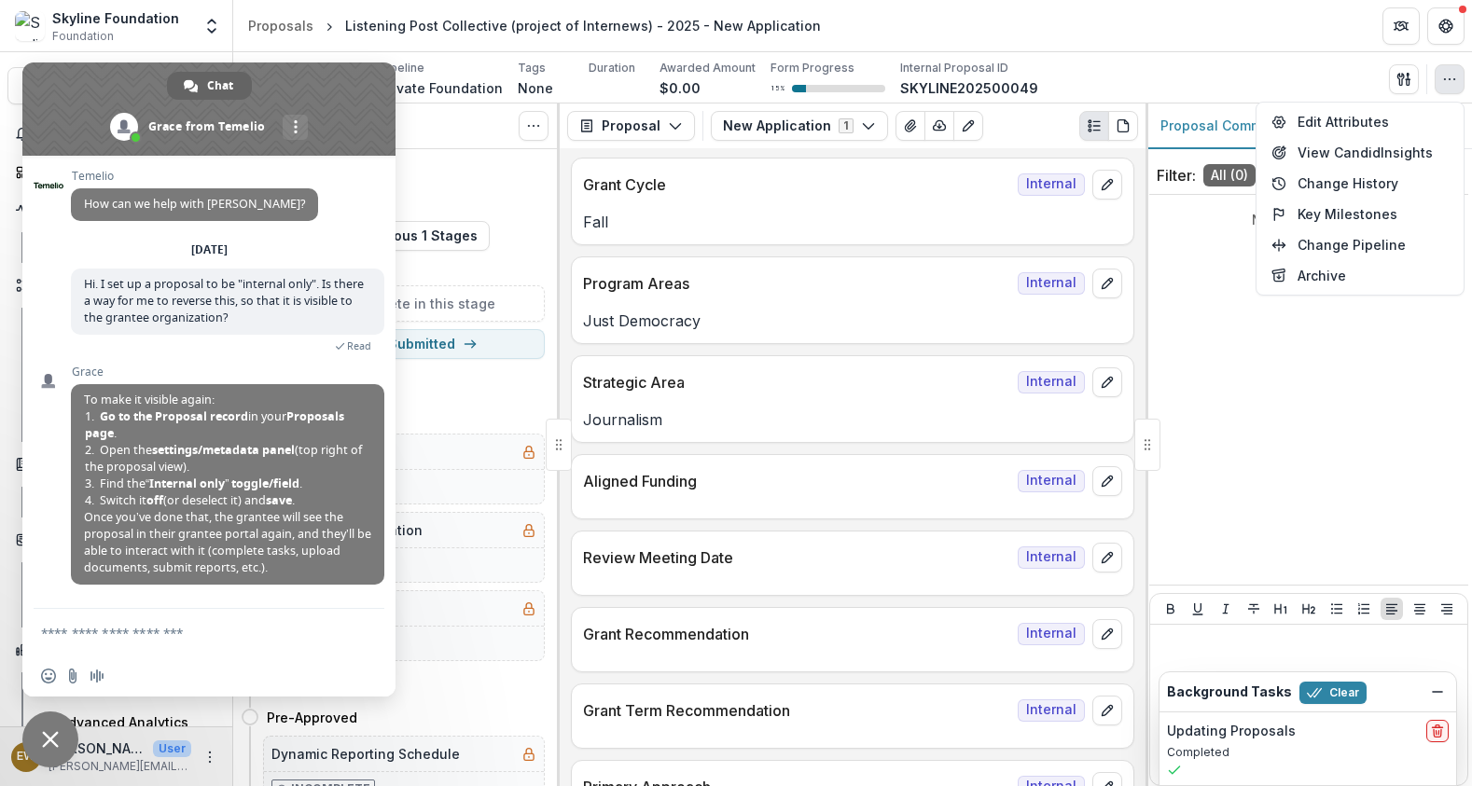
click at [1199, 76] on div "Applicant Internews Network Pipeline Private Foundation Tags None All tags Dura…" at bounding box center [853, 79] width 1224 height 38
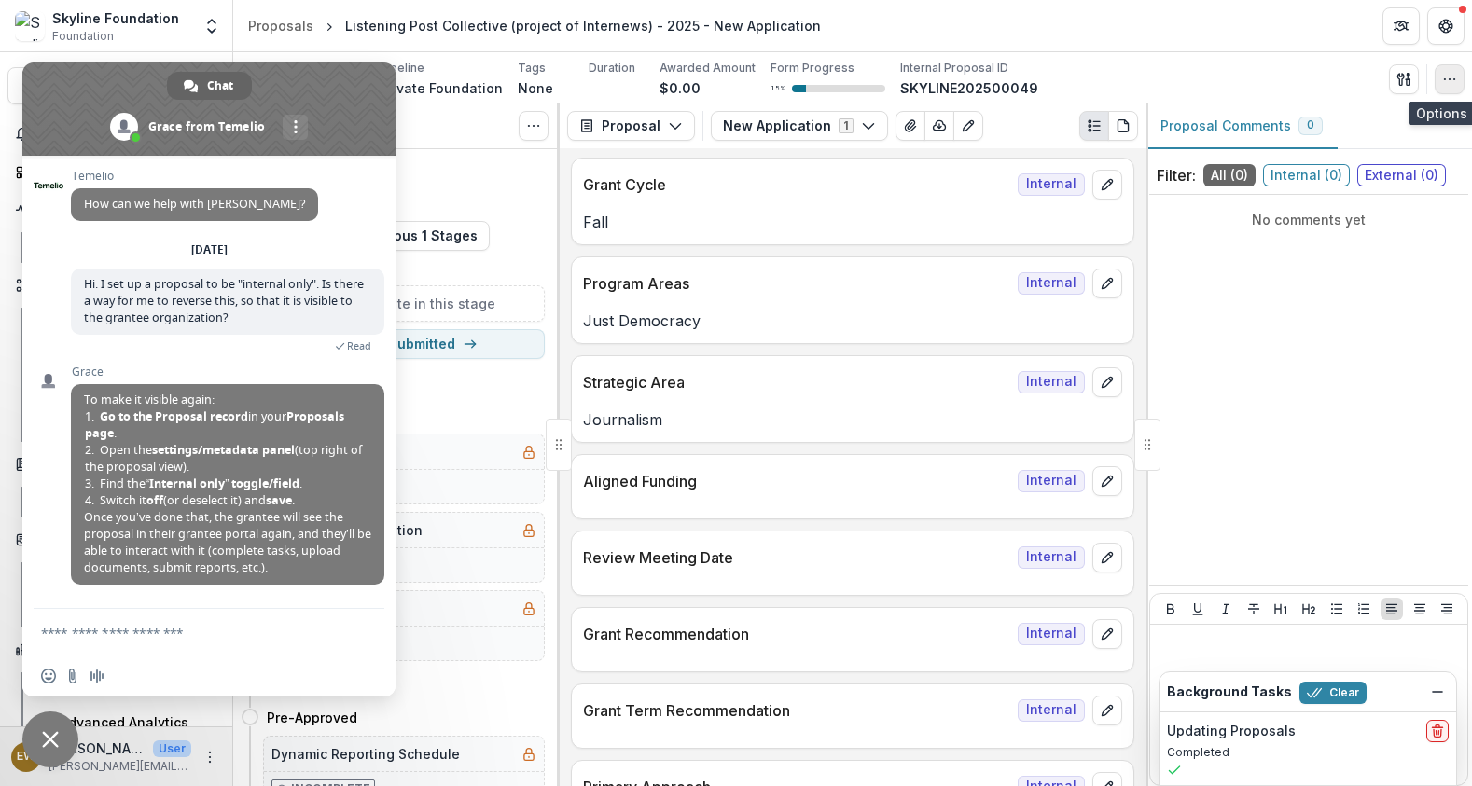
click at [1456, 89] on button "button" at bounding box center [1450, 79] width 30 height 30
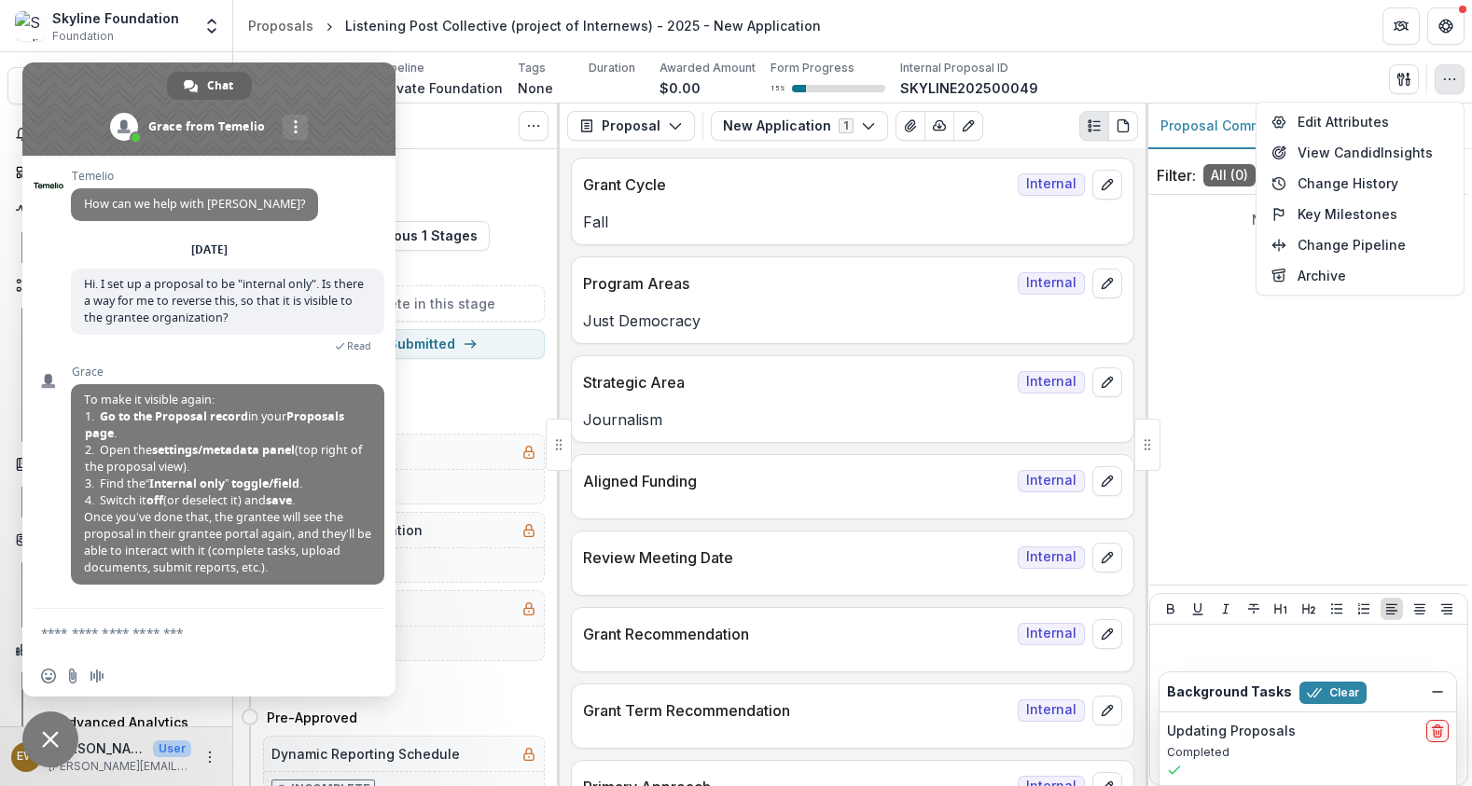
click at [1306, 71] on div "Applicant Internews Network Pipeline Private Foundation Tags None All tags Dura…" at bounding box center [853, 79] width 1224 height 38
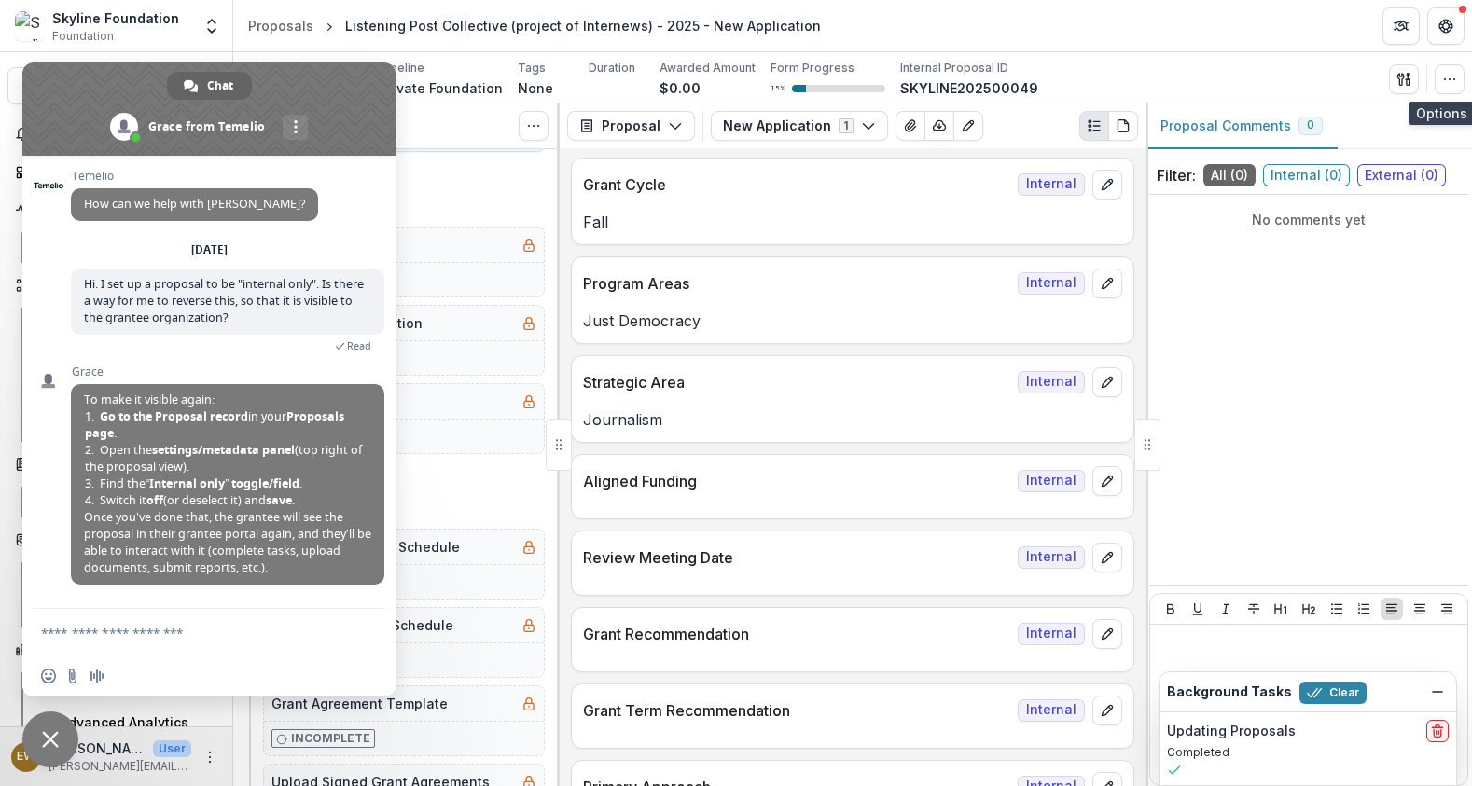
scroll to position [253, 0]
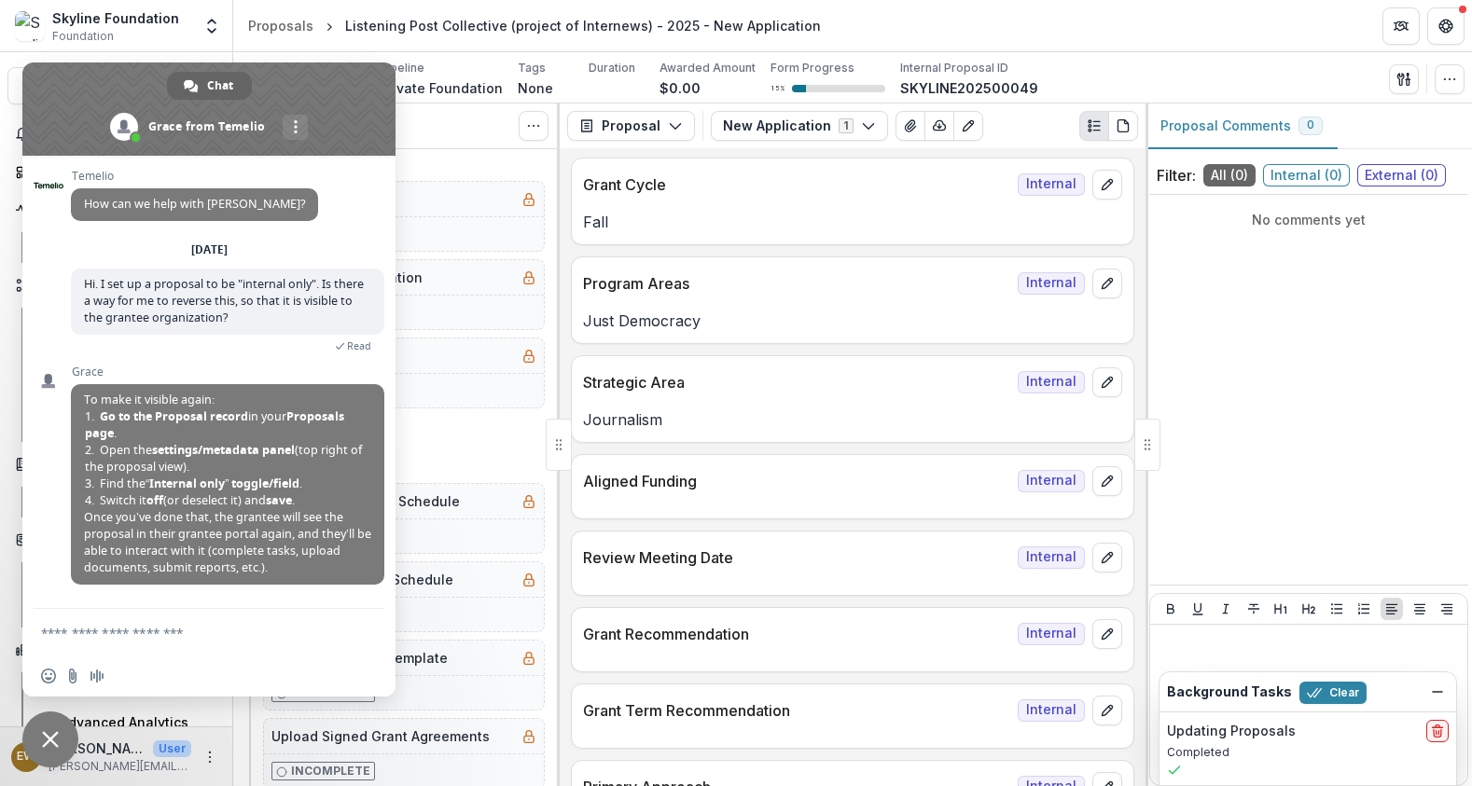
click at [354, 54] on div "Applicant Internews Network Pipeline Private Foundation Tags None All tags Dura…" at bounding box center [852, 77] width 1239 height 51
click at [312, 80] on span at bounding box center [208, 108] width 373 height 93
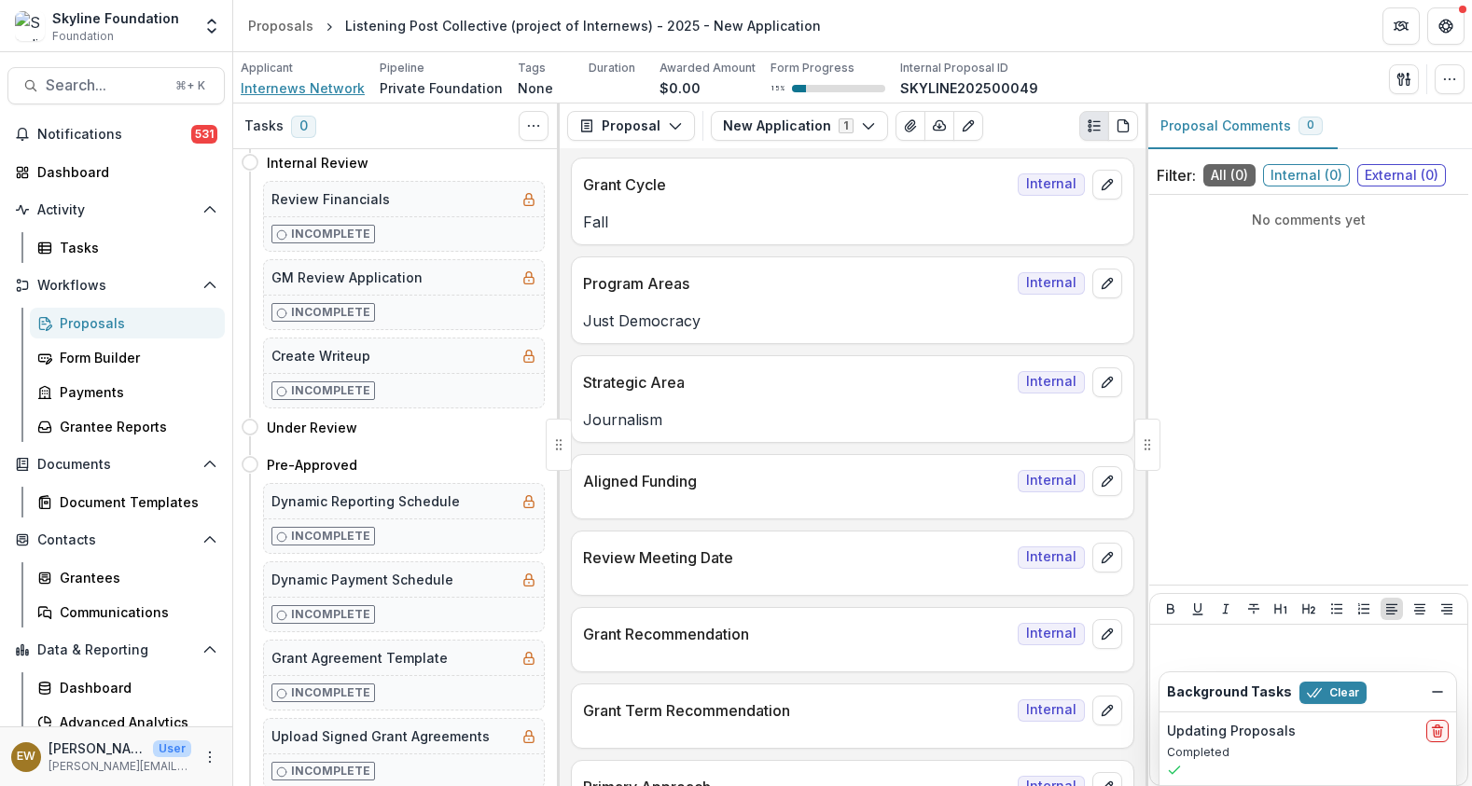
click at [311, 89] on span "Internews Network" at bounding box center [303, 88] width 124 height 20
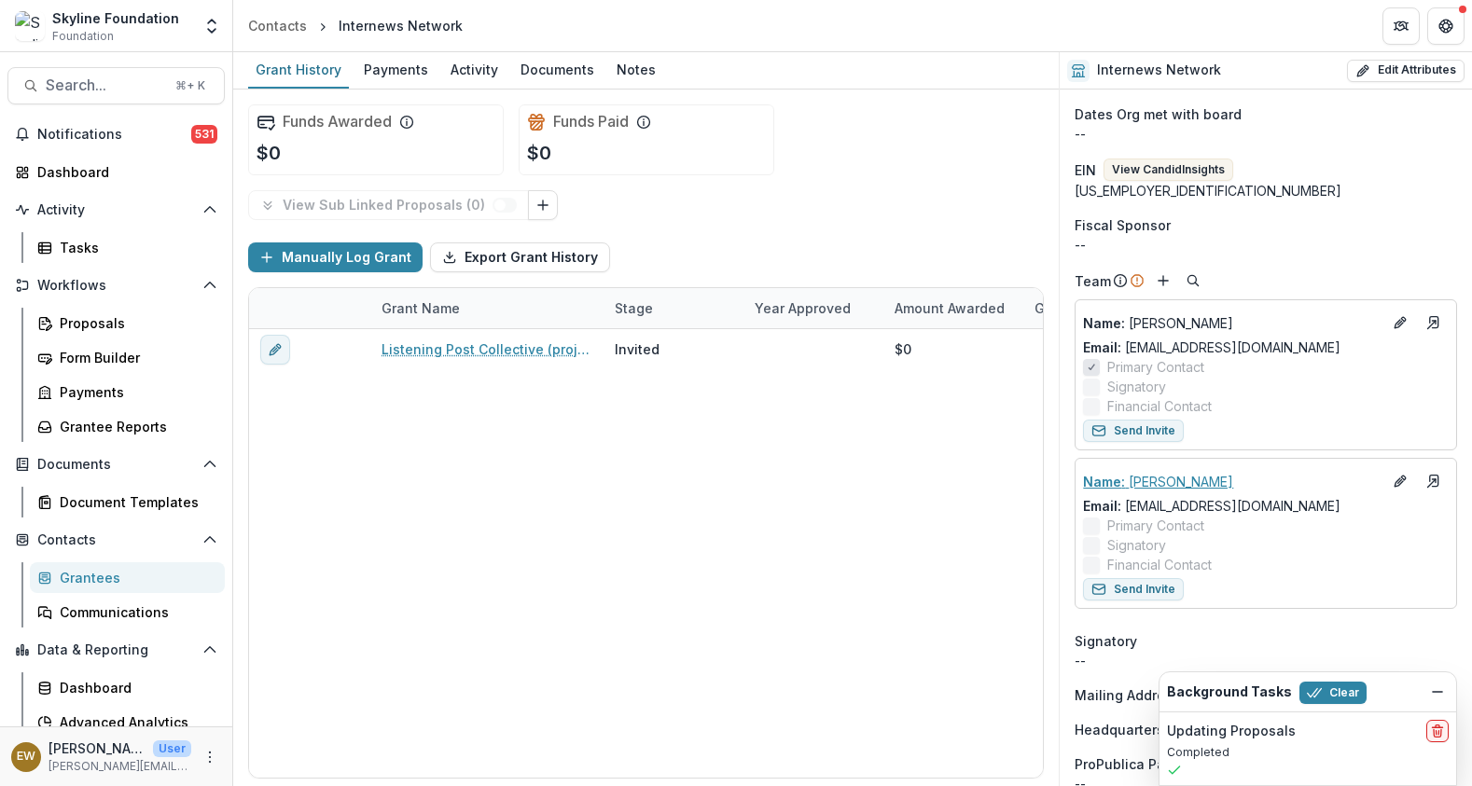
scroll to position [486, 0]
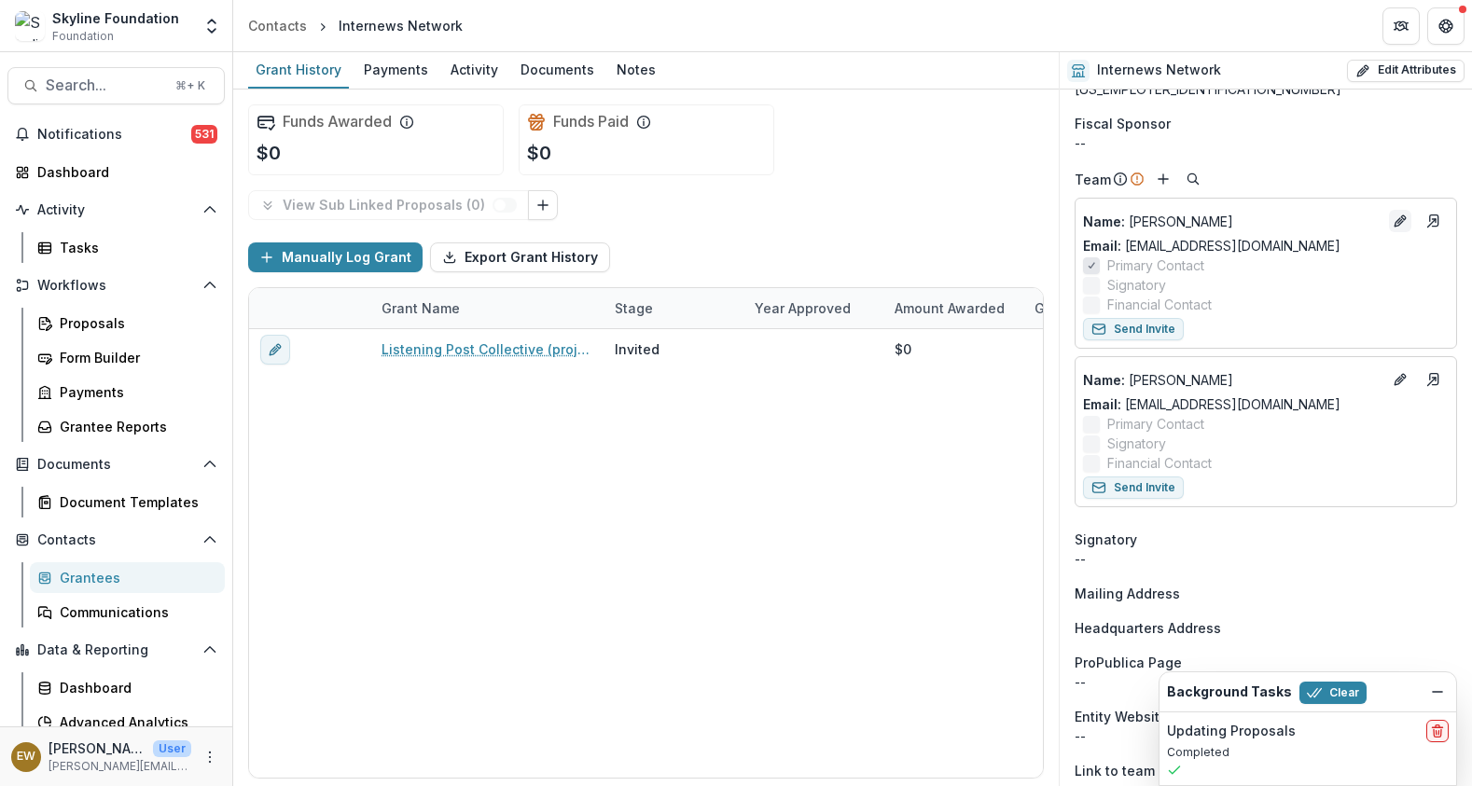
click at [1399, 224] on icon "Edit" at bounding box center [1400, 221] width 15 height 15
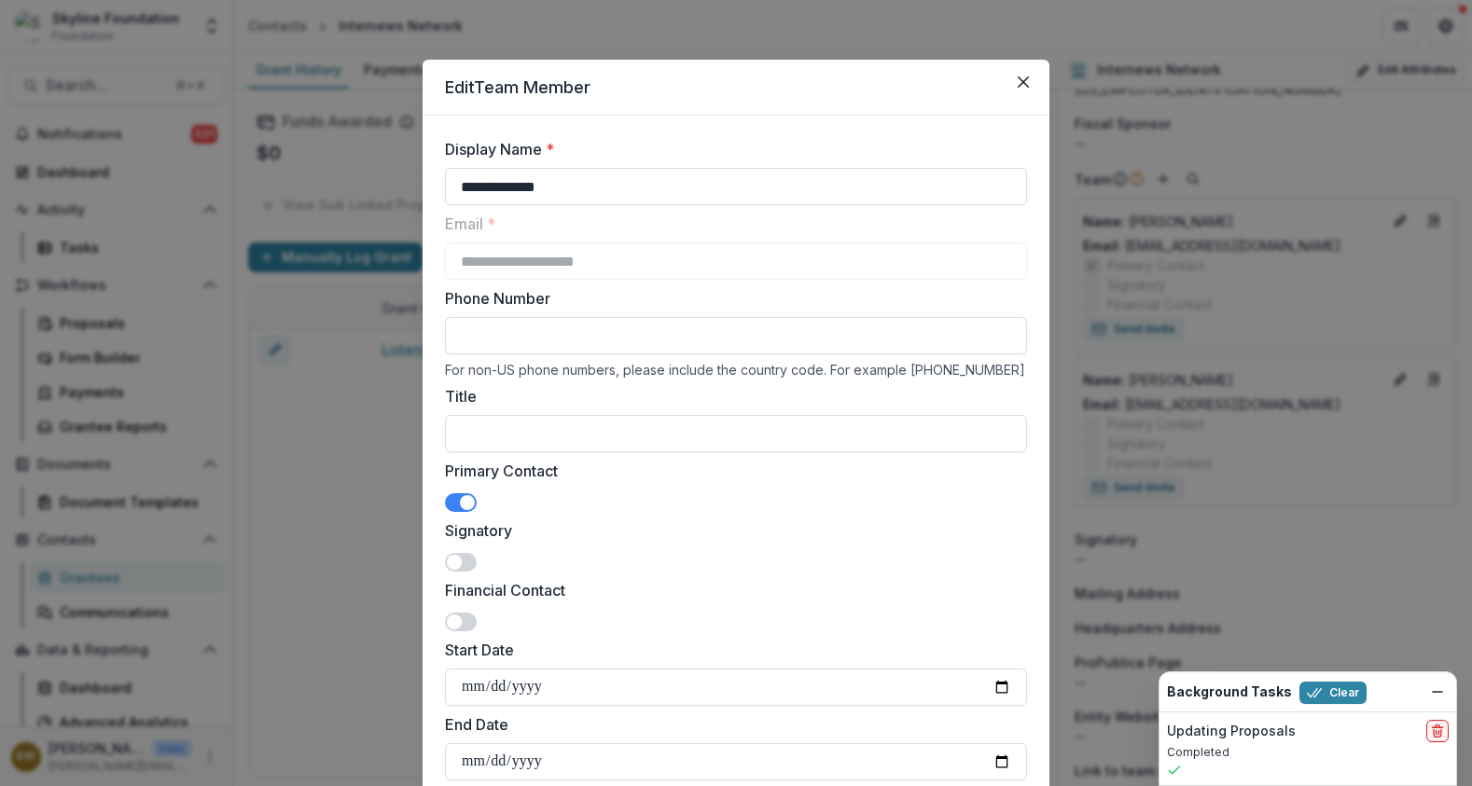
click at [460, 507] on span at bounding box center [467, 502] width 15 height 15
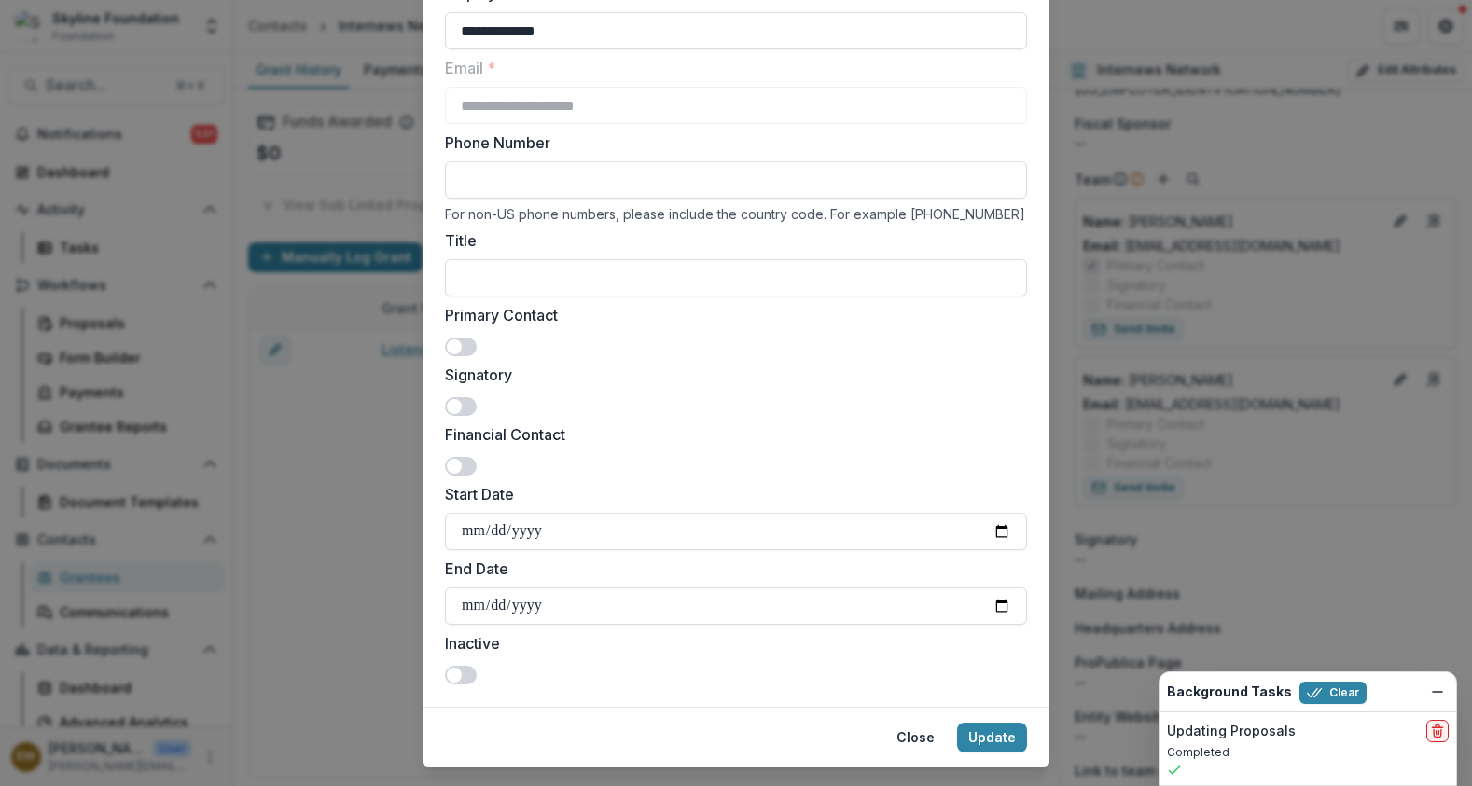
scroll to position [197, 0]
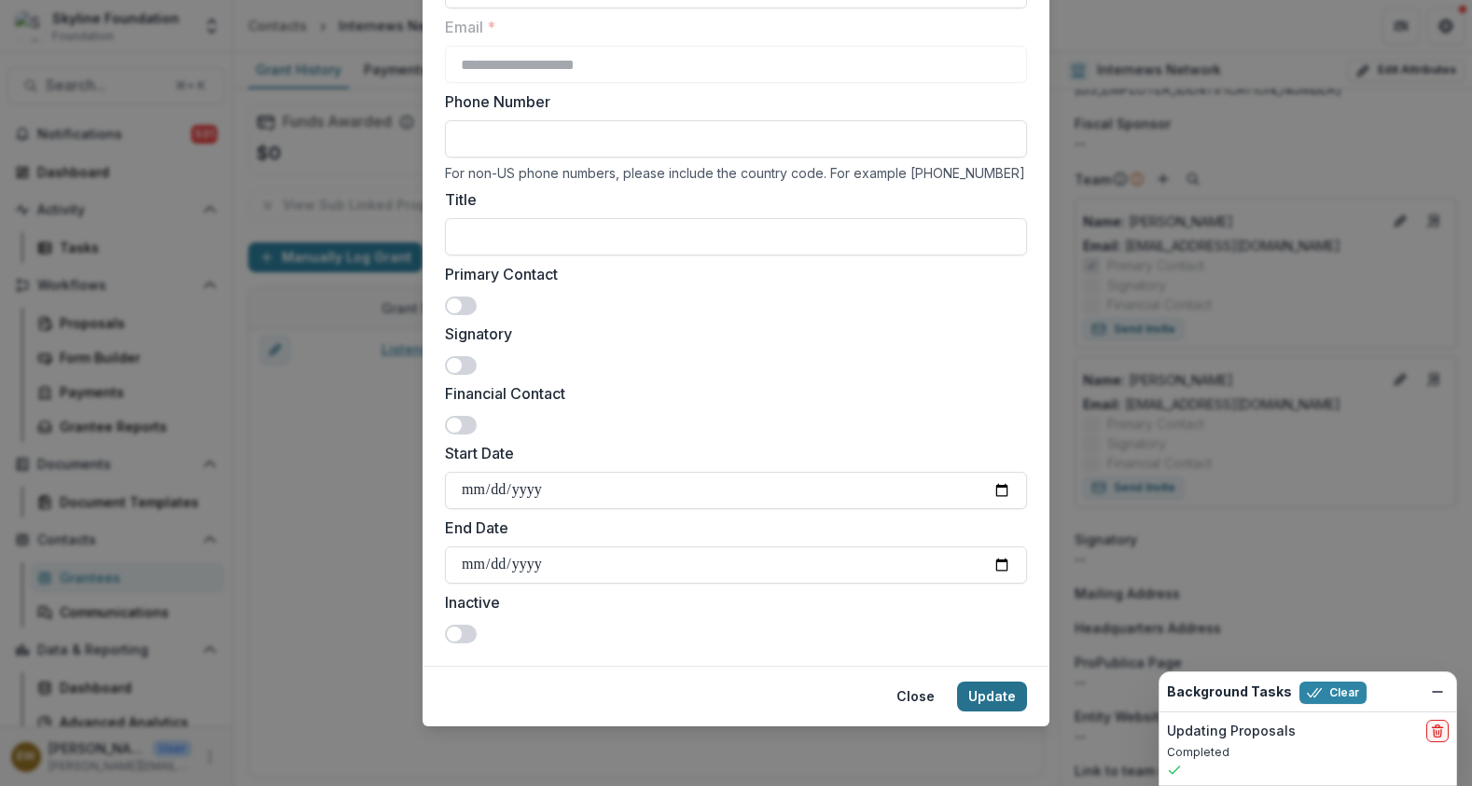
click at [1005, 687] on button "Update" at bounding box center [992, 697] width 70 height 30
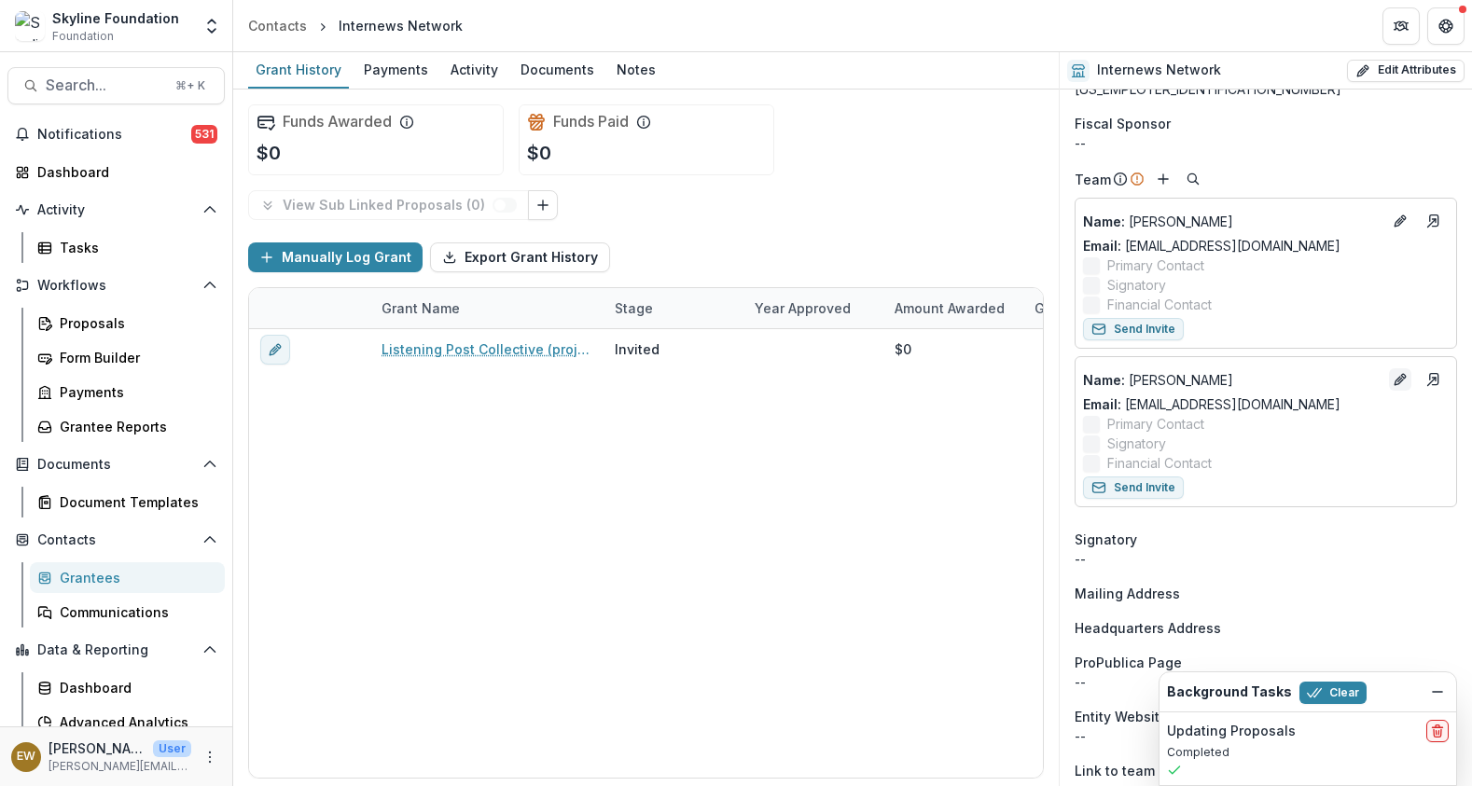
click at [1396, 379] on icon "Edit" at bounding box center [1400, 379] width 15 height 15
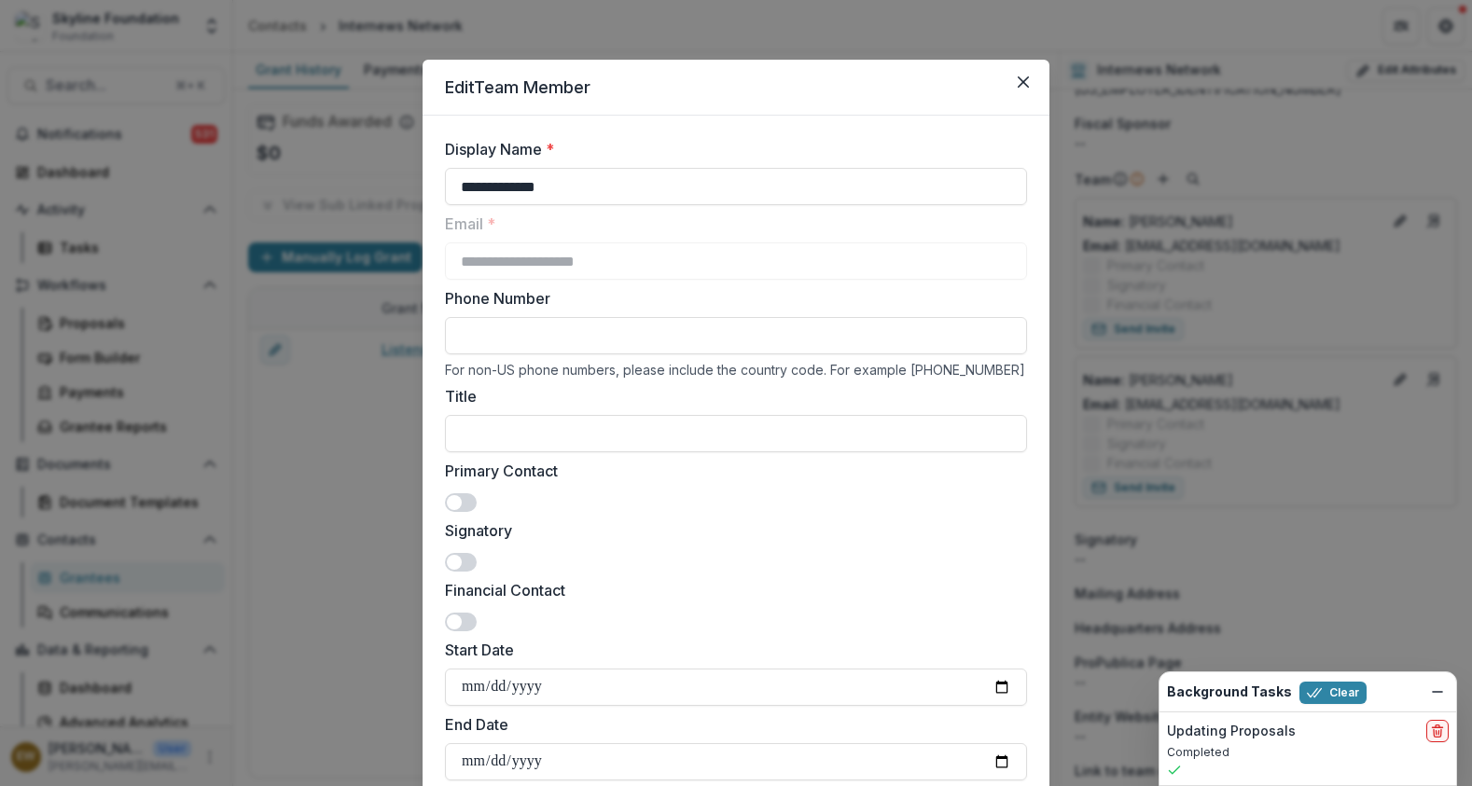
click at [447, 507] on span at bounding box center [454, 502] width 15 height 15
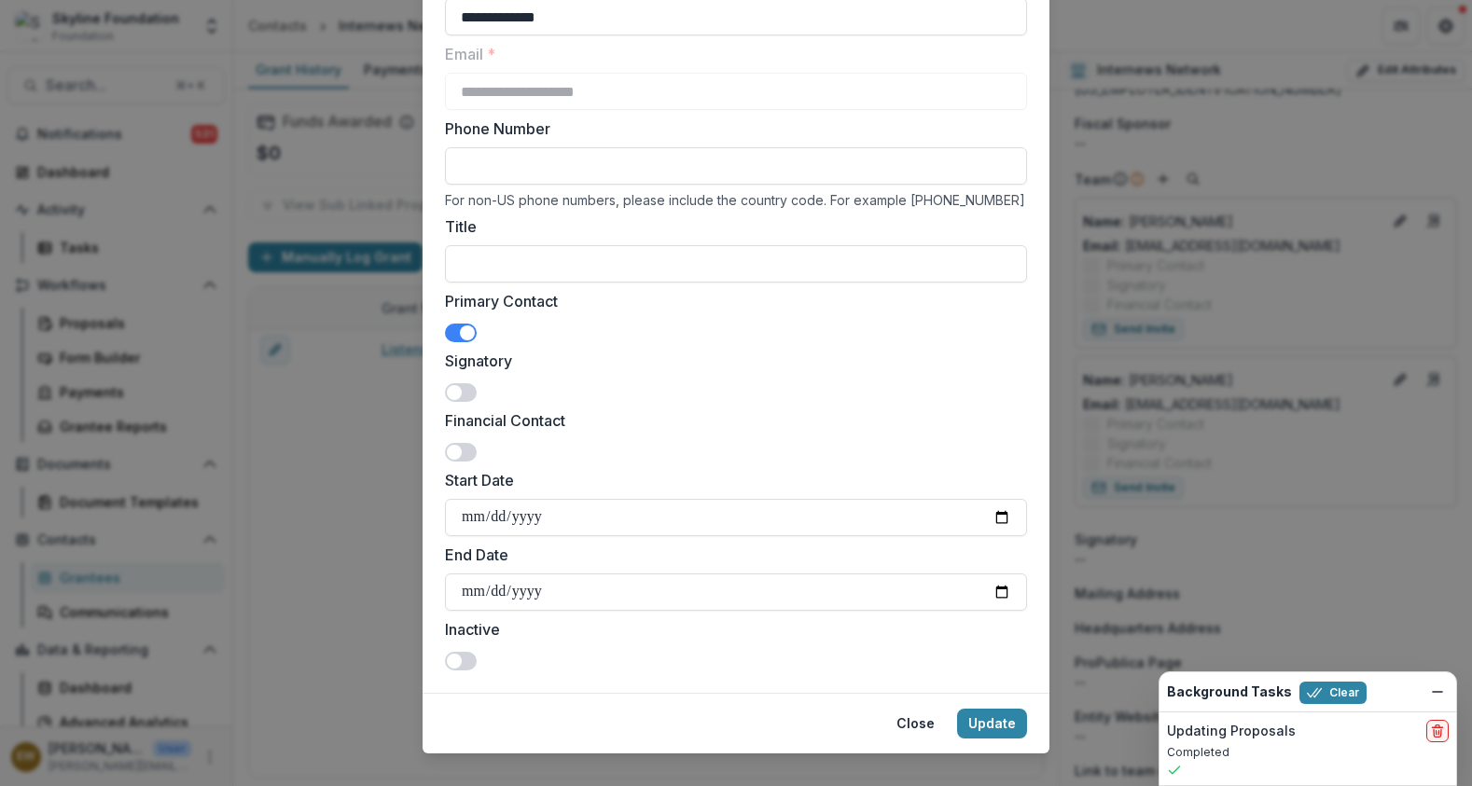
scroll to position [171, 0]
click at [988, 714] on button "Update" at bounding box center [992, 723] width 70 height 30
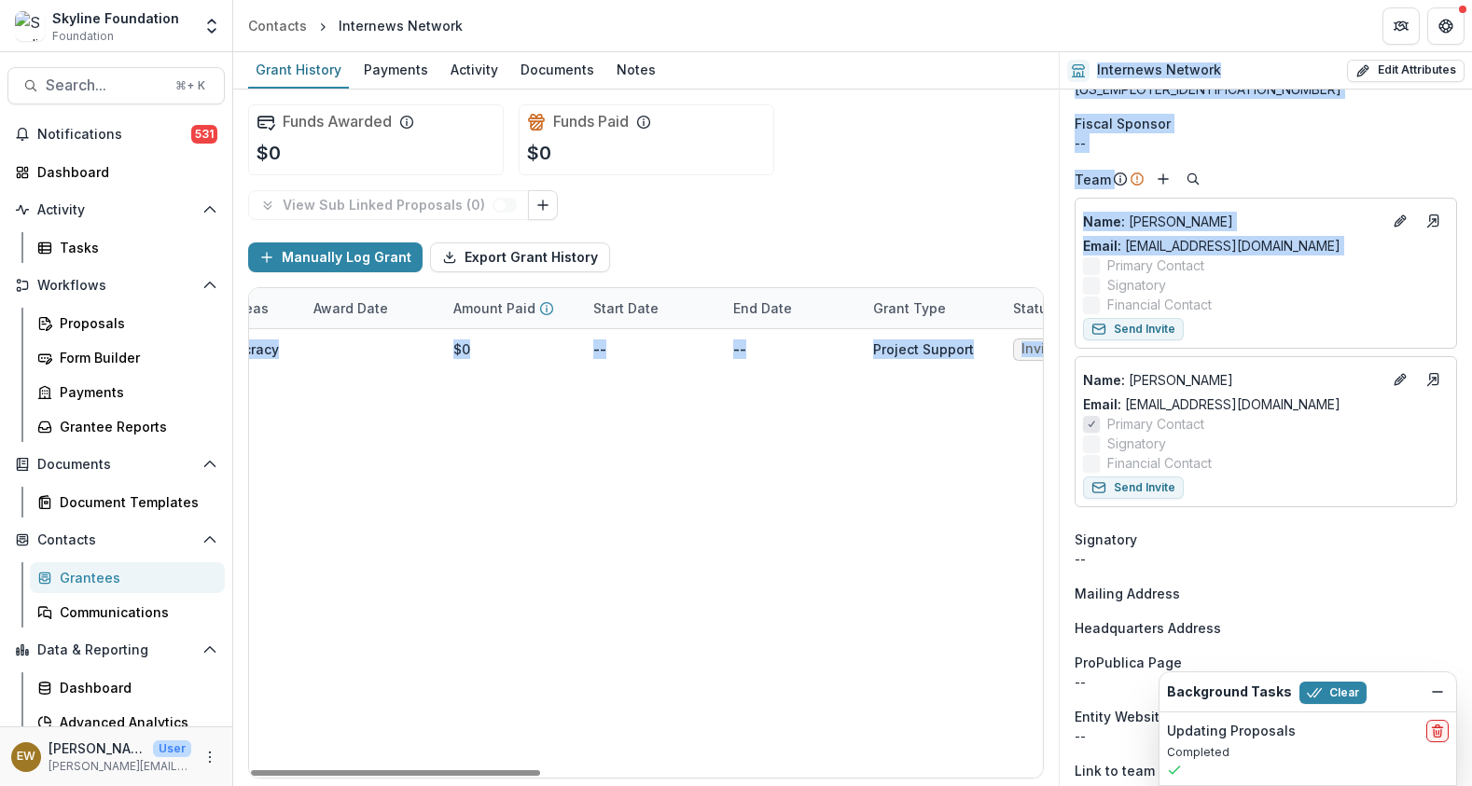
scroll to position [0, 1379]
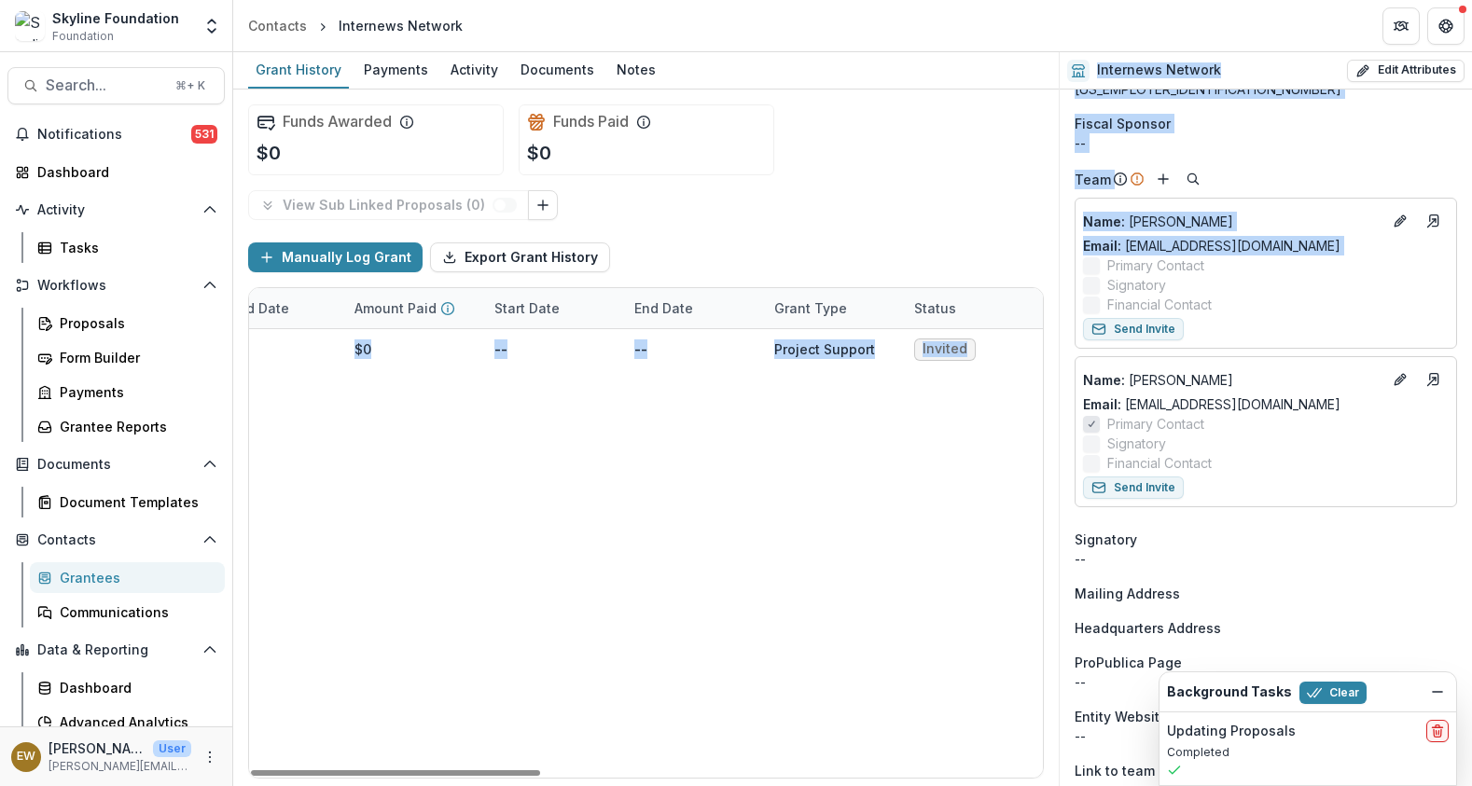
drag, startPoint x: 797, startPoint y: 350, endPoint x: 1134, endPoint y: 356, distance: 336.8
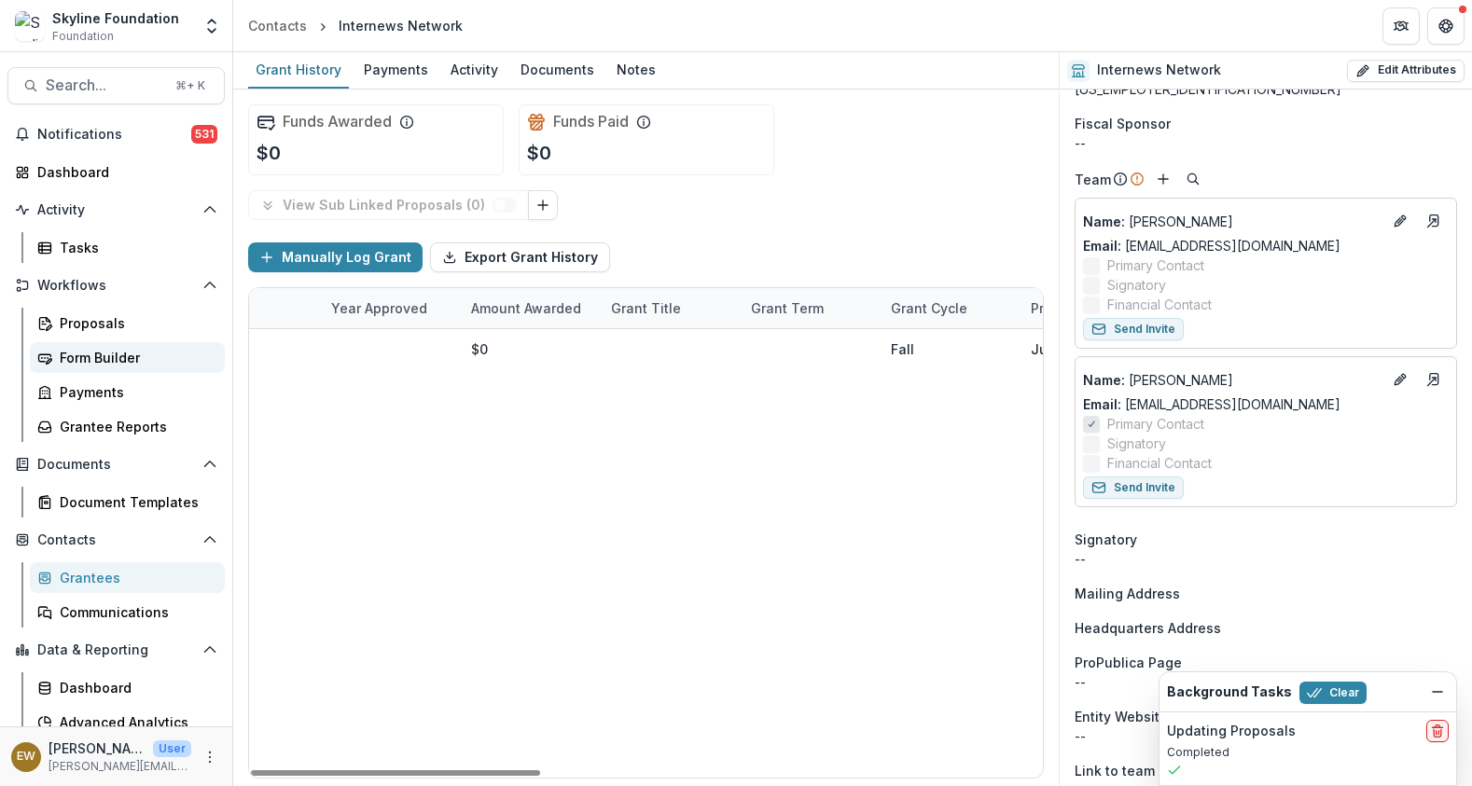
scroll to position [0, 0]
drag, startPoint x: 994, startPoint y: 349, endPoint x: 56, endPoint y: 347, distance: 938.3
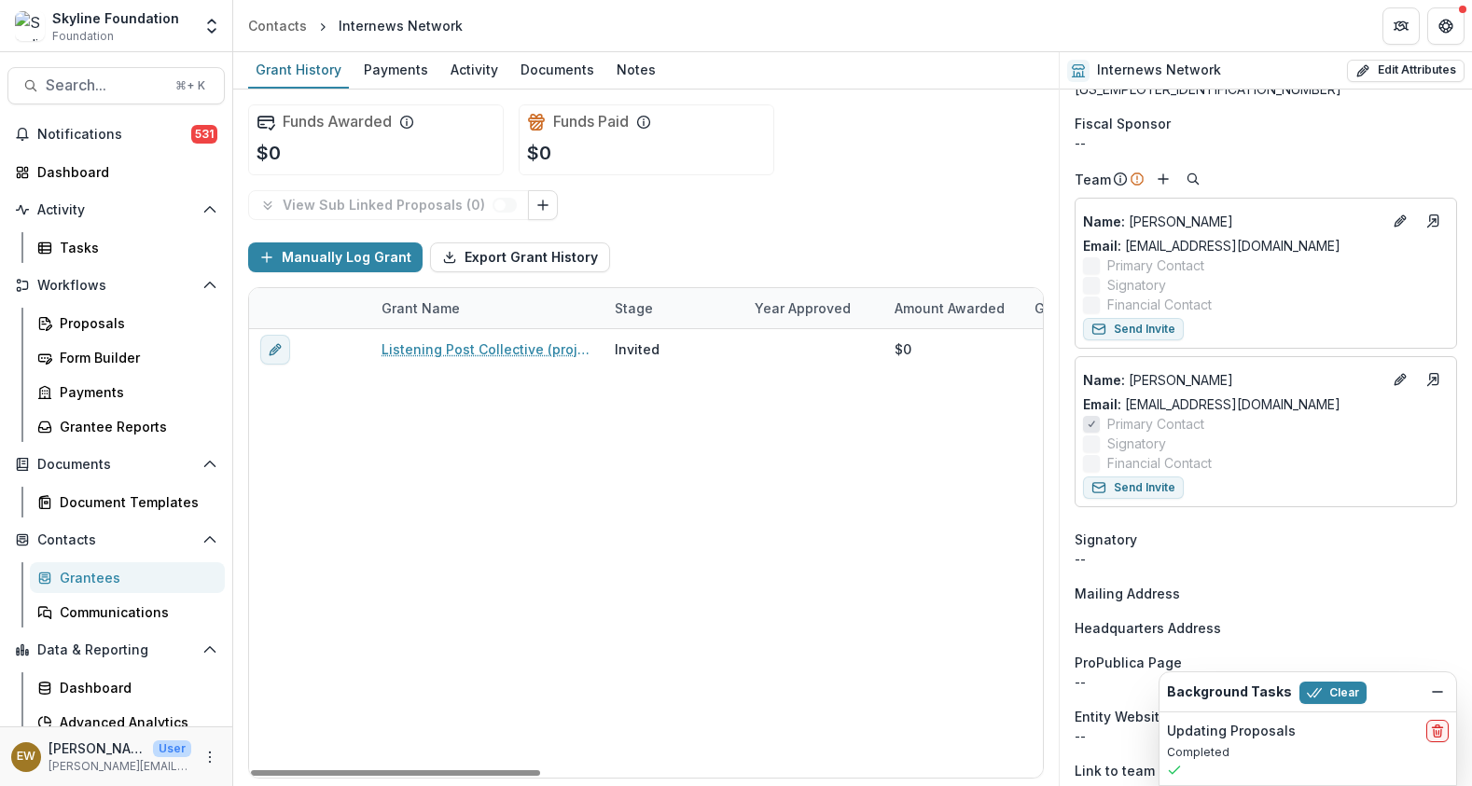
click at [545, 497] on div "Listening Post Collective (project of Internews) - 2025 - New Application Invit…" at bounding box center [1335, 553] width 2173 height 449
drag, startPoint x: 1462, startPoint y: 21, endPoint x: 1430, endPoint y: 20, distance: 32.7
click at [1460, 21] on button "Get Help" at bounding box center [1445, 25] width 37 height 37
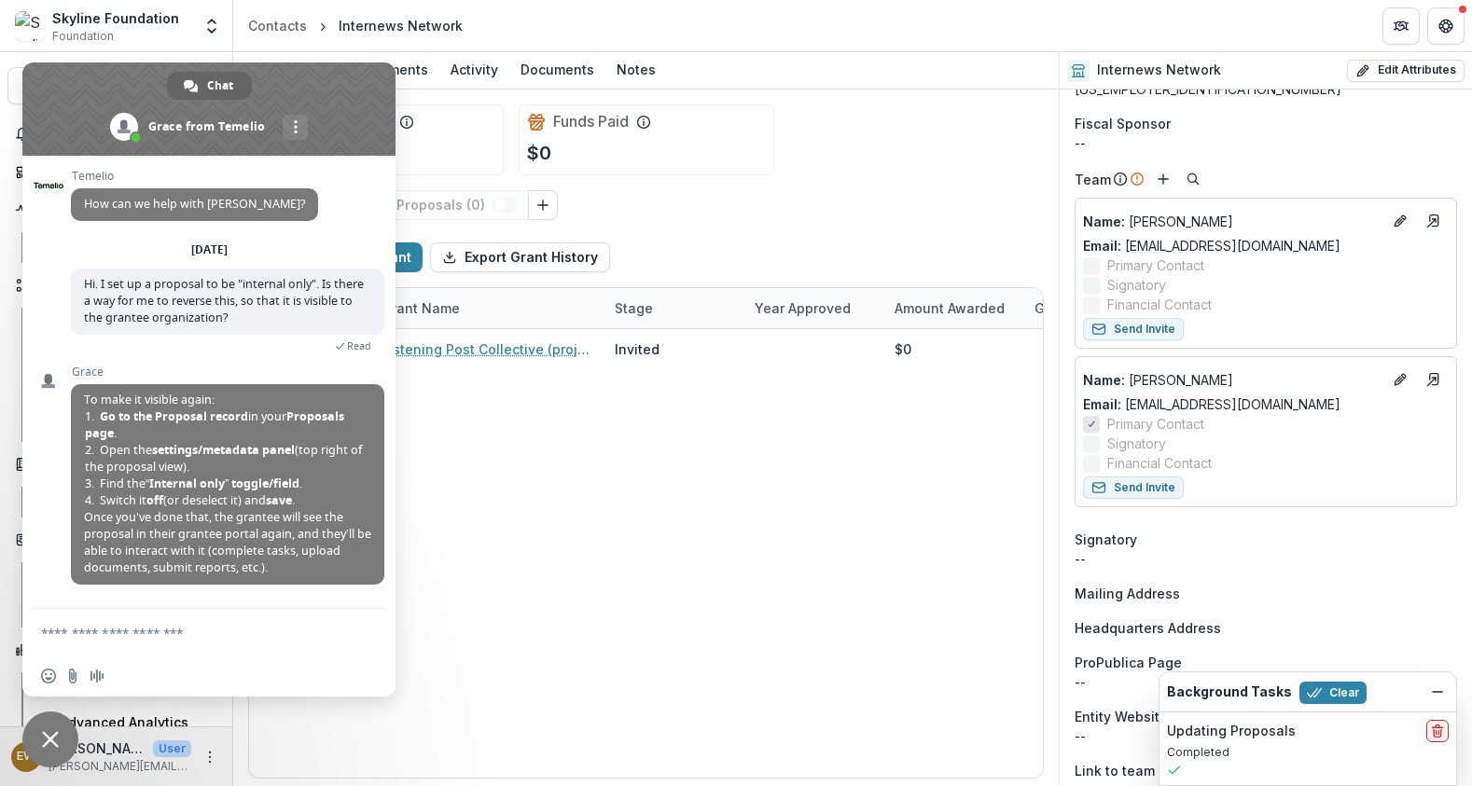
click at [129, 617] on textarea "Compose your message..." at bounding box center [190, 632] width 298 height 47
type textarea "**********"
click at [358, 623] on span "Send" at bounding box center [362, 632] width 31 height 31
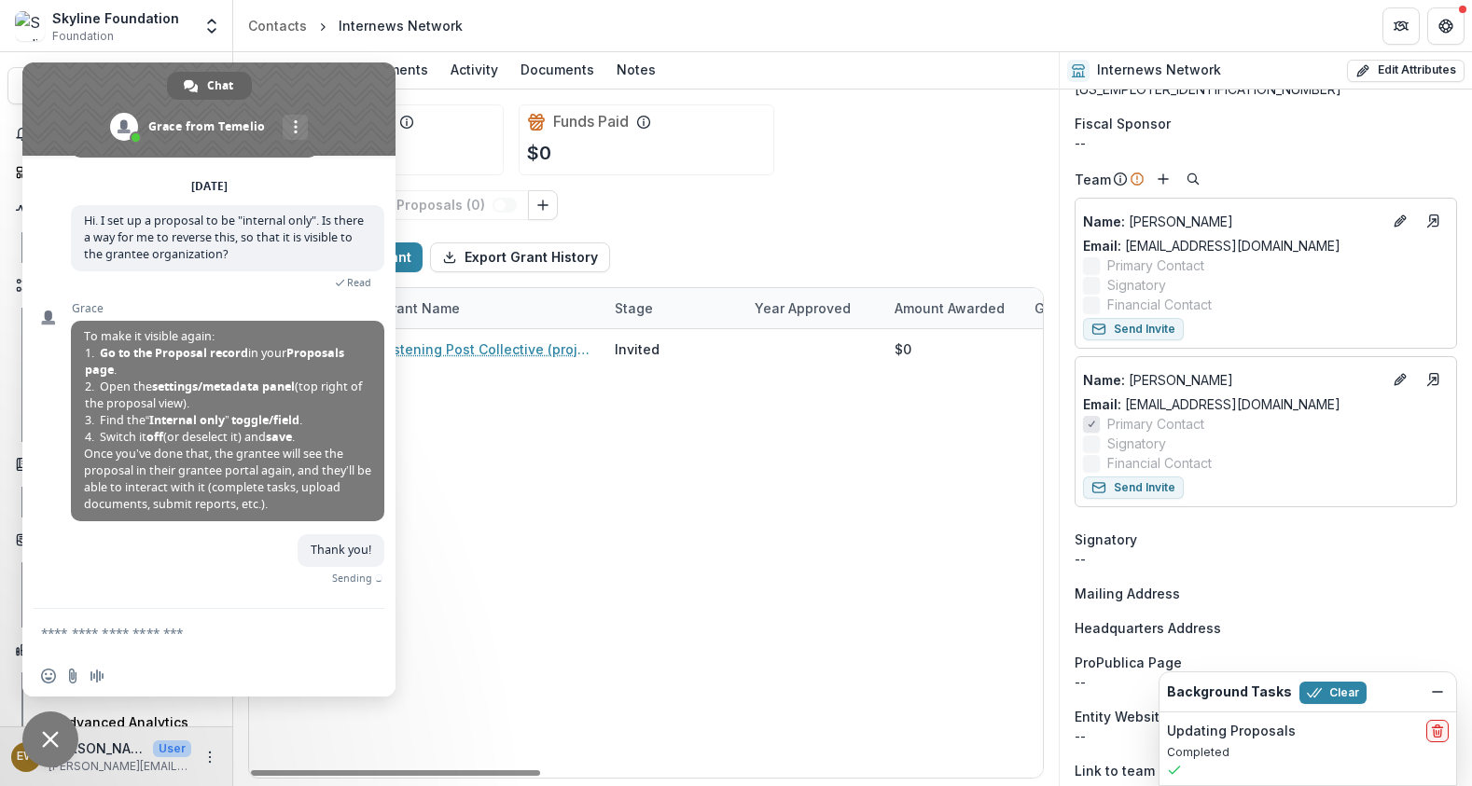
click at [543, 568] on div "Listening Post Collective (project of Internews) - 2025 - New Application Invit…" at bounding box center [1335, 553] width 2173 height 449
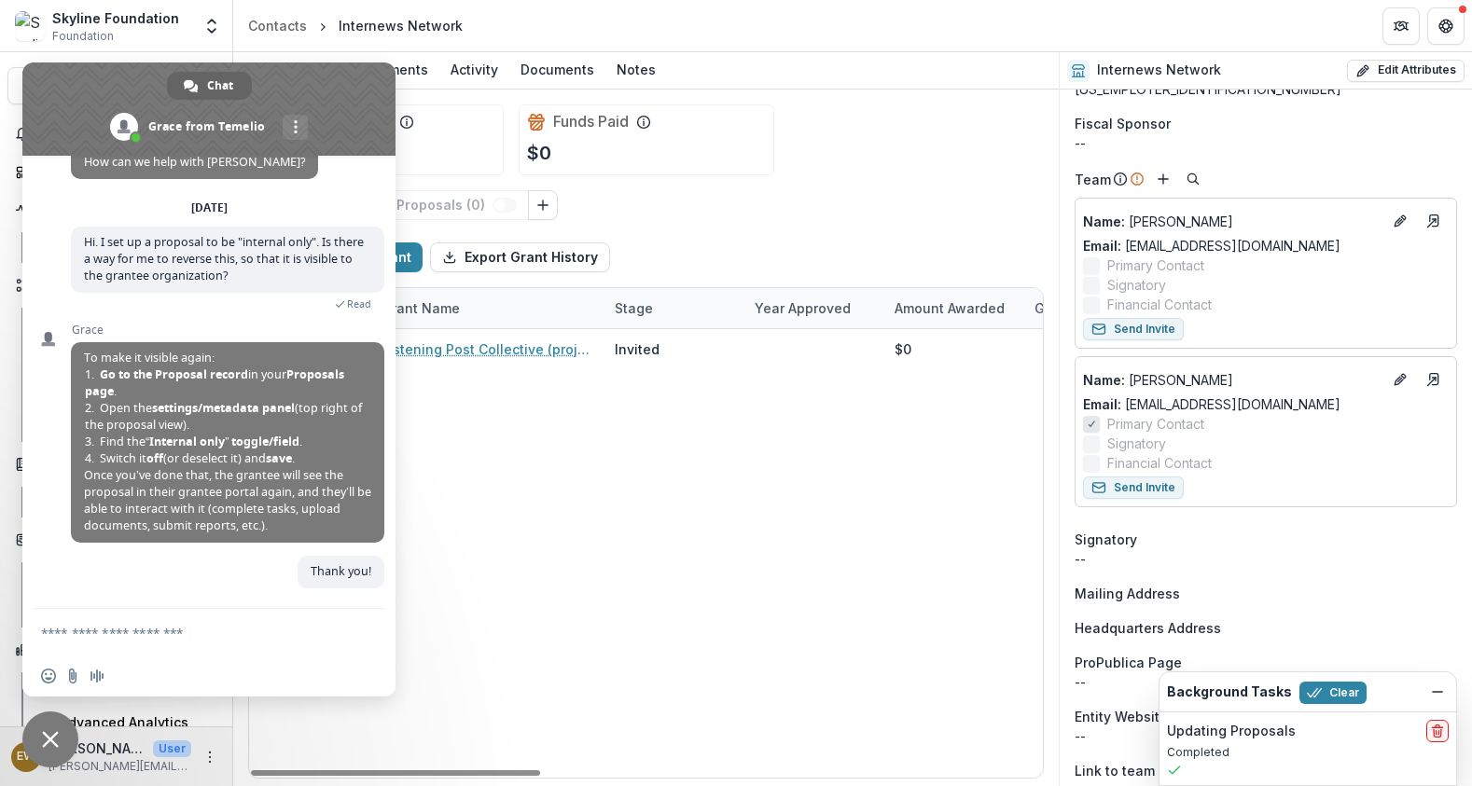
scroll to position [42, 0]
click at [1447, 20] on icon "Get Help" at bounding box center [1446, 22] width 5 height 4
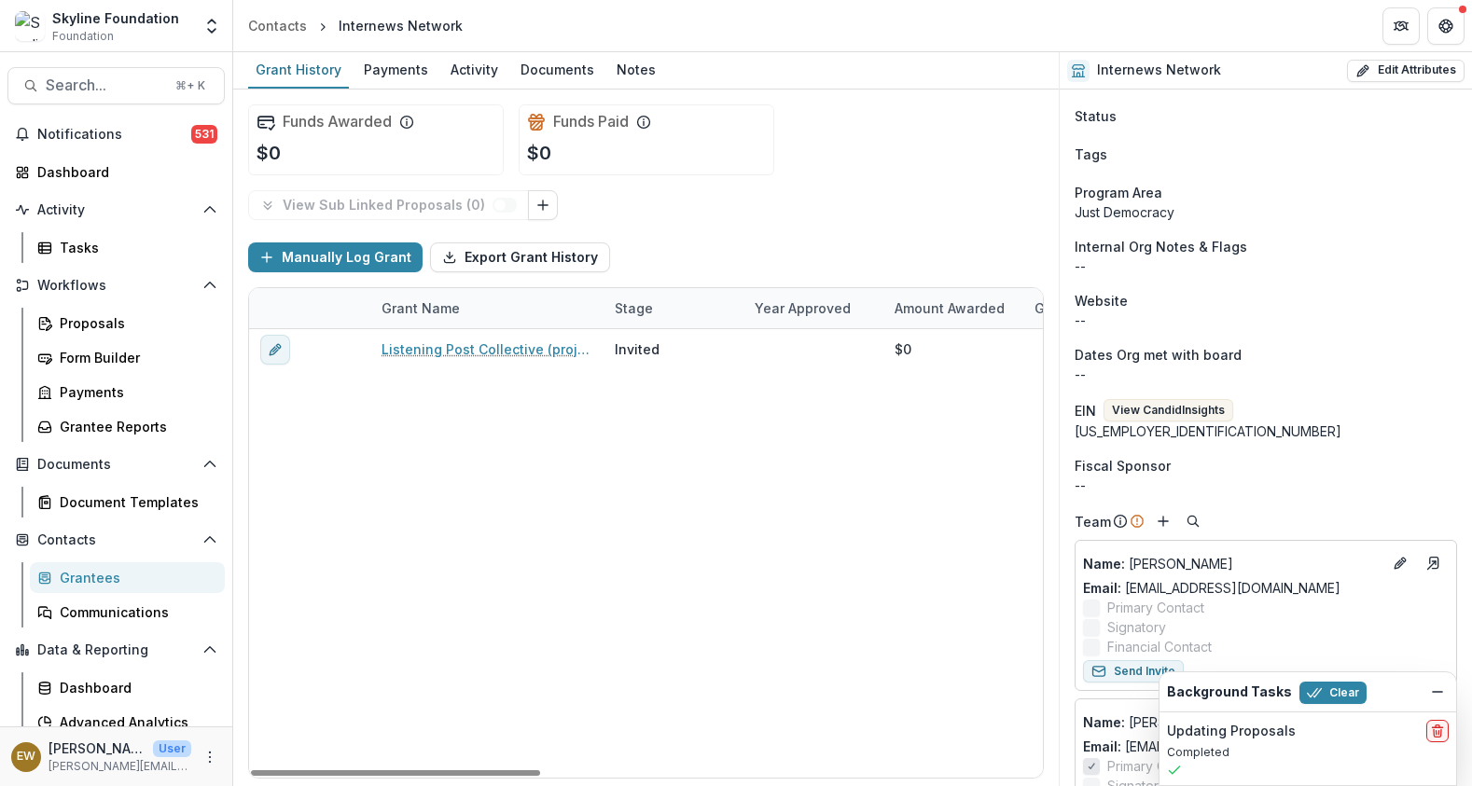
scroll to position [0, 0]
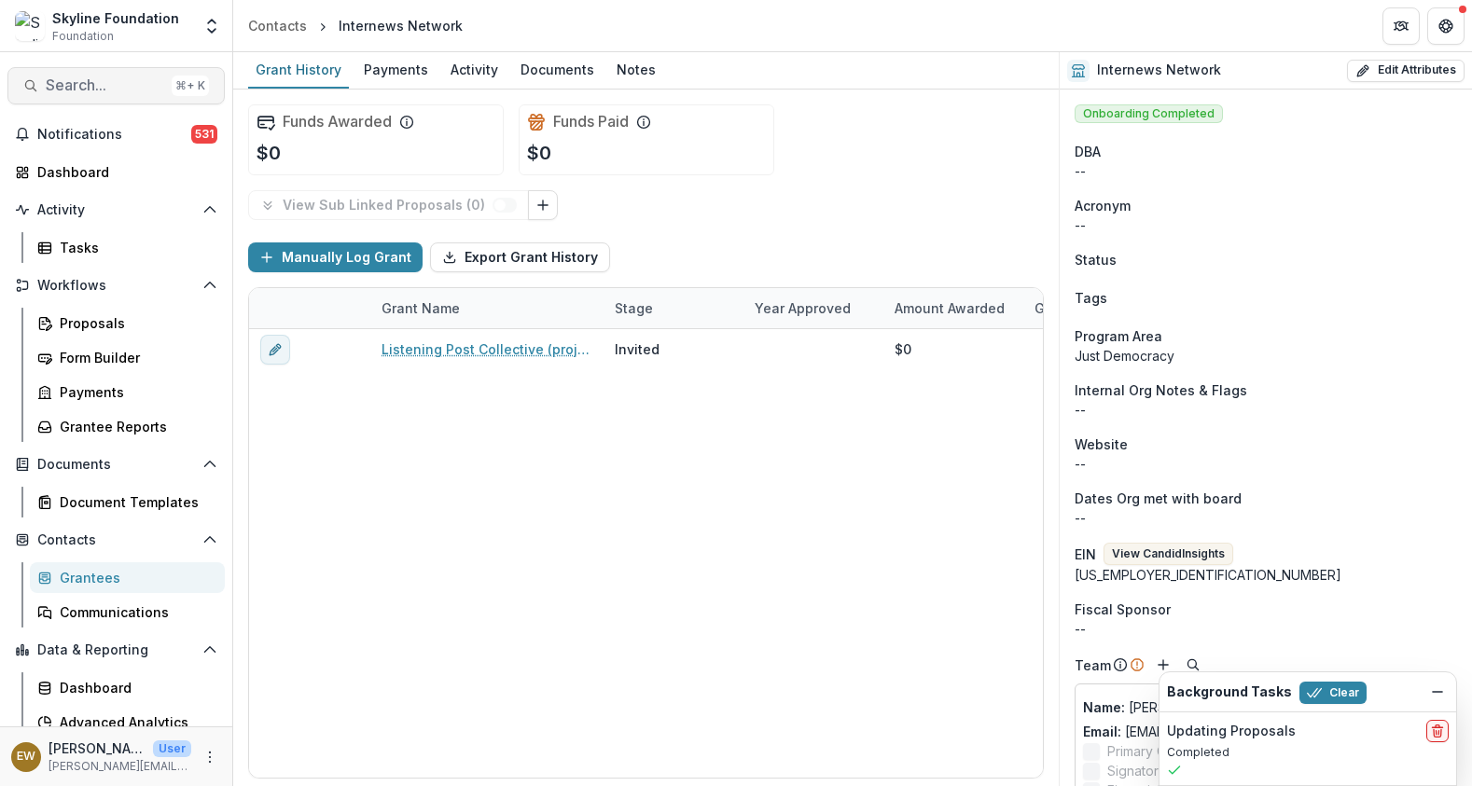
click at [53, 83] on span "Search..." at bounding box center [105, 85] width 118 height 18
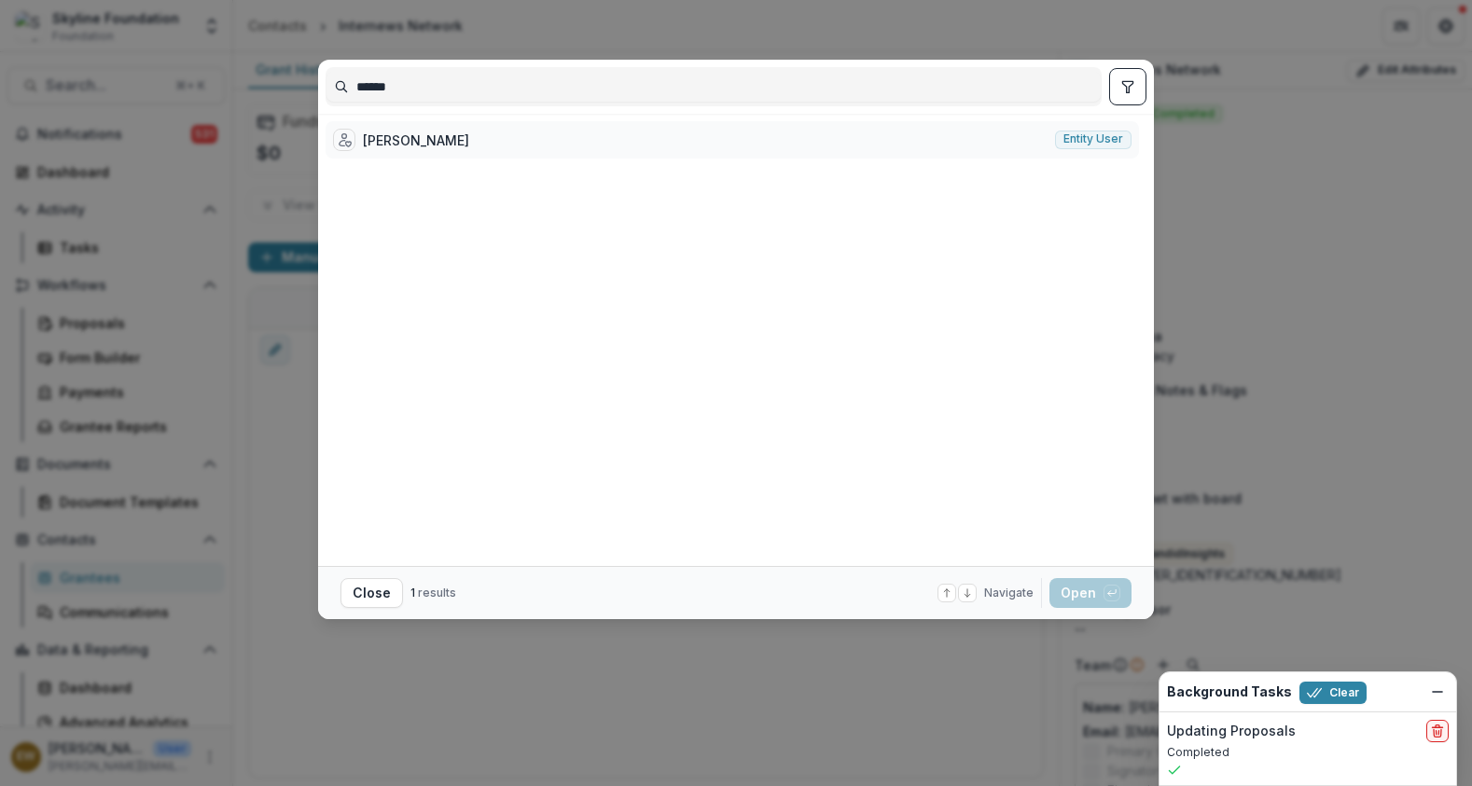
type input "******"
click at [591, 154] on div "Kanika Harris Entity user" at bounding box center [732, 139] width 813 height 37
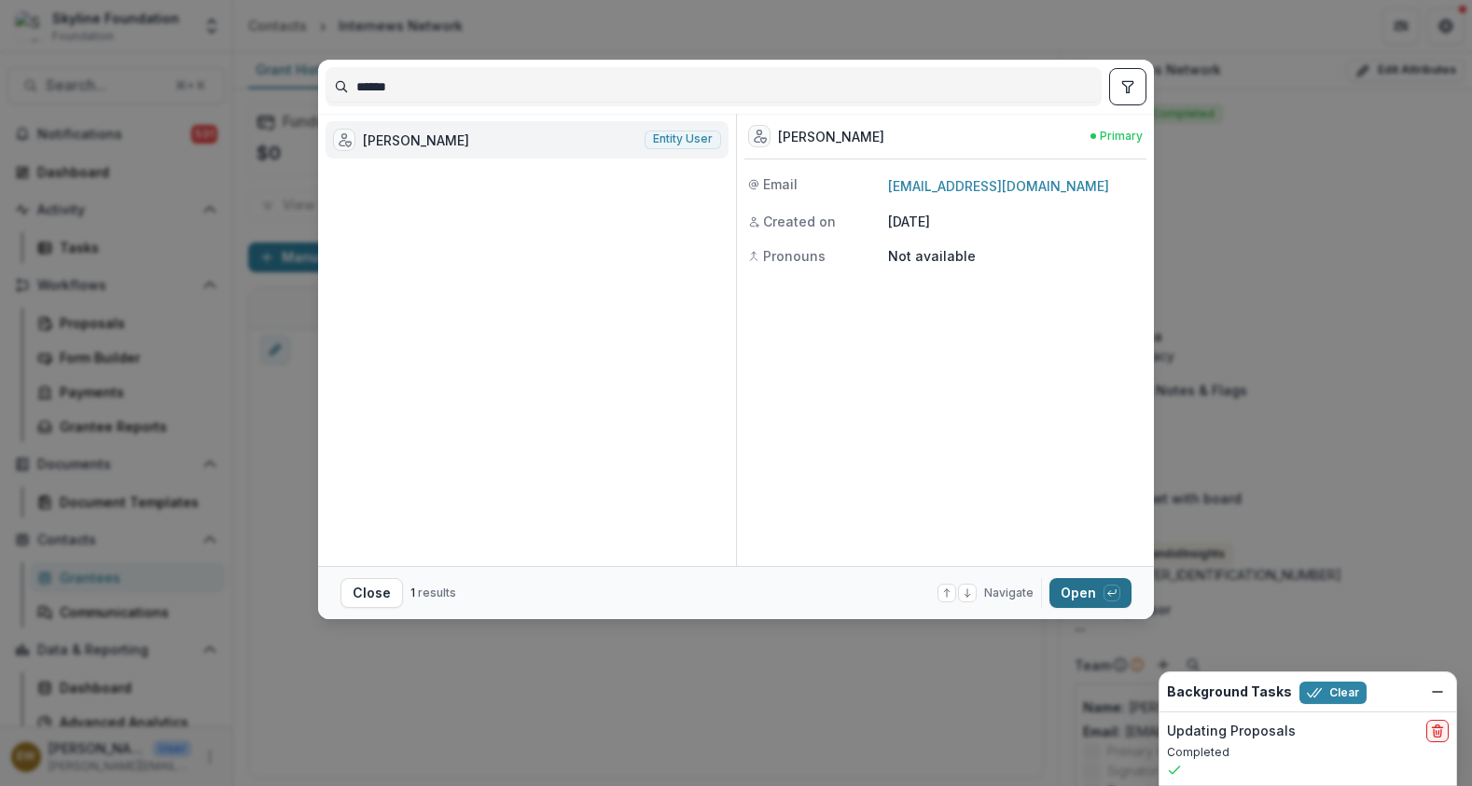
click at [1086, 591] on button "Open with enter key" at bounding box center [1090, 593] width 82 height 30
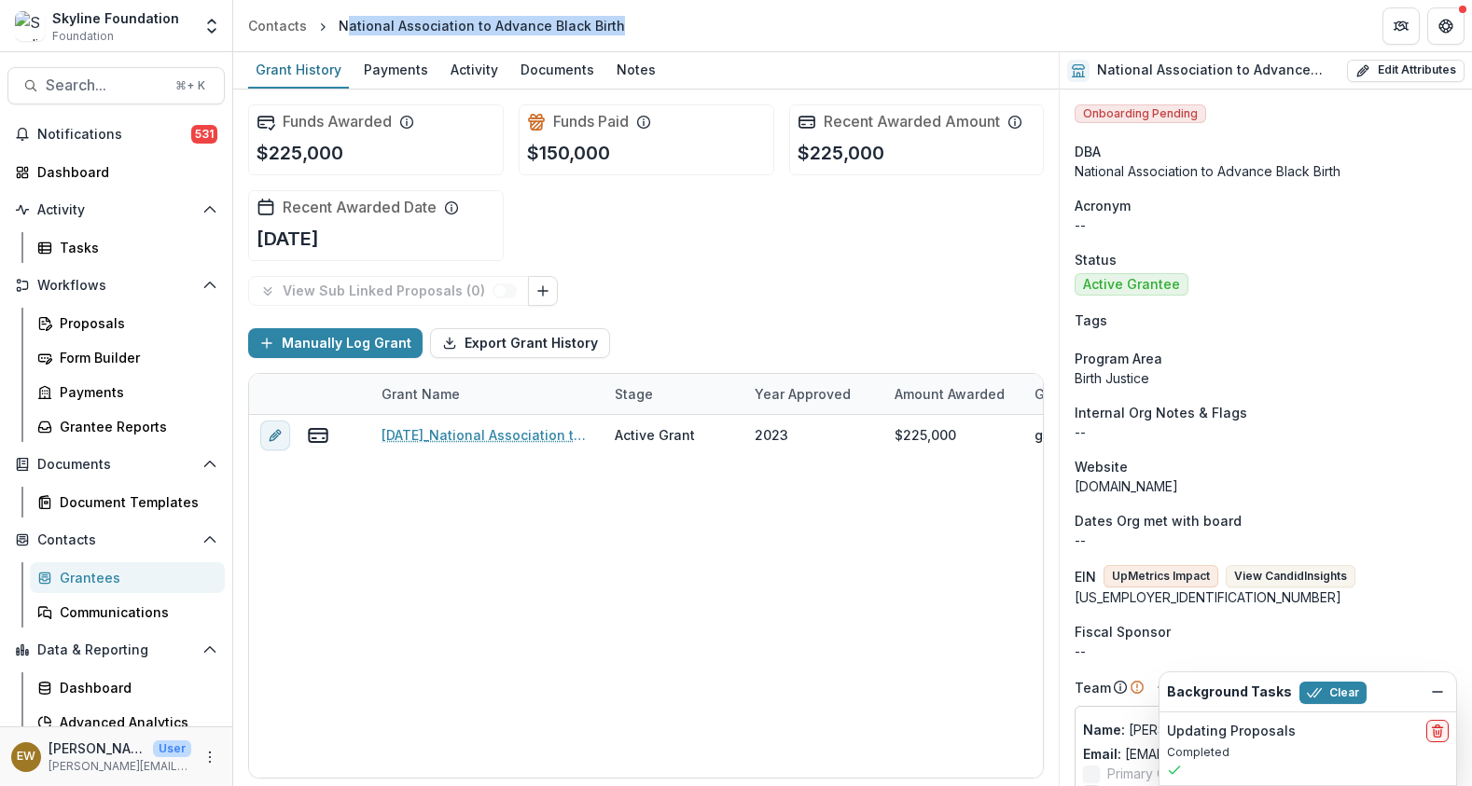
drag, startPoint x: 617, startPoint y: 22, endPoint x: 342, endPoint y: 17, distance: 274.3
click at [342, 17] on header "Contacts National Association to Advance Black Birth" at bounding box center [852, 25] width 1239 height 51
click at [600, 37] on div "National Association to Advance Black Birth" at bounding box center [481, 25] width 301 height 27
drag, startPoint x: 663, startPoint y: 18, endPoint x: 326, endPoint y: 21, distance: 336.7
click at [326, 21] on header "Contacts National Association to Advance Black Birth" at bounding box center [852, 25] width 1239 height 51
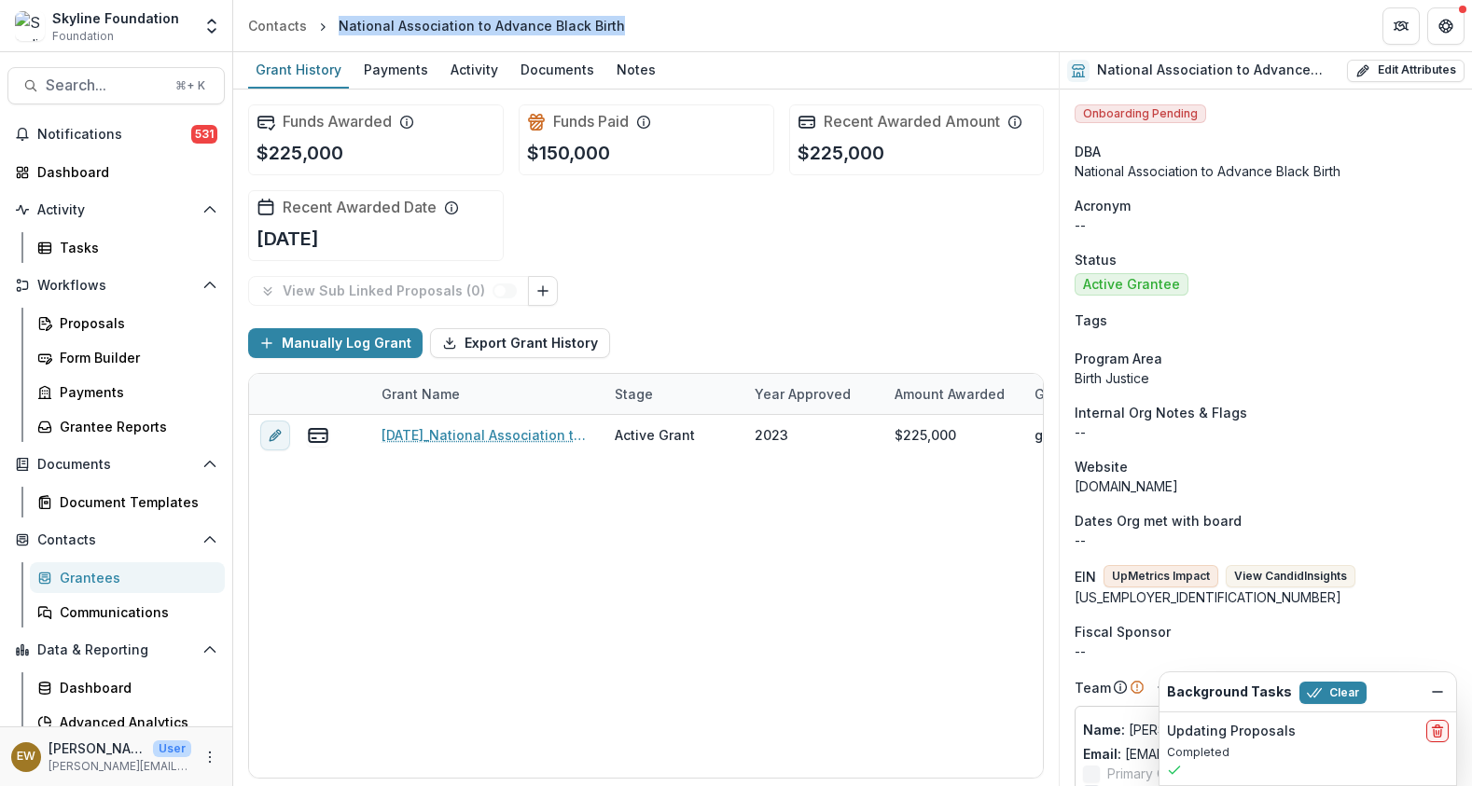
copy div "National Association to Advance Black Birth"
